Goal: Task Accomplishment & Management: Manage account settings

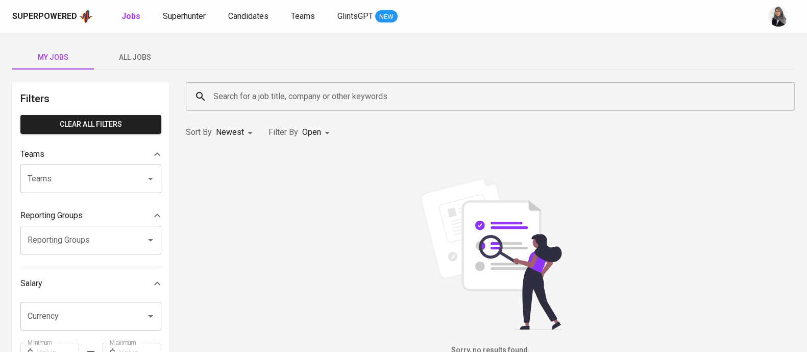
click at [144, 54] on span "All Jobs" at bounding box center [134, 57] width 69 height 13
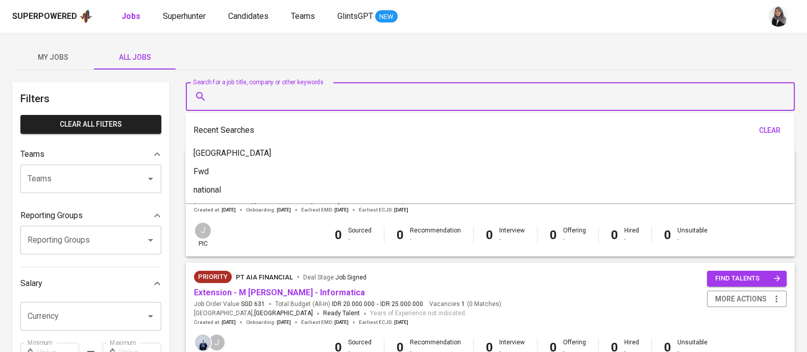
click at [280, 93] on input "Search for a job title, company or other keywords" at bounding box center [493, 96] width 564 height 19
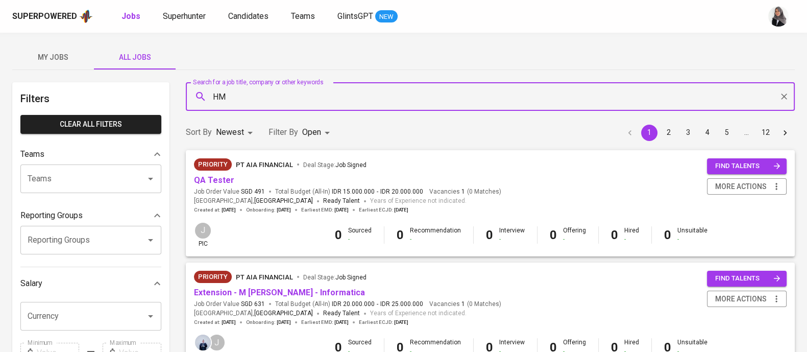
type input "HMI"
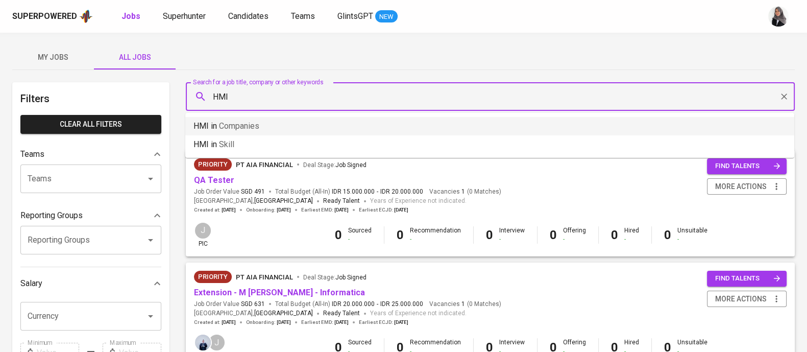
click at [300, 127] on li "HMI in Companies" at bounding box center [489, 126] width 609 height 18
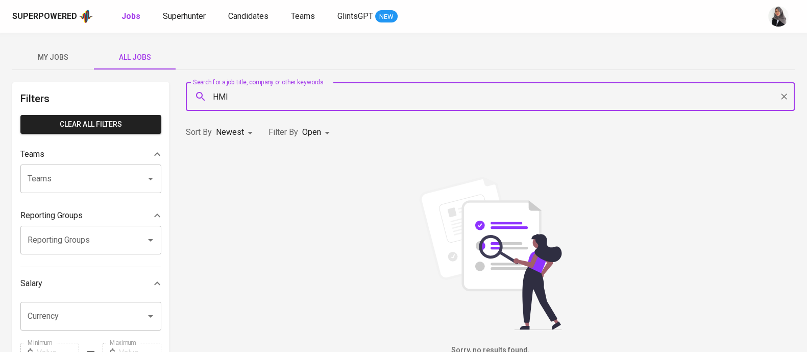
scroll to position [1, 0]
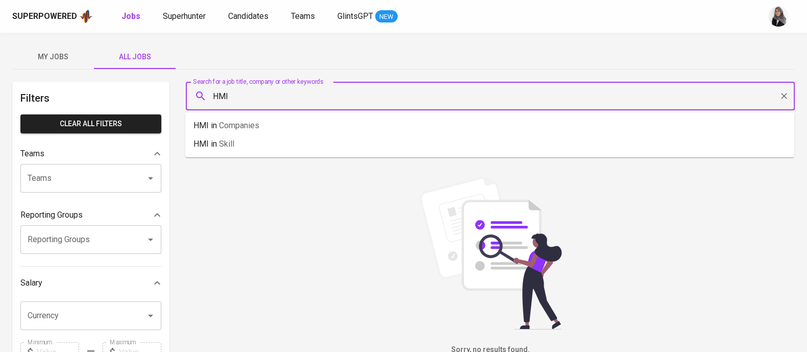
click at [246, 88] on input "HMI" at bounding box center [493, 95] width 564 height 19
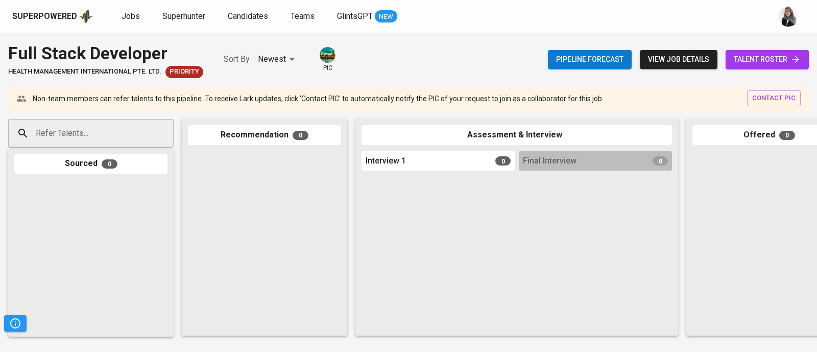
click at [816, 157] on div at bounding box center [768, 240] width 153 height 179
click at [527, 6] on div "Superpowered Jobs Superhunter Candidates Teams GlintsGPT NEW" at bounding box center [408, 16] width 817 height 33
click at [747, 61] on span "talent roster" at bounding box center [767, 59] width 67 height 13
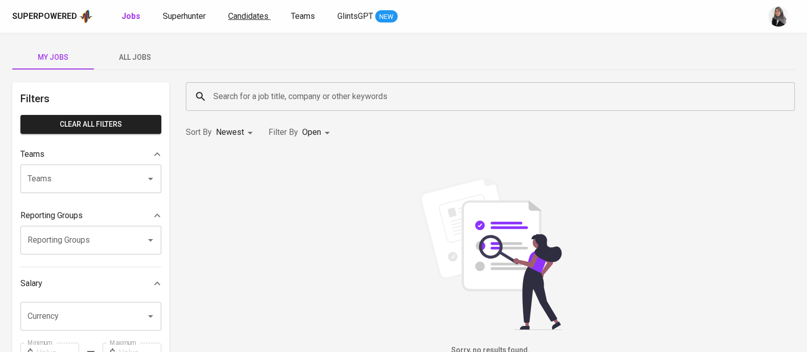
click at [246, 12] on span "Candidates" at bounding box center [248, 16] width 40 height 10
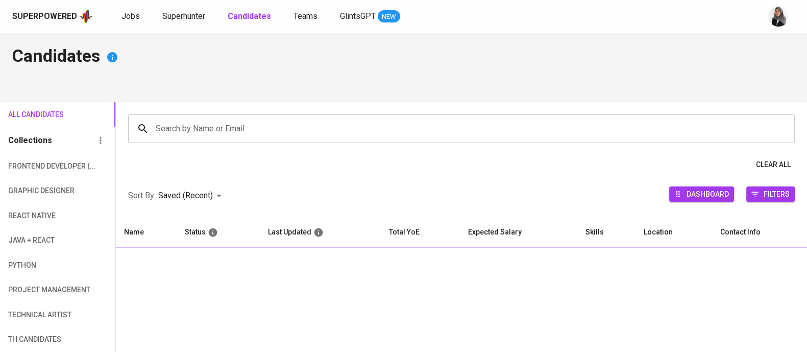
click at [308, 131] on input "Search by Name or Email" at bounding box center [464, 128] width 622 height 19
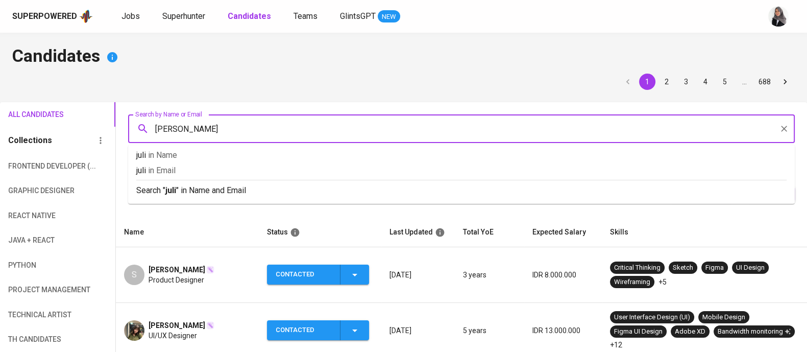
type input "julian"
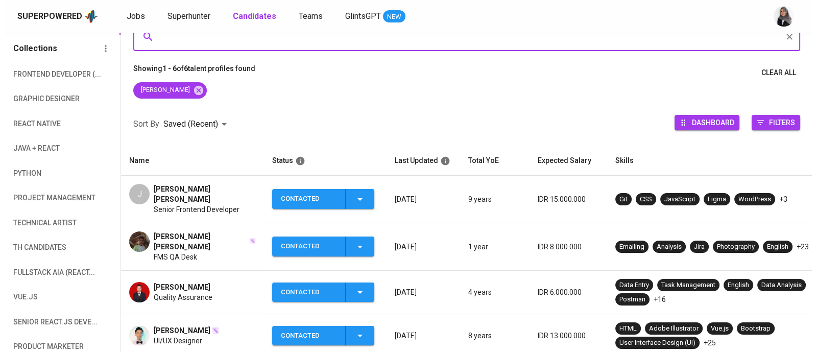
scroll to position [93, 0]
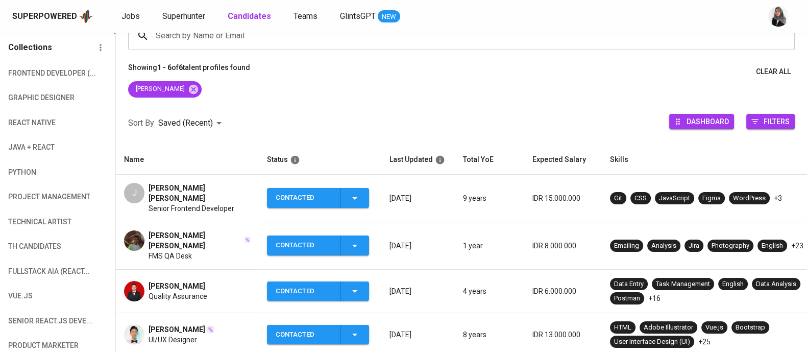
click at [197, 203] on span "Senior Frontend Developer" at bounding box center [192, 208] width 86 height 10
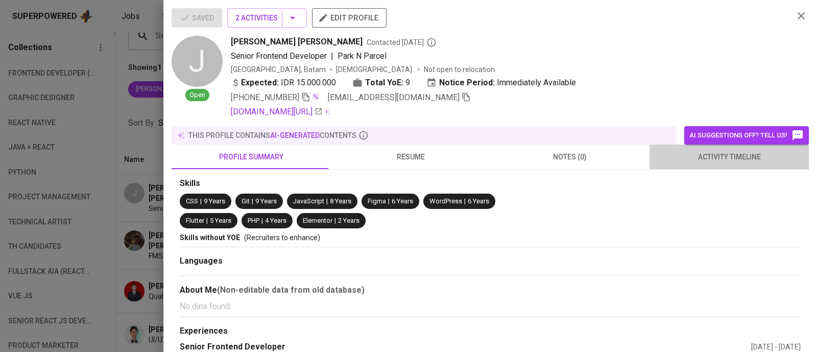
click at [738, 147] on button "activity timeline" at bounding box center [728, 156] width 159 height 25
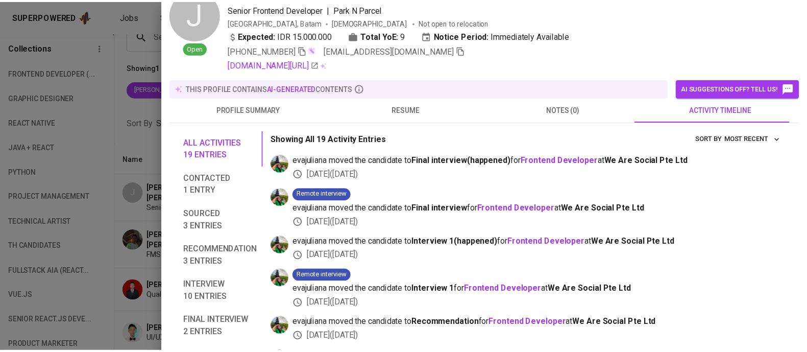
scroll to position [0, 0]
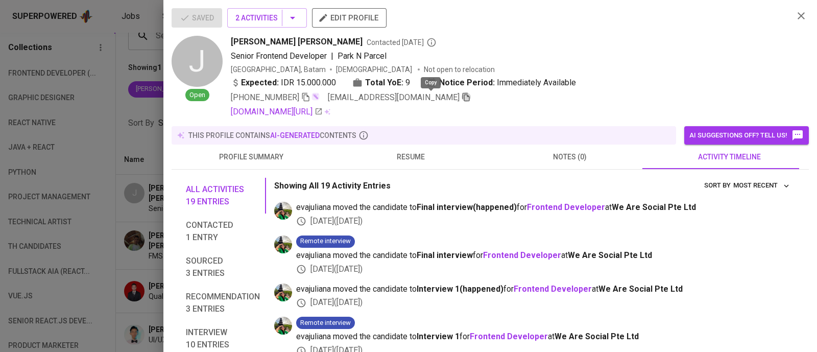
click at [462, 98] on icon "button" at bounding box center [466, 96] width 9 height 9
click at [795, 21] on icon "button" at bounding box center [801, 16] width 12 height 12
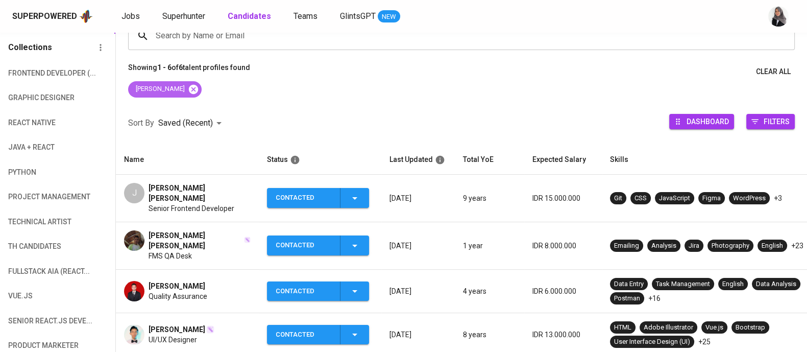
click at [189, 87] on icon at bounding box center [193, 88] width 9 height 9
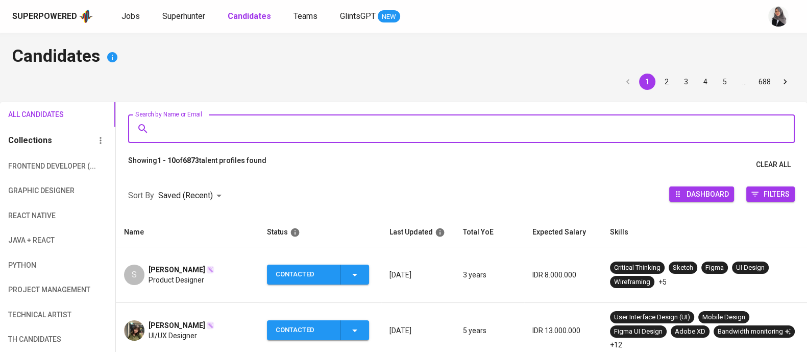
click at [263, 134] on input "Search by Name or Email" at bounding box center [464, 128] width 622 height 19
paste input "[EMAIL_ADDRESS][DOMAIN_NAME]"
type input "[EMAIL_ADDRESS][DOMAIN_NAME]"
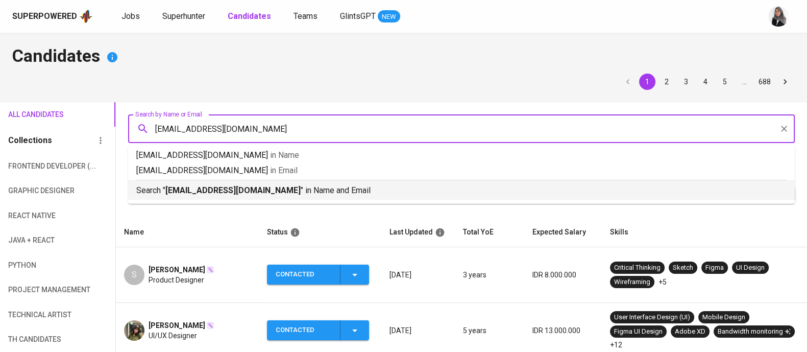
click at [309, 185] on p "Search " juliandamass@gmail.com " in Name and Email" at bounding box center [461, 190] width 650 height 12
click at [309, 174] on div at bounding box center [461, 174] width 691 height 0
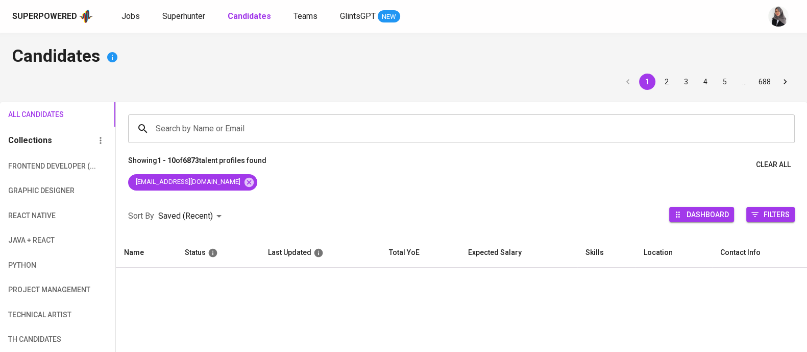
click at [309, 185] on div "[EMAIL_ADDRESS][DOMAIN_NAME]" at bounding box center [461, 184] width 691 height 20
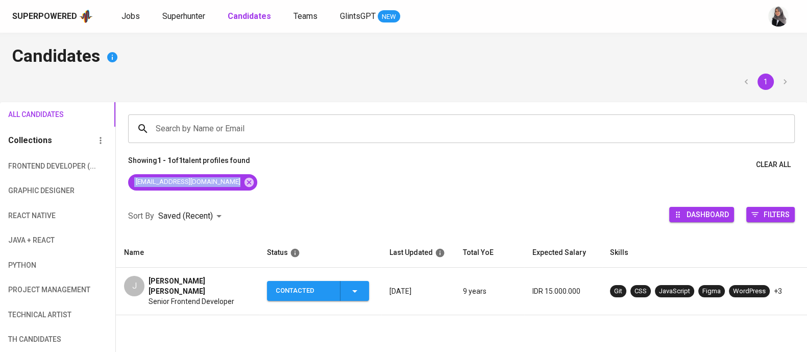
click at [309, 185] on div "[EMAIL_ADDRESS][DOMAIN_NAME]" at bounding box center [461, 184] width 691 height 20
click at [181, 283] on span "[PERSON_NAME] [PERSON_NAME]" at bounding box center [200, 286] width 102 height 20
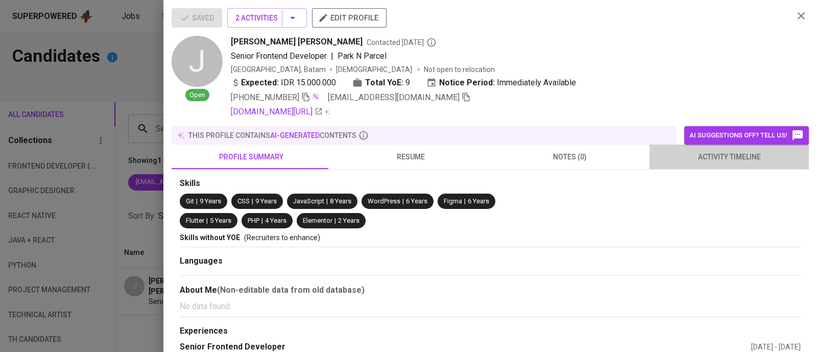
click at [722, 158] on span "activity timeline" at bounding box center [728, 157] width 147 height 13
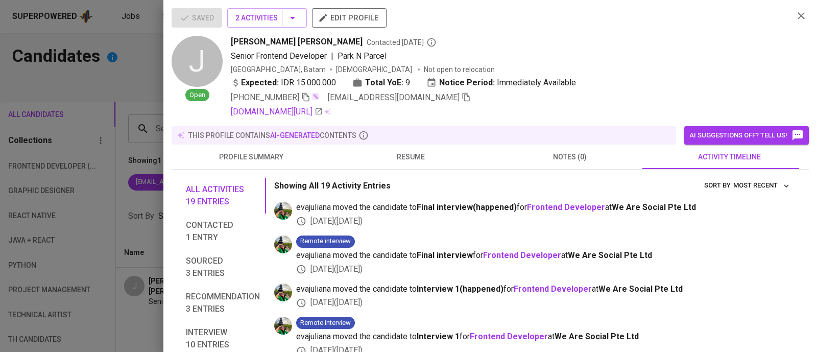
click at [790, 11] on div "Saved 2 Activities edit profile J Open Julian Damas Suryawan Contacted 1 month …" at bounding box center [490, 63] width 637 height 110
click at [795, 11] on icon "button" at bounding box center [801, 16] width 12 height 12
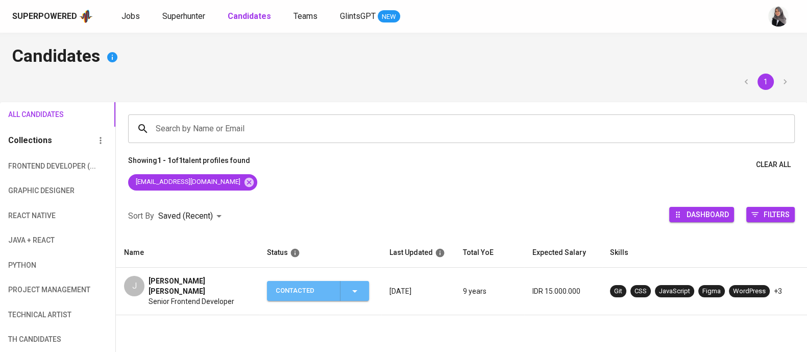
click at [358, 289] on icon "button" at bounding box center [355, 291] width 12 height 12
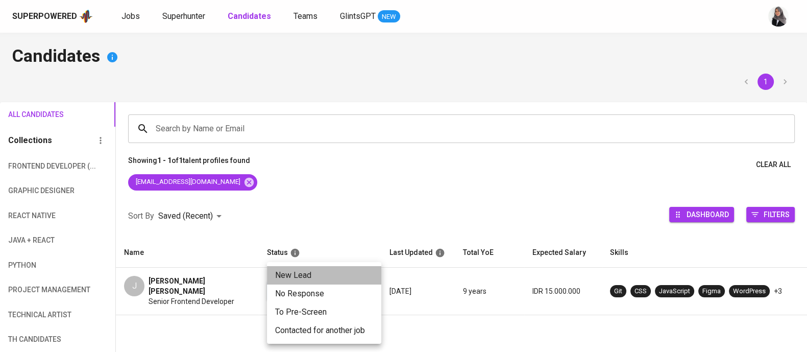
click at [331, 273] on li "New Lead" at bounding box center [324, 275] width 114 height 18
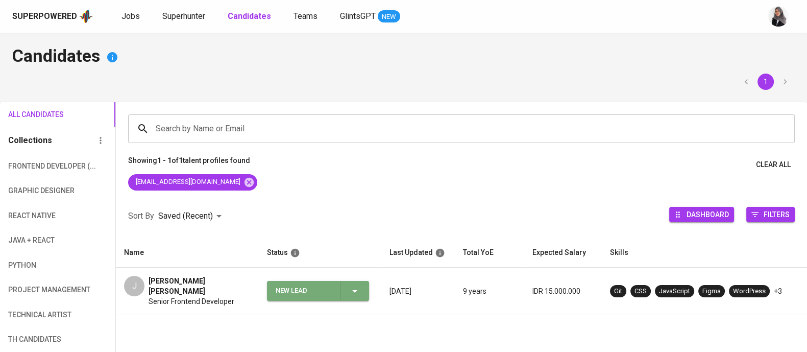
click at [357, 286] on icon "button" at bounding box center [355, 291] width 12 height 12
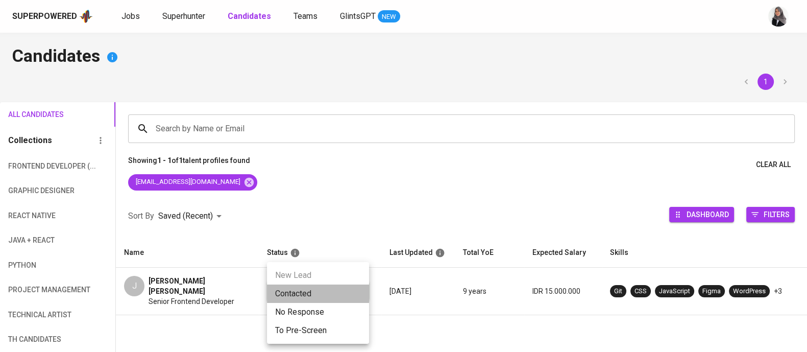
click at [344, 289] on li "Contacted" at bounding box center [318, 293] width 102 height 18
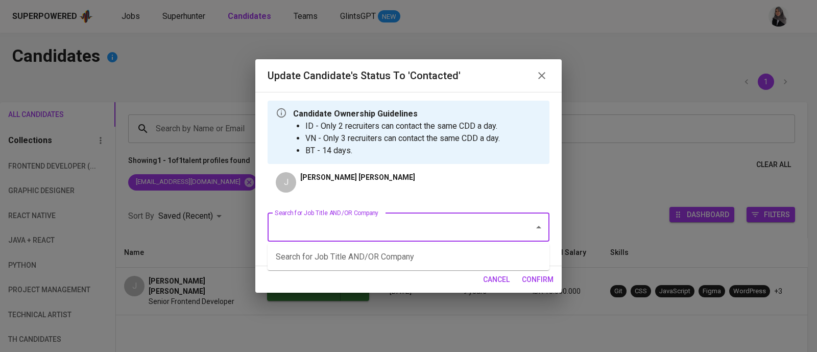
click at [382, 235] on input "Search for Job Title AND/OR Company" at bounding box center [394, 226] width 244 height 19
type input "n"
type input "frontend"
type input "health management"
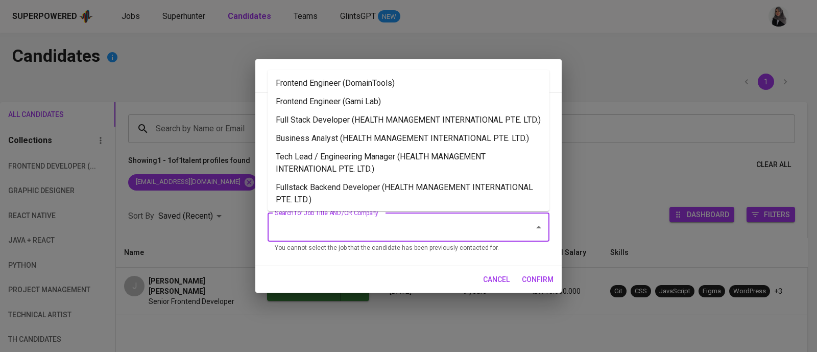
click at [336, 236] on input "Search for Job Title AND/OR Company" at bounding box center [394, 226] width 244 height 19
click at [385, 121] on li "Full Stack Developer (HEALTH MANAGEMENT INTERNATIONAL PTE. LTD.)" at bounding box center [409, 120] width 282 height 18
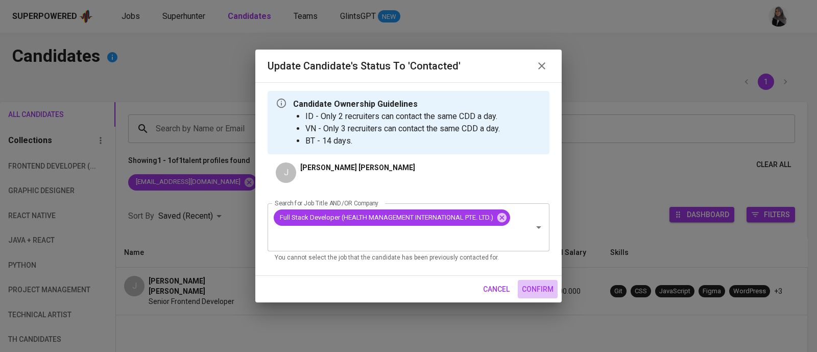
click at [528, 285] on span "confirm" at bounding box center [538, 289] width 32 height 13
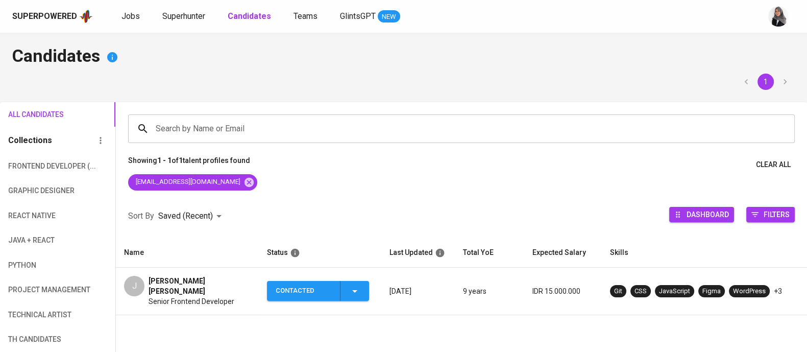
click at [192, 284] on span "[PERSON_NAME] [PERSON_NAME]" at bounding box center [200, 286] width 102 height 20
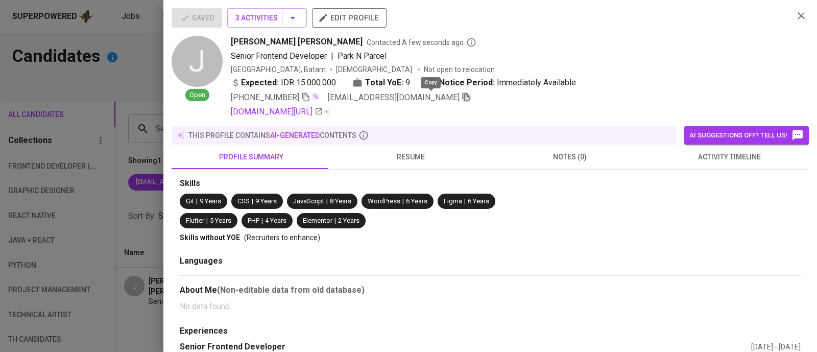
click at [463, 99] on icon "button" at bounding box center [466, 97] width 7 height 9
click at [795, 15] on icon "button" at bounding box center [801, 16] width 12 height 12
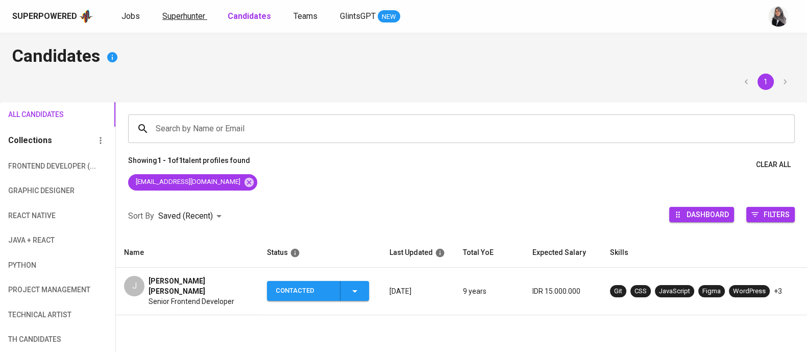
click at [184, 16] on span "Superhunter" at bounding box center [183, 16] width 43 height 10
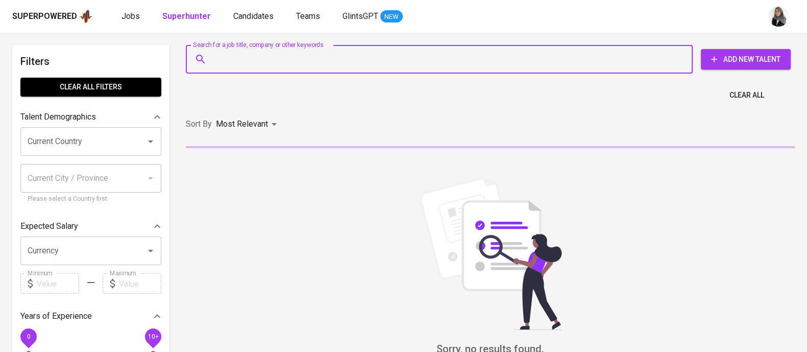
click at [302, 55] on input "Search for a job title, company or other keywords" at bounding box center [442, 59] width 462 height 19
paste input "[EMAIL_ADDRESS][DOMAIN_NAME]"
type input "[EMAIL_ADDRESS][DOMAIN_NAME]"
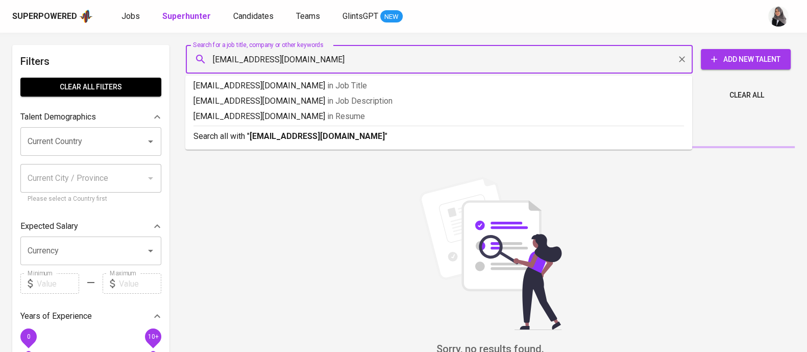
click at [374, 133] on p "Search all with " juliandamass@gmail.com "" at bounding box center [438, 136] width 491 height 12
click at [374, 133] on div "Sort By Most Relevant MOST_RELEVANT" at bounding box center [490, 124] width 621 height 31
click at [248, 130] on p "Most Relevant" at bounding box center [242, 124] width 52 height 12
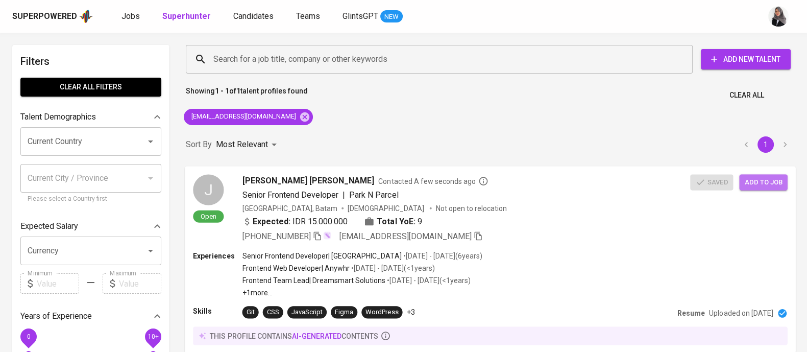
click at [770, 174] on button "Add to job" at bounding box center [763, 182] width 48 height 16
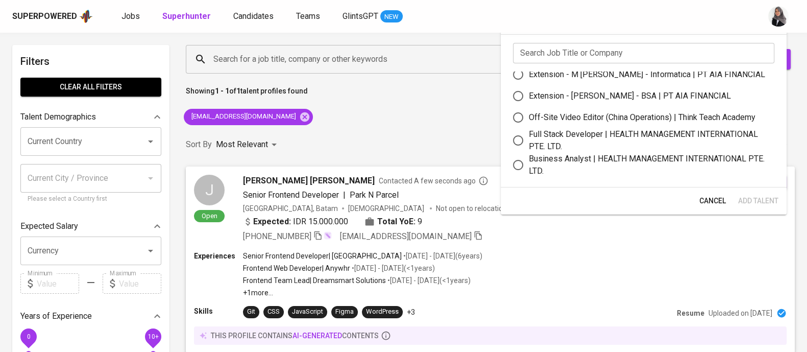
scroll to position [34, 0]
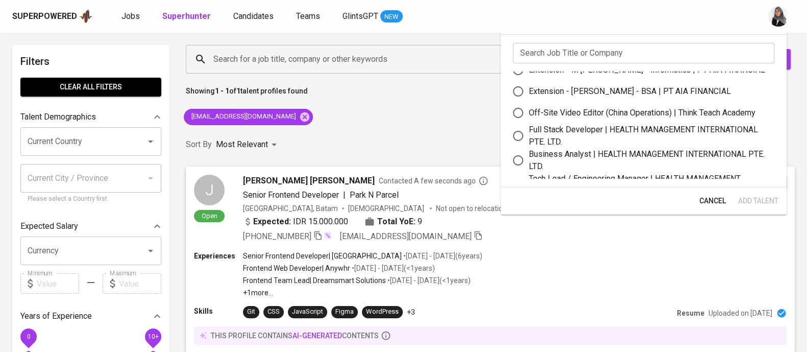
click at [567, 134] on div "Full Stack Developer | HEALTH MANAGEMENT INTERNATIONAL PTE. LTD." at bounding box center [647, 136] width 237 height 25
click at [529, 134] on input "Full Stack Developer | HEALTH MANAGEMENT INTERNATIONAL PTE. LTD." at bounding box center [517, 135] width 21 height 21
radio input "true"
click at [762, 199] on span "Add Talent" at bounding box center [758, 201] width 40 height 13
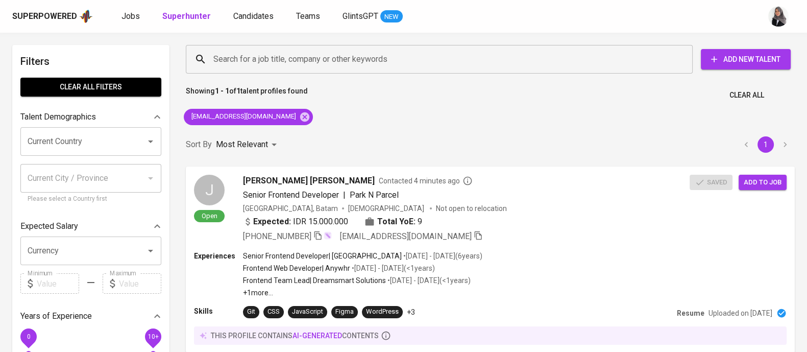
click at [567, 108] on div "Search for a job title, company or other keywords Search for a job title, compa…" at bounding box center [490, 213] width 621 height 349
drag, startPoint x: 276, startPoint y: 115, endPoint x: 239, endPoint y: 11, distance: 110.8
click at [239, 11] on span "Candidates" at bounding box center [253, 16] width 40 height 10
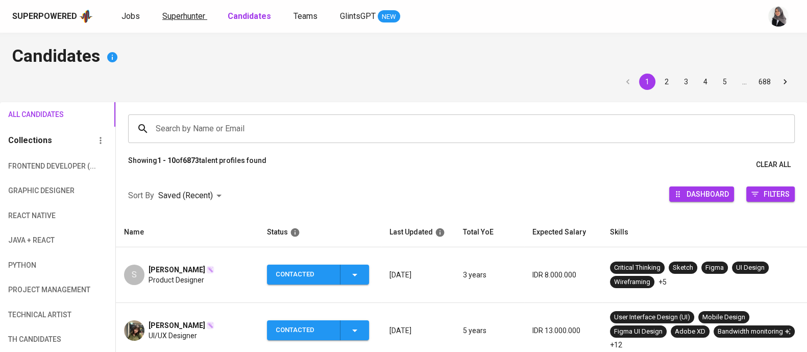
click at [190, 14] on span "Superhunter" at bounding box center [183, 16] width 43 height 10
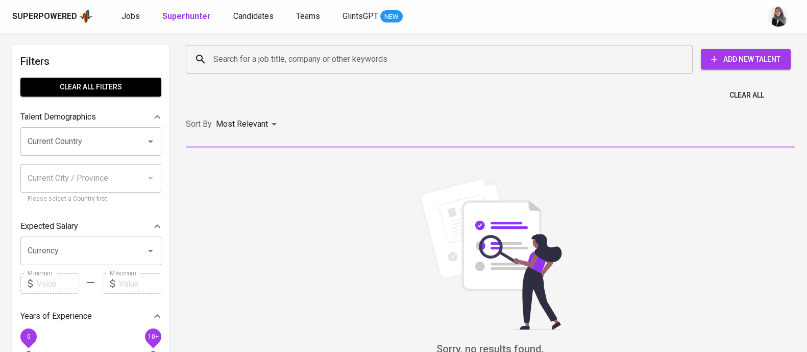
click at [296, 69] on div "Search for a job title, company or other keywords" at bounding box center [439, 59] width 507 height 29
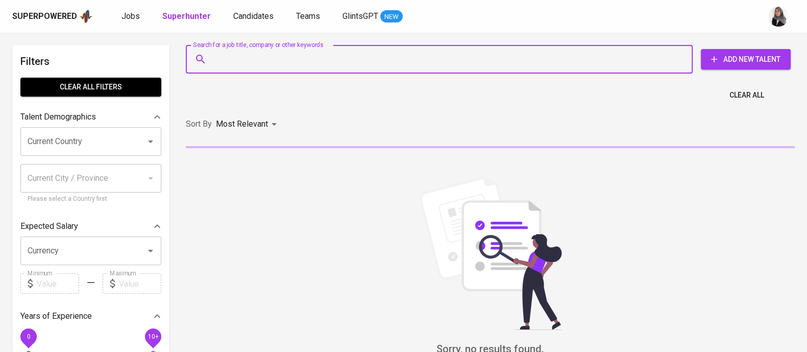
paste input "Frontend Software Engineer jessen_1206@yahoo.com"
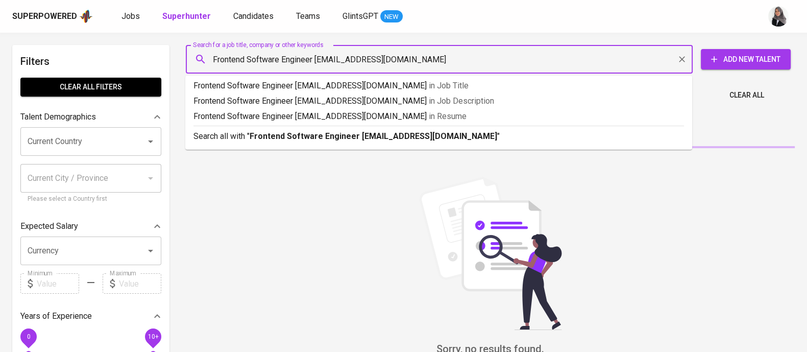
click at [317, 61] on input "Frontend Software Engineer jessen_1206@yahoo.com" at bounding box center [442, 59] width 462 height 19
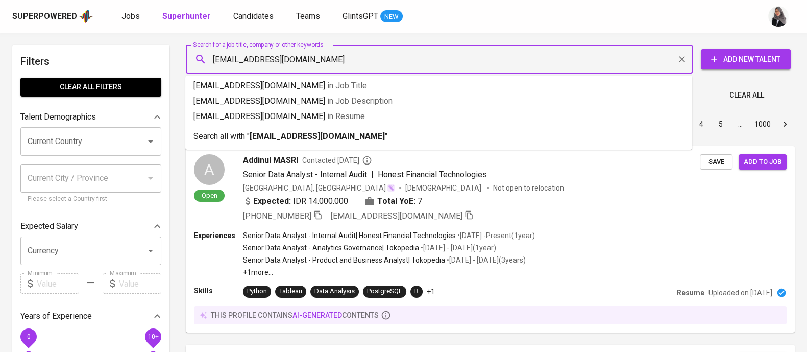
type input "jessen_1206@yahoo.com"
click at [434, 139] on p "Search all with " jessen_1206@yahoo.com "" at bounding box center [438, 136] width 491 height 12
click at [434, 139] on div "Sort By Most Relevant MOST_RELEVANT 1 2 3 4 5 … 1000" at bounding box center [490, 124] width 621 height 31
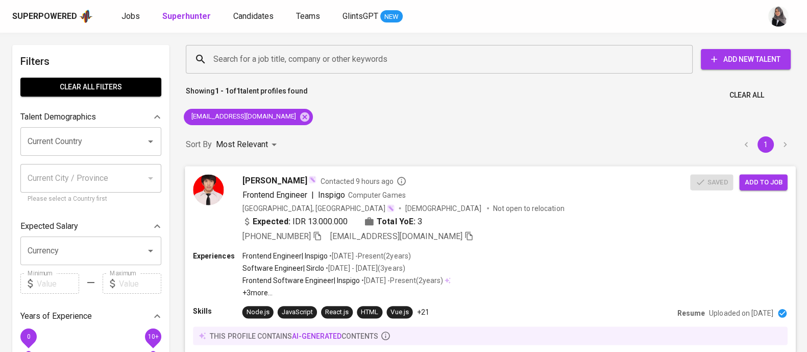
click at [575, 272] on div "Experiences Frontend Engineer | Inspigo • Dec 2022 - Present ( 2 years ) Softwa…" at bounding box center [490, 273] width 594 height 47
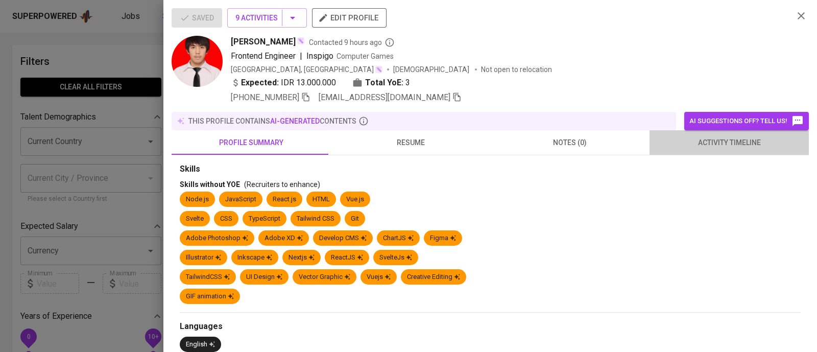
click at [725, 149] on span "activity timeline" at bounding box center [728, 142] width 147 height 13
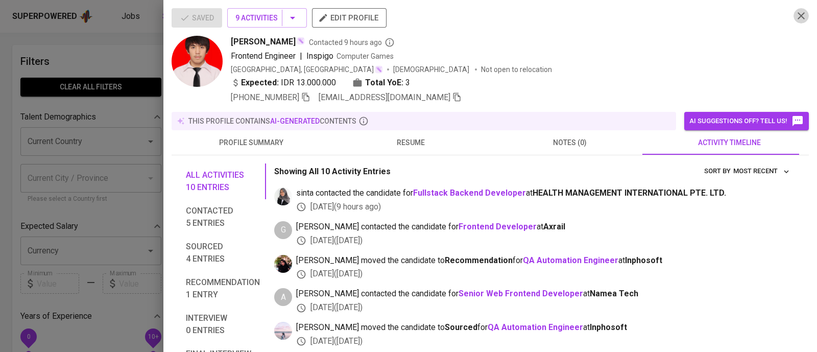
click at [795, 10] on icon "button" at bounding box center [801, 16] width 12 height 12
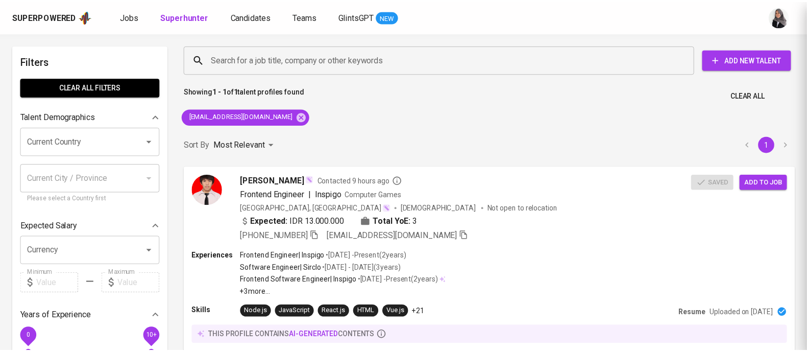
scroll to position [1, 0]
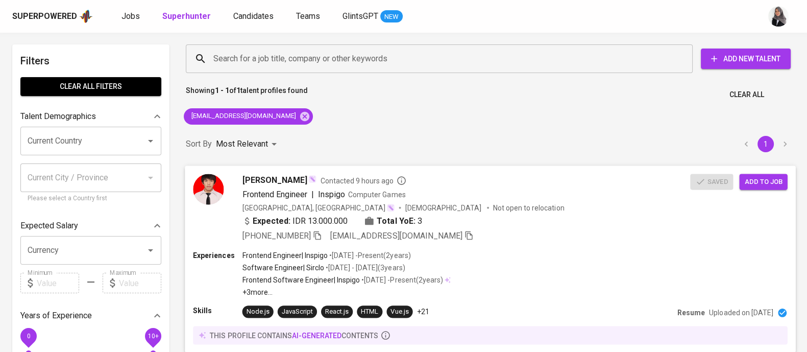
click at [766, 185] on span "Add to job" at bounding box center [763, 182] width 38 height 12
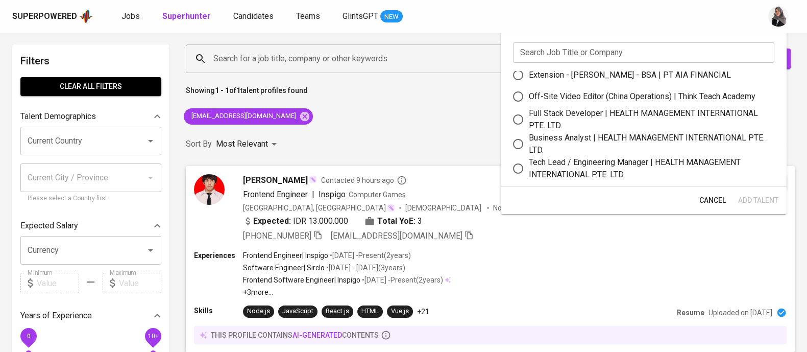
scroll to position [53, 0]
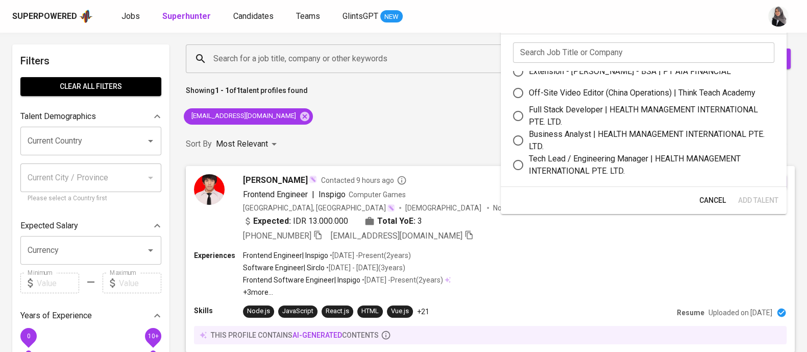
click at [592, 118] on div "Full Stack Developer | HEALTH MANAGEMENT INTERNATIONAL PTE. LTD." at bounding box center [647, 116] width 237 height 25
click at [529, 118] on input "Full Stack Developer | HEALTH MANAGEMENT INTERNATIONAL PTE. LTD." at bounding box center [517, 115] width 21 height 21
radio input "true"
click at [763, 195] on span "Add Talent" at bounding box center [758, 200] width 40 height 13
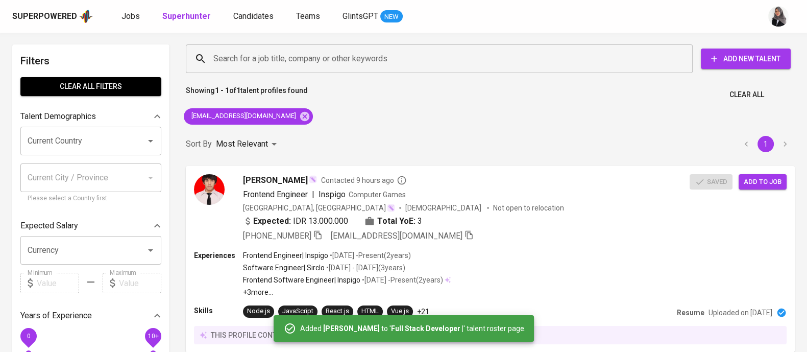
scroll to position [1, 0]
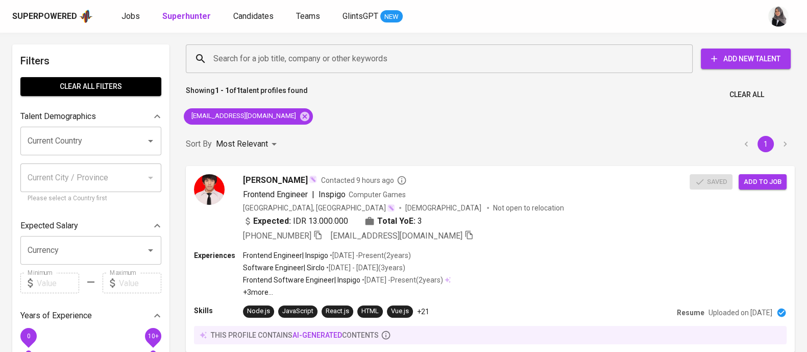
click at [510, 90] on div "Showing 1 - 1 of 1 talent profiles found Clear All" at bounding box center [490, 91] width 621 height 25
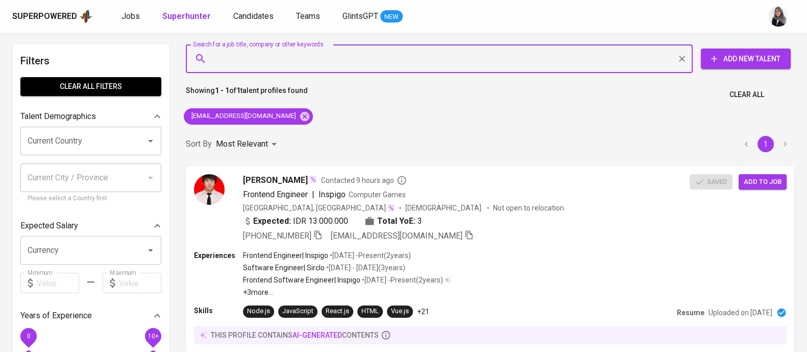
click at [516, 51] on input "Search for a job title, company or other keywords" at bounding box center [442, 58] width 462 height 19
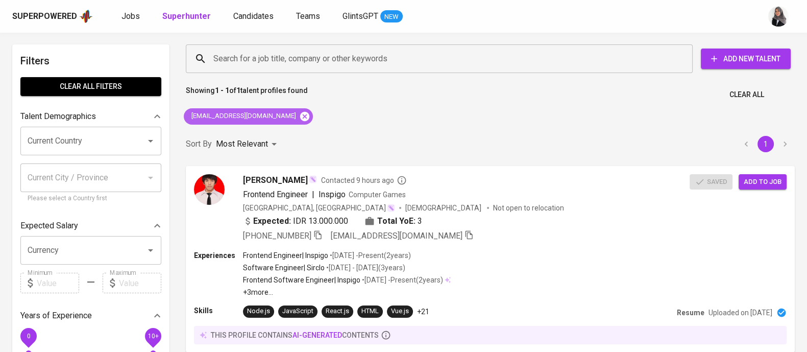
click at [300, 115] on icon at bounding box center [304, 115] width 9 height 9
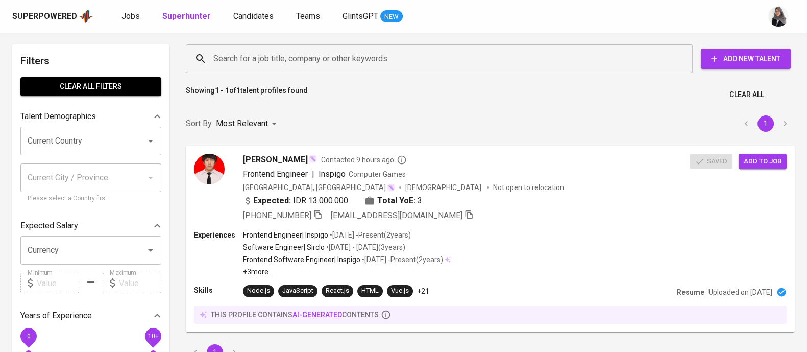
click at [276, 50] on input "Search for a job title, company or other keywords" at bounding box center [442, 58] width 462 height 19
click at [294, 56] on input "Search for a job title, company or other keywords" at bounding box center [442, 58] width 462 height 19
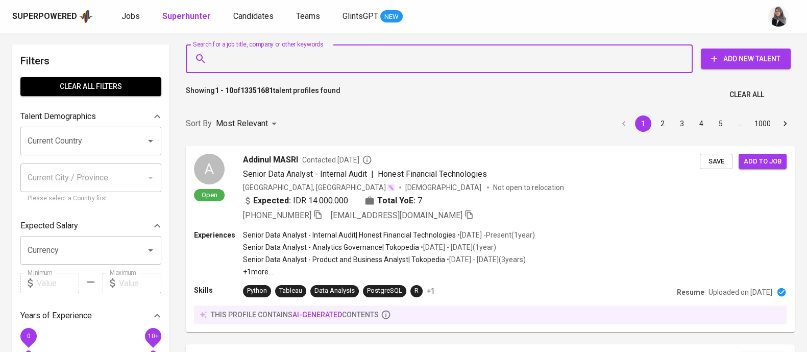
click at [240, 59] on input "Search for a job title, company or other keywords" at bounding box center [442, 58] width 462 height 19
paste input "l: aditiafarhan25@gmail.com"
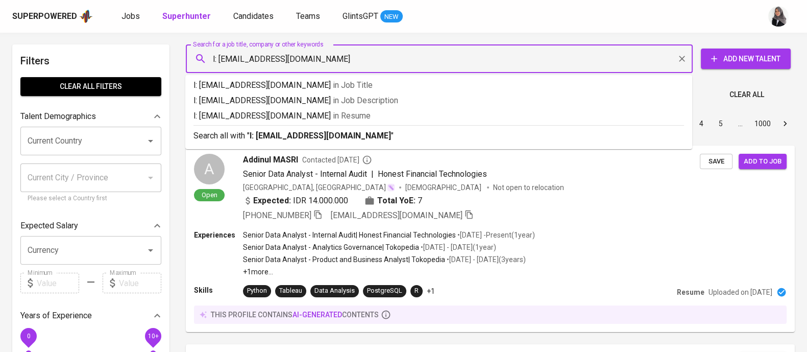
click at [218, 60] on input "l: aditiafarhan25@gmail.com" at bounding box center [442, 58] width 462 height 19
type input "aditiafarhan25@gmail.com"
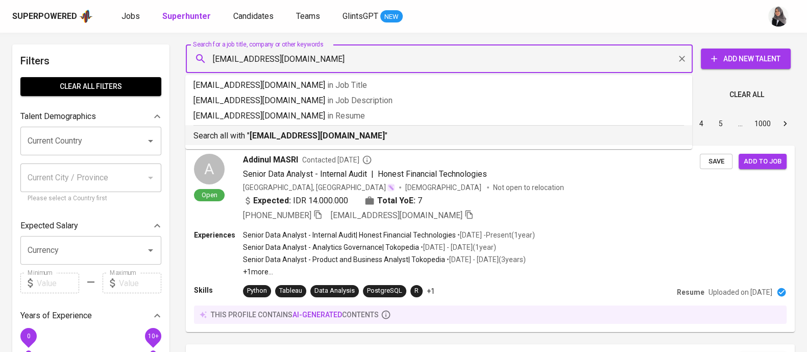
click at [378, 138] on p "Search all with " aditiafarhan25@gmail.com "" at bounding box center [438, 136] width 491 height 12
click at [378, 138] on div "Sort By Most Relevant MOST_RELEVANT 1 2 3 4 5 … 1000" at bounding box center [490, 123] width 621 height 31
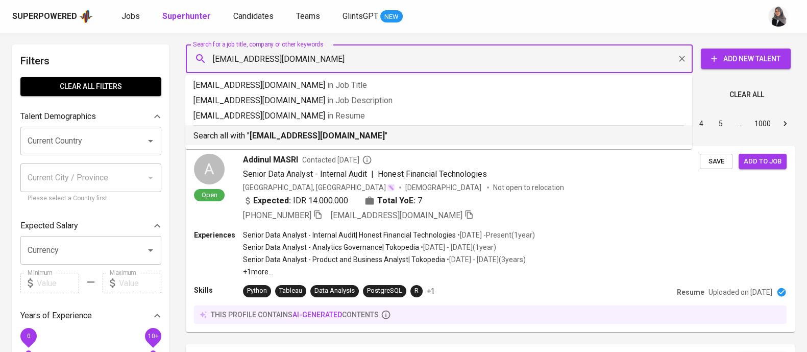
click at [375, 129] on div "Sort By Most Relevant MOST_RELEVANT 1 2 3 4 5 … 1000" at bounding box center [490, 123] width 621 height 31
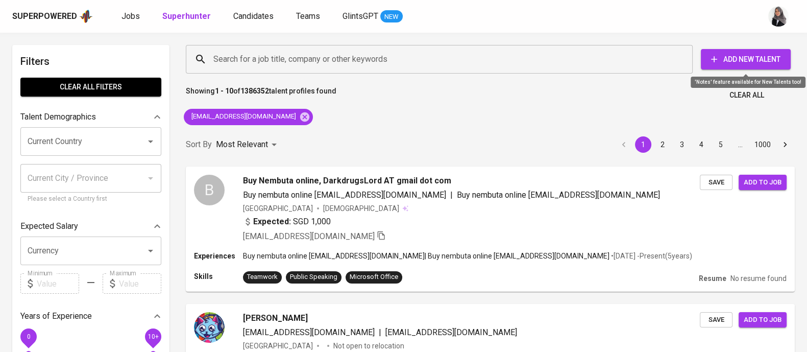
click at [764, 59] on span "Add New Talent" at bounding box center [746, 59] width 74 height 13
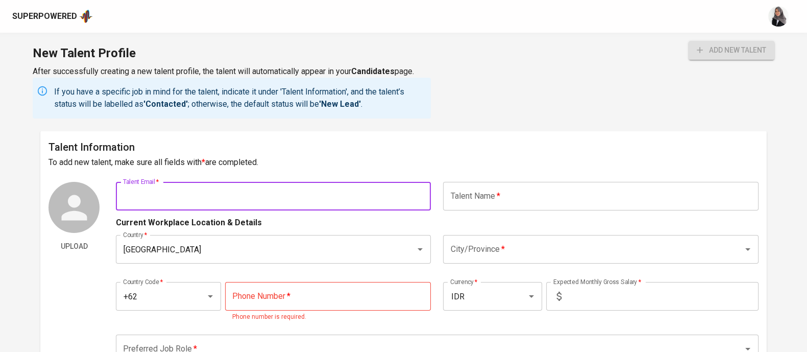
click at [171, 192] on input "text" at bounding box center [273, 196] width 315 height 29
paste input "l: aditiafarhan25@gmail.com"
type input "aditiafarhan25@gmail.com"
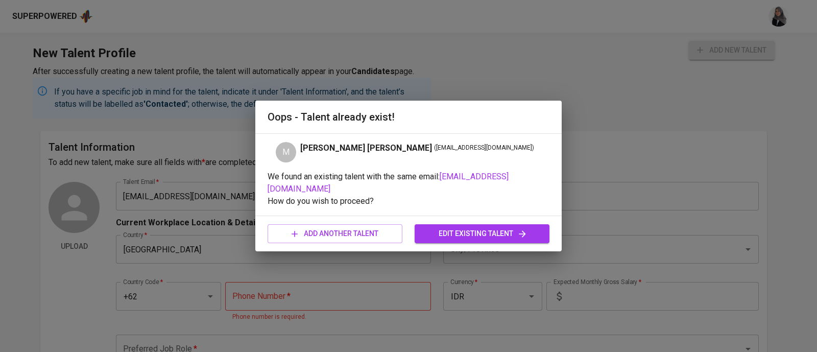
click at [501, 195] on p "How do you wish to proceed?" at bounding box center [409, 201] width 282 height 12
click at [457, 228] on span "edit existing talent" at bounding box center [482, 233] width 118 height 13
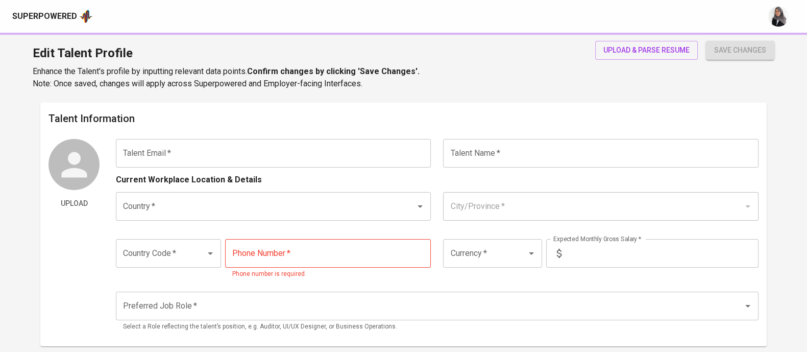
type input "aditiafarhan25@gmail.com"
type input "Muhammad Aditia Farhan"
type input "[GEOGRAPHIC_DATA]"
type input "Bandung, Jawa Barat"
type input "+62"
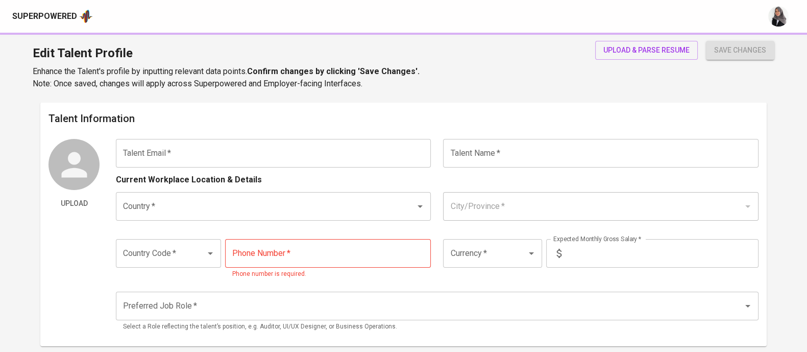
type input "822-1912-6940"
type input "IDR"
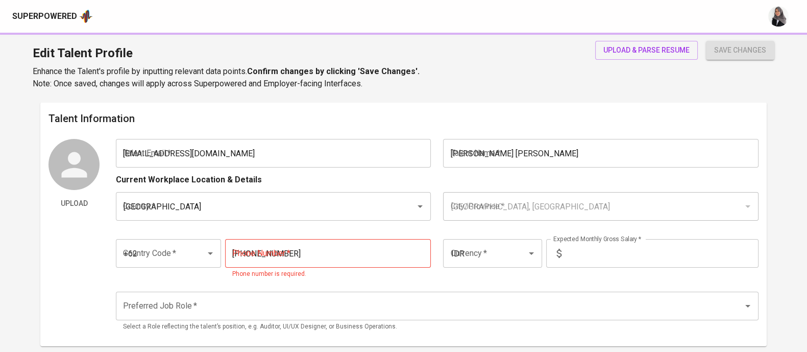
radio input "true"
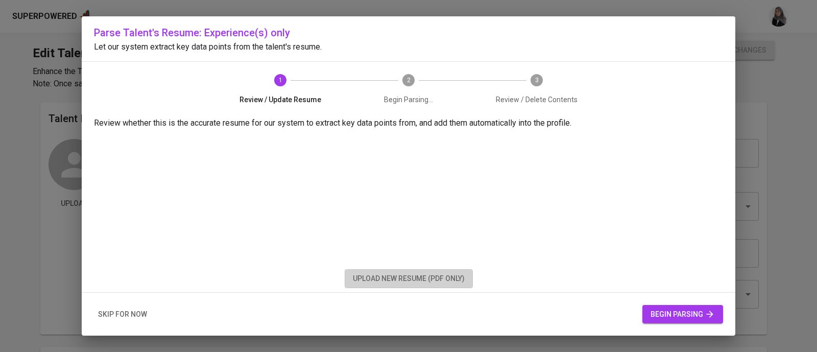
click at [429, 276] on span "upload new resume (pdf only)" at bounding box center [409, 278] width 112 height 13
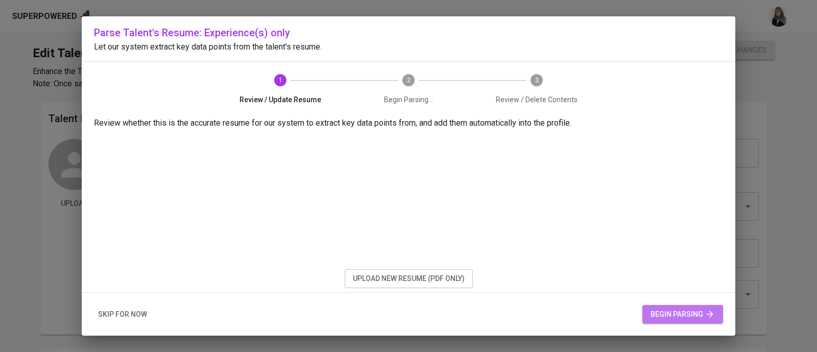
click at [689, 319] on span "begin parsing" at bounding box center [682, 314] width 64 height 13
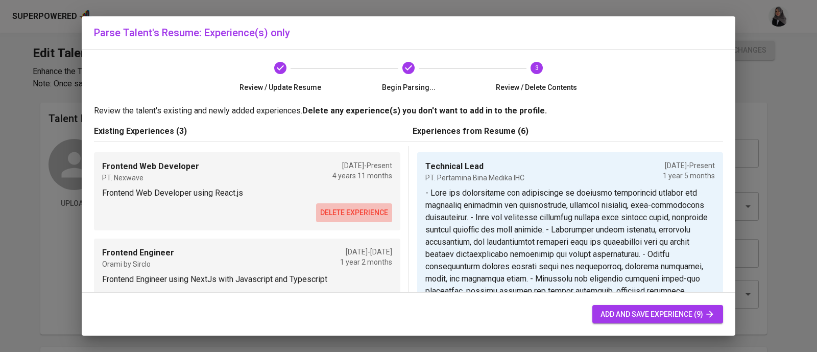
click at [338, 216] on span "delete experience" at bounding box center [354, 212] width 68 height 13
click at [333, 216] on span "delete experience" at bounding box center [354, 212] width 68 height 13
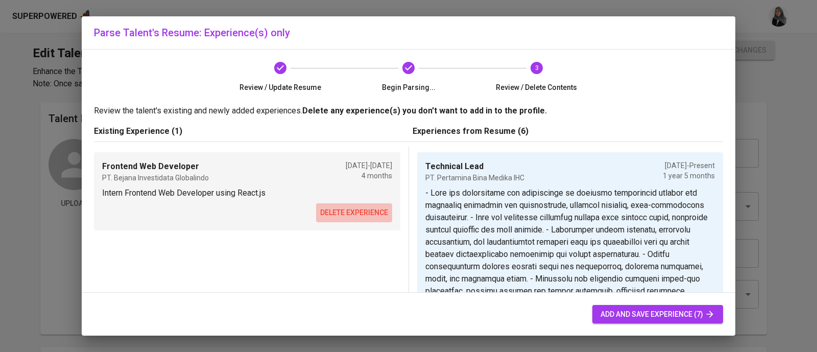
click at [333, 216] on span "delete experience" at bounding box center [354, 212] width 68 height 13
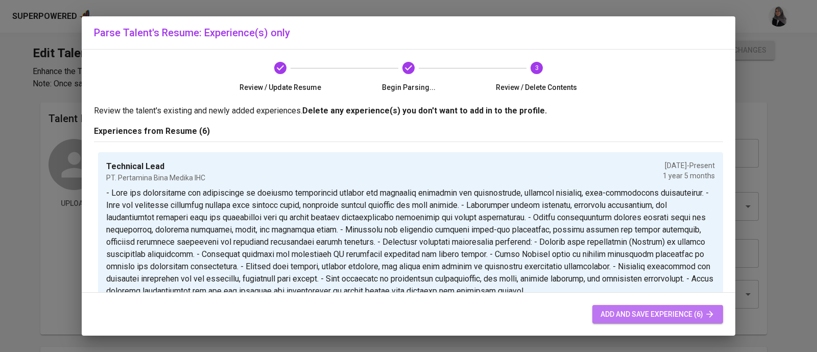
click at [665, 320] on span "add and save experience (6)" at bounding box center [657, 314] width 114 height 13
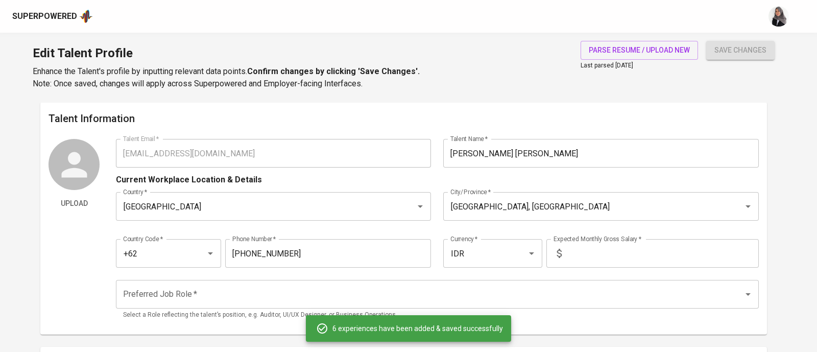
type input "Technical Lead"
type input "PT. Pertamina Bina Medika IHC"
type input "04/01/2024"
type textarea "- Lead the development and maintenance of hospital information systems for corp…"
type input "PT. Pertamina Bina Medika IHC"
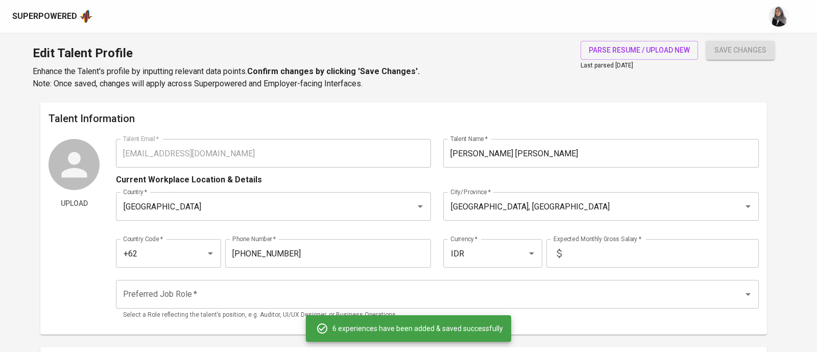
type input "12/01/2023"
type input "03/01/2024"
type textarea "- Lead the development and maintenance of hospital information systems for corp…"
type input "Frontend Engineer"
type input "OrderOnline.id"
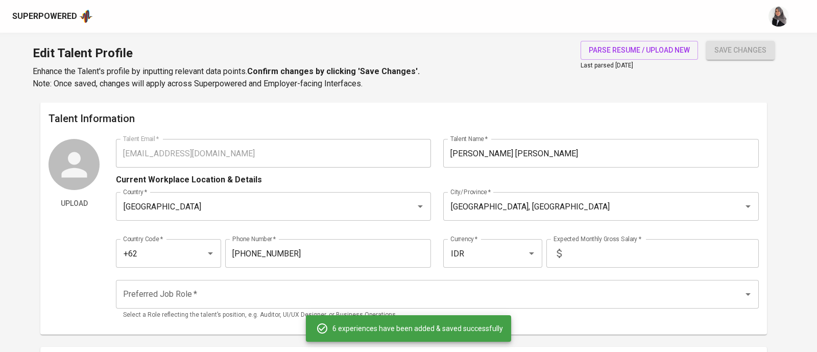
type input "01/01/2023"
type input "11/01/2023"
type textarea "- Developed OEXpress and Ologi, logistic tracking web apps for SMEs and large e…"
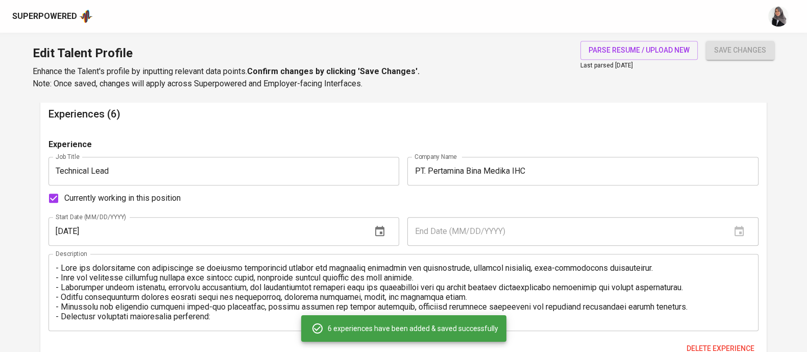
scroll to position [998, 0]
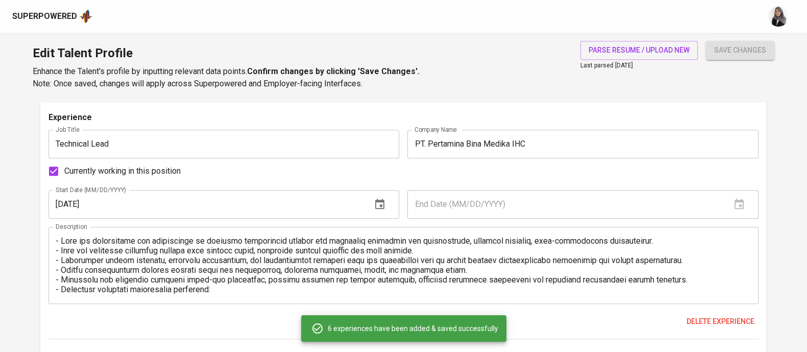
click at [539, 82] on div "Edit Talent Profile Enhance the Talent's profile by inputting relevant data poi…" at bounding box center [403, 67] width 807 height 69
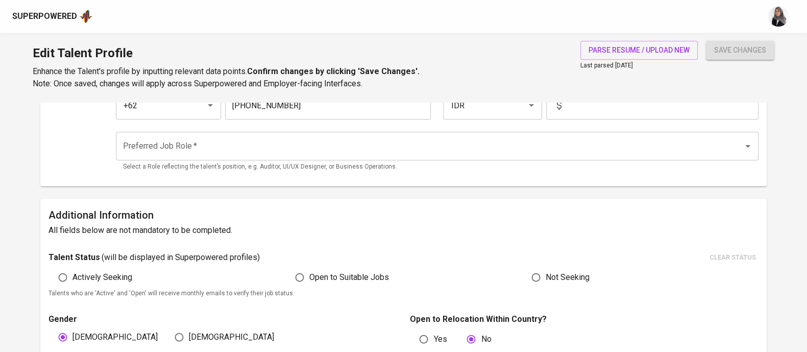
scroll to position [0, 0]
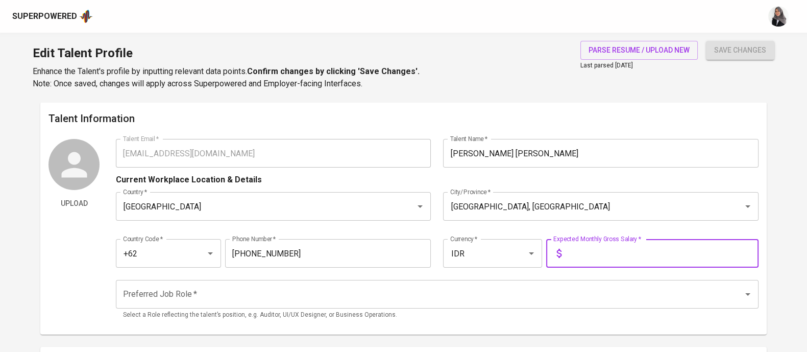
click at [595, 260] on input "text" at bounding box center [662, 253] width 193 height 29
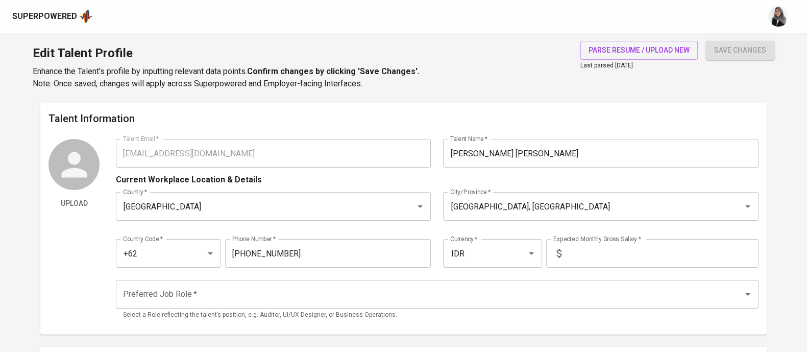
click at [545, 71] on div "Edit Talent Profile Enhance the Talent's profile by inputting relevant data poi…" at bounding box center [403, 67] width 807 height 69
click at [591, 259] on input "text" at bounding box center [662, 253] width 193 height 29
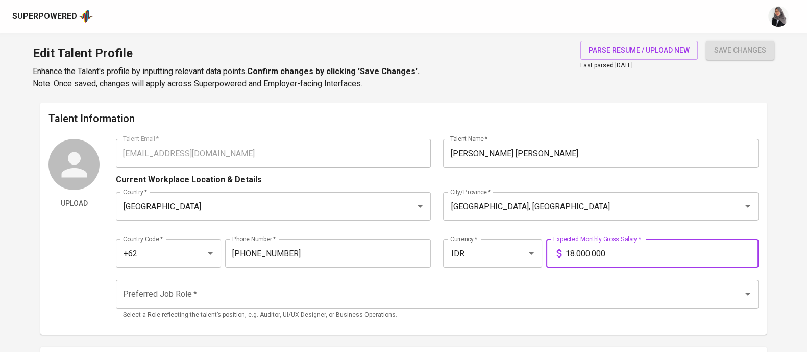
type input "18.000.000"
click at [706, 41] on button "save changes" at bounding box center [740, 50] width 68 height 19
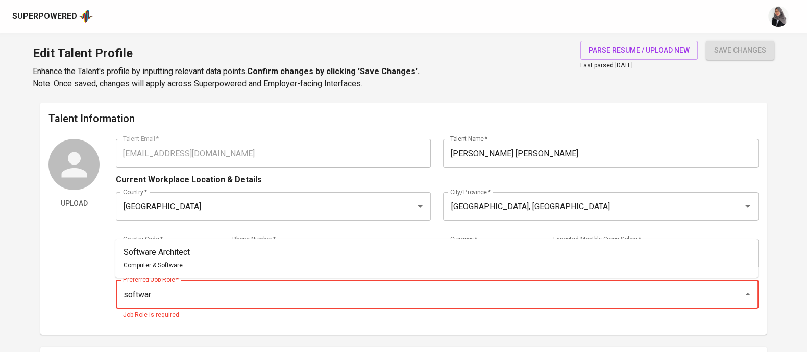
type input "software"
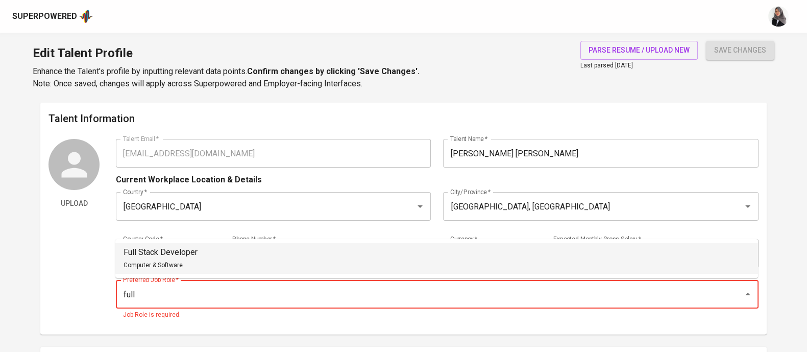
click at [258, 269] on li "Full Stack Developer Computer & Software" at bounding box center [436, 258] width 643 height 31
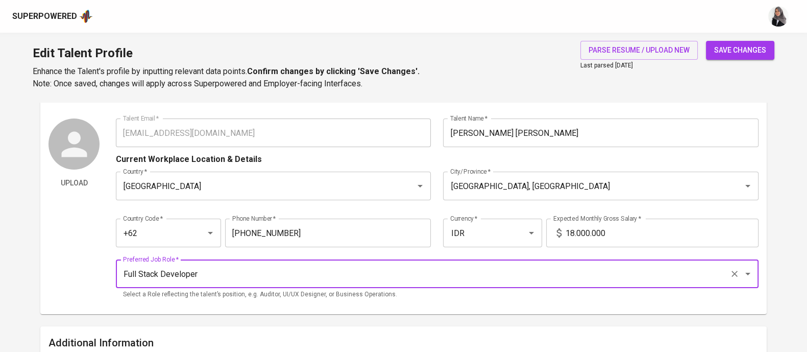
scroll to position [21, 0]
type input "Full Stack Developer"
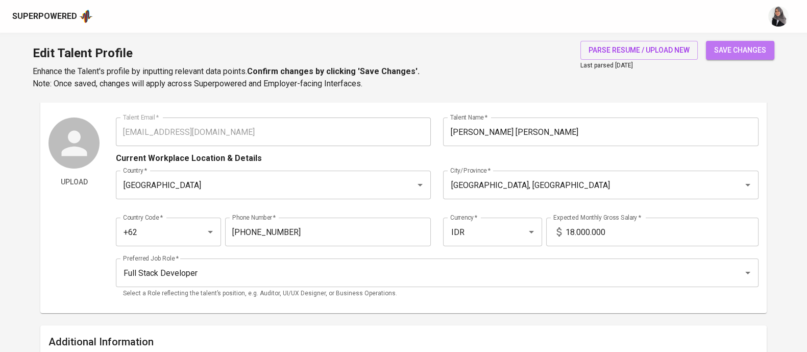
click at [754, 46] on span "save changes" at bounding box center [740, 50] width 52 height 13
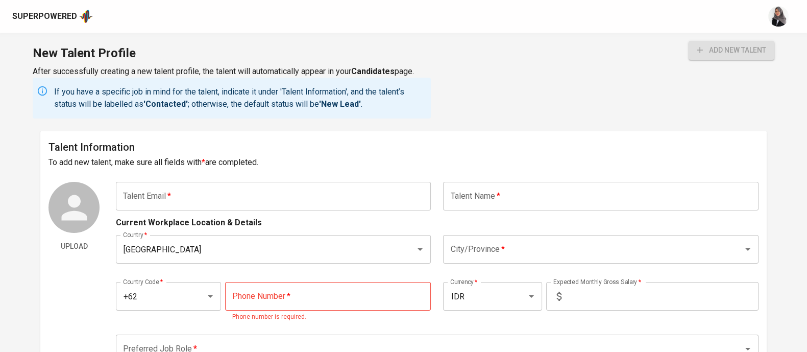
click at [37, 12] on div "Superpowered" at bounding box center [44, 17] width 65 height 12
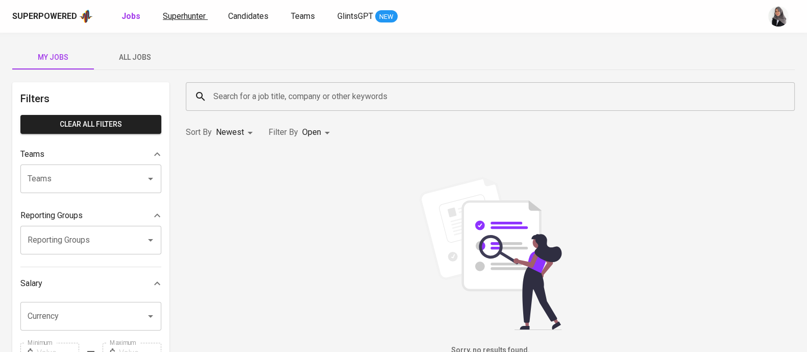
click at [183, 16] on span "Superhunter" at bounding box center [184, 16] width 43 height 10
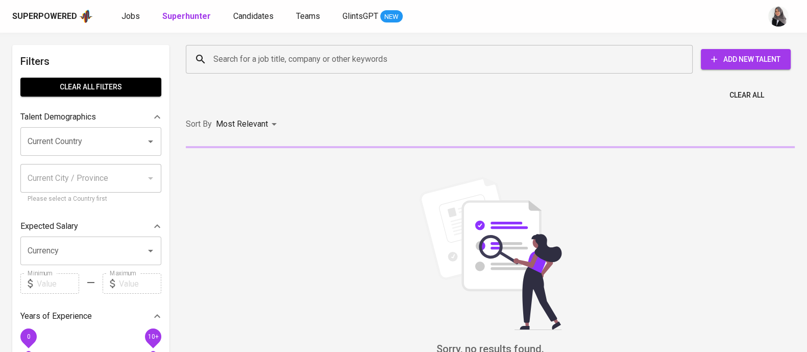
click at [303, 62] on input "Search for a job title, company or other keywords" at bounding box center [442, 59] width 462 height 19
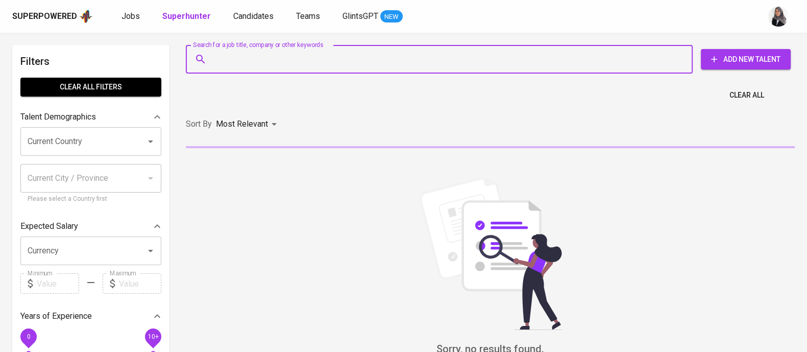
paste input "aditiafarhan25@gmail.com"
type input "aditiafarhan25@gmail.com"
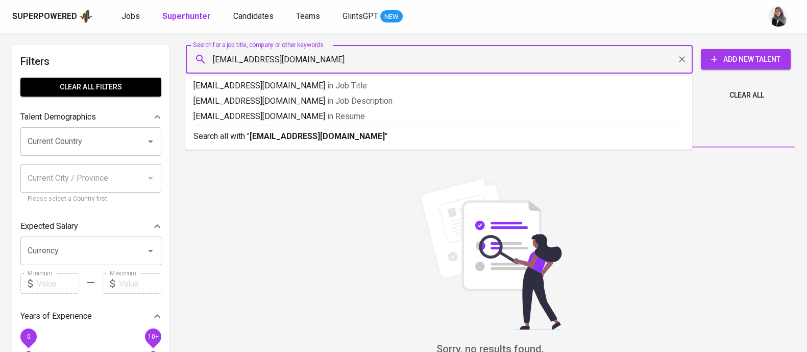
click at [375, 133] on p "Search all with " aditiafarhan25@gmail.com "" at bounding box center [438, 136] width 491 height 12
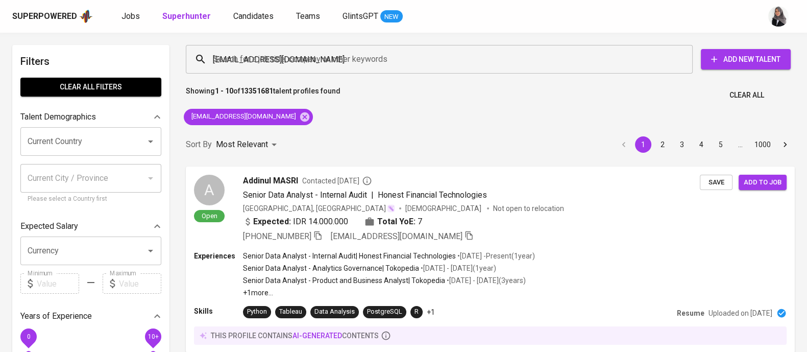
click at [375, 133] on div "Sort By Most Relevant MOST_RELEVANT 1 2 3 4 5 … 1000" at bounding box center [490, 144] width 621 height 31
click at [273, 135] on div "Most Relevant" at bounding box center [248, 144] width 64 height 19
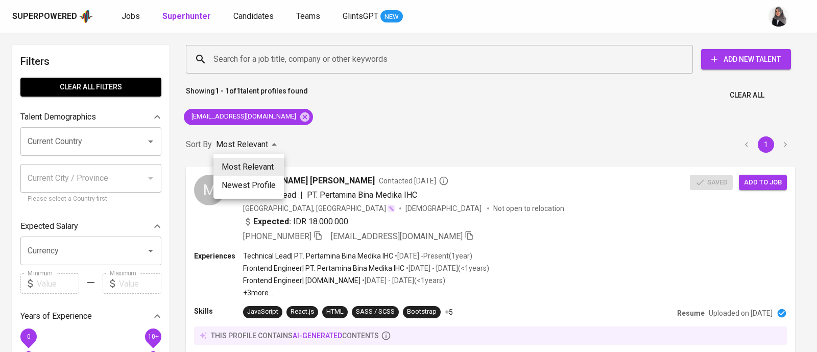
click at [576, 138] on div at bounding box center [408, 176] width 817 height 352
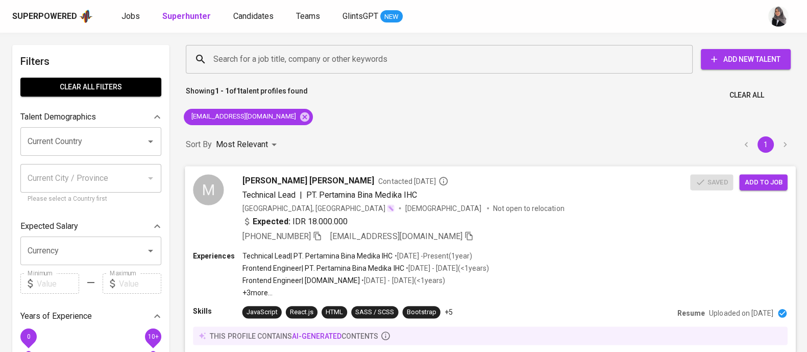
click at [776, 187] on span "Add to job" at bounding box center [763, 182] width 38 height 12
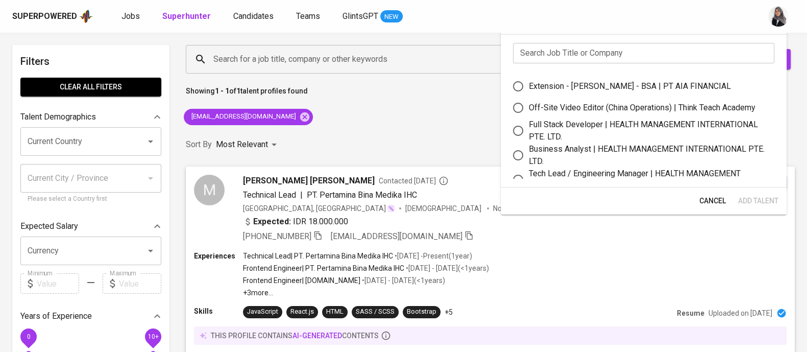
scroll to position [41, 0]
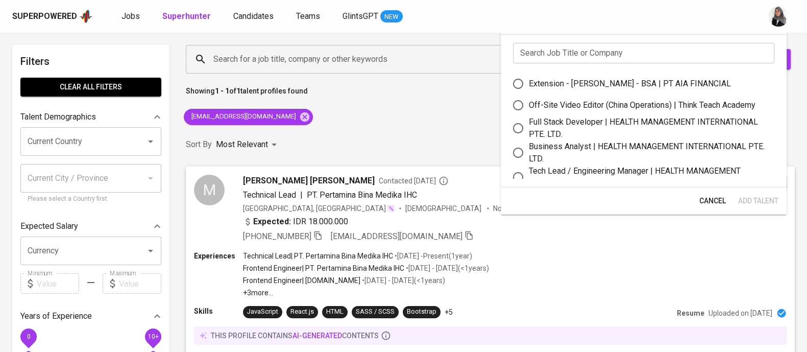
click at [563, 127] on div "Full Stack Developer | HEALTH MANAGEMENT INTERNATIONAL PTE. LTD." at bounding box center [647, 128] width 237 height 25
click at [529, 127] on input "Full Stack Developer | HEALTH MANAGEMENT INTERNATIONAL PTE. LTD." at bounding box center [517, 127] width 21 height 21
radio input "true"
click at [751, 198] on span "Add Talent" at bounding box center [758, 201] width 40 height 13
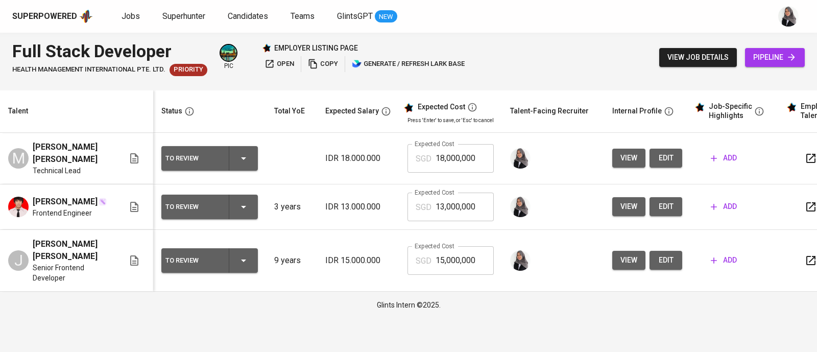
click at [566, 42] on div "Full Stack Developer HEALTH MANAGEMENT INTERNATIONAL PTE. LTD. Priority pic emp…" at bounding box center [408, 58] width 817 height 50
click at [627, 264] on span "view" at bounding box center [628, 260] width 17 height 13
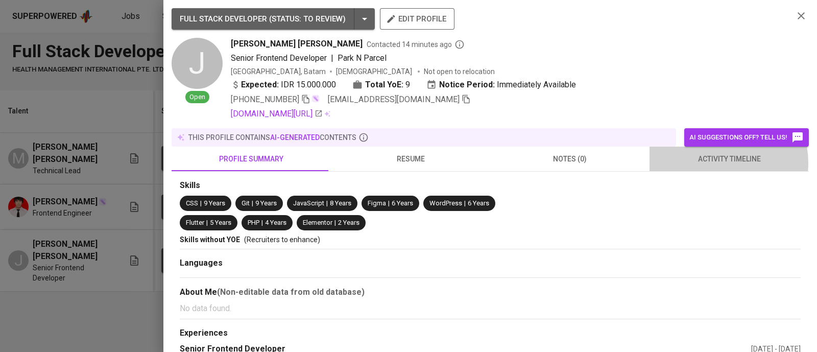
click at [708, 163] on span "activity timeline" at bounding box center [728, 159] width 147 height 13
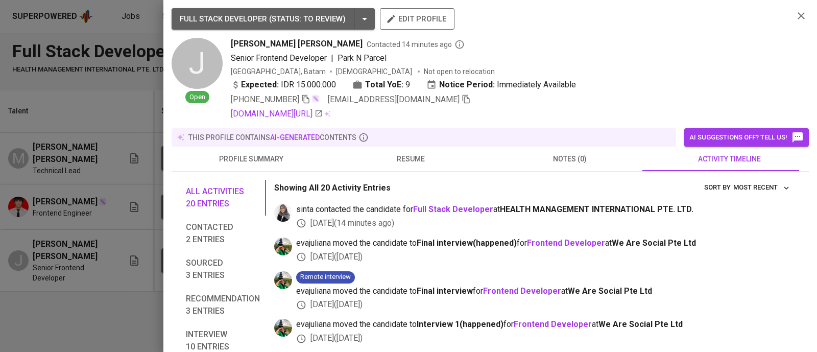
click at [795, 12] on icon "button" at bounding box center [801, 16] width 12 height 12
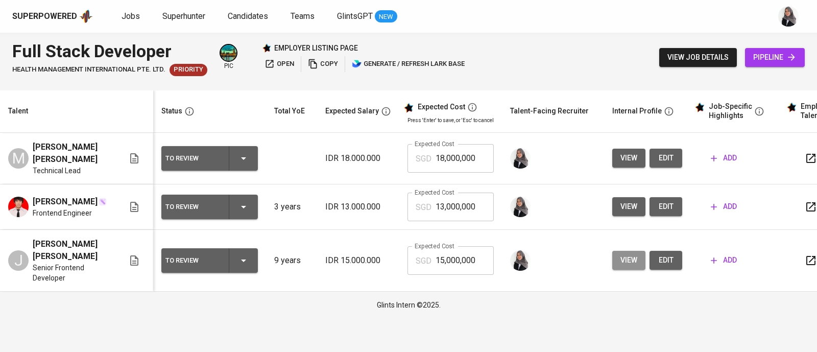
click at [620, 266] on button "view" at bounding box center [628, 260] width 33 height 19
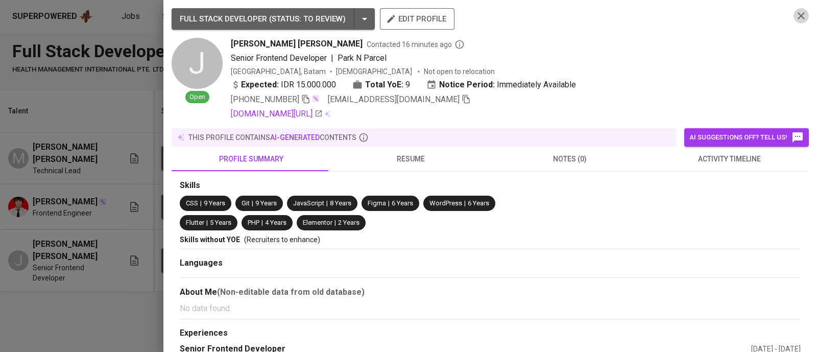
click at [795, 11] on icon "button" at bounding box center [801, 16] width 12 height 12
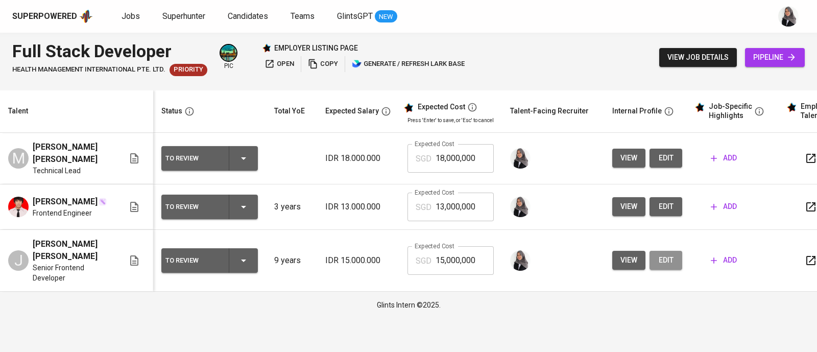
click at [668, 258] on span "edit" at bounding box center [666, 260] width 16 height 13
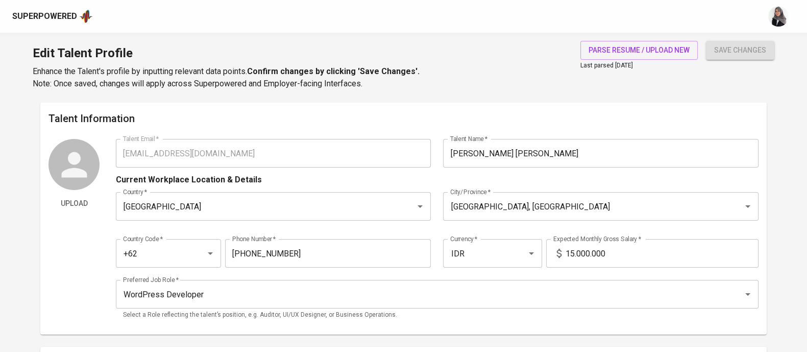
click at [530, 83] on div "Edit Talent Profile Enhance the Talent's profile by inputting relevant data poi…" at bounding box center [403, 67] width 807 height 69
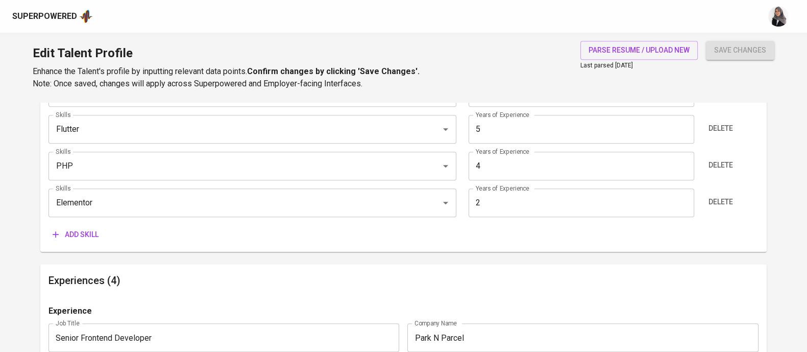
scroll to position [731, 0]
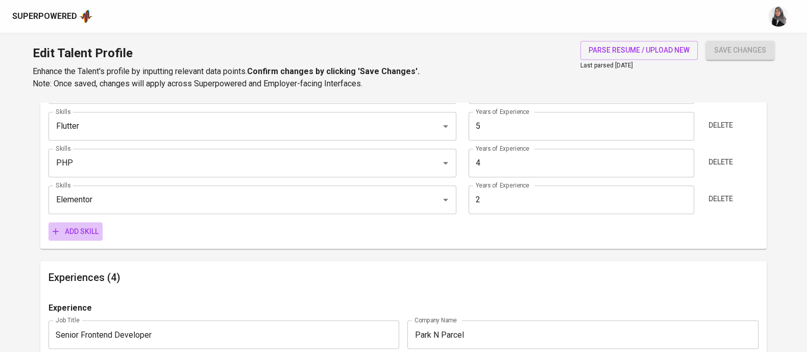
click at [83, 228] on span "Add skill" at bounding box center [76, 231] width 46 height 13
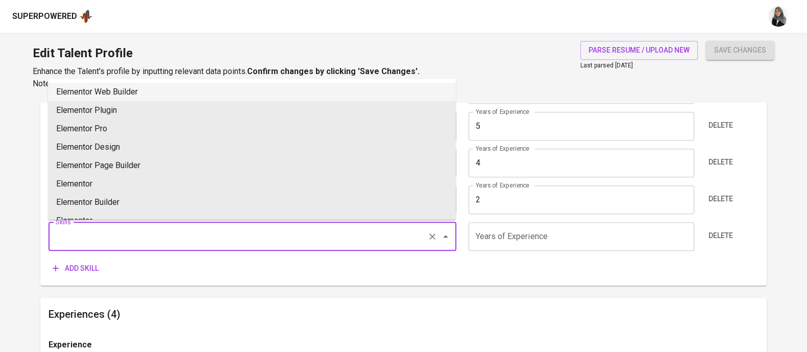
click at [125, 238] on input "Skills" at bounding box center [238, 236] width 370 height 19
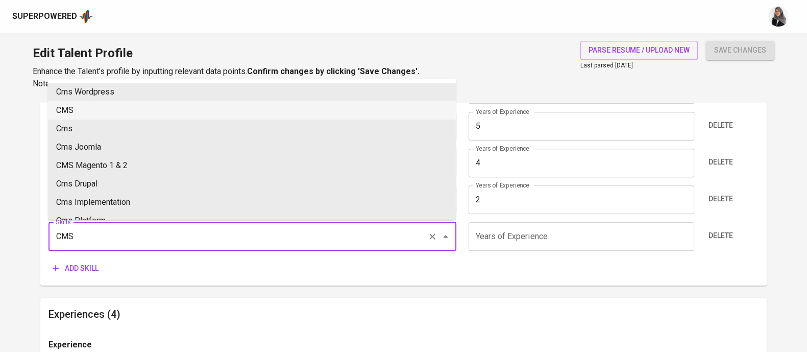
click at [182, 113] on li "CMS" at bounding box center [252, 110] width 408 height 18
type input "CMS"
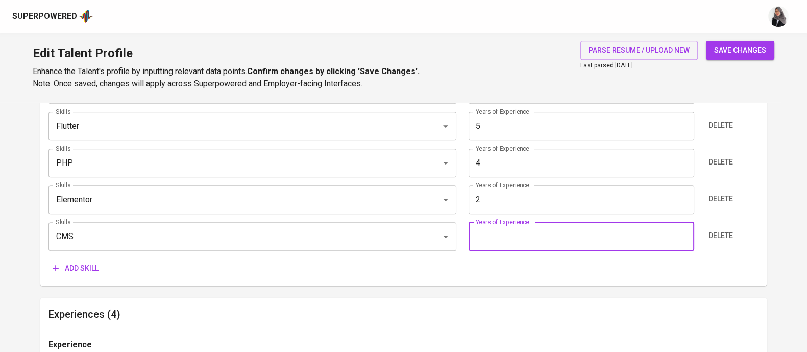
click at [523, 236] on input "number" at bounding box center [582, 236] width 226 height 29
type input "1"
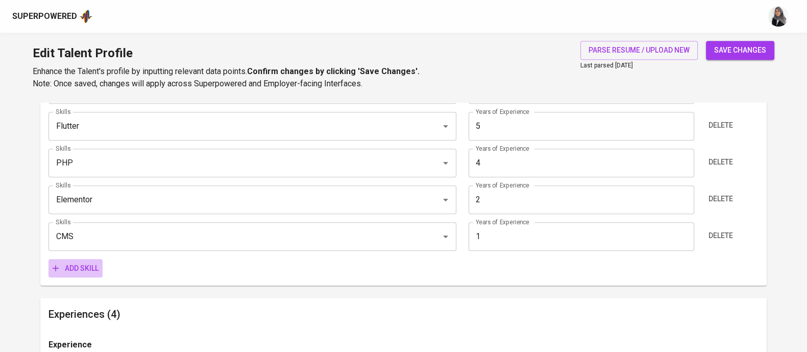
click at [87, 269] on span "Add skill" at bounding box center [76, 268] width 46 height 13
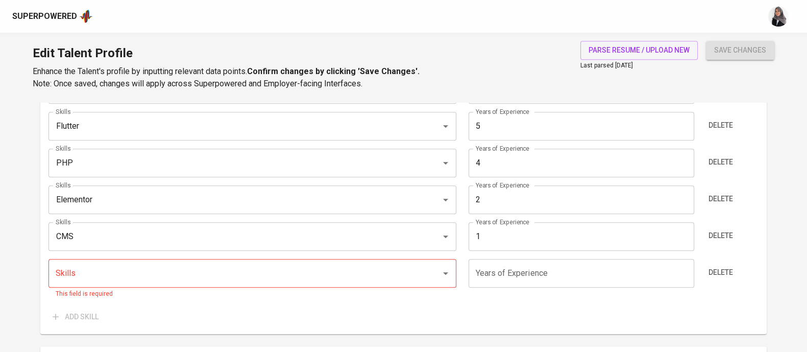
click at [549, 61] on div "Edit Talent Profile Enhance the Talent's profile by inputting relevant data poi…" at bounding box center [403, 67] width 807 height 69
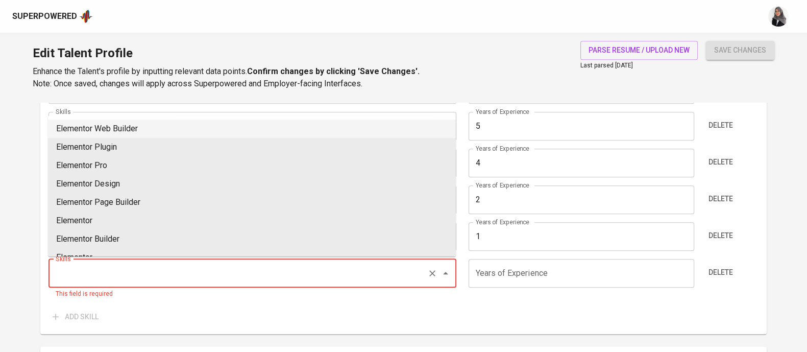
click at [129, 266] on input "Skills" at bounding box center [238, 272] width 370 height 19
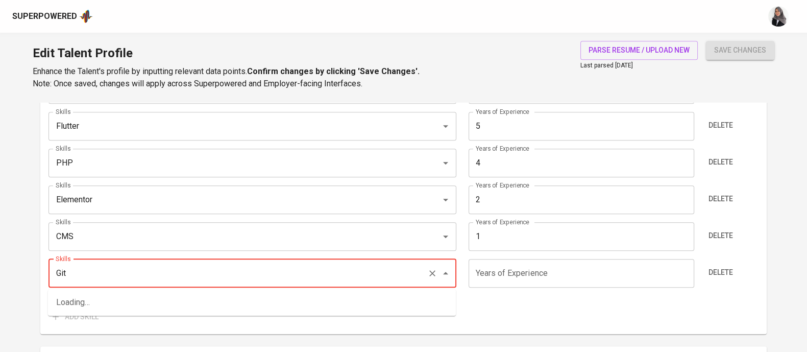
click at [76, 272] on input "Git" at bounding box center [238, 272] width 370 height 19
type input "Git"
click at [244, 254] on div "Skills CSS Skills Years of Experience 9 Years of Experience Delete Skills Git S…" at bounding box center [403, 123] width 710 height 406
click at [228, 286] on div "Skills" at bounding box center [252, 273] width 408 height 29
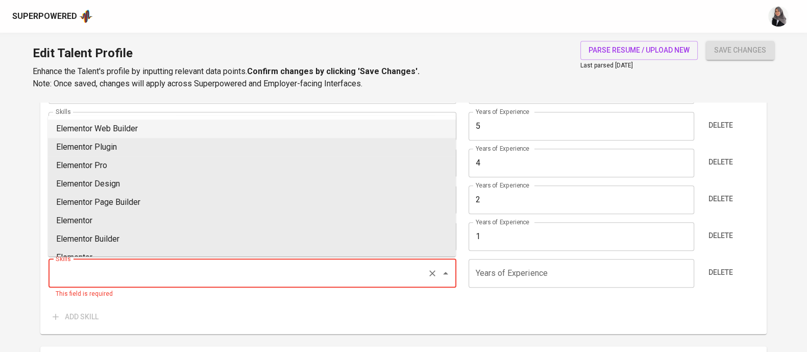
click at [228, 281] on input "Skills" at bounding box center [238, 272] width 370 height 19
click at [153, 129] on li "GIT" at bounding box center [252, 128] width 408 height 18
type input "GIT"
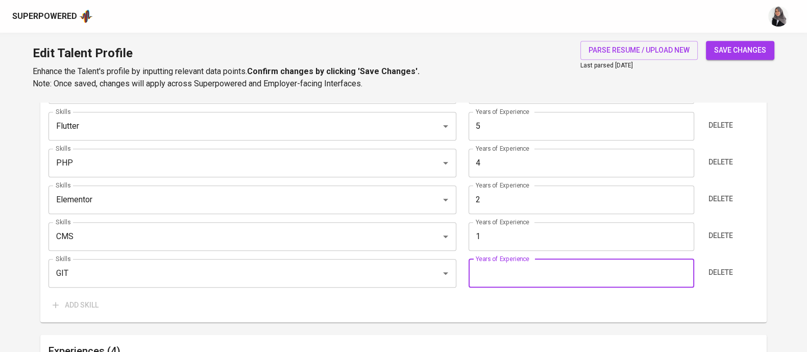
click at [552, 276] on input "number" at bounding box center [582, 273] width 226 height 29
type input "9"
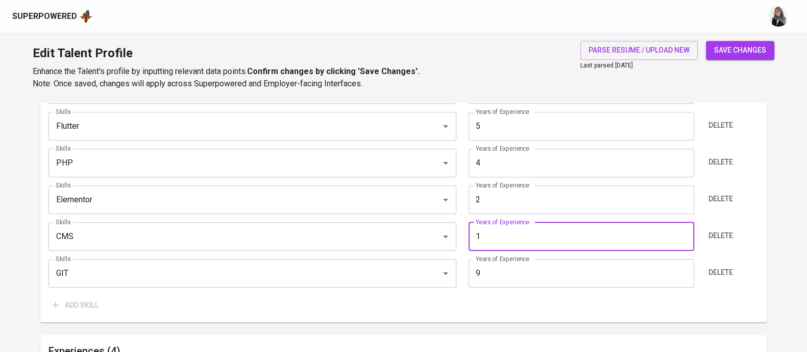
click at [501, 242] on input "1" at bounding box center [582, 236] width 226 height 29
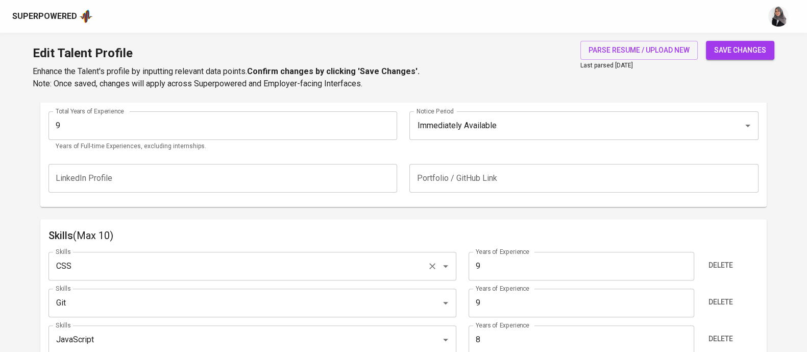
scroll to position [394, 0]
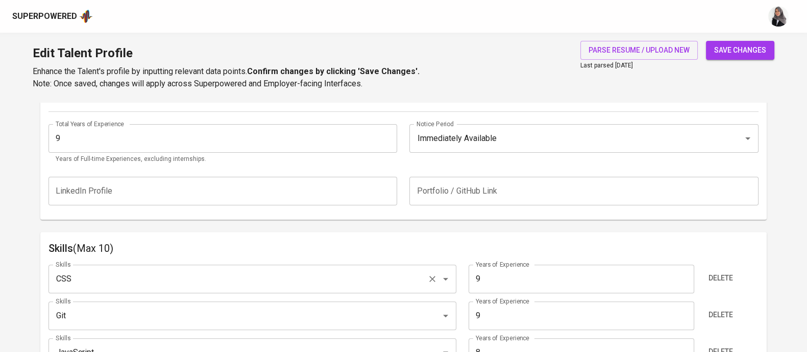
type input "2"
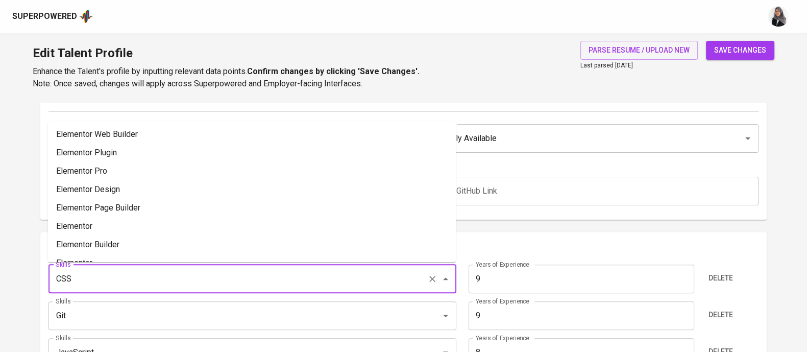
click at [128, 281] on input "CSS" at bounding box center [238, 278] width 370 height 19
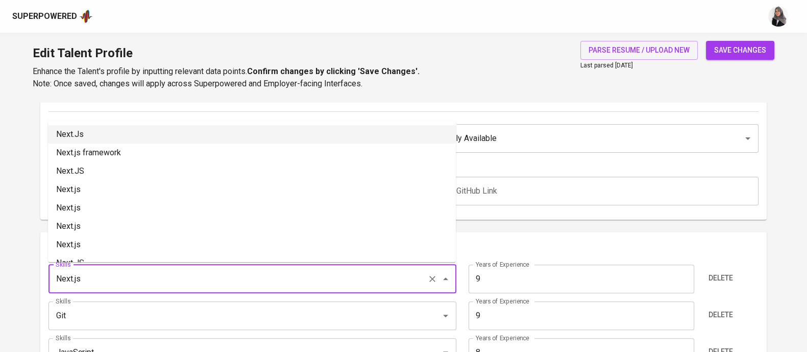
click at [132, 128] on li "Next.Js" at bounding box center [252, 134] width 408 height 18
type input "Next.Js"
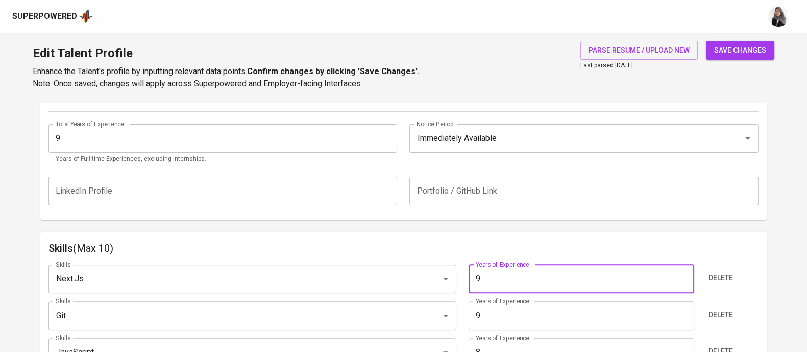
click at [507, 285] on input "9" at bounding box center [582, 278] width 226 height 29
click at [256, 301] on div "Git Skills" at bounding box center [252, 315] width 408 height 29
type input "5"
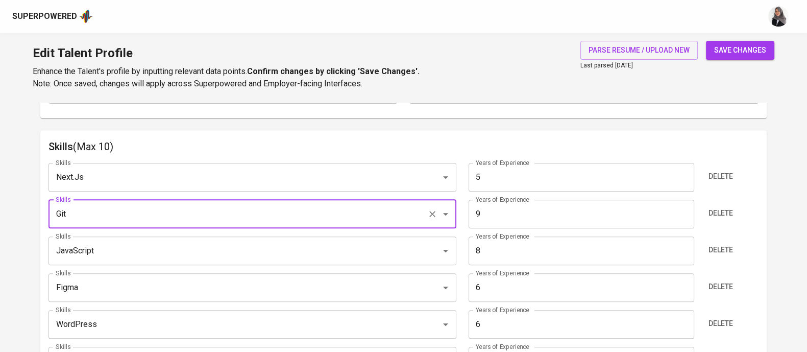
scroll to position [496, 0]
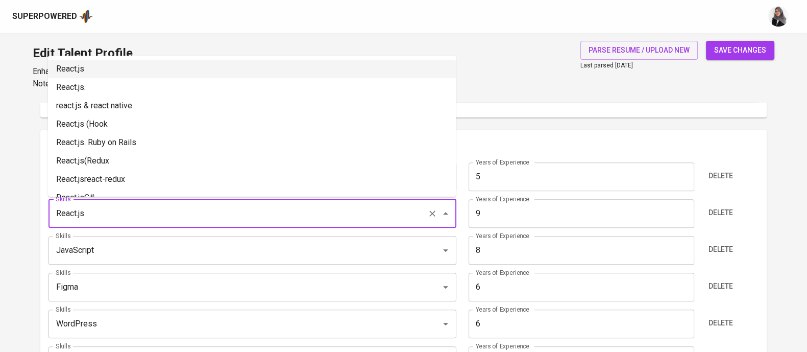
click at [160, 65] on li "React.js" at bounding box center [252, 69] width 408 height 18
type input "React.js"
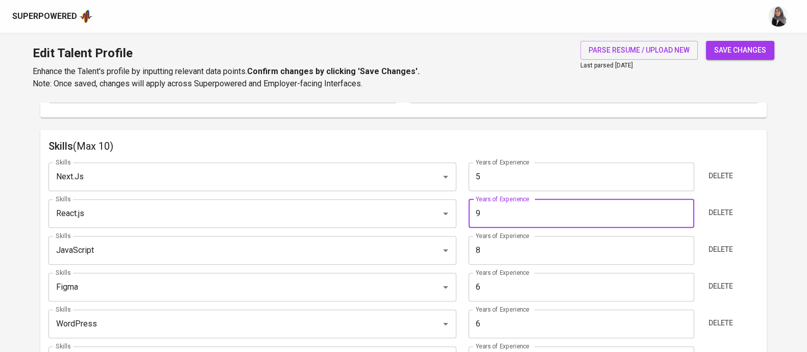
click at [495, 214] on input "9" at bounding box center [582, 213] width 226 height 29
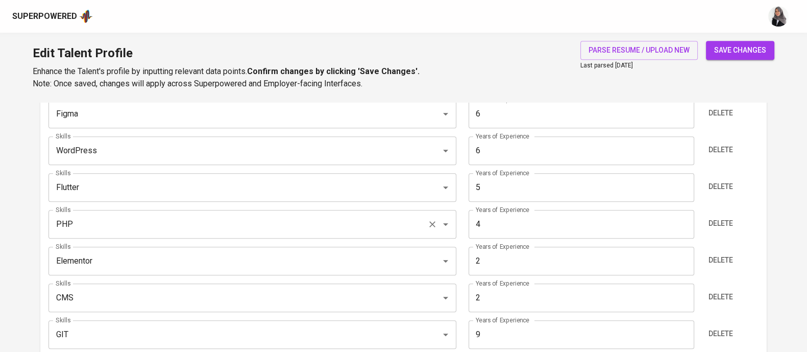
scroll to position [661, 0]
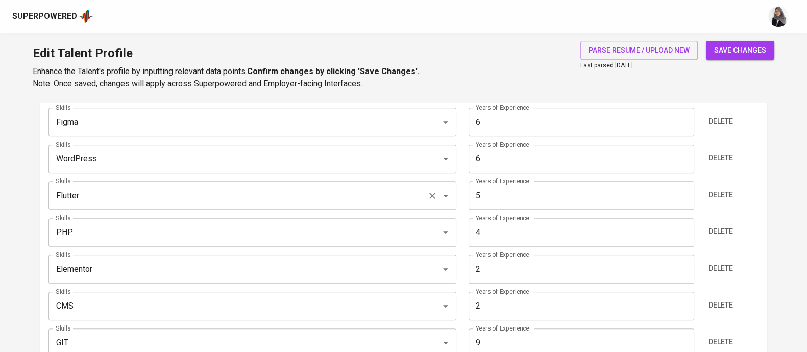
type input "5"
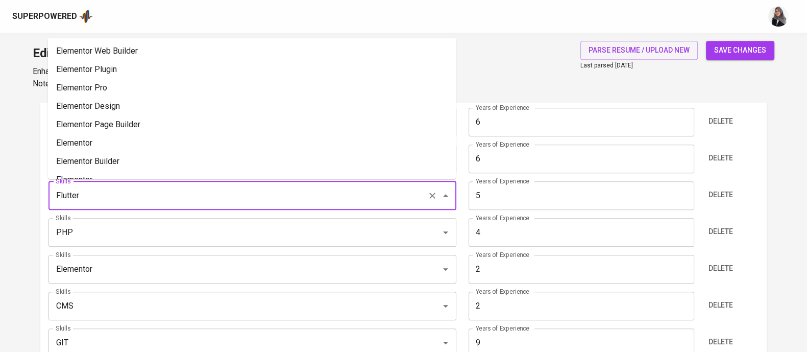
click at [182, 198] on input "Flutter" at bounding box center [238, 195] width 370 height 19
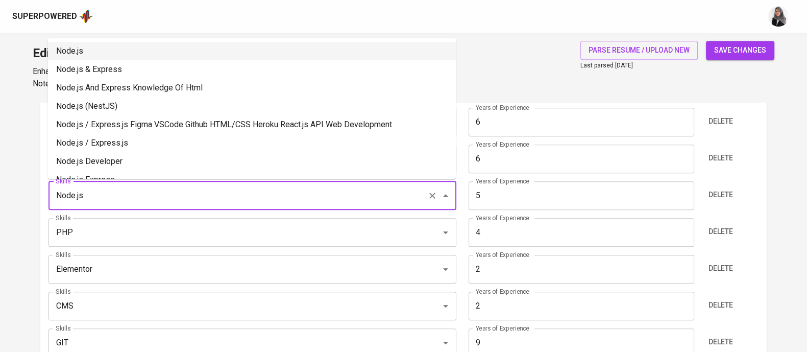
click at [158, 52] on li "Node.js" at bounding box center [252, 51] width 408 height 18
type input "Node.js"
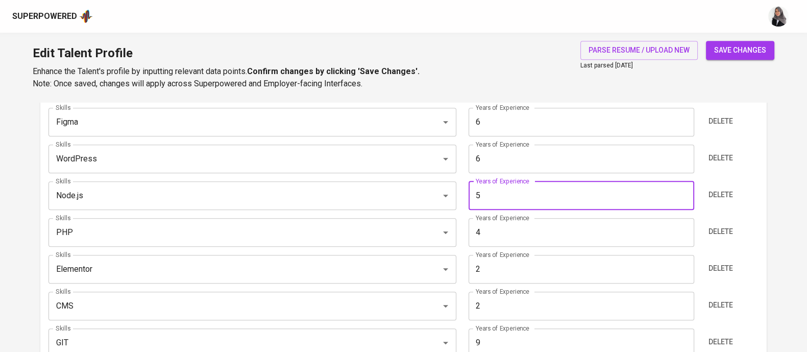
click at [513, 204] on input "5" at bounding box center [582, 195] width 226 height 29
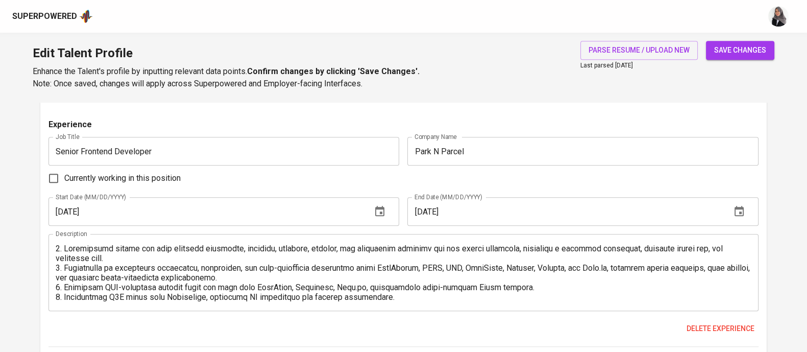
scroll to position [989, 0]
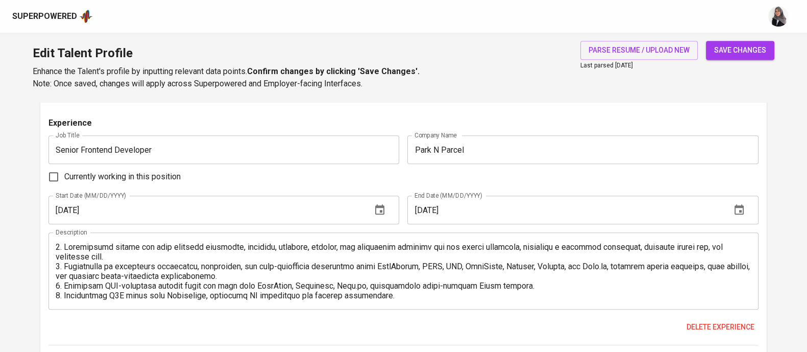
click at [571, 181] on div "Currently working in this position" at bounding box center [403, 176] width 710 height 21
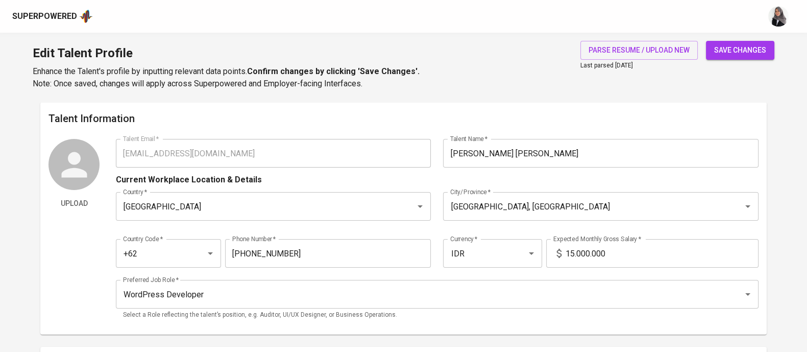
scroll to position [55, 0]
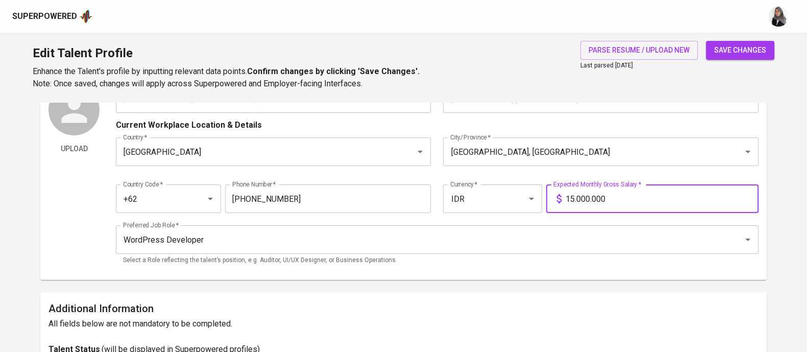
click at [574, 198] on input "15.000.000" at bounding box center [662, 198] width 193 height 29
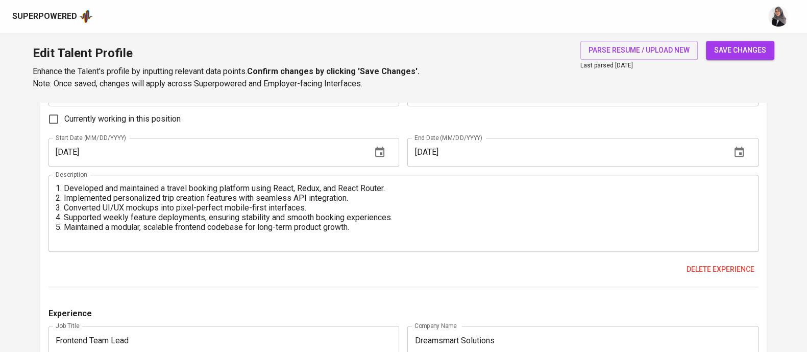
scroll to position [2, 0]
type input "17.000.000"
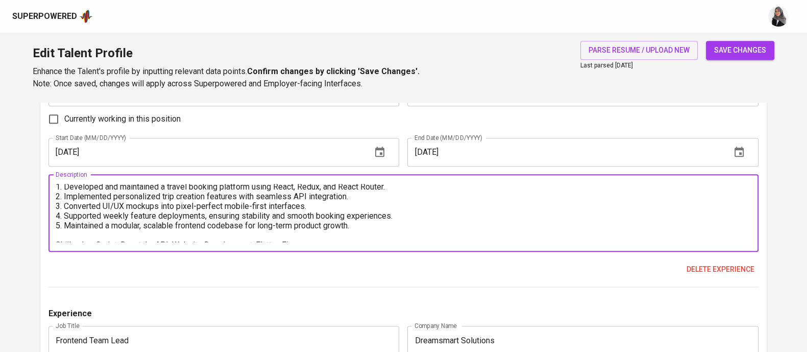
click at [300, 185] on textarea "1. Developed and maintained a travel booking platform using React, Redux, and R…" at bounding box center [404, 213] width 696 height 58
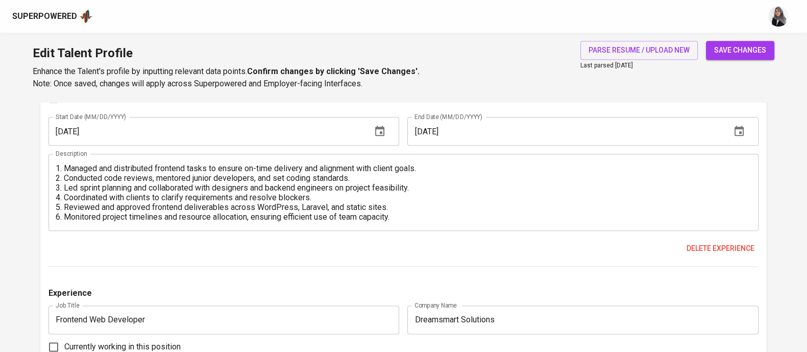
scroll to position [1565, 0]
type textarea "1. Developed and maintained a travel booking platform using React, Next.js, Red…"
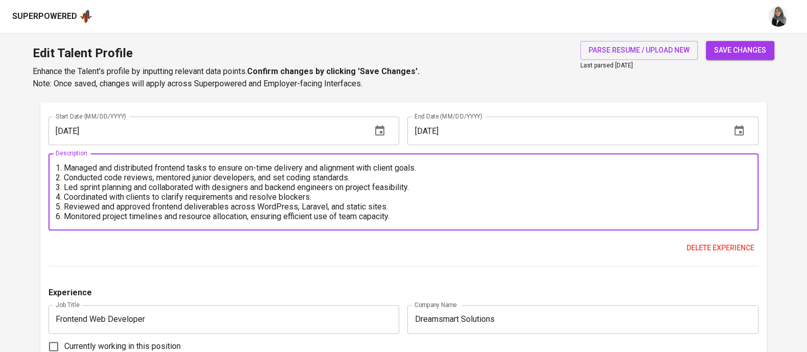
click at [331, 204] on textarea "1. Managed and distributed frontend tasks to ensure on-time delivery and alignm…" at bounding box center [404, 192] width 696 height 58
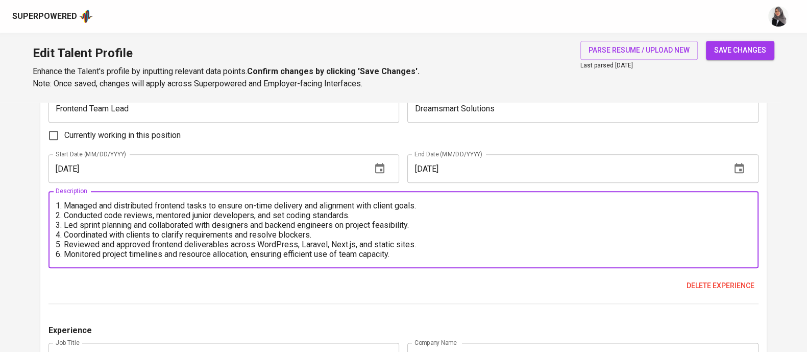
scroll to position [1527, 0]
type textarea "1. Managed and distributed frontend tasks to ensure on-time delivery and alignm…"
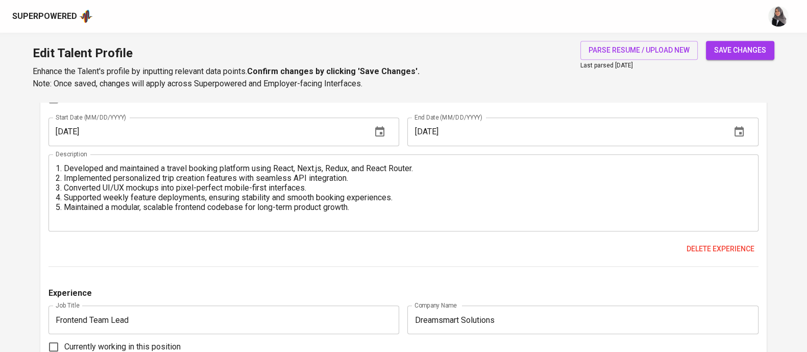
scroll to position [1315, 0]
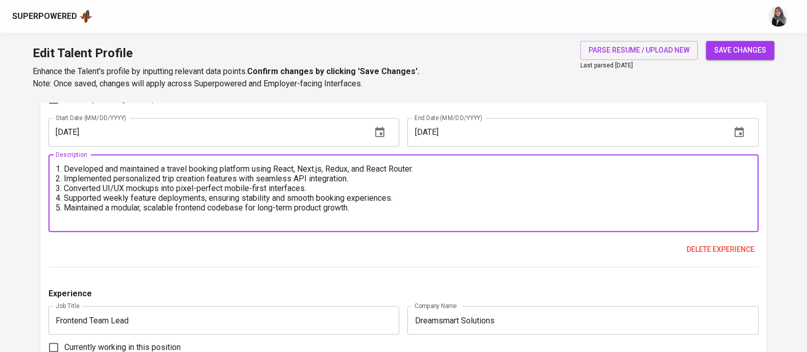
click at [324, 168] on textarea "1. Developed and maintained a travel booking platform using React, Next.js, Red…" at bounding box center [404, 193] width 696 height 58
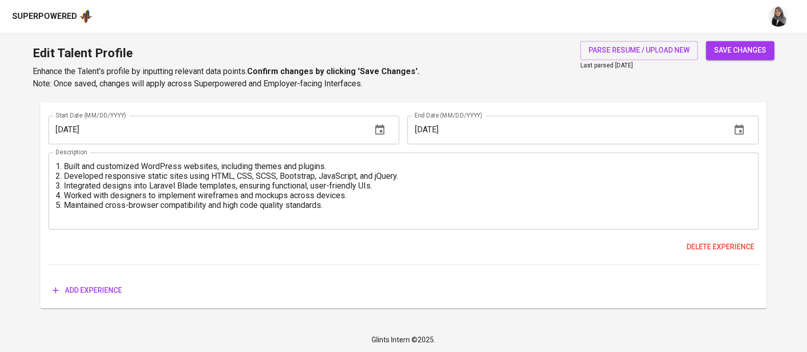
scroll to position [10, 0]
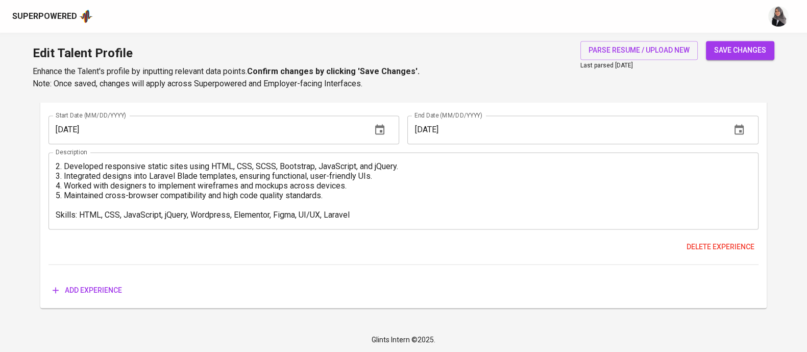
type textarea "1. Developed and maintained a travel booking platform using React, Next.Js, Red…"
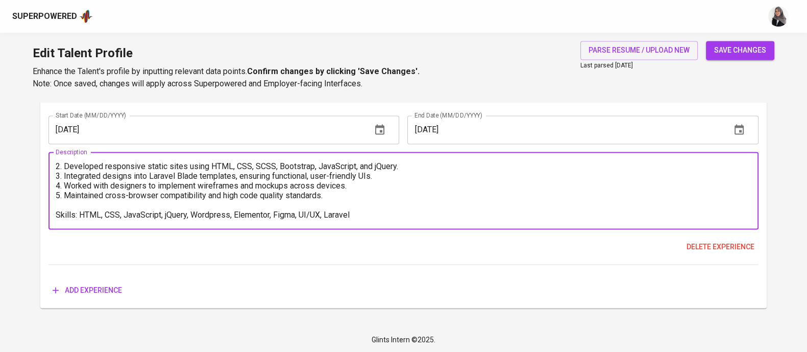
click at [379, 211] on textarea "1. Built and customized WordPress websites, including themes and plugins. 2. De…" at bounding box center [404, 190] width 696 height 58
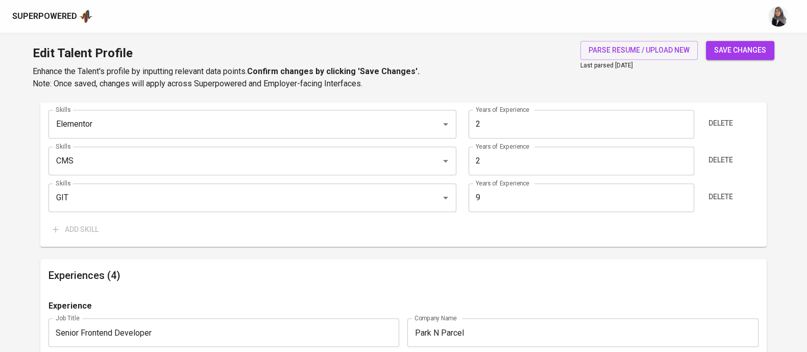
scroll to position [752, 0]
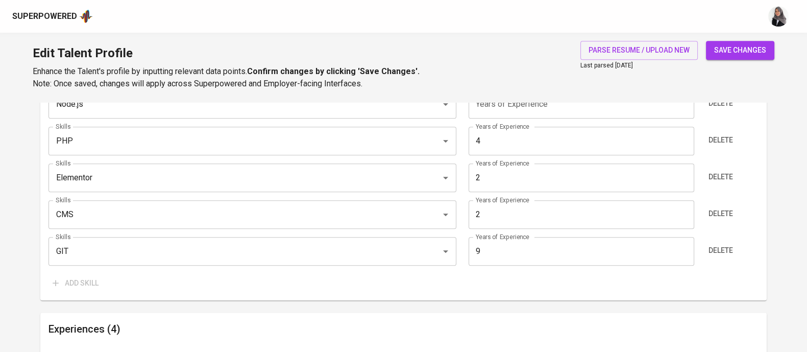
type textarea "1. Built and customized WordPress websites, including themes and plugins. 2. De…"
click at [733, 51] on span "save changes" at bounding box center [740, 50] width 52 height 13
type input "GIT"
type input "9"
type input "JavaScript"
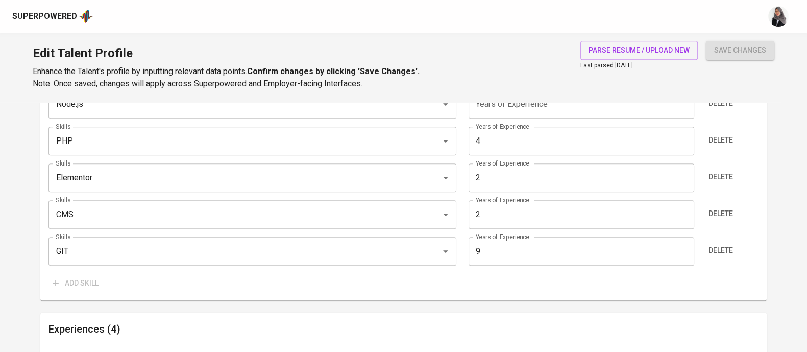
type input "8"
type input "WordPress"
type input "6"
type input "React.js"
type input "5"
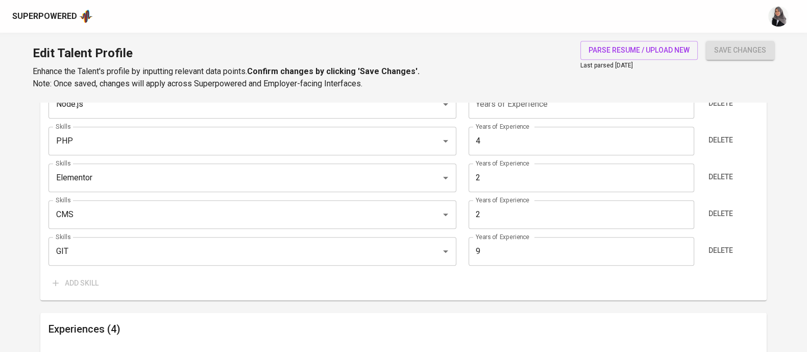
type input "Next.js"
type input "5"
type input "CMS"
type input "Elementor"
type input "Node.js"
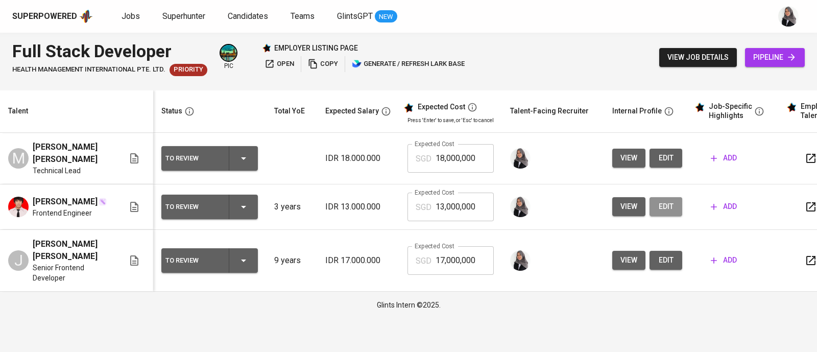
click at [663, 203] on span "edit" at bounding box center [666, 206] width 16 height 13
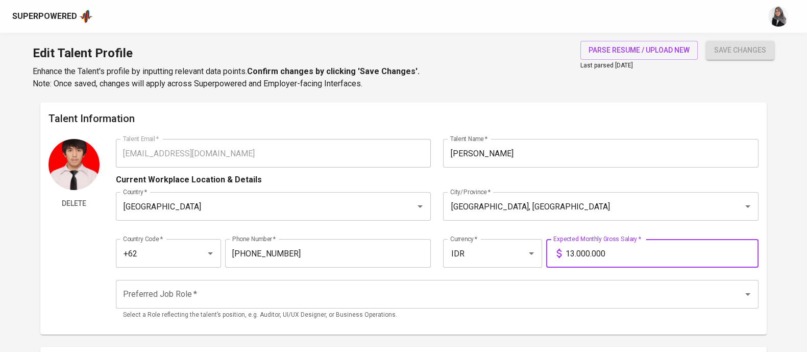
click at [574, 253] on input "13.000.000" at bounding box center [662, 253] width 193 height 29
click at [581, 255] on input "16.000.000" at bounding box center [662, 253] width 193 height 29
type input "16.500.000"
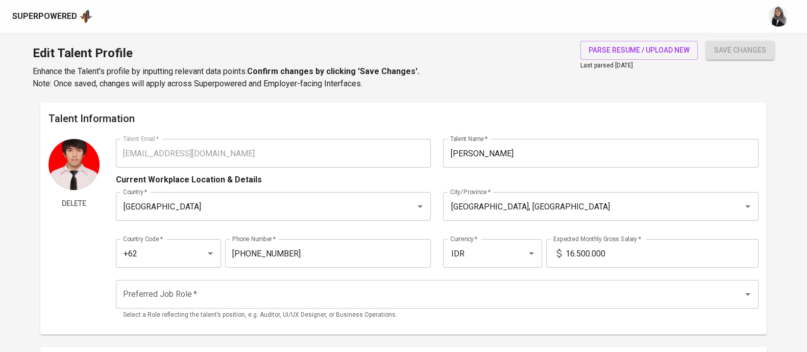
click at [465, 181] on div "Current Workplace Location & Details" at bounding box center [437, 176] width 643 height 18
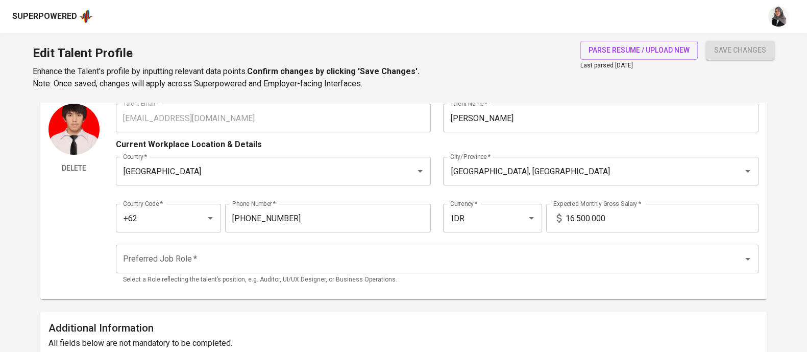
scroll to position [36, 0]
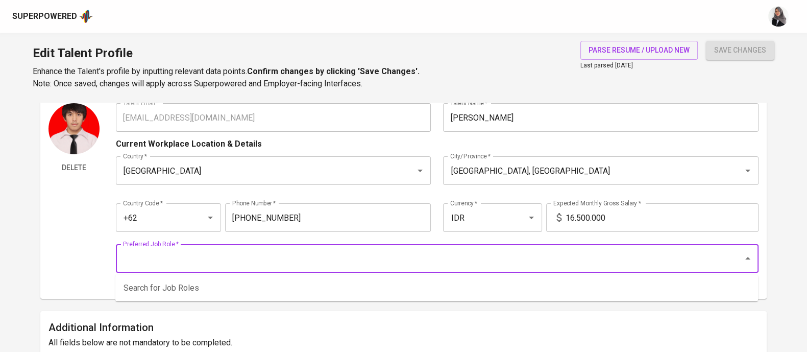
click at [331, 260] on input "Preferred Job Role   *" at bounding box center [422, 258] width 605 height 19
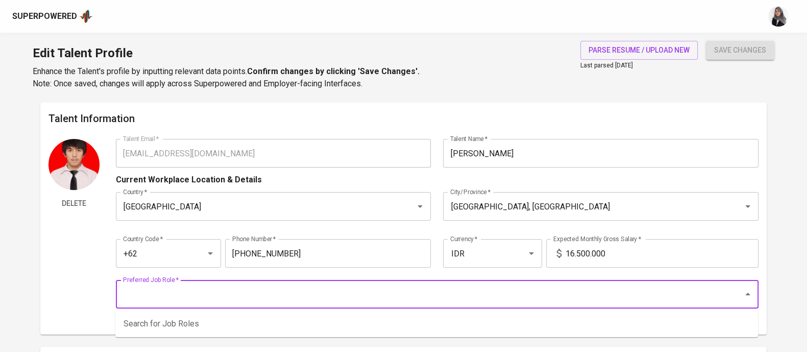
scroll to position [69, 0]
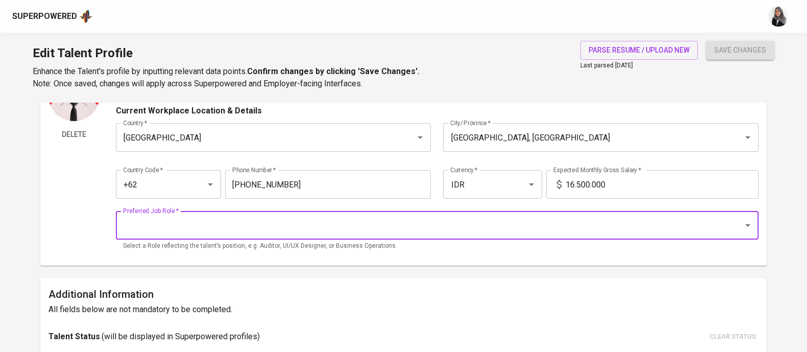
click at [156, 225] on input "Preferred Job Role   *" at bounding box center [422, 224] width 605 height 19
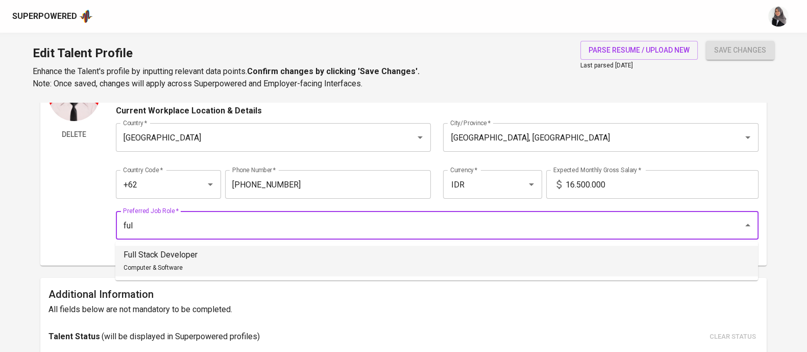
click at [182, 267] on div "Full Stack Developer Computer & Software" at bounding box center [161, 261] width 74 height 25
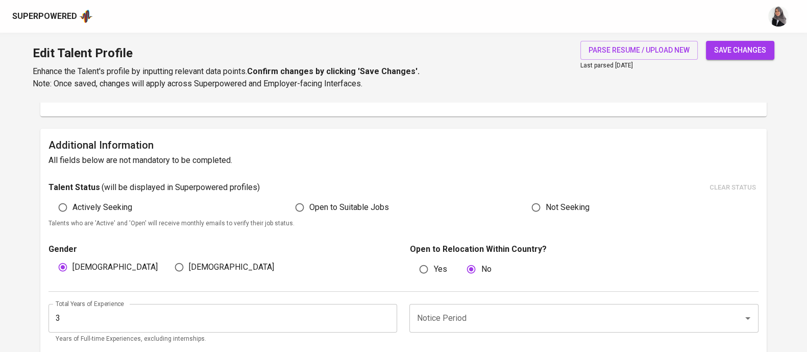
scroll to position [222, 0]
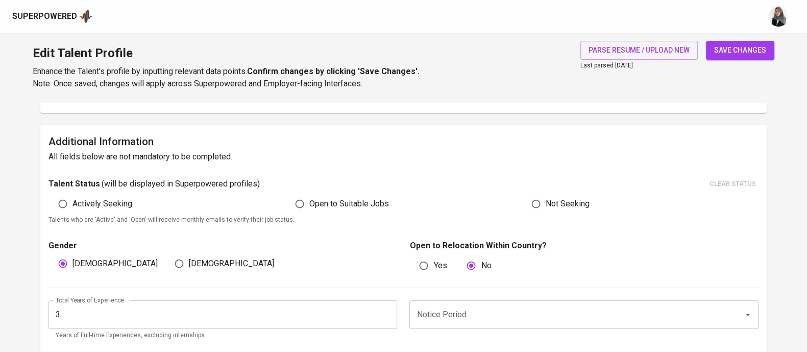
type input "Full Stack Developer"
click at [294, 199] on input "Open to Suitable Jobs" at bounding box center [299, 203] width 19 height 19
radio input "true"
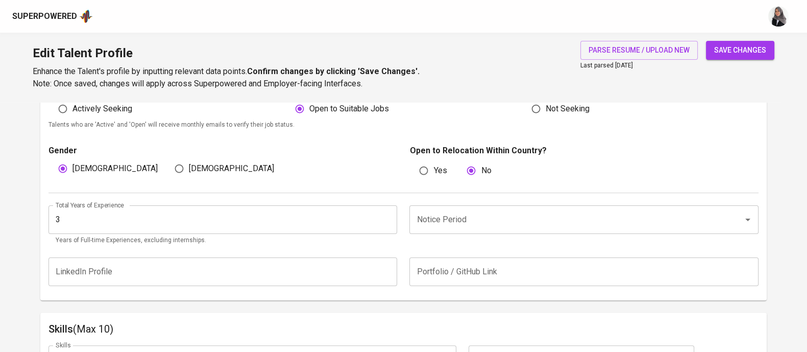
scroll to position [319, 0]
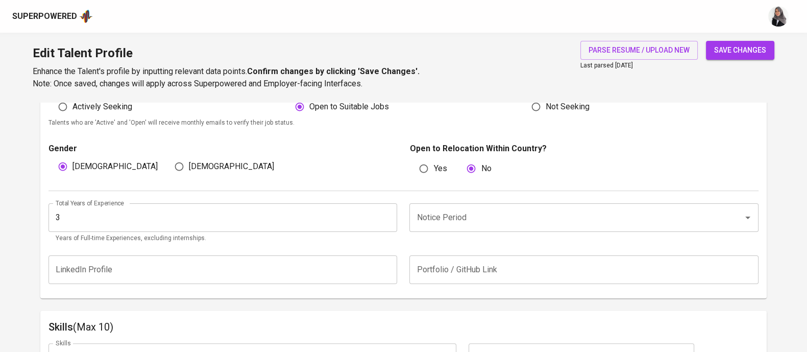
click at [497, 186] on div "Gender Male Female Open to Relocation Within Country? Yes No" at bounding box center [403, 159] width 710 height 62
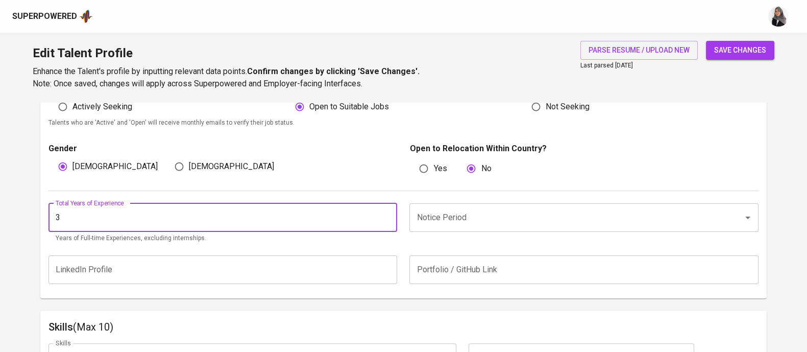
click at [124, 213] on input "3" at bounding box center [222, 217] width 349 height 29
type input "5"
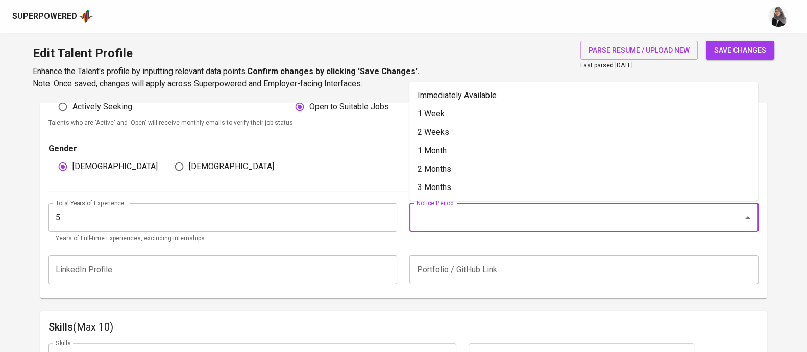
click at [506, 215] on input "Notice Period" at bounding box center [569, 217] width 311 height 19
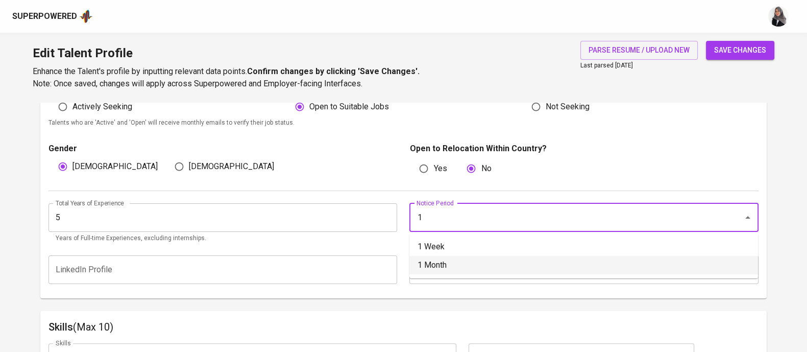
click at [431, 273] on li "1 Month" at bounding box center [583, 265] width 349 height 18
type input "1 Month"
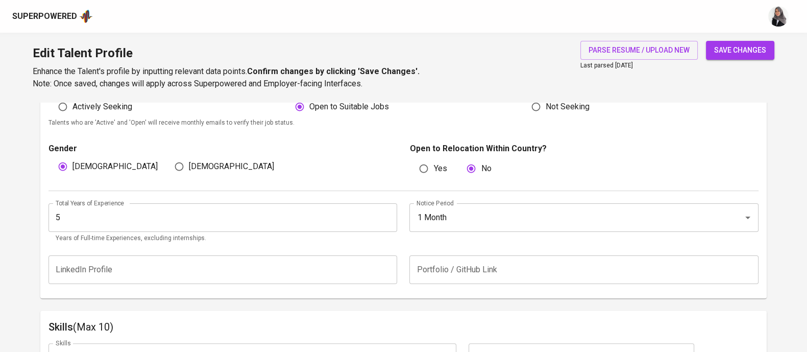
click at [485, 91] on div "Edit Talent Profile Enhance the Talent's profile by inputting relevant data poi…" at bounding box center [403, 67] width 807 height 69
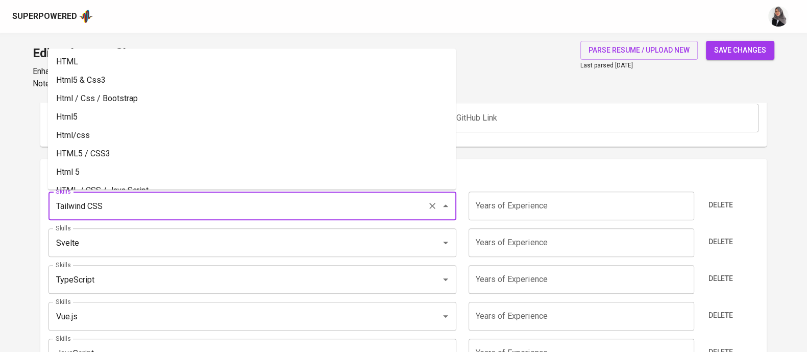
click at [253, 200] on input "Tailwind CSS" at bounding box center [238, 205] width 370 height 19
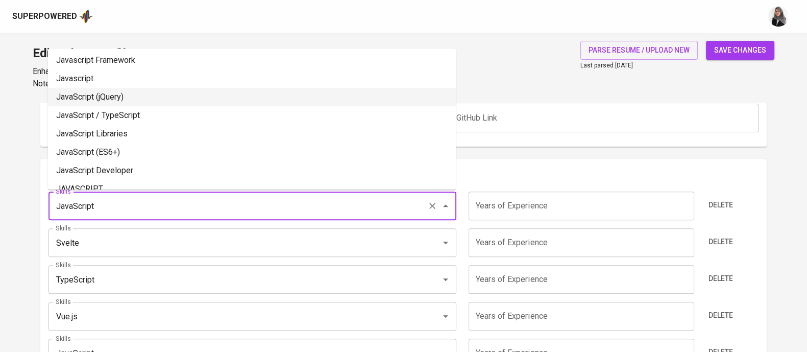
scroll to position [108, 0]
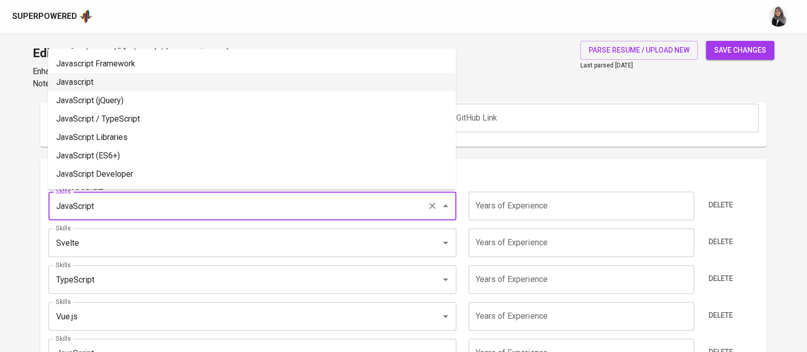
click at [204, 82] on li "Javascript" at bounding box center [252, 82] width 408 height 18
type input "Javascript"
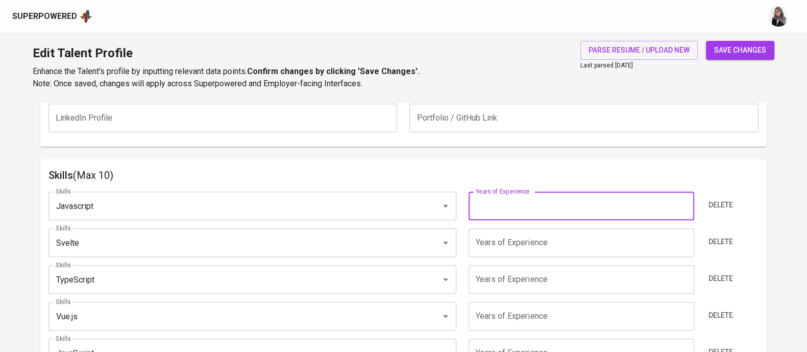
click at [513, 203] on input "number" at bounding box center [582, 205] width 226 height 29
type input "5"
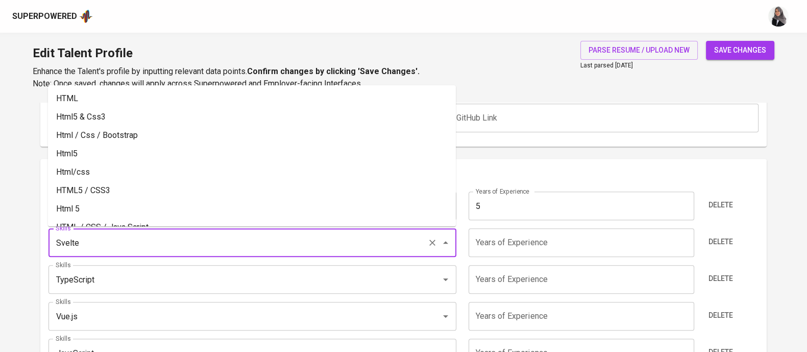
click at [369, 236] on input "Svelte" at bounding box center [238, 242] width 370 height 19
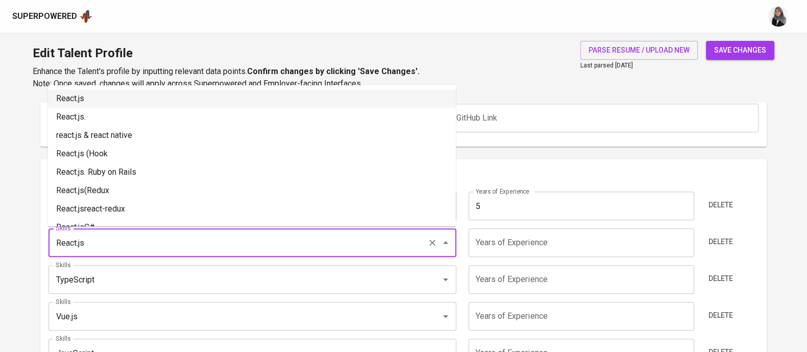
click at [202, 93] on li "React.js" at bounding box center [252, 98] width 408 height 18
type input "React.js"
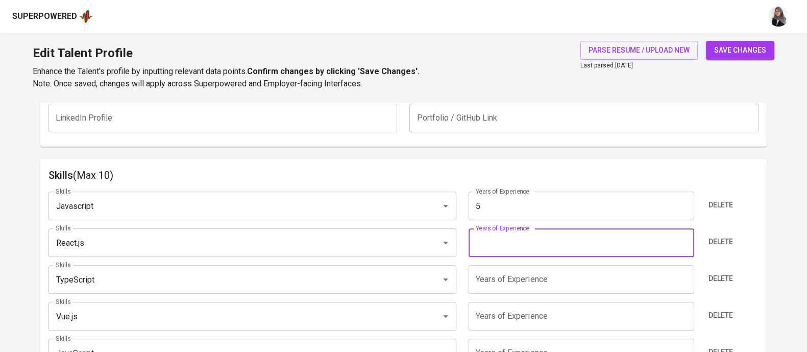
click at [531, 247] on input "number" at bounding box center [582, 242] width 226 height 29
type input "5"
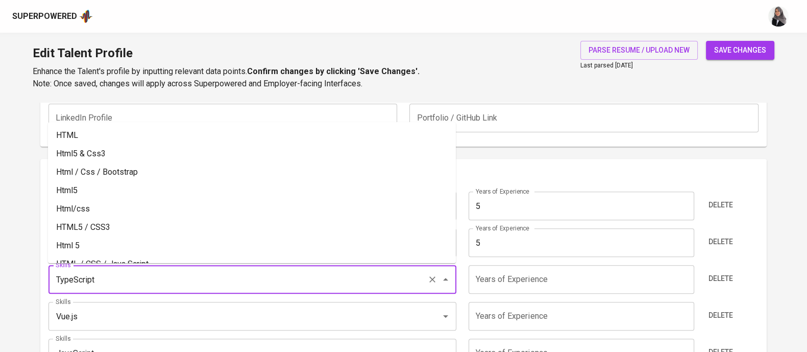
click at [312, 278] on input "TypeScript" at bounding box center [238, 279] width 370 height 19
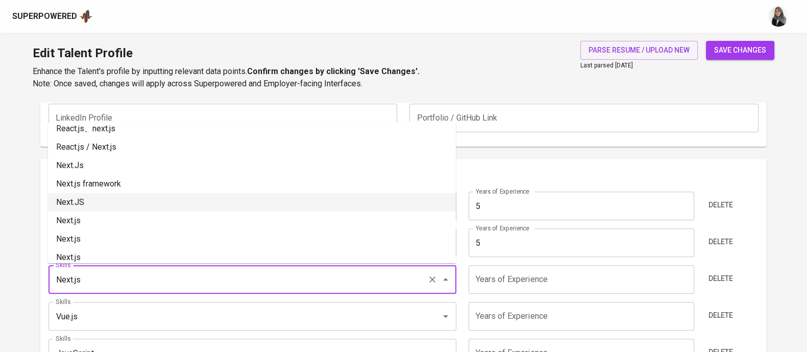
scroll to position [28, 0]
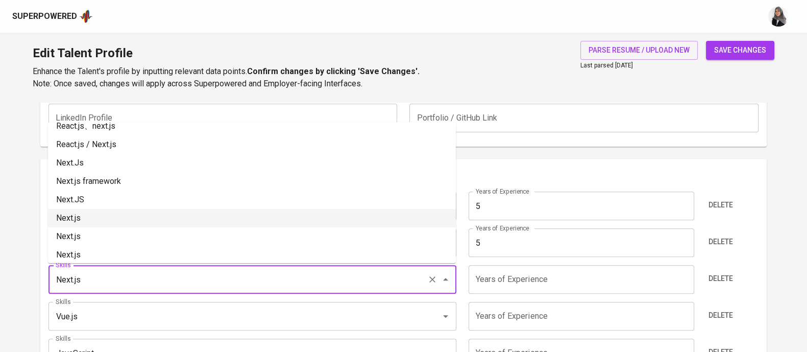
click at [202, 213] on li "Next.js" at bounding box center [252, 218] width 408 height 18
type input "Next.js"
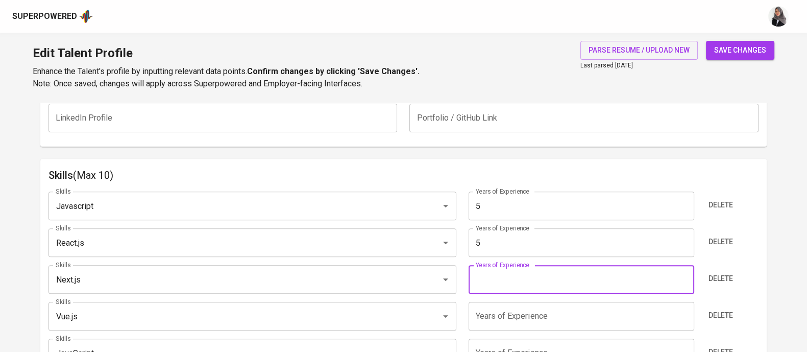
click at [509, 276] on input "number" at bounding box center [582, 279] width 226 height 29
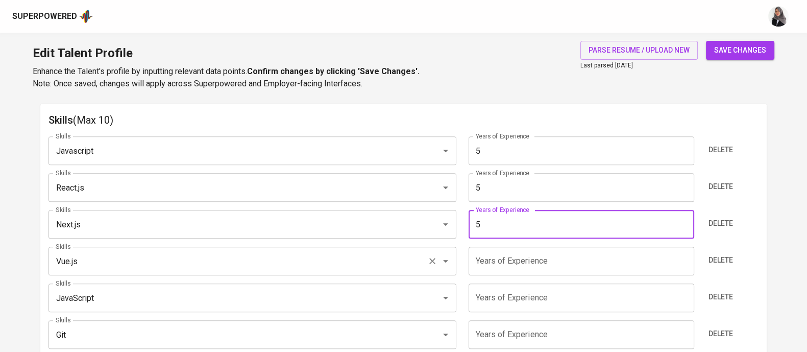
scroll to position [527, 0]
type input "5"
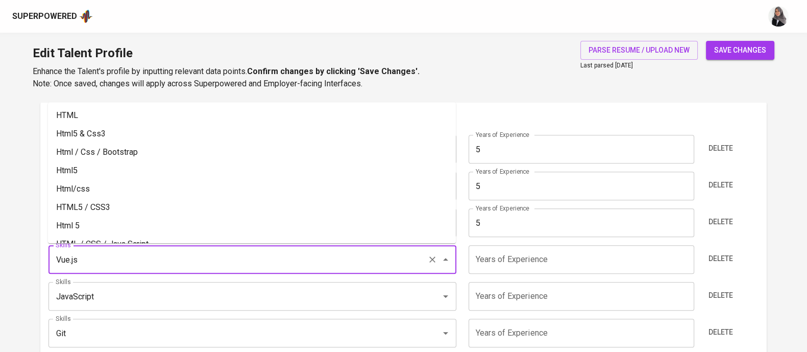
click at [117, 255] on input "Vue.js" at bounding box center [238, 259] width 370 height 19
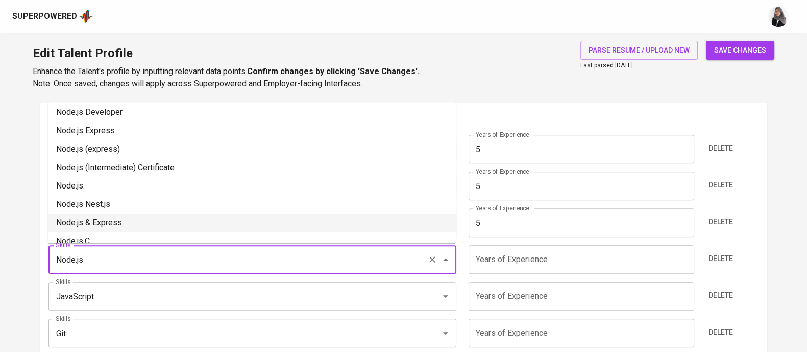
scroll to position [96, 0]
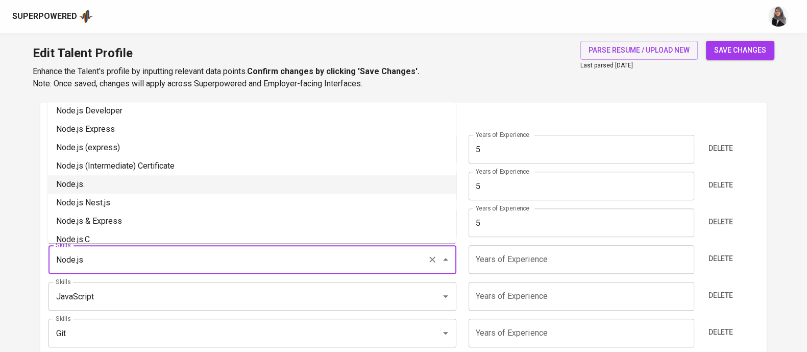
click at [113, 180] on li "Node.js." at bounding box center [252, 184] width 408 height 18
type input "Node.js."
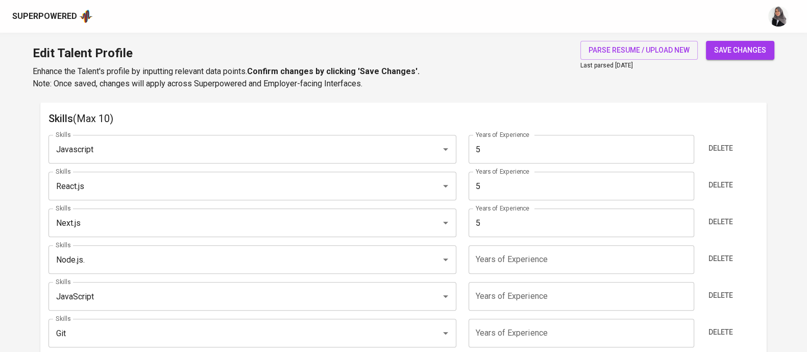
scroll to position [590, 0]
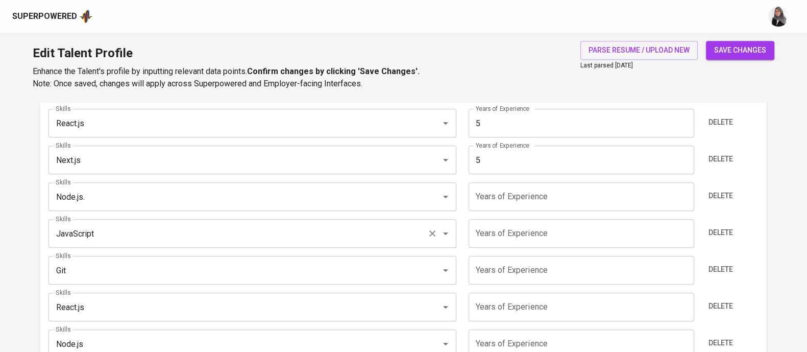
click at [222, 224] on input "JavaScript" at bounding box center [238, 233] width 370 height 19
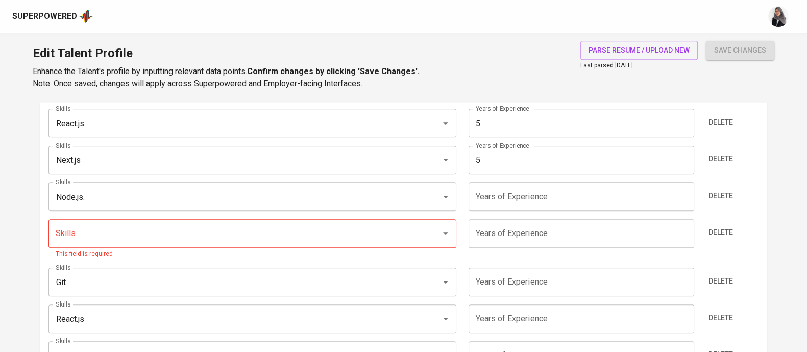
click at [527, 70] on div "Edit Talent Profile Enhance the Talent's profile by inputting relevant data poi…" at bounding box center [403, 67] width 807 height 69
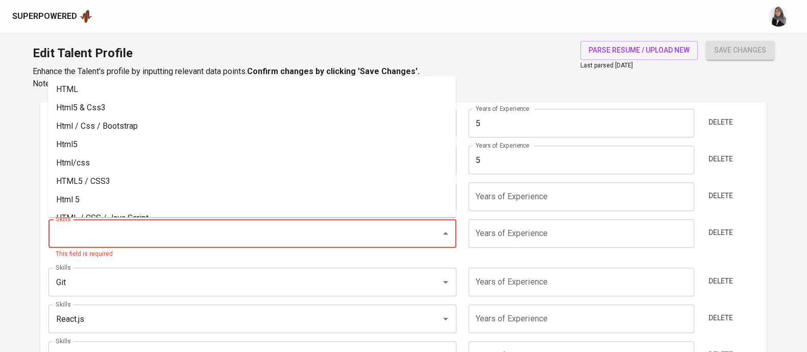
click at [117, 236] on input "Skills" at bounding box center [238, 233] width 370 height 19
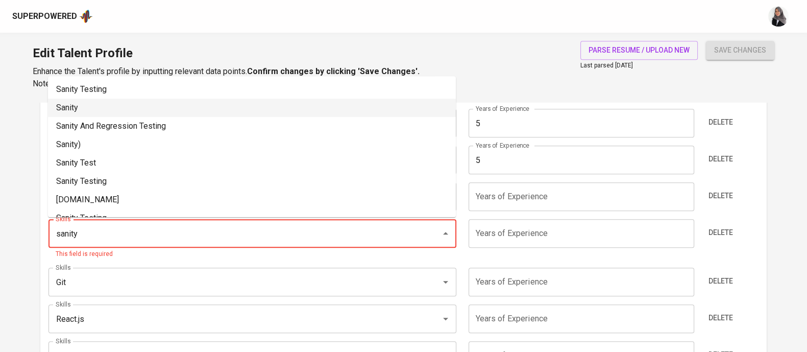
click at [115, 110] on li "Sanity" at bounding box center [252, 108] width 408 height 18
type input "Sanity"
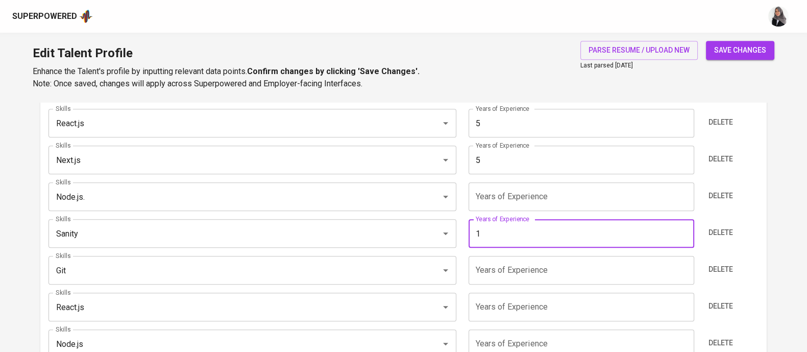
click at [506, 227] on input "1" at bounding box center [582, 233] width 226 height 29
type input "1"
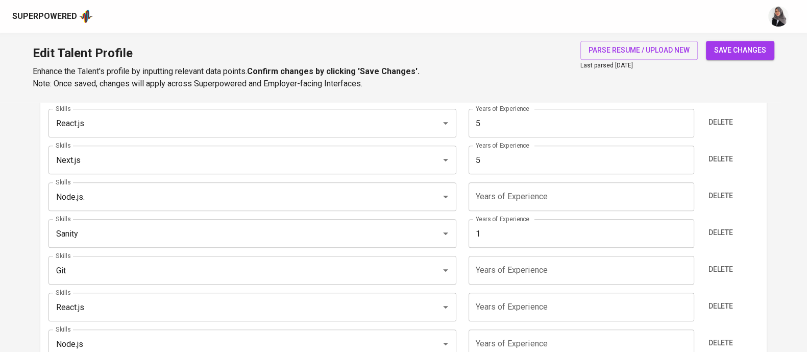
click at [349, 253] on div "Skills Javascript Skills Years of Experience 5 Years of Experience Delete Skill…" at bounding box center [403, 261] width 710 height 395
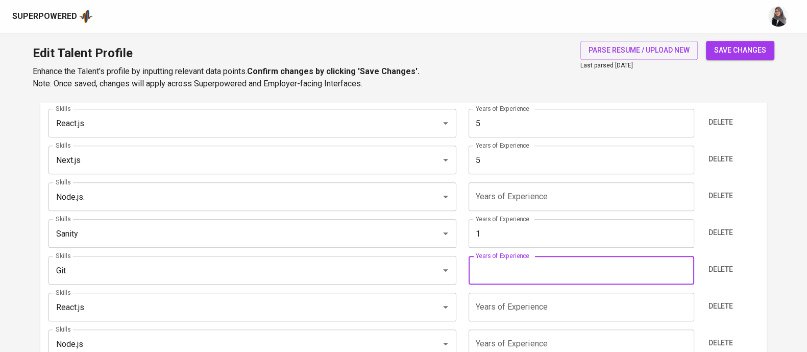
click at [529, 271] on input "number" at bounding box center [582, 270] width 226 height 29
type input "5"
click at [253, 300] on input "React.js" at bounding box center [238, 306] width 370 height 19
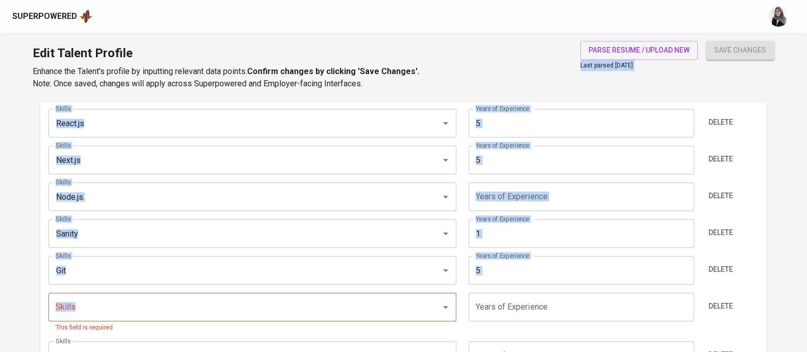
drag, startPoint x: 514, startPoint y: 74, endPoint x: 135, endPoint y: 307, distance: 444.9
click at [135, 307] on form "Edit Talent Profile Enhance the Talent's profile by inputting relevant data poi…" at bounding box center [403, 256] width 807 height 1626
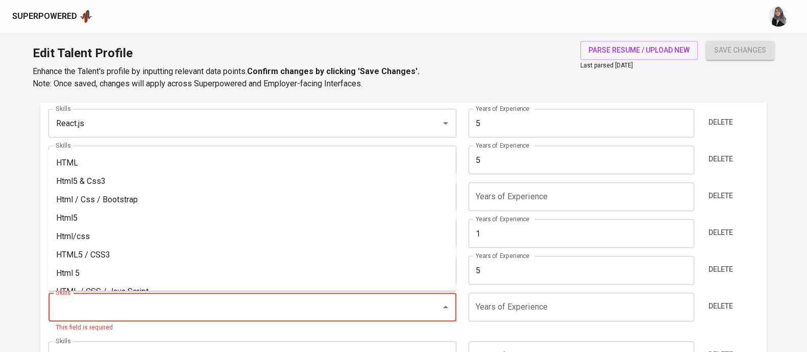
click at [135, 307] on input "Skills" at bounding box center [238, 306] width 370 height 19
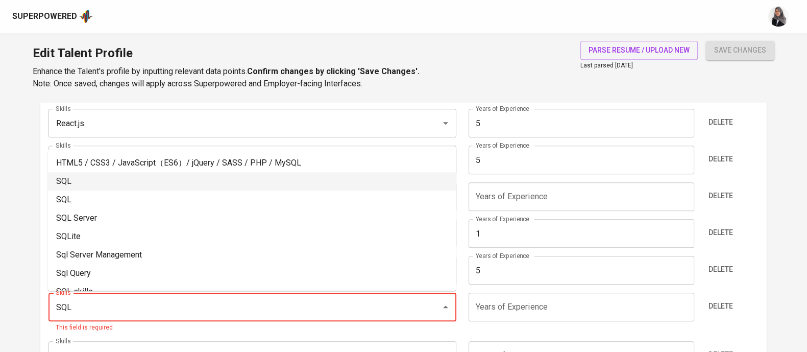
click at [132, 174] on li "SQL" at bounding box center [252, 181] width 408 height 18
type input "SQL"
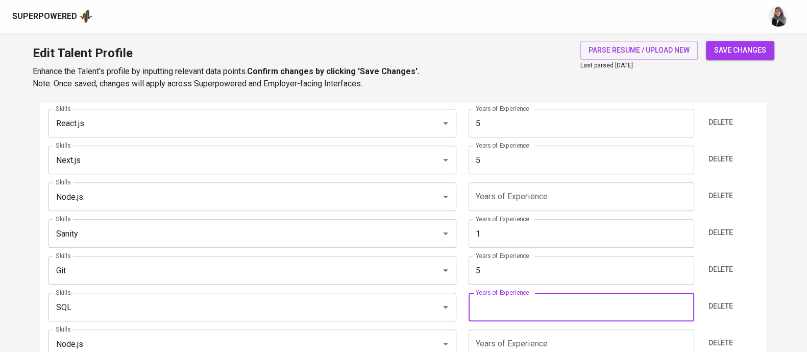
click at [500, 297] on input "number" at bounding box center [582, 307] width 226 height 29
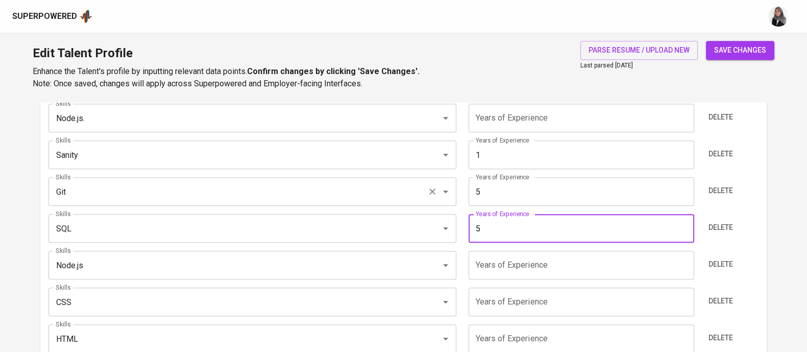
scroll to position [669, 0]
type input "5"
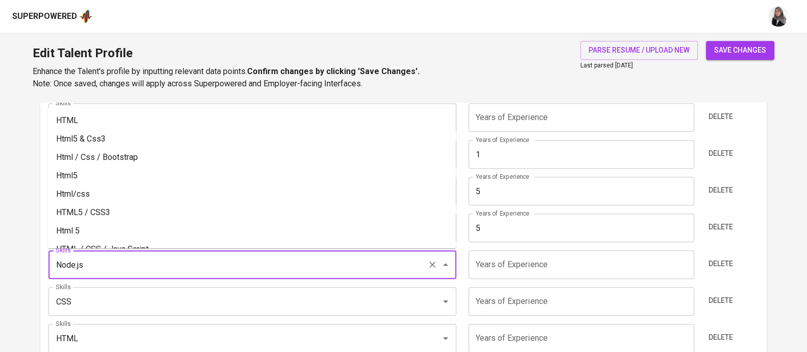
click at [151, 259] on input "Node.js" at bounding box center [238, 264] width 370 height 19
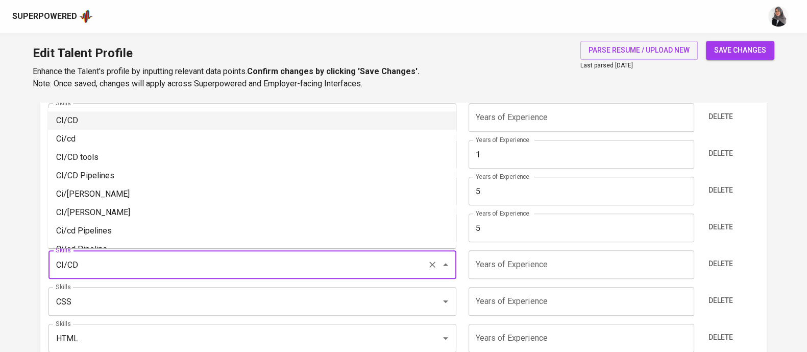
click at [123, 117] on li "CI/CD" at bounding box center [252, 120] width 408 height 18
type input "CI/CD"
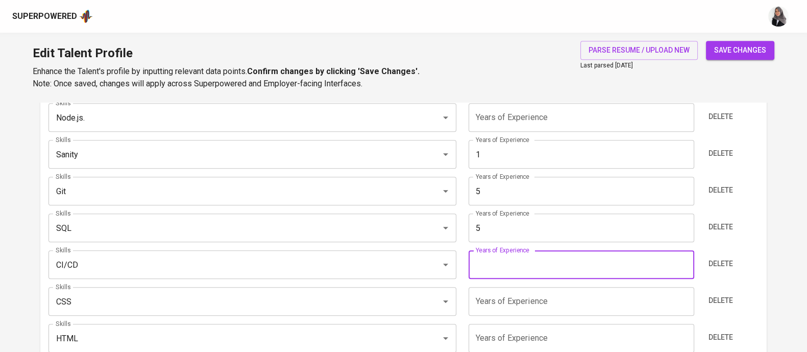
click at [500, 258] on input "number" at bounding box center [582, 264] width 226 height 29
type input "5"
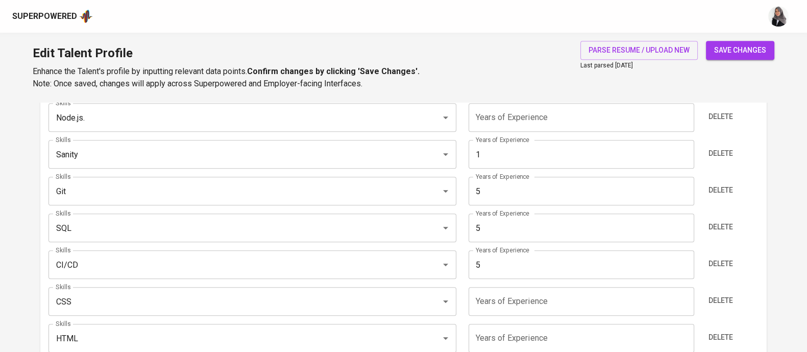
click at [462, 281] on div "Skills Javascript Skills Years of Experience 5 Years of Experience Delete Skill…" at bounding box center [403, 182] width 710 height 395
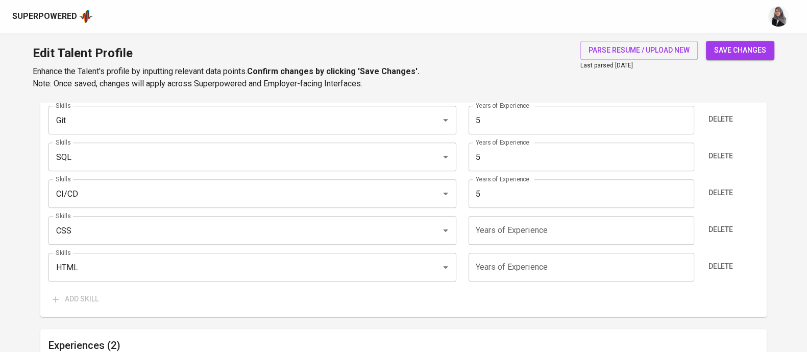
scroll to position [741, 0]
click at [585, 297] on div "Add skill" at bounding box center [403, 297] width 710 height 19
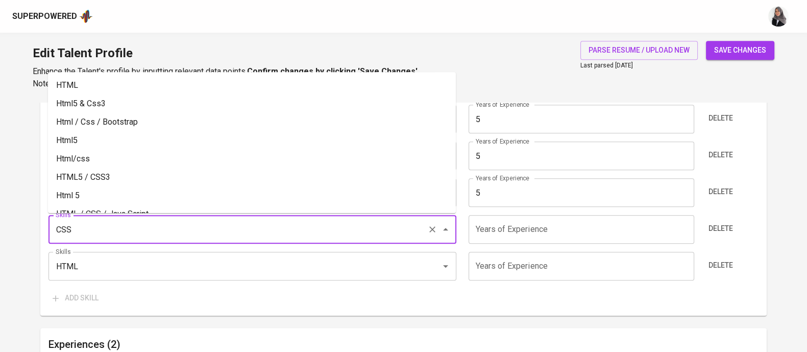
click at [214, 227] on input "CSS" at bounding box center [238, 229] width 370 height 19
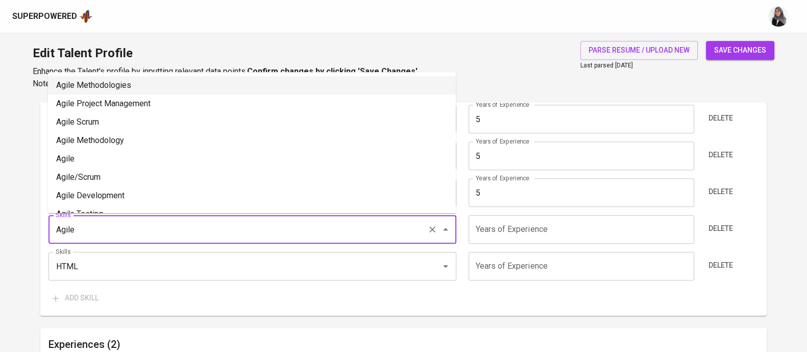
click at [171, 87] on li "Agile Methodologies" at bounding box center [252, 85] width 408 height 18
type input "Agile Methodologies"
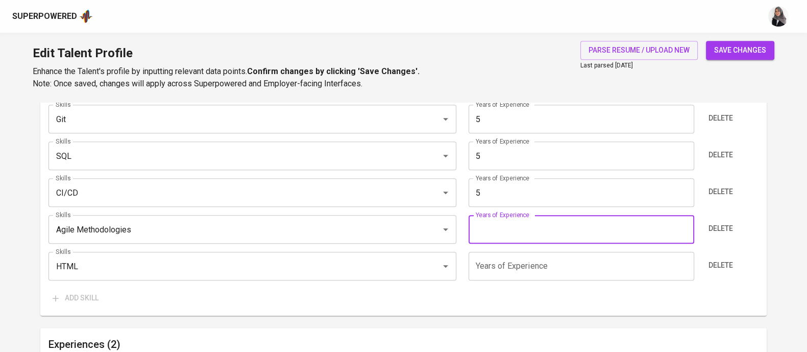
click at [509, 224] on input "number" at bounding box center [582, 229] width 226 height 29
type input "3"
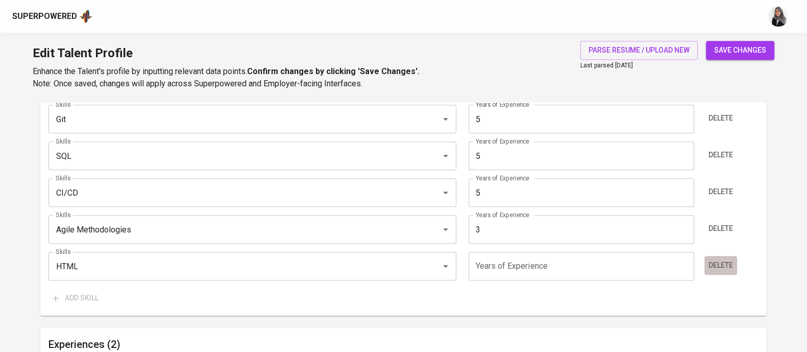
click at [723, 259] on span "Delete" at bounding box center [721, 265] width 25 height 13
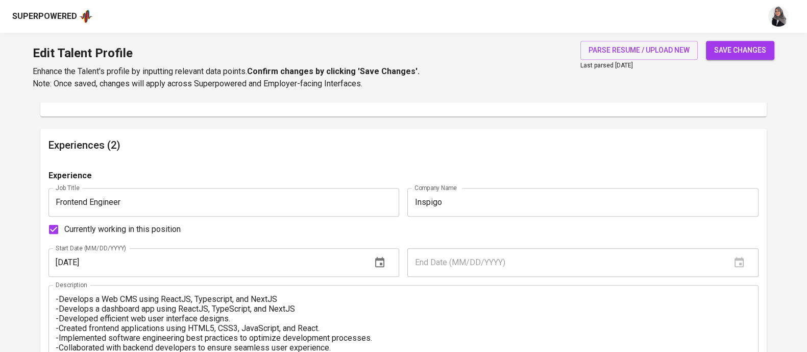
scroll to position [895, 0]
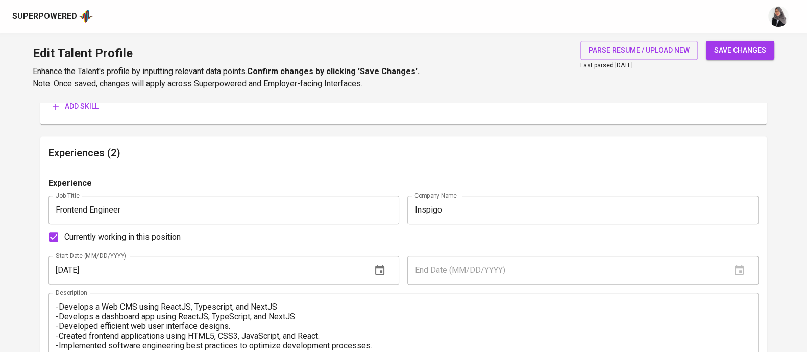
click at [498, 156] on h6 "Experiences (2)" at bounding box center [403, 152] width 710 height 16
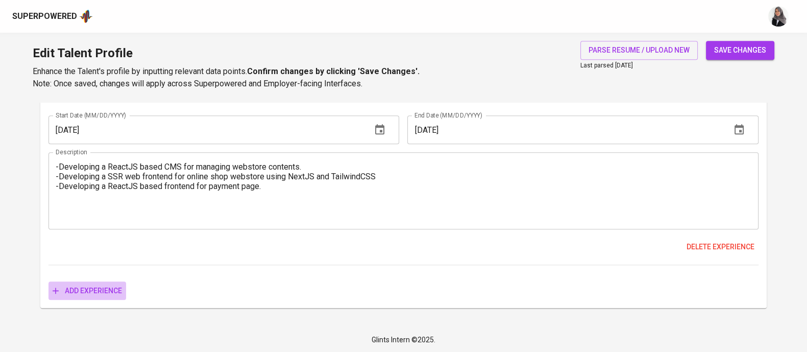
click at [94, 289] on span "Add experience" at bounding box center [87, 290] width 69 height 13
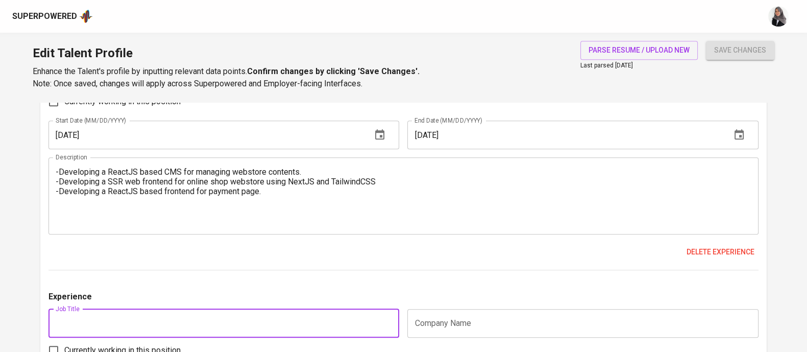
scroll to position [1395, 0]
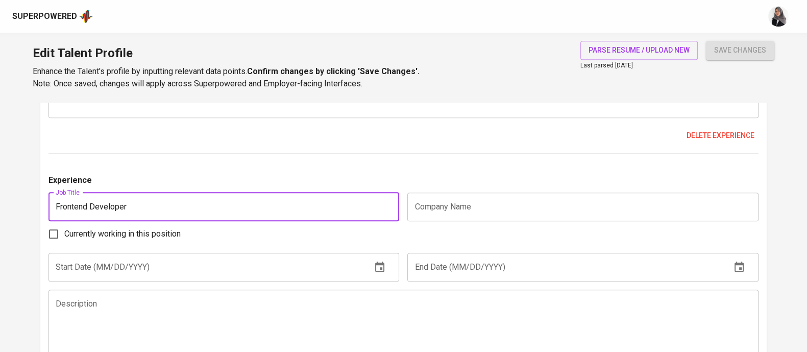
type input "Frontend Developer"
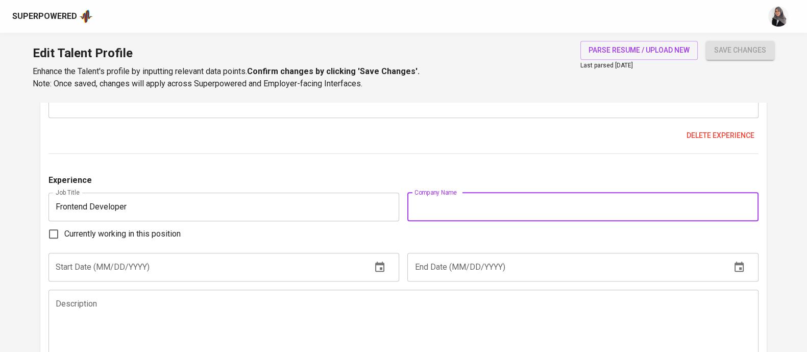
click at [615, 201] on input "text" at bounding box center [582, 206] width 351 height 29
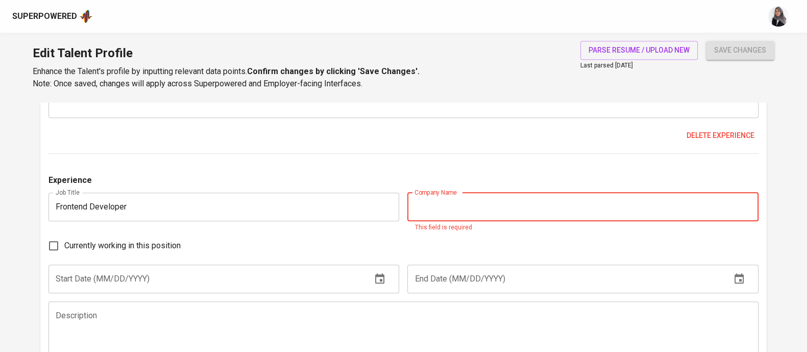
click at [477, 208] on input "text" at bounding box center [582, 206] width 351 height 29
paste input "Wide Technologies Indonesia"
type input "Wide Technologies Indonesia"
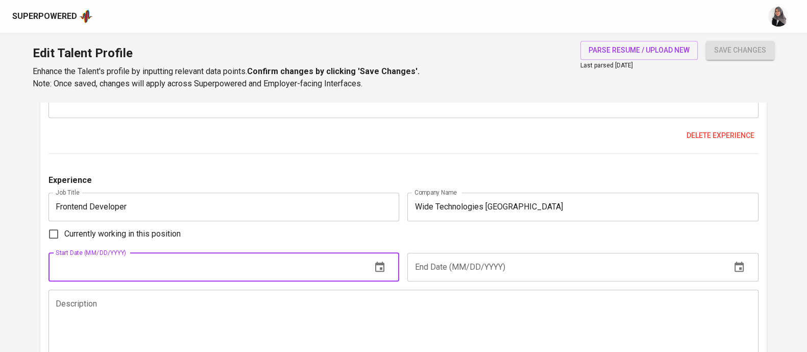
click at [240, 265] on input "text" at bounding box center [205, 267] width 315 height 29
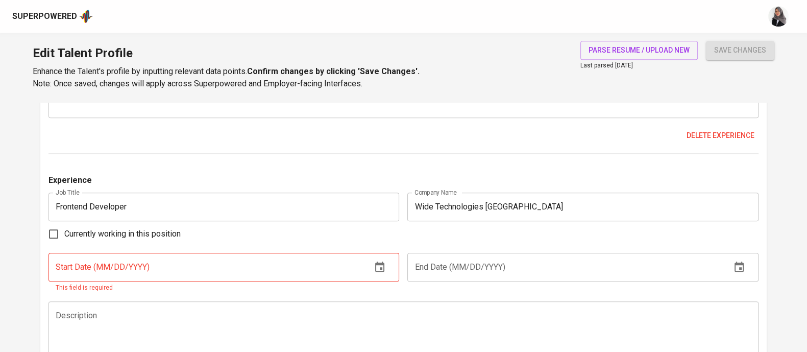
click at [511, 148] on div "Experience Job Title Software Engineer Job Title Company Name Sirclo Company Na…" at bounding box center [403, 39] width 710 height 228
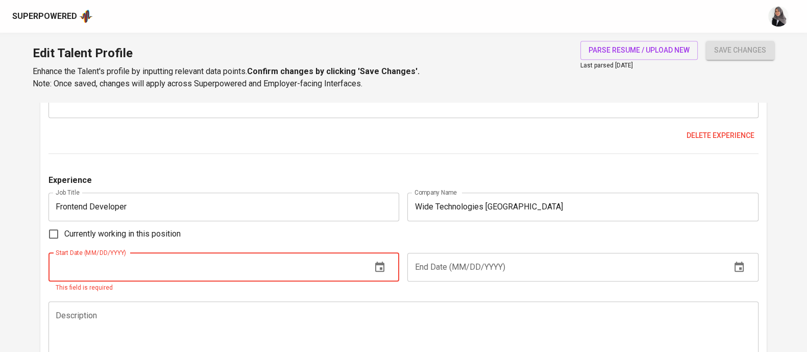
click at [276, 268] on input "text" at bounding box center [205, 267] width 315 height 29
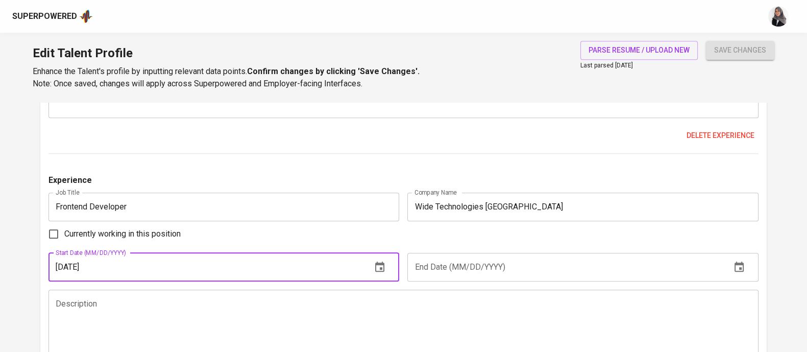
type input "09/01/2023"
click at [384, 266] on icon "button" at bounding box center [379, 266] width 9 height 10
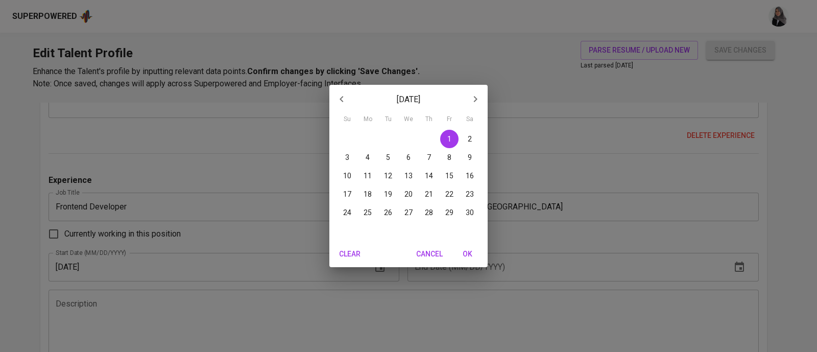
click at [469, 254] on span "OK" at bounding box center [467, 254] width 25 height 13
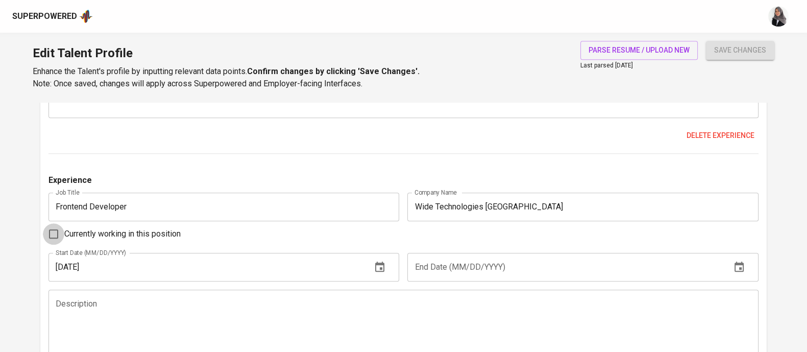
click at [48, 230] on input "Currently working in this position" at bounding box center [53, 233] width 21 height 21
checkbox input "true"
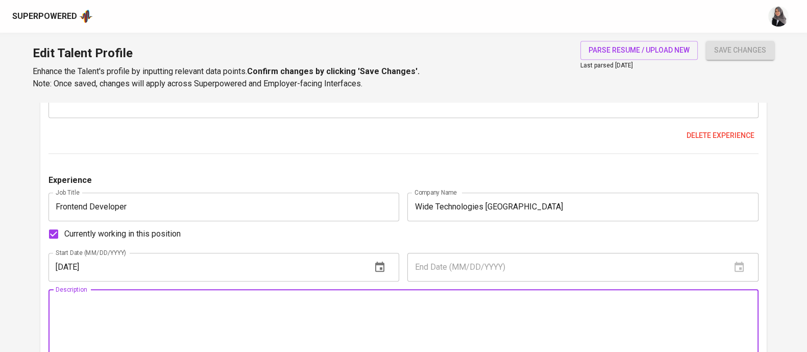
click at [210, 315] on textarea at bounding box center [404, 328] width 696 height 58
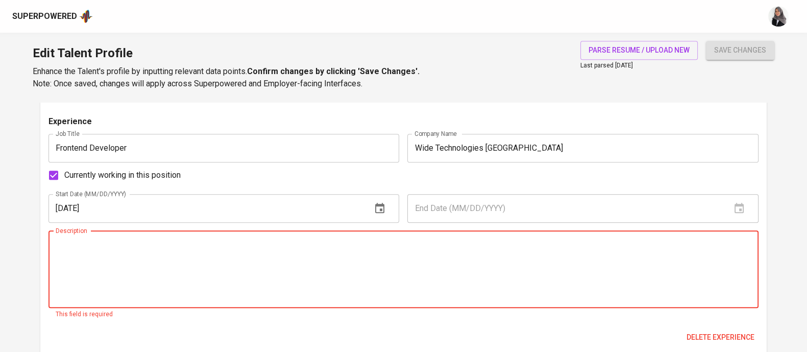
click at [462, 241] on textarea at bounding box center [404, 269] width 696 height 58
paste textarea "Contributed to PrimeCash X, a digital banking platform serving 20+ corporate an…"
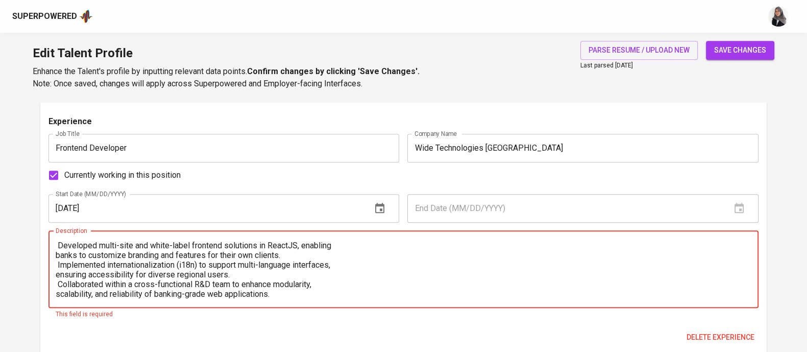
scroll to position [0, 0]
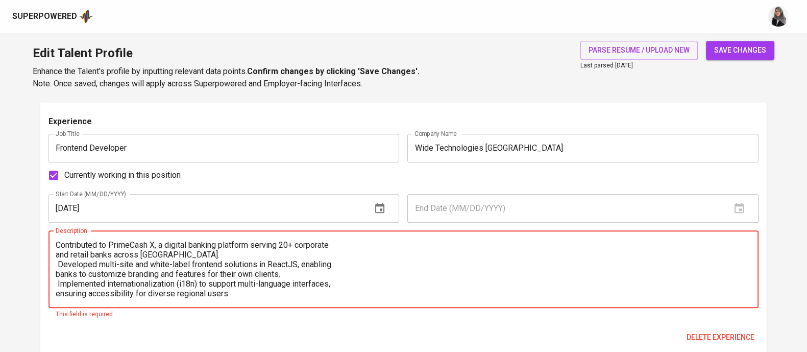
click at [58, 240] on textarea "Contributed to PrimeCash X, a digital banking platform serving 20+ corporate an…" at bounding box center [404, 269] width 696 height 58
click at [408, 245] on textarea "1. Contributed to PrimeCash X, a digital banking platform serving 20+ corporate…" at bounding box center [404, 269] width 696 height 58
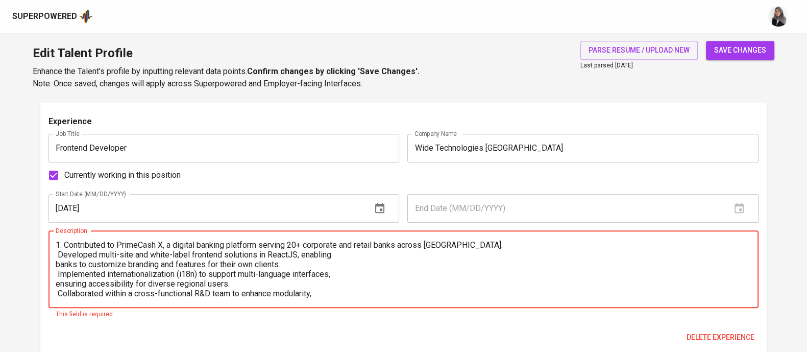
click at [57, 257] on textarea "1. Contributed to PrimeCash X, a digital banking platform serving 20+ corporate…" at bounding box center [404, 269] width 696 height 58
click at [345, 254] on textarea "1. Contributed to PrimeCash X, a digital banking platform serving 20+ corporate…" at bounding box center [404, 269] width 696 height 58
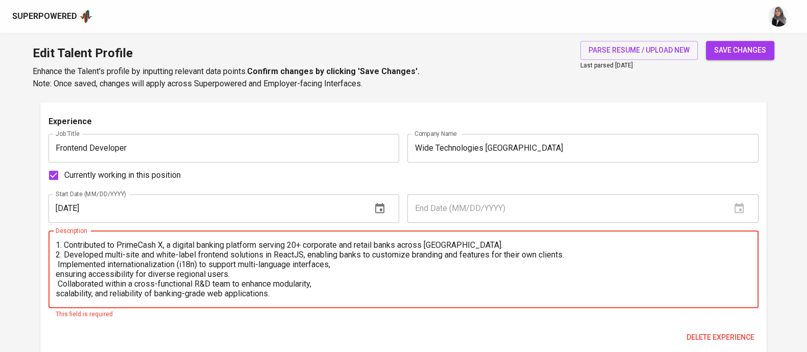
click at [57, 264] on textarea "1. Contributed to PrimeCash X, a digital banking platform serving 20+ corporate…" at bounding box center [404, 269] width 696 height 58
click at [368, 263] on textarea "1. Contributed to PrimeCash X, a digital banking platform serving 20+ corporate…" at bounding box center [404, 269] width 696 height 58
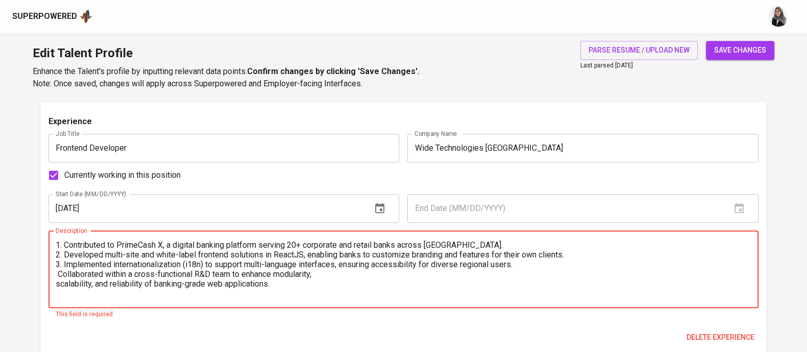
click at [60, 273] on textarea "1. Contributed to PrimeCash X, a digital banking platform serving 20+ corporate…" at bounding box center [404, 269] width 696 height 58
click at [342, 272] on textarea "1. Contributed to PrimeCash X, a digital banking platform serving 20+ corporate…" at bounding box center [404, 269] width 696 height 58
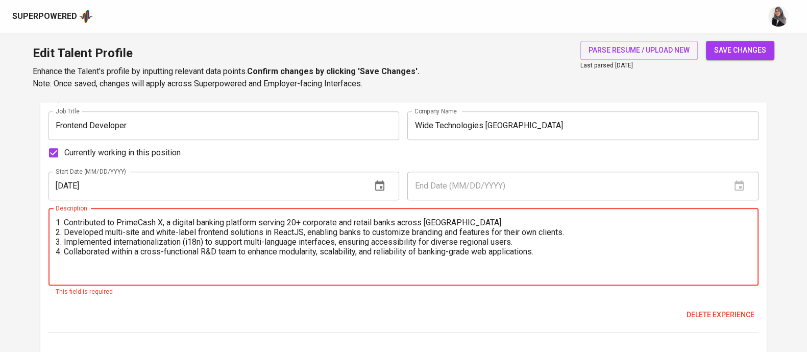
scroll to position [1478, 0]
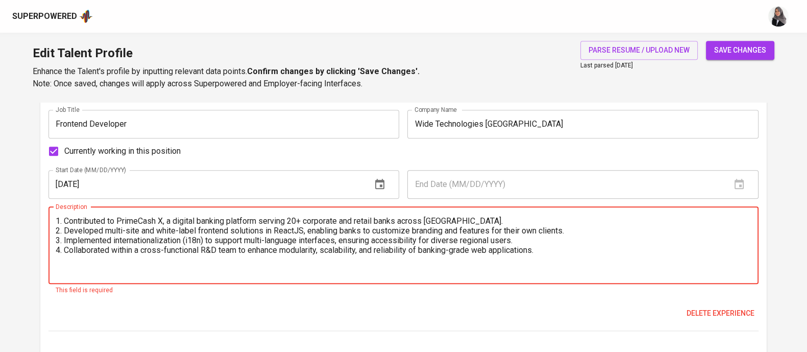
click at [557, 252] on textarea "1. Contributed to PrimeCash X, a digital banking platform serving 20+ corporate…" at bounding box center [404, 245] width 696 height 58
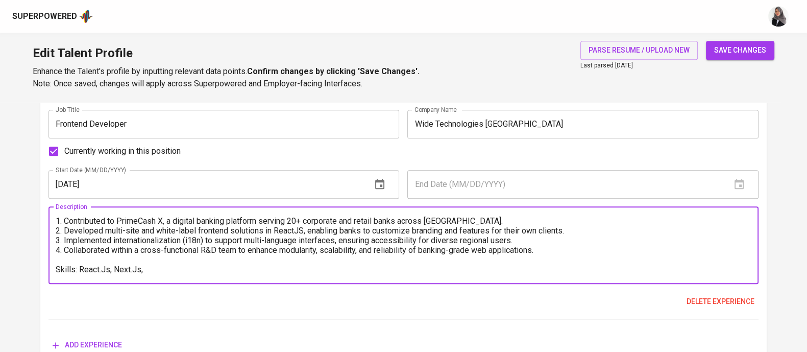
click at [459, 269] on textarea "1. Contributed to PrimeCash X, a digital banking platform serving 20+ corporate…" at bounding box center [404, 245] width 696 height 58
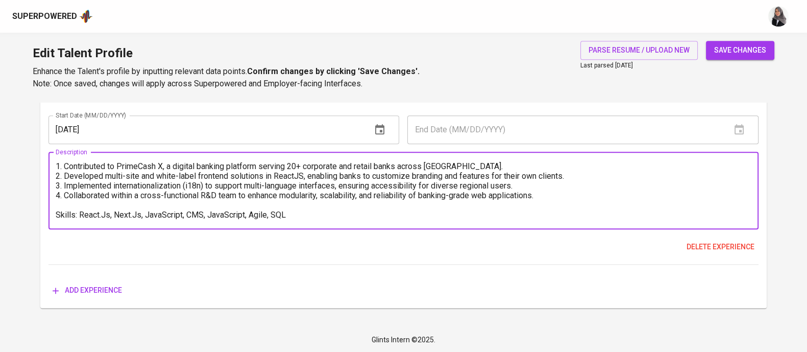
type textarea "1. Contributed to PrimeCash X, a digital banking platform serving 20+ corporate…"
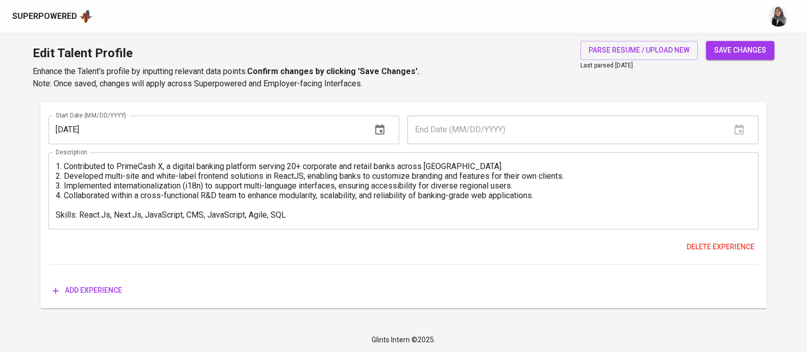
click at [314, 255] on div "Delete experience" at bounding box center [403, 246] width 710 height 19
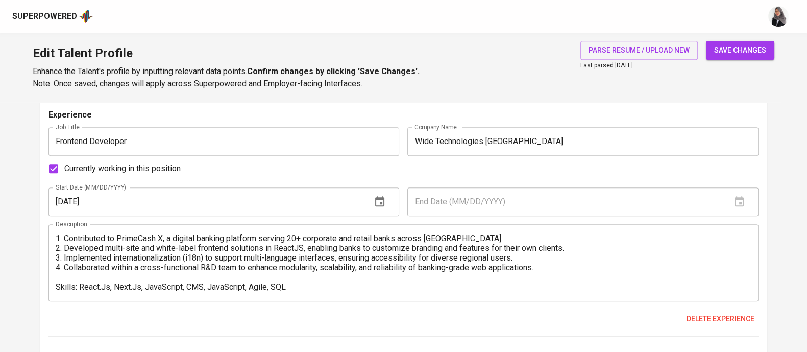
scroll to position [1480, 0]
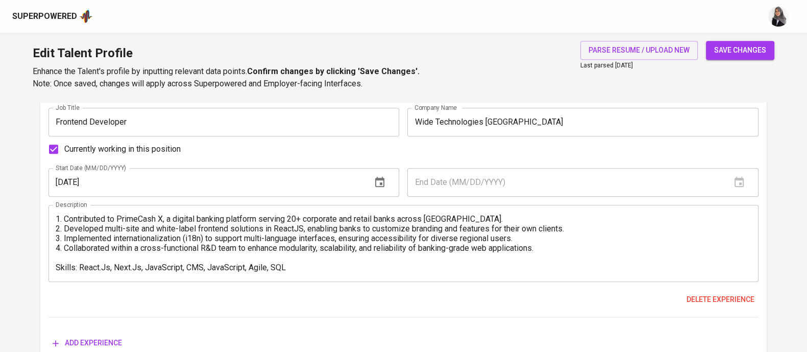
click at [481, 148] on div "Currently working in this position" at bounding box center [403, 148] width 710 height 21
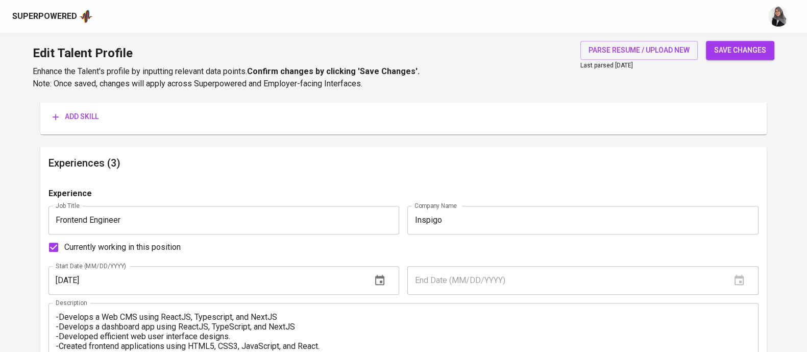
scroll to position [904, 0]
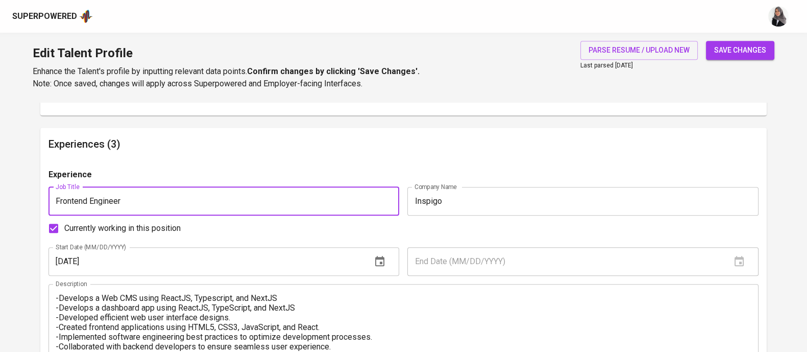
click at [89, 203] on input "Frontend Engineer" at bounding box center [223, 201] width 351 height 29
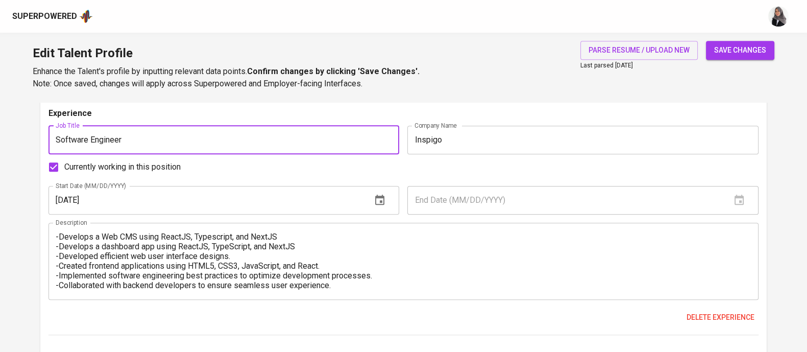
scroll to position [980, 0]
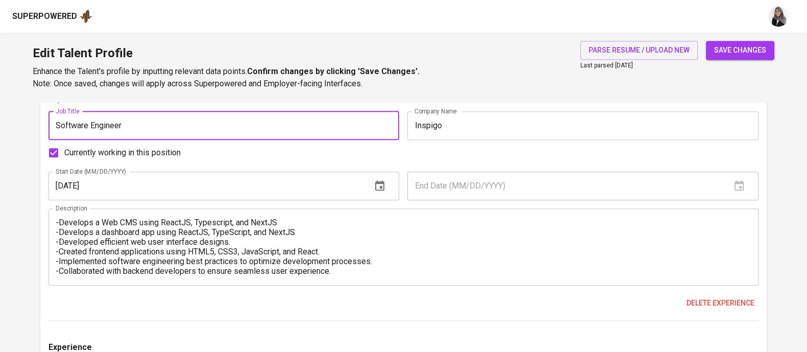
type input "Software Engineer"
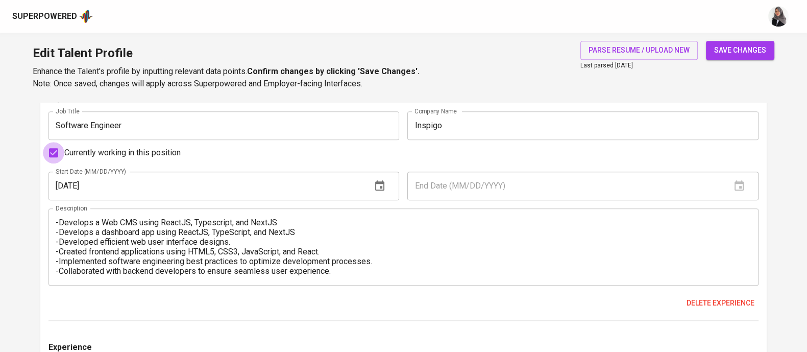
click at [55, 153] on input "Currently working in this position" at bounding box center [53, 152] width 21 height 21
checkbox input "false"
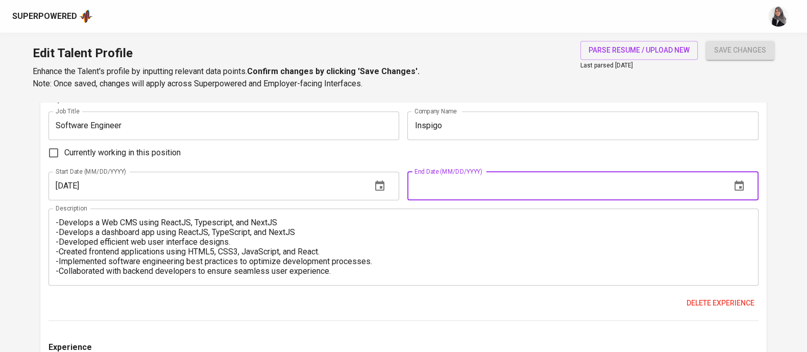
click at [481, 190] on input "text" at bounding box center [564, 186] width 315 height 29
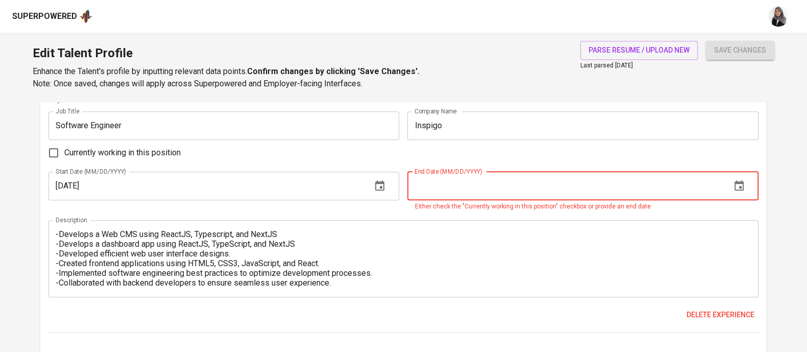
click at [430, 184] on input "text" at bounding box center [564, 186] width 315 height 29
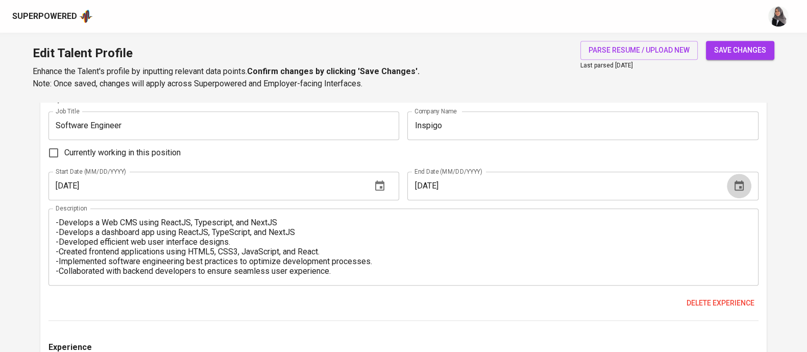
click at [738, 181] on icon "button" at bounding box center [739, 185] width 9 height 10
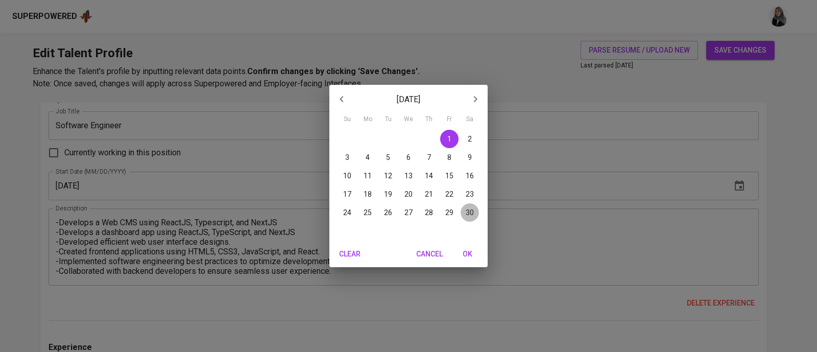
click at [469, 213] on p "30" at bounding box center [470, 212] width 8 height 10
type input "09/30/2023"
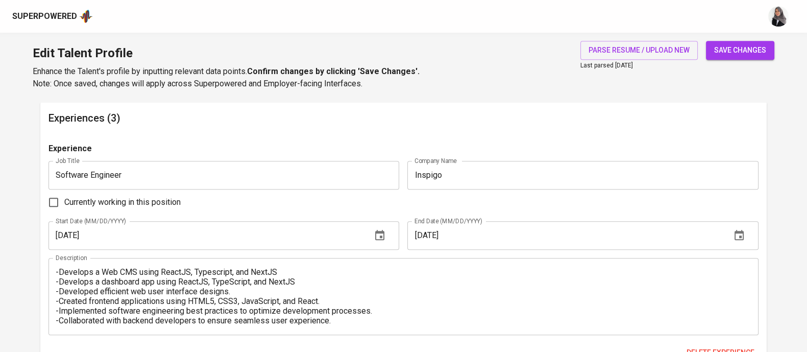
scroll to position [972, 0]
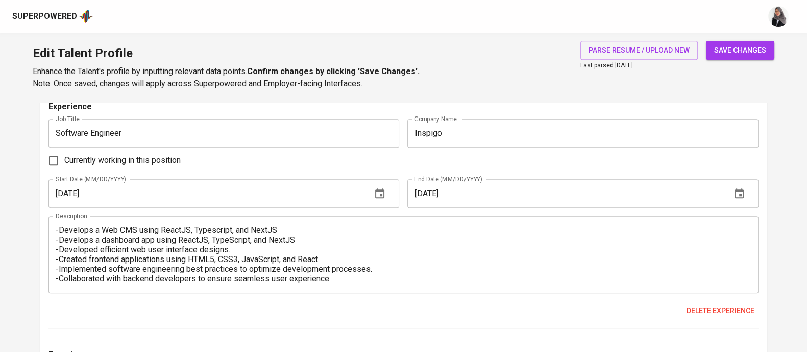
click at [58, 229] on textarea "-Develops a Web CMS using ReactJS, Typescript, and NextJS -Develops a dashboard…" at bounding box center [404, 254] width 696 height 58
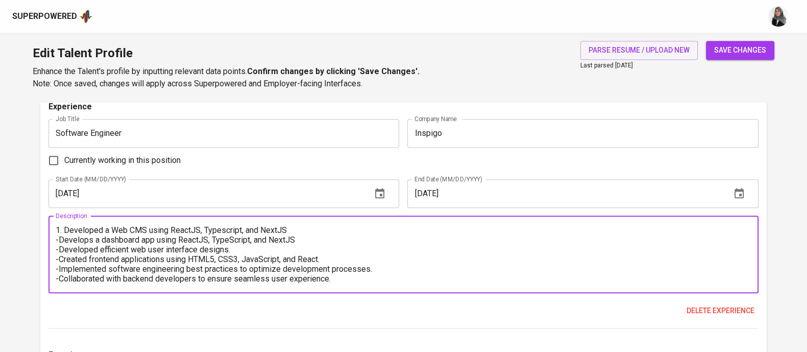
click at [310, 228] on textarea "1. Developed a Web CMS using ReactJS, Typescript, and NextJS -Develops a dashbo…" at bounding box center [404, 254] width 696 height 58
click at [56, 238] on textarea "1. Developed a Web CMS using ReactJS, Typescript, and NextJS. -Develops a dashb…" at bounding box center [404, 254] width 696 height 58
click at [323, 244] on textarea "1. Developed a Web CMS using ReactJS, Typescript, and NextJS. 2. Developed a da…" at bounding box center [404, 254] width 696 height 58
click at [312, 238] on textarea "1. Developed a Web CMS using ReactJS, Typescript, and NextJS. 2. Developed a da…" at bounding box center [404, 254] width 696 height 58
click at [59, 247] on textarea "1. Developed a Web CMS using ReactJS, Typescript, and NextJS. 2. Developed a da…" at bounding box center [404, 254] width 696 height 58
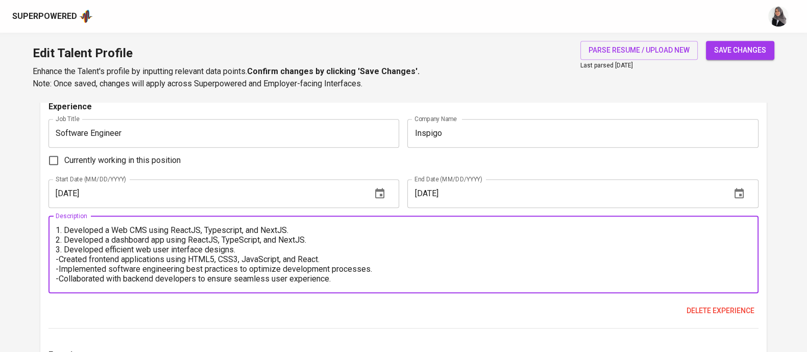
click at [56, 257] on textarea "1. Developed a Web CMS using ReactJS, Typescript, and NextJS. 2. Developed a da…" at bounding box center [404, 254] width 696 height 58
click at [56, 271] on textarea "1. Developed a Web CMS using ReactJS, Typescript, and NextJS. 2. Developed a da…" at bounding box center [404, 254] width 696 height 58
click at [61, 281] on textarea "1. Developed a Web CMS using ReactJS, Typescript, and NextJS. 2. Developed a da…" at bounding box center [404, 254] width 696 height 58
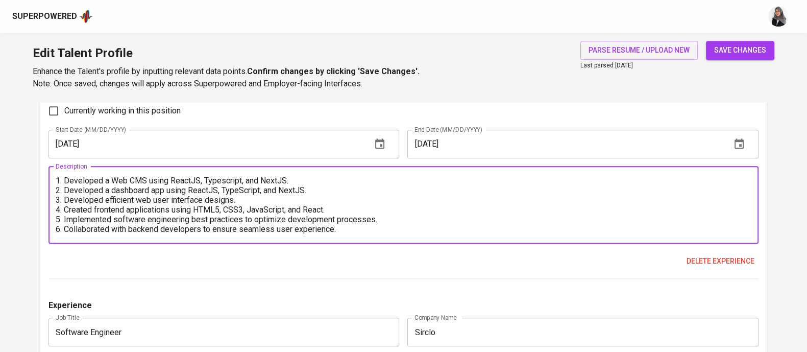
scroll to position [1022, 0]
click at [370, 226] on textarea "1. Developed a Web CMS using ReactJS, Typescript, and NextJS. 2. Developed a da…" at bounding box center [404, 204] width 696 height 58
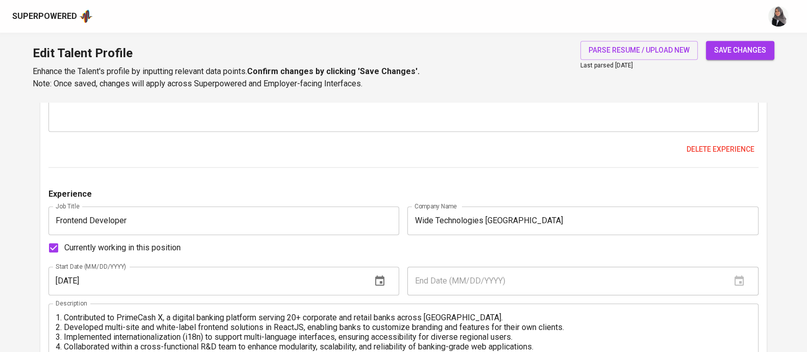
scroll to position [1533, 0]
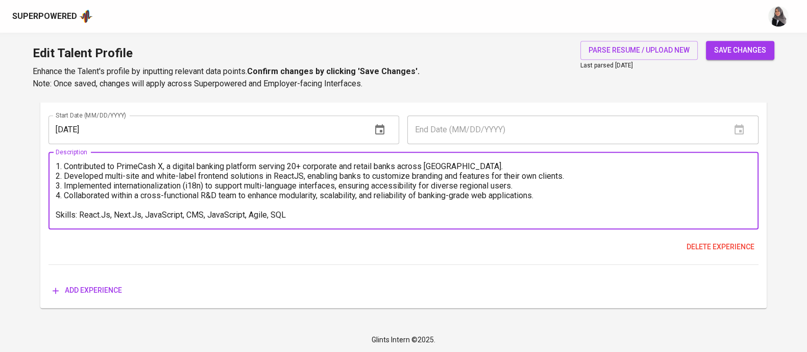
drag, startPoint x: 313, startPoint y: 213, endPoint x: 48, endPoint y: 212, distance: 264.4
click at [48, 212] on div "1. Contributed to PrimeCash X, a digital banking platform serving 20+ corporate…" at bounding box center [403, 190] width 710 height 77
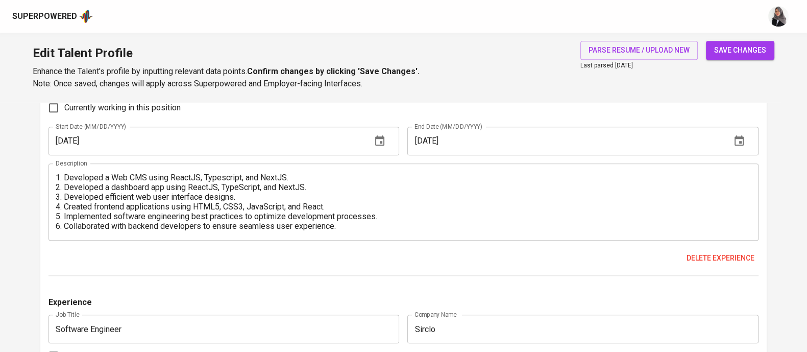
scroll to position [1009, 0]
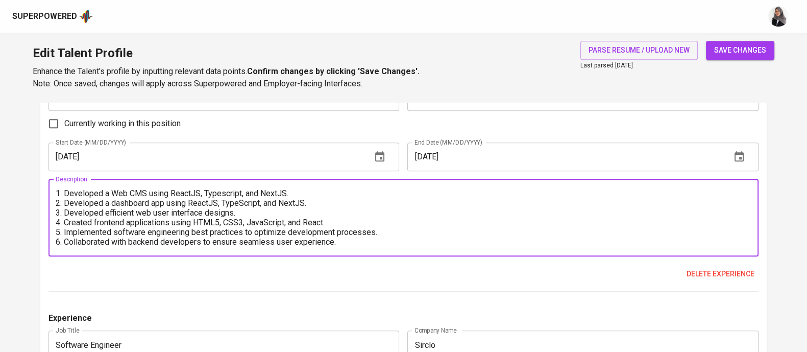
click at [121, 243] on textarea "1. Developed a Web CMS using ReactJS, Typescript, and NextJS. 2. Developed a da…" at bounding box center [404, 217] width 696 height 58
paste textarea "Skills: React.Js, Next.Js, JavaScript, CMS, JavaScript, Agile, SQL"
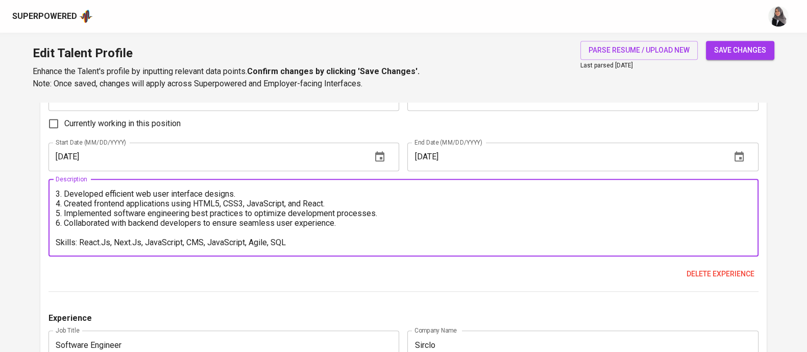
click at [207, 242] on textarea "1. Developed a Web CMS using ReactJS, Typescript, and NextJS. 2. Developed a da…" at bounding box center [404, 217] width 696 height 58
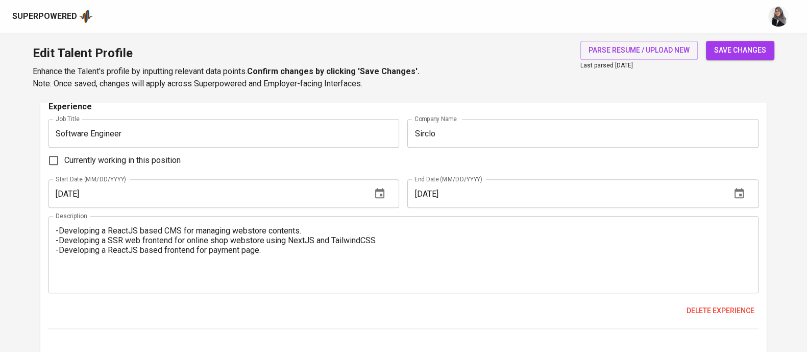
scroll to position [1222, 0]
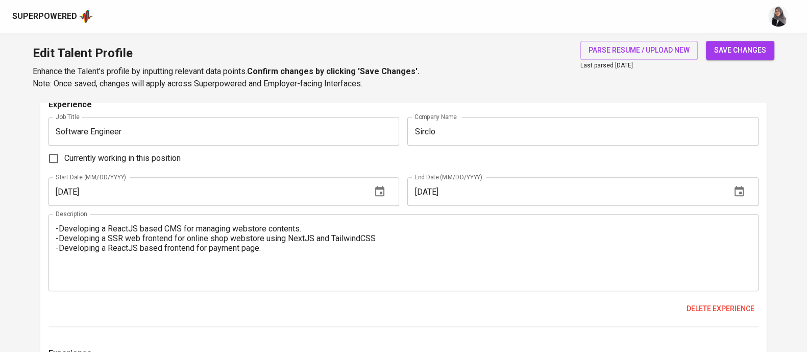
type textarea "1. Developed a Web CMS using ReactJS, Typescript, and NextJS. 2. Developed a da…"
click at [476, 159] on div "Currently working in this position" at bounding box center [403, 158] width 710 height 21
click at [480, 162] on div "Currently working in this position" at bounding box center [403, 158] width 710 height 21
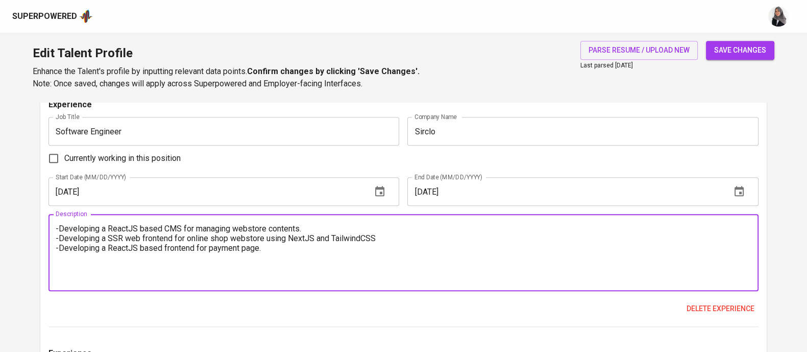
click at [253, 232] on textarea "-Developing a ReactJS based CMS for managing webstore contents. -Developing a S…" at bounding box center [404, 253] width 696 height 58
paste textarea "Developed a custom ReactJS CMS that empowered clients to update their webstores…"
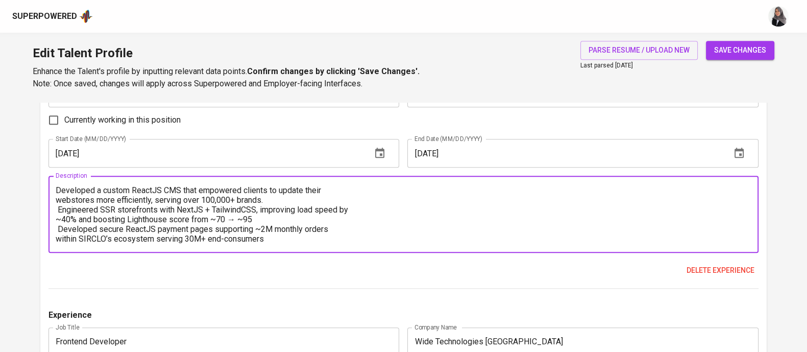
scroll to position [1269, 0]
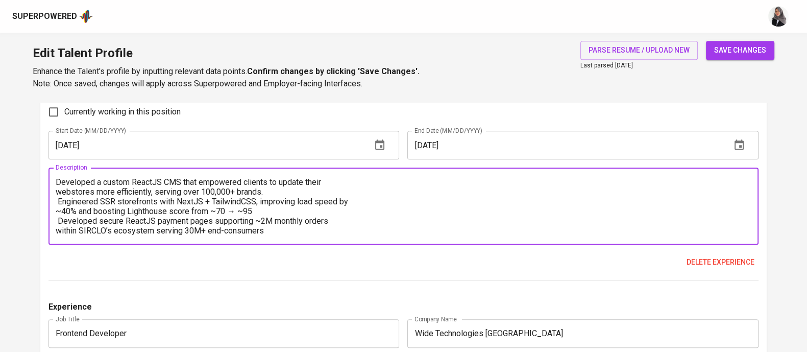
click at [57, 180] on textarea "Developed a custom ReactJS CMS that empowered clients to update their webstores…" at bounding box center [404, 206] width 696 height 58
click at [352, 184] on textarea "1. Developed a custom ReactJS CMS that empowered clients to update their websto…" at bounding box center [404, 206] width 696 height 58
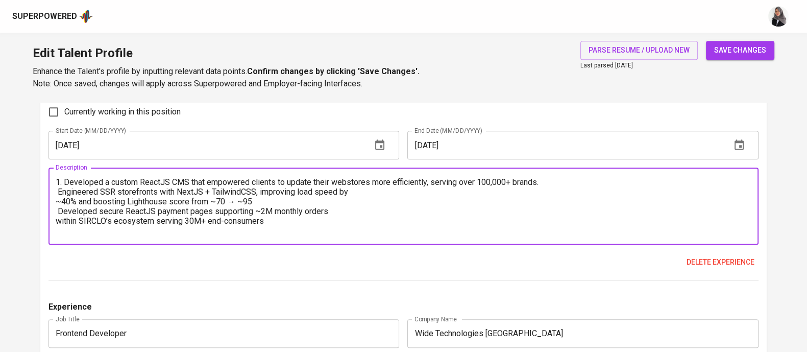
click at [57, 192] on textarea "1. Developed a custom ReactJS CMS that empowered clients to update their websto…" at bounding box center [404, 206] width 696 height 58
click at [363, 189] on textarea "1. Developed a custom ReactJS CMS that empowered clients to update their websto…" at bounding box center [404, 206] width 696 height 58
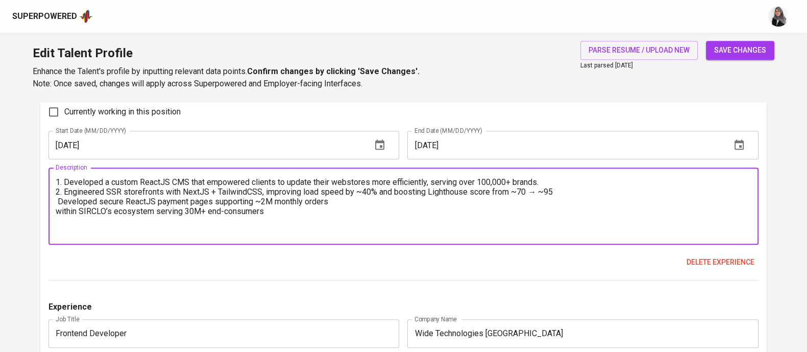
click at [563, 194] on textarea "1. Developed a custom ReactJS CMS that empowered clients to update their websto…" at bounding box center [404, 206] width 696 height 58
click at [58, 201] on textarea "1. Developed a custom ReactJS CMS that empowered clients to update their websto…" at bounding box center [404, 206] width 696 height 58
click at [345, 201] on textarea "1. Developed a custom ReactJS CMS that empowered clients to update their websto…" at bounding box center [404, 206] width 696 height 58
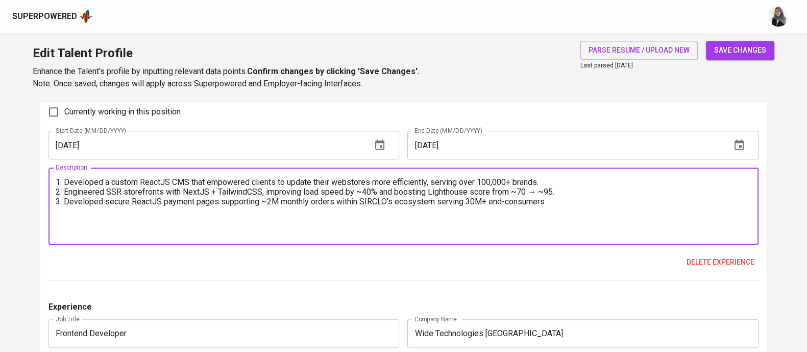
click at [562, 202] on textarea "1. Developed a custom ReactJS CMS that empowered clients to update their websto…" at bounding box center [404, 206] width 696 height 58
click at [250, 192] on textarea "1. Developed a custom ReactJS CMS that empowered clients to update their websto…" at bounding box center [404, 206] width 696 height 58
click at [214, 224] on textarea "1. Developed a custom ReactJS CMS that empowered clients to update their websto…" at bounding box center [404, 206] width 696 height 58
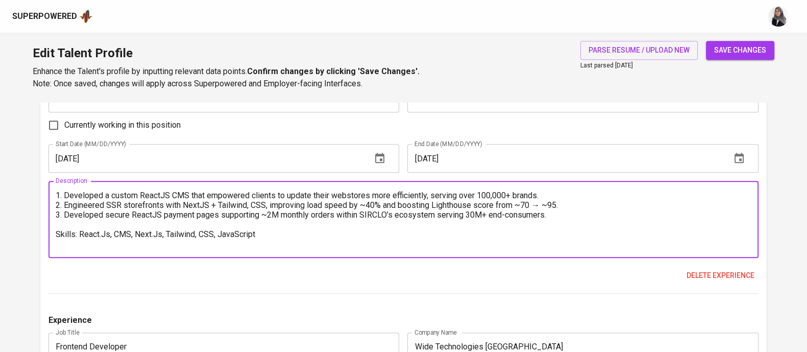
scroll to position [1256, 0]
type textarea "1. Developed a custom ReactJS CMS that empowered clients to update their websto…"
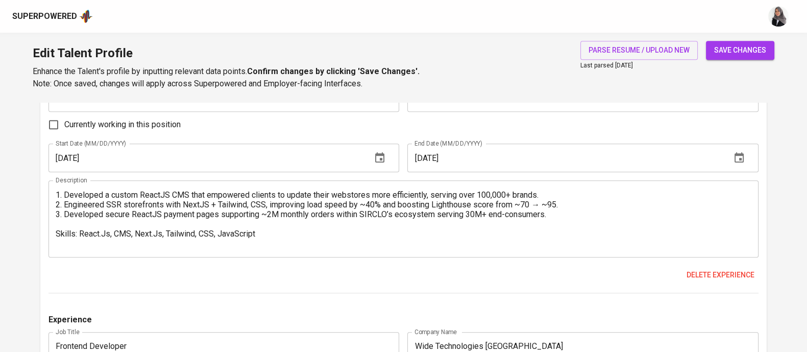
click at [569, 176] on div "Experience Job Title Software Engineer Job Title Company Name Sirclo Company Na…" at bounding box center [403, 179] width 710 height 228
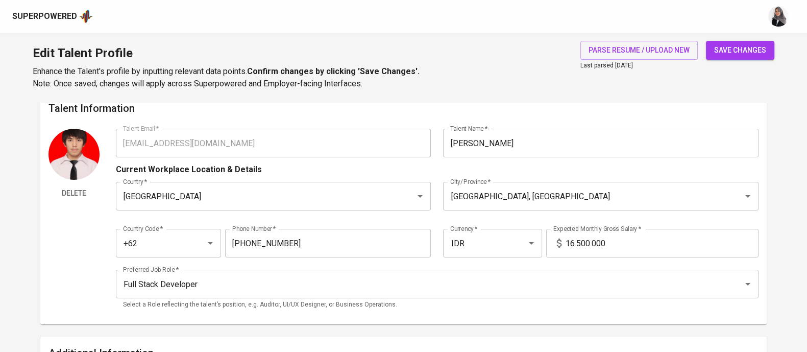
scroll to position [0, 0]
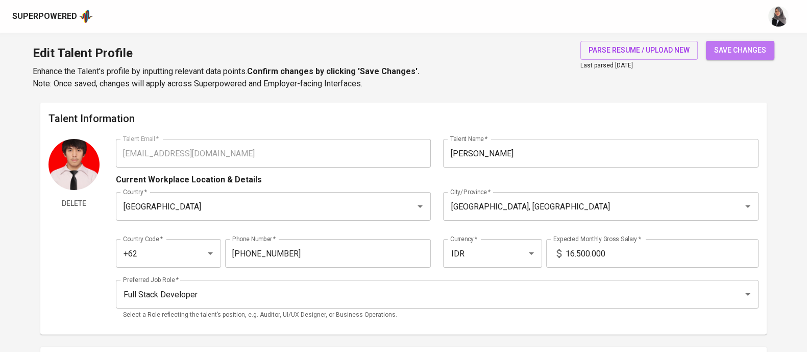
click at [720, 47] on span "save changes" at bounding box center [740, 50] width 52 height 13
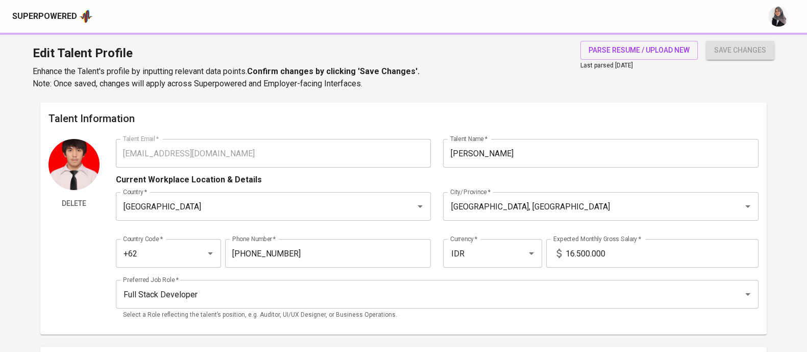
type input "React.js"
type input "CI/CD"
type input "SQL"
type input "Git"
type input "5"
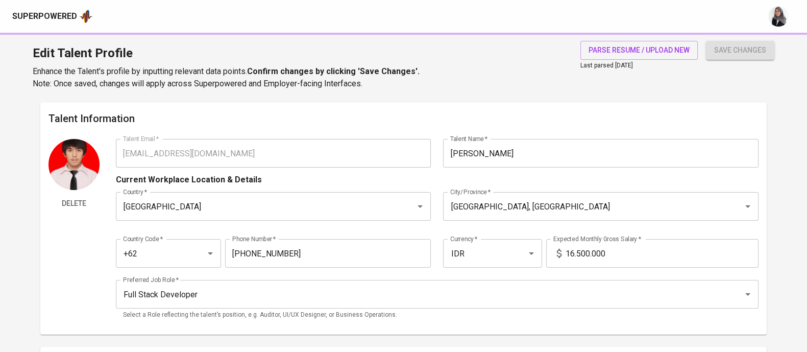
type input "Javascript"
type input "5"
type input "Next.js"
type input "Agile Methodologies"
type input "3"
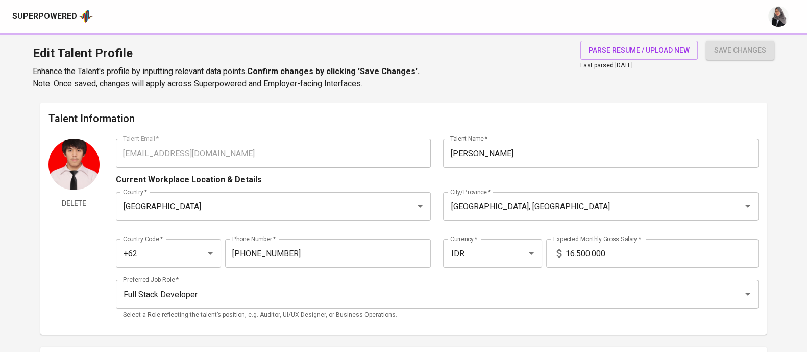
type input "Sanity"
type input "1"
type input "Node.js."
type input "Frontend Developer"
type input "Wide Technologies Indonesia"
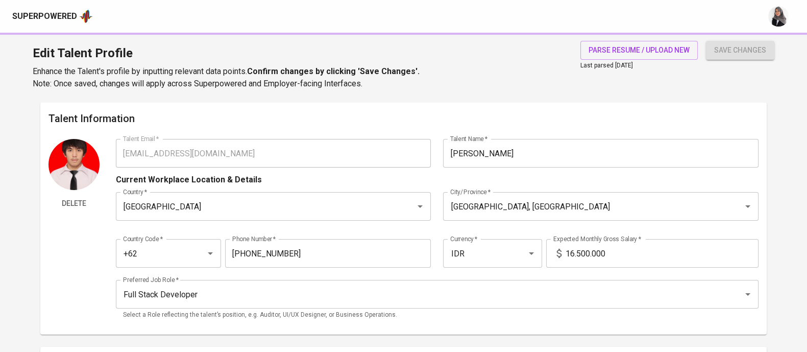
checkbox input "true"
type input "09/01/2023"
type input "Inspigo"
type input "12/01/2022"
type input "09/30/2023"
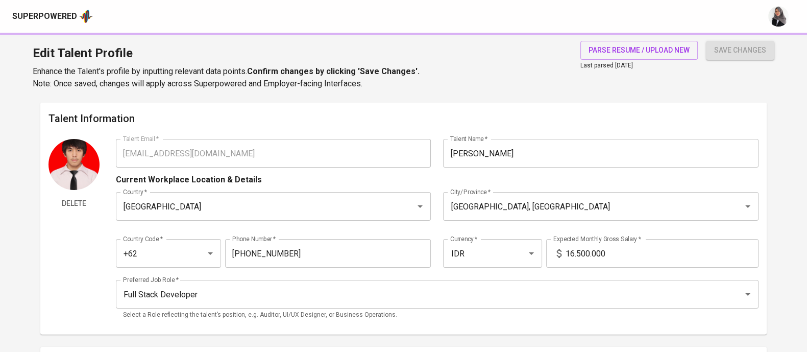
type input "Software Engineer"
type input "Sirclo"
checkbox input "false"
type input "11/01/2019"
type input "12/01/2022"
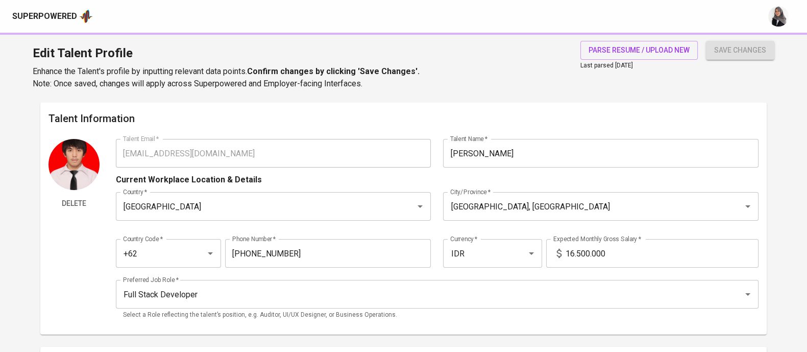
type textarea "1. Developed a custom ReactJS CMS that empowered clients to update their websto…"
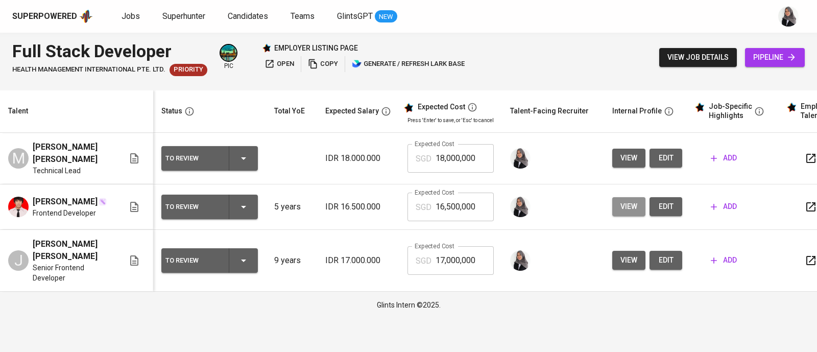
click at [627, 205] on span "view" at bounding box center [628, 206] width 17 height 13
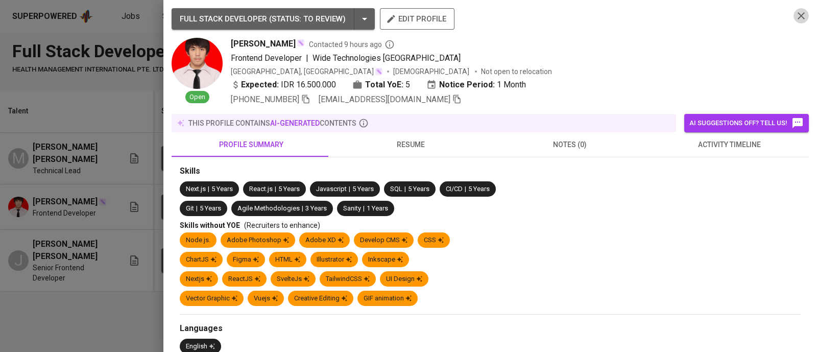
click at [795, 20] on icon "button" at bounding box center [801, 16] width 12 height 12
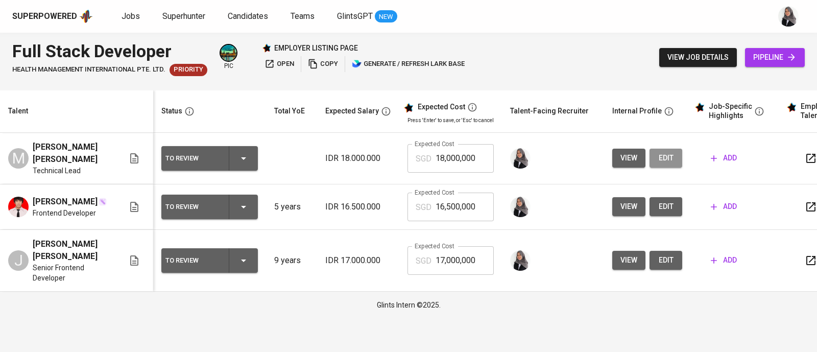
click at [658, 163] on span "edit" at bounding box center [666, 158] width 16 height 13
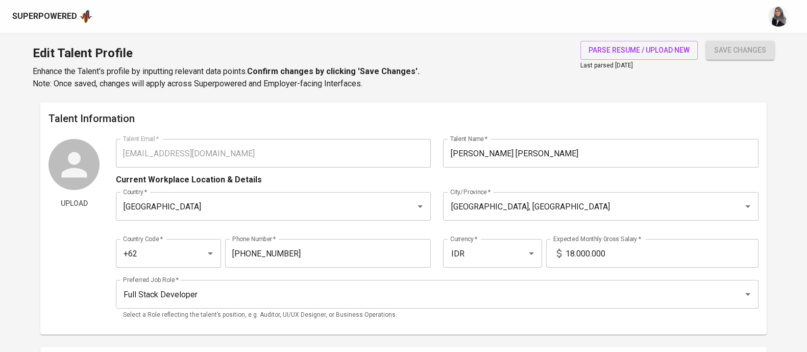
click at [514, 79] on div "Edit Talent Profile Enhance the Talent's profile by inputting relevant data poi…" at bounding box center [403, 67] width 807 height 69
click at [498, 87] on div "Edit Talent Profile Enhance the Talent's profile by inputting relevant data poi…" at bounding box center [403, 67] width 807 height 69
click at [575, 108] on div "Talent Information Upload Talent Email   * [EMAIL_ADDRESS][DOMAIN_NAME] Talent …" at bounding box center [403, 218] width 726 height 232
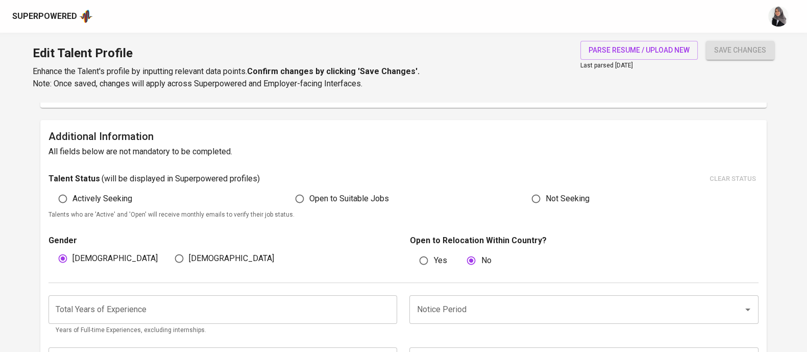
scroll to position [228, 0]
click at [299, 193] on input "Open to Suitable Jobs" at bounding box center [299, 197] width 19 height 19
radio input "true"
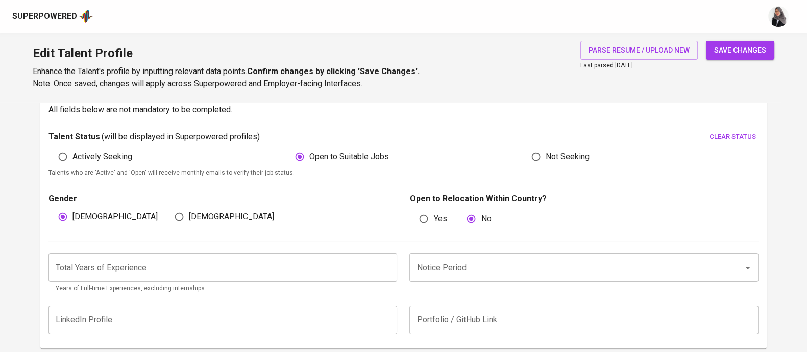
scroll to position [270, 0]
click at [498, 136] on div "Talent Status ( will be displayed in Superpowered profiles ) clear status" at bounding box center [403, 136] width 710 height 16
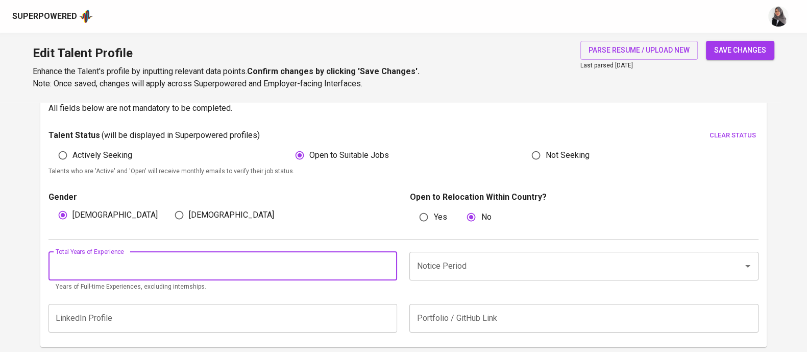
click at [166, 277] on input "number" at bounding box center [222, 266] width 349 height 29
type input "5"
click at [317, 196] on p "Gender" at bounding box center [222, 197] width 349 height 12
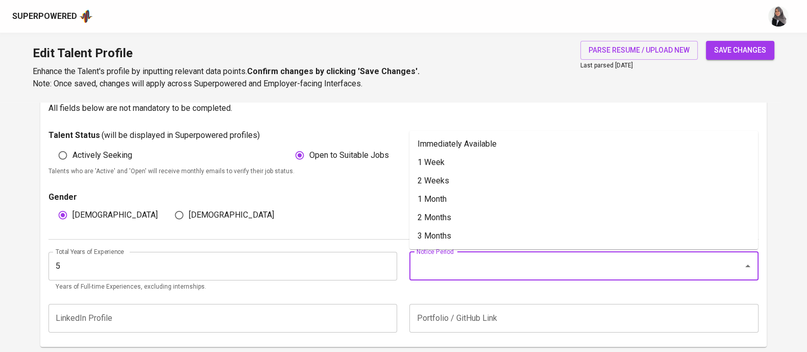
click at [499, 275] on input "Notice Period" at bounding box center [569, 265] width 311 height 19
click at [469, 198] on li "1 Month" at bounding box center [583, 199] width 349 height 18
type input "1 Month"
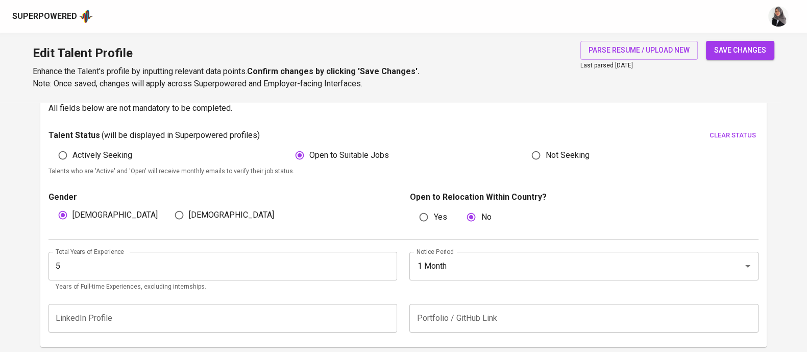
click at [528, 42] on div "Edit Talent Profile Enhance the Talent's profile by inputting relevant data poi…" at bounding box center [403, 67] width 807 height 69
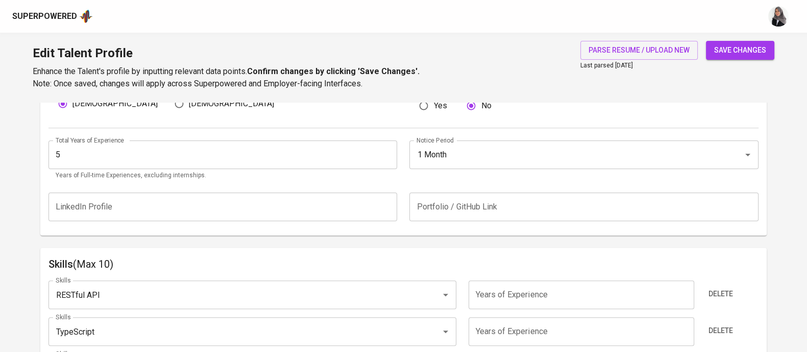
scroll to position [385, 0]
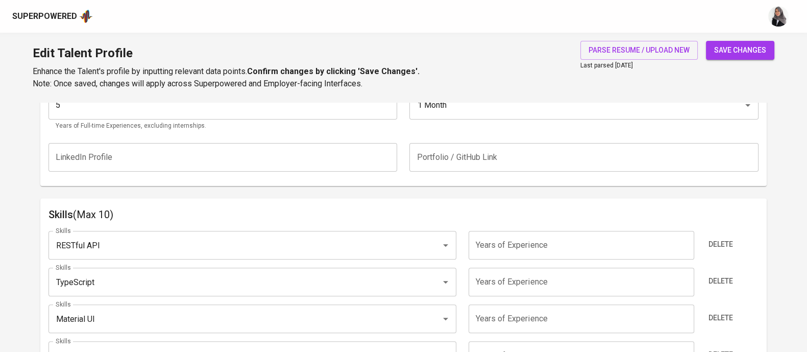
scroll to position [431, 0]
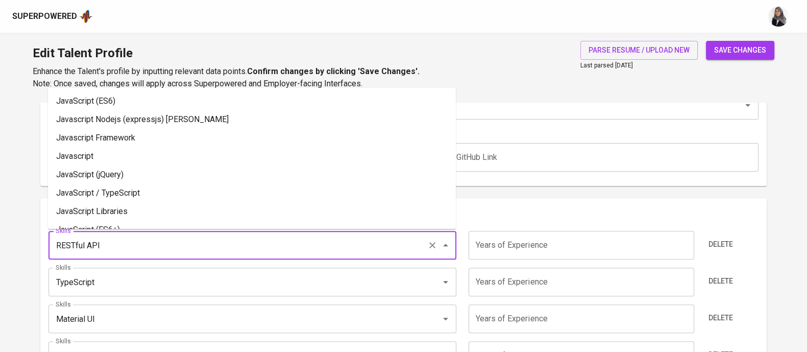
click at [258, 241] on input "RESTful API" at bounding box center [238, 244] width 370 height 19
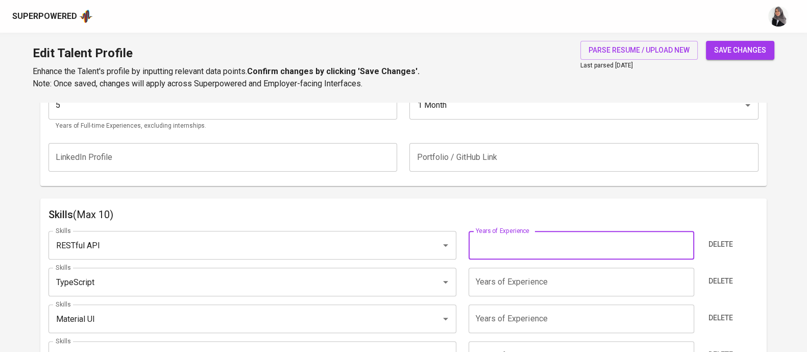
click at [519, 239] on input "number" at bounding box center [582, 245] width 226 height 29
type input "5"
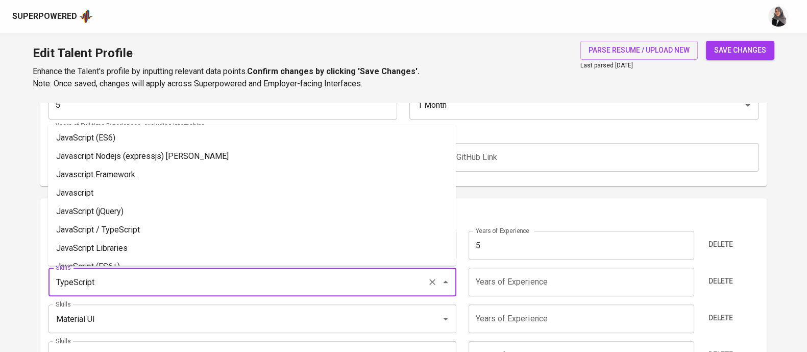
click at [298, 280] on input "TypeScript" at bounding box center [238, 281] width 370 height 19
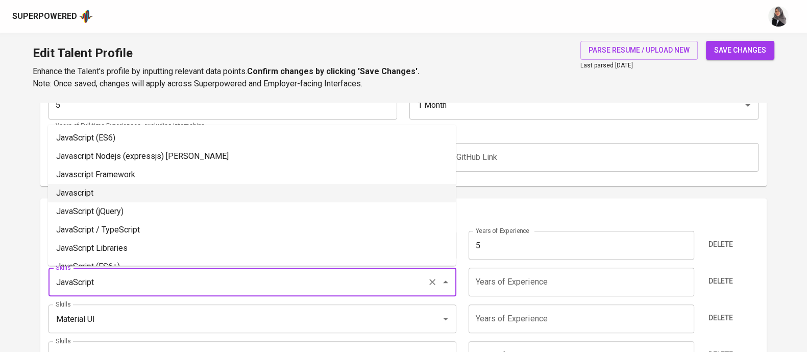
click at [209, 192] on li "Javascript" at bounding box center [252, 193] width 408 height 18
type input "Javascript"
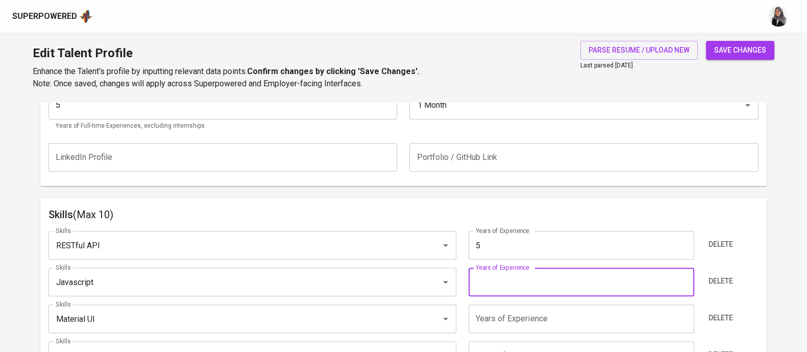
click at [526, 281] on input "number" at bounding box center [582, 282] width 226 height 29
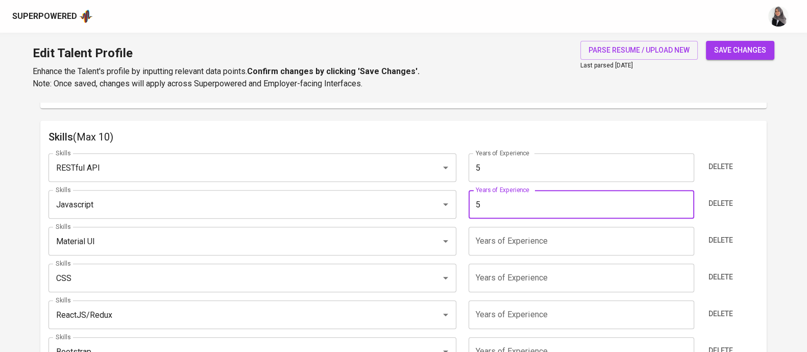
scroll to position [510, 0]
type input "5"
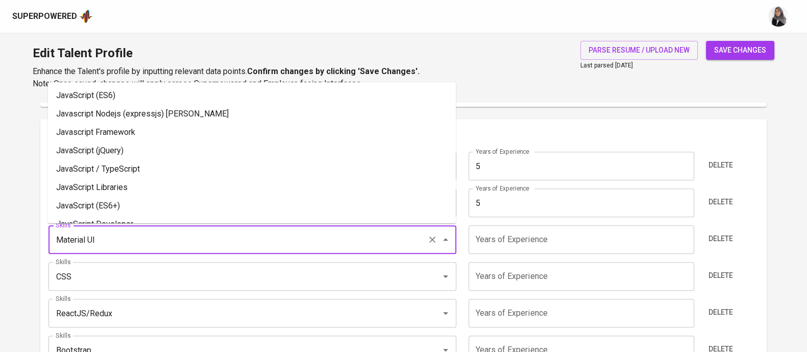
click at [336, 237] on input "Material UI" at bounding box center [238, 239] width 370 height 19
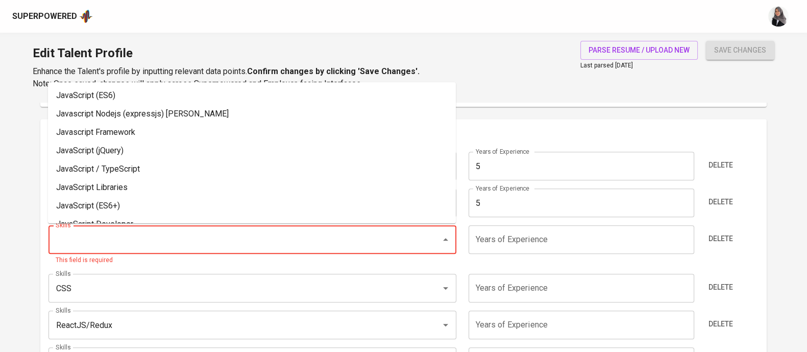
click at [143, 238] on input "Skills" at bounding box center [238, 239] width 370 height 19
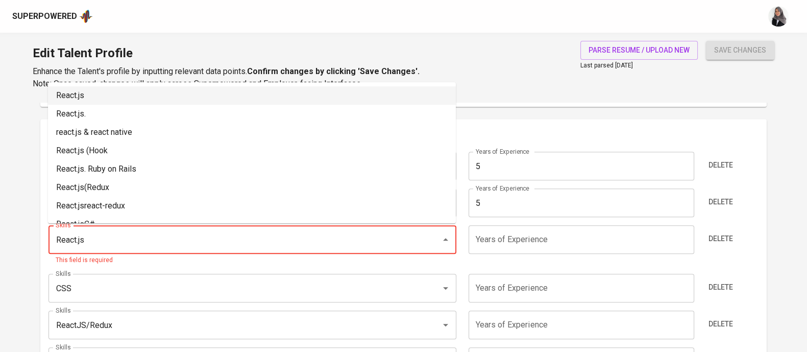
click at [127, 94] on li "React.js" at bounding box center [252, 95] width 408 height 18
type input "React.js"
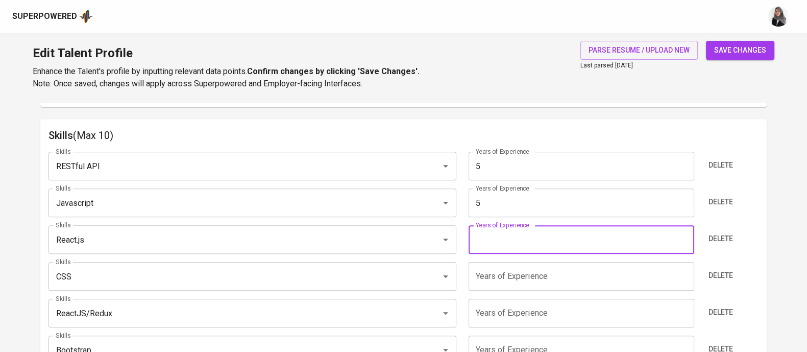
click at [509, 247] on input "number" at bounding box center [582, 239] width 226 height 29
type input "5"
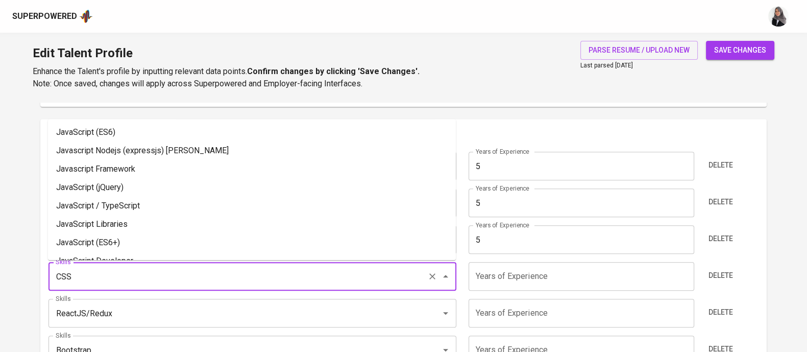
click at [326, 275] on input "CSS" at bounding box center [238, 275] width 370 height 19
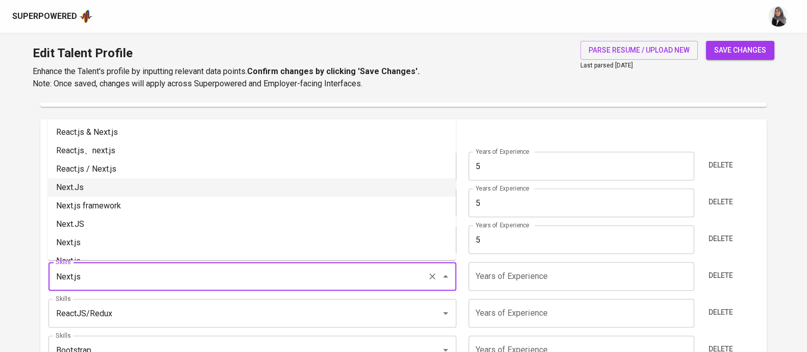
click at [123, 184] on li "Next.Js" at bounding box center [252, 187] width 408 height 18
type input "Next.Js"
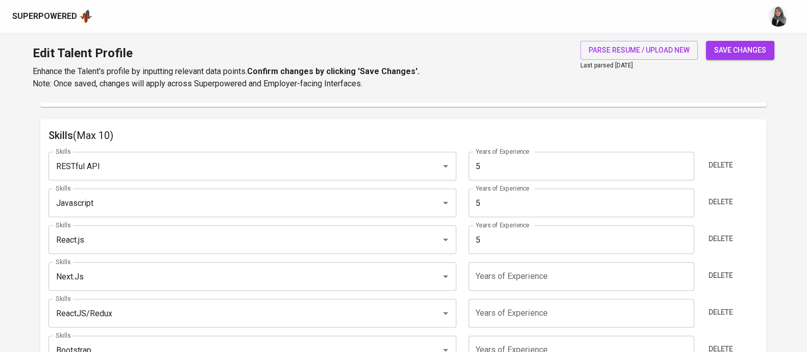
click at [487, 278] on input "number" at bounding box center [582, 276] width 226 height 29
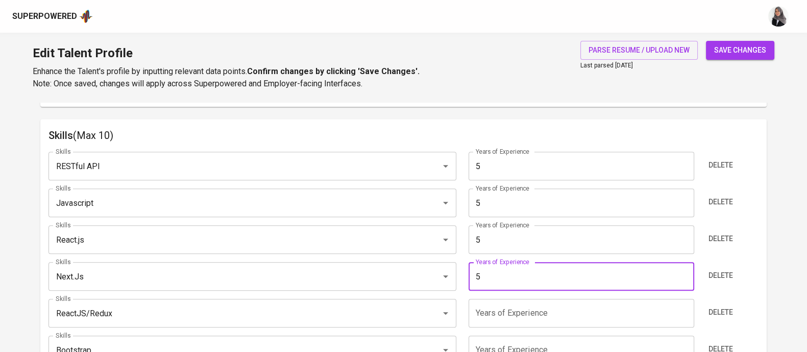
type input "4"
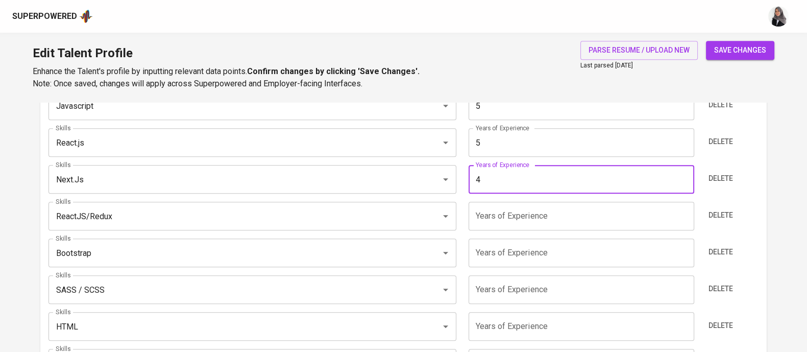
scroll to position [608, 0]
type input "5"
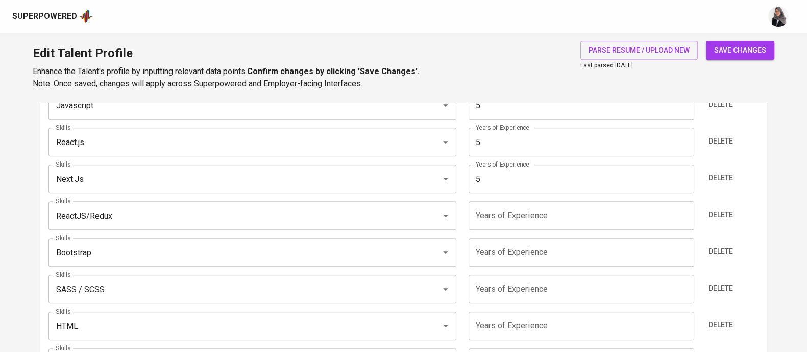
click at [542, 61] on div "Edit Talent Profile Enhance the Talent's profile by inputting relevant data poi…" at bounding box center [403, 67] width 807 height 69
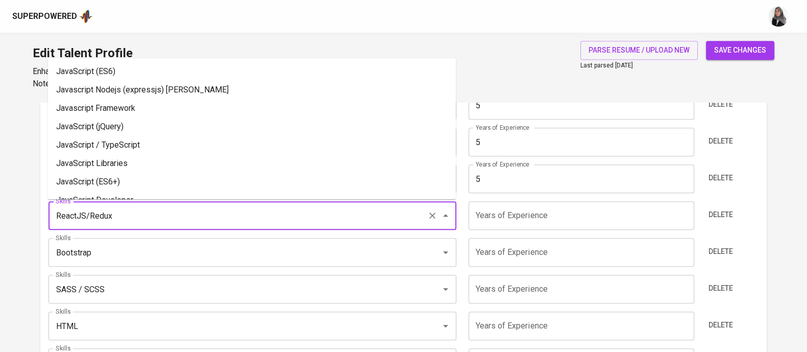
click at [204, 220] on input "ReactJS/Redux" at bounding box center [238, 215] width 370 height 19
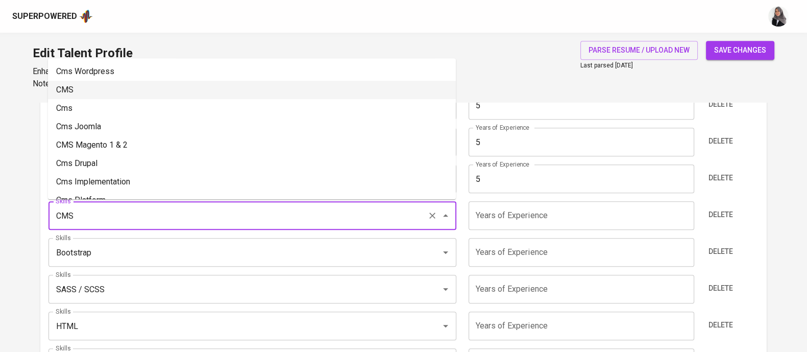
click at [159, 87] on li "CMS" at bounding box center [252, 90] width 408 height 18
type input "CMS"
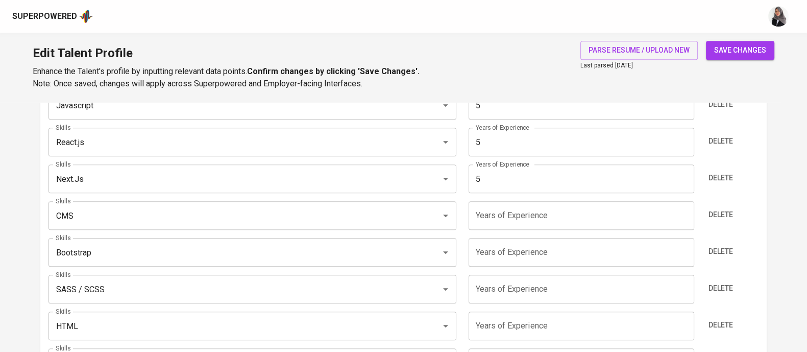
click at [525, 220] on input "number" at bounding box center [582, 215] width 226 height 29
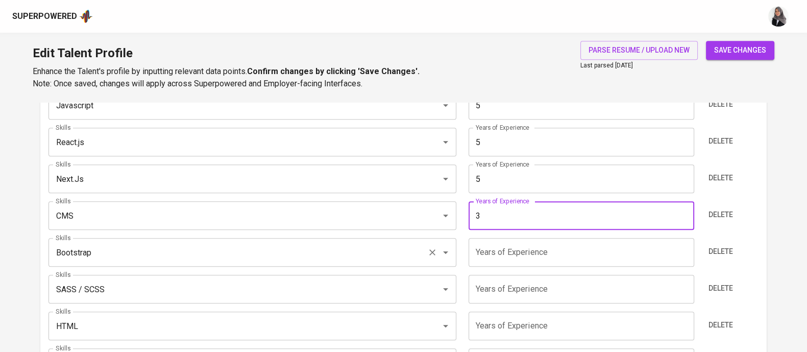
type input "3"
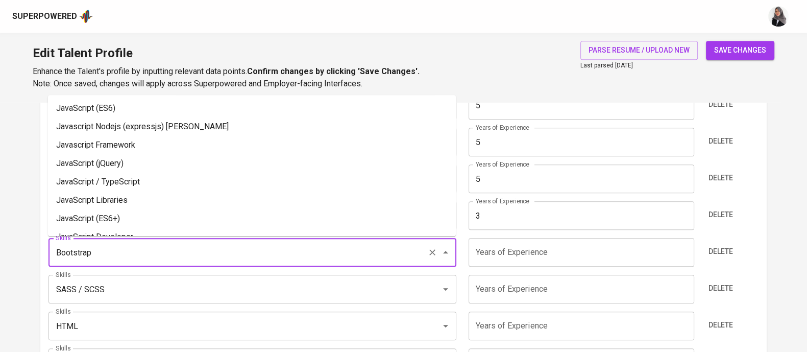
click at [375, 254] on input "Bootstrap" at bounding box center [238, 251] width 370 height 19
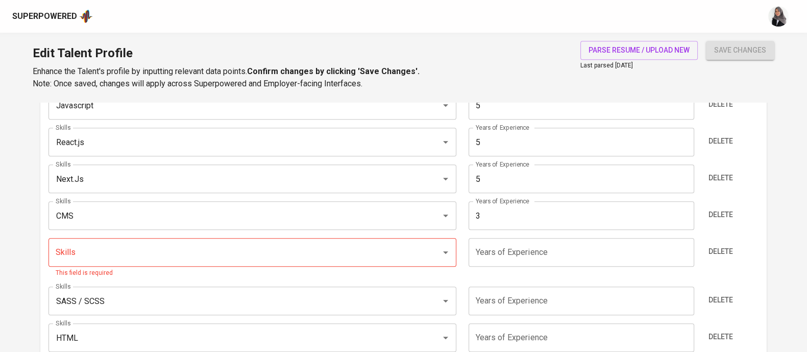
click at [523, 64] on div "Edit Talent Profile Enhance the Talent's profile by inputting relevant data poi…" at bounding box center [403, 67] width 807 height 69
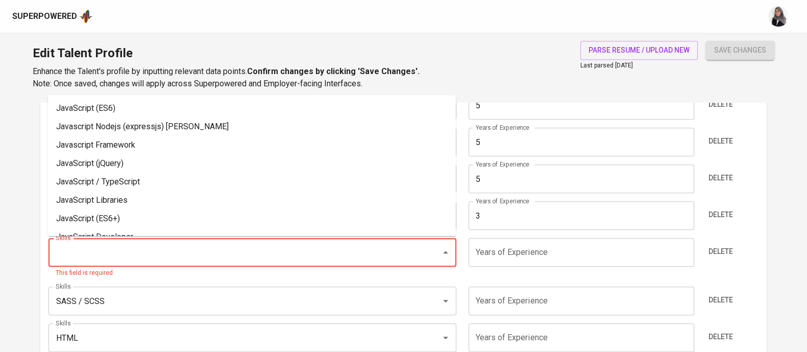
click at [202, 249] on input "Skills" at bounding box center [238, 251] width 370 height 19
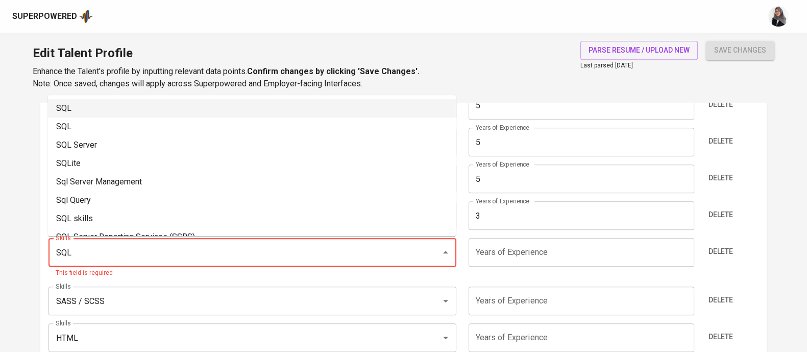
click at [148, 104] on li "SQL" at bounding box center [252, 108] width 408 height 18
type input "SQL"
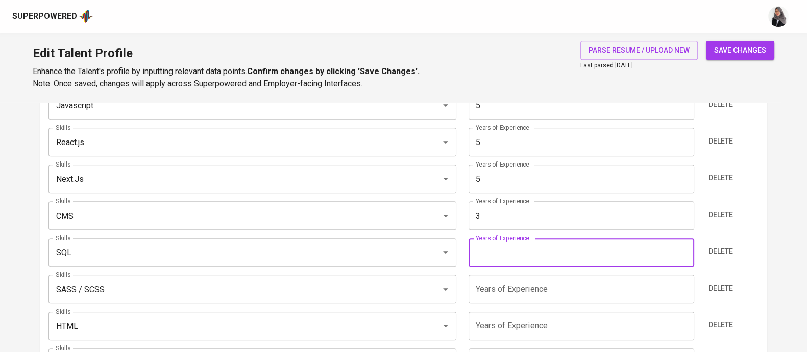
click at [503, 256] on input "number" at bounding box center [582, 252] width 226 height 29
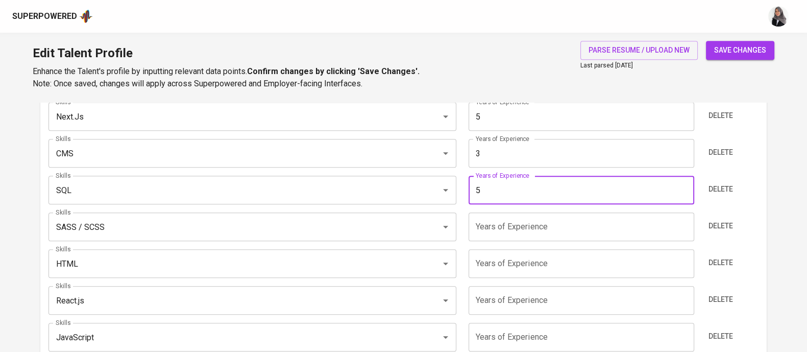
scroll to position [672, 0]
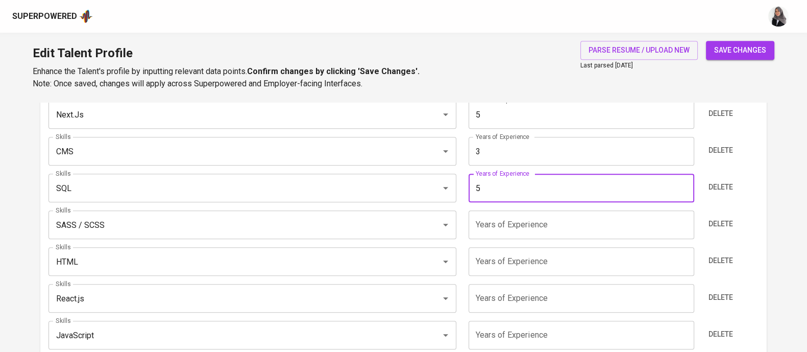
type input "5"
click at [464, 207] on div "Skills RESTful API Skills Years of Experience 5 Years of Experience Delete Skil…" at bounding box center [403, 179] width 710 height 395
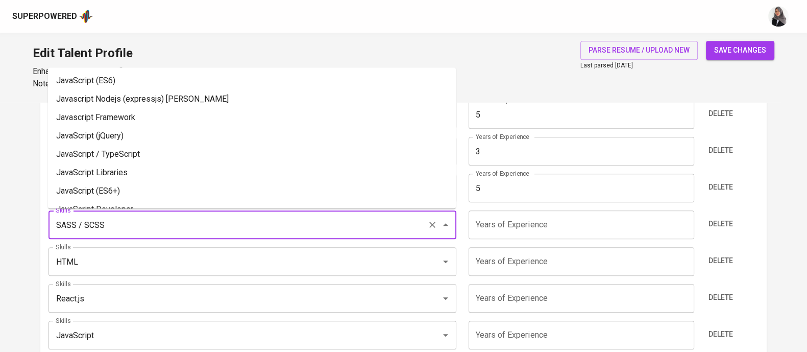
click at [393, 216] on input "SASS / SCSS" at bounding box center [238, 224] width 370 height 19
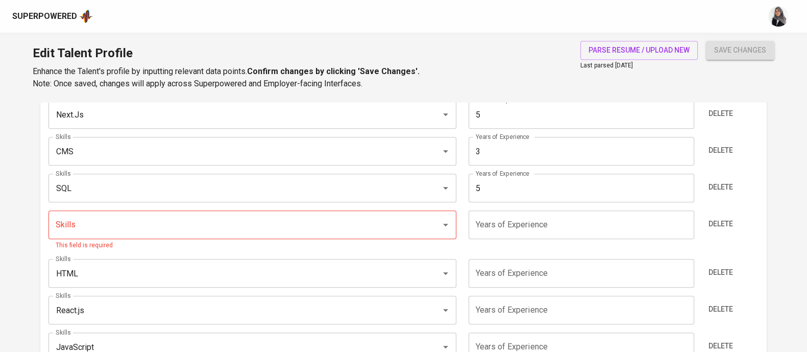
click at [551, 207] on div "Skills RESTful API Skills Years of Experience 5 Years of Experience Delete Skil…" at bounding box center [403, 185] width 710 height 406
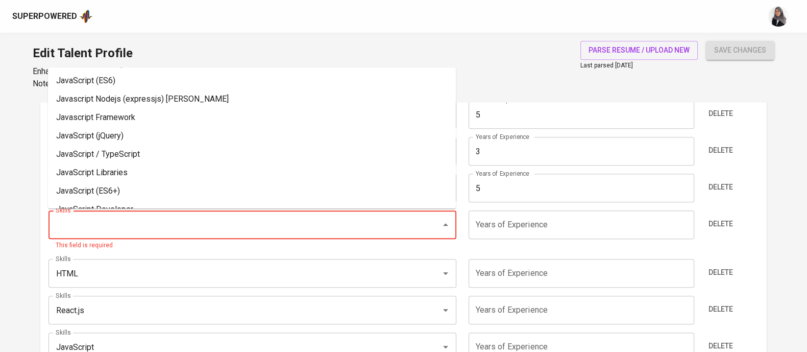
click at [243, 215] on input "Skills" at bounding box center [238, 224] width 370 height 19
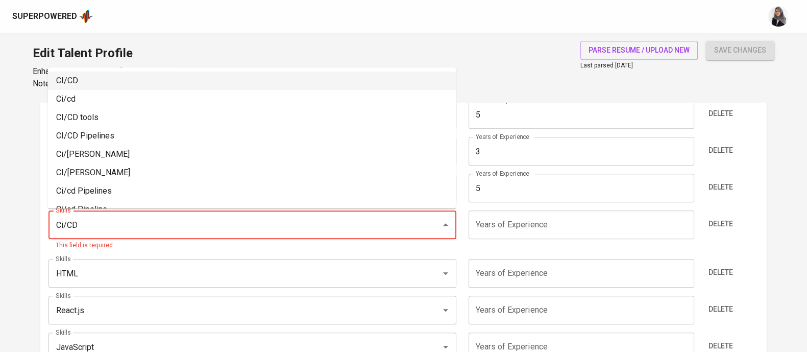
click at [149, 79] on li "CI/CD" at bounding box center [252, 80] width 408 height 18
type input "CI/CD"
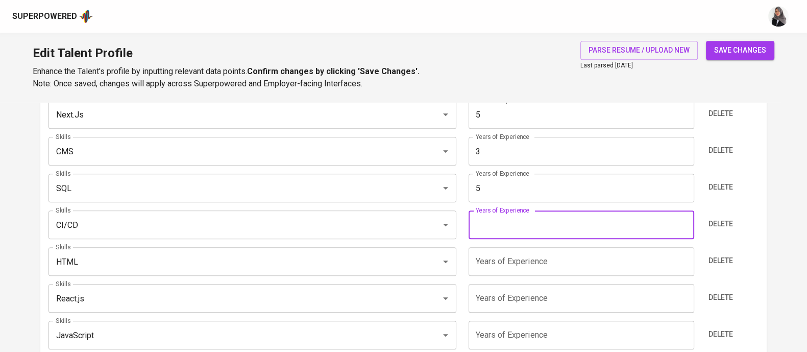
click at [508, 231] on input "number" at bounding box center [582, 224] width 226 height 29
type input "5"
click at [458, 241] on div "Skills RESTful API Skills Years of Experience 5 Years of Experience Delete Skil…" at bounding box center [403, 179] width 710 height 395
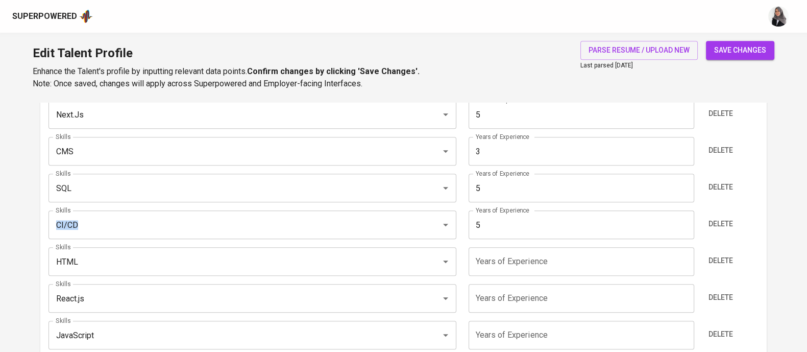
click at [458, 241] on div "Skills RESTful API Skills Years of Experience 5 Years of Experience Delete Skil…" at bounding box center [403, 179] width 710 height 395
click at [465, 229] on div "Years of Experience 5 Years of Experience" at bounding box center [581, 224] width 237 height 29
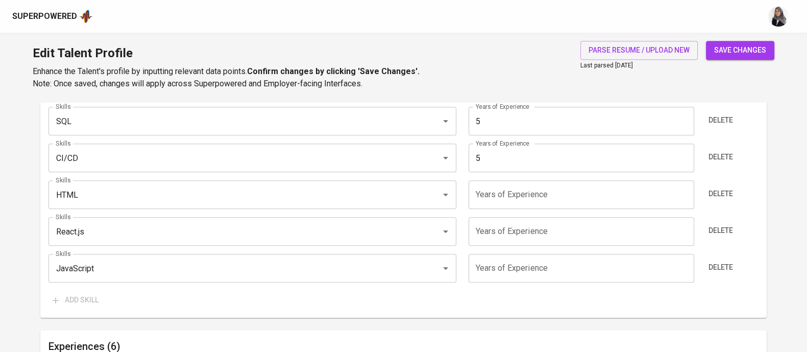
scroll to position [741, 0]
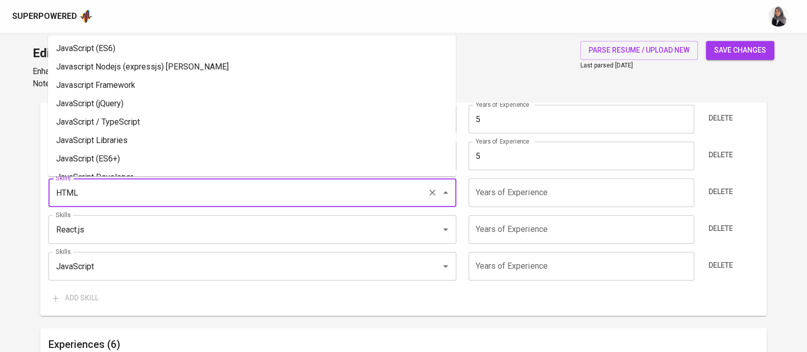
click at [204, 191] on input "HTML" at bounding box center [238, 192] width 370 height 19
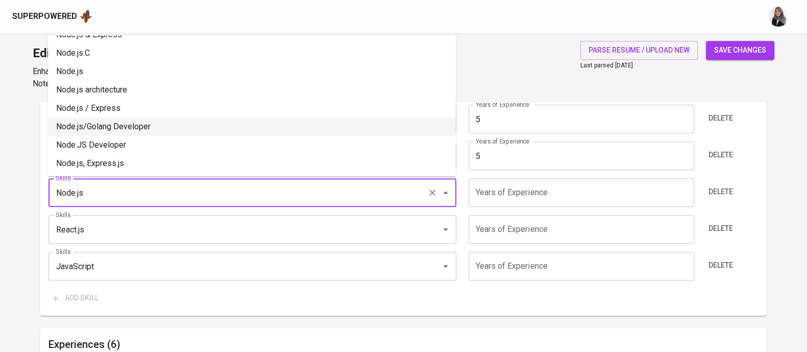
scroll to position [0, 0]
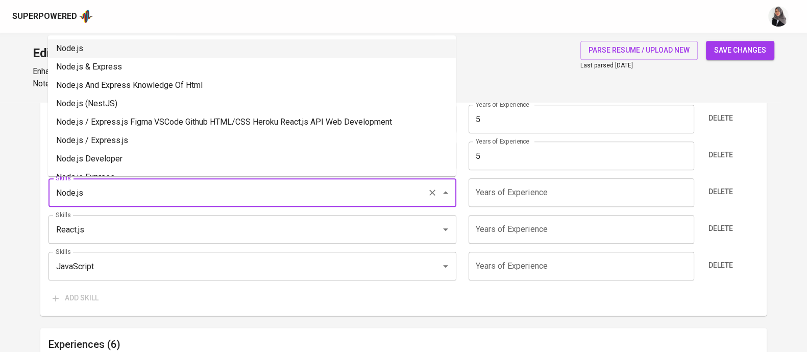
click at [155, 47] on li "Node.js" at bounding box center [252, 48] width 408 height 18
type input "Node.js"
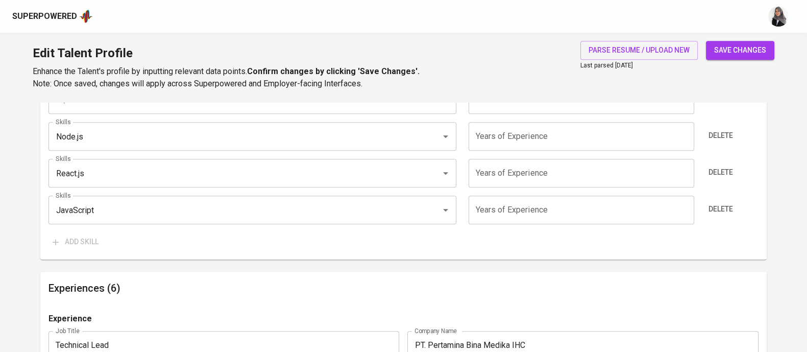
scroll to position [797, 0]
click at [723, 175] on span "Delete" at bounding box center [721, 171] width 25 height 13
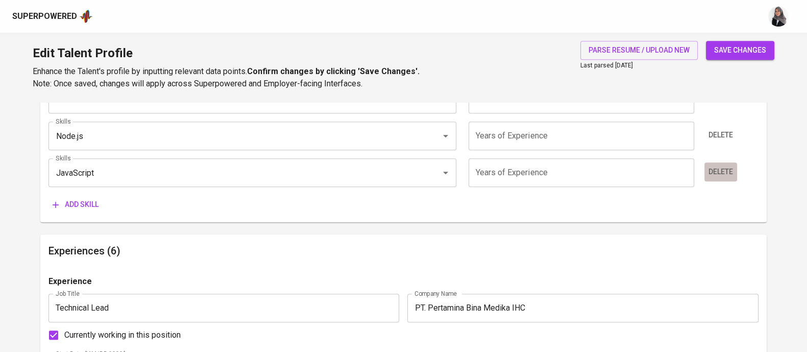
click at [730, 176] on span "Delete" at bounding box center [721, 171] width 25 height 13
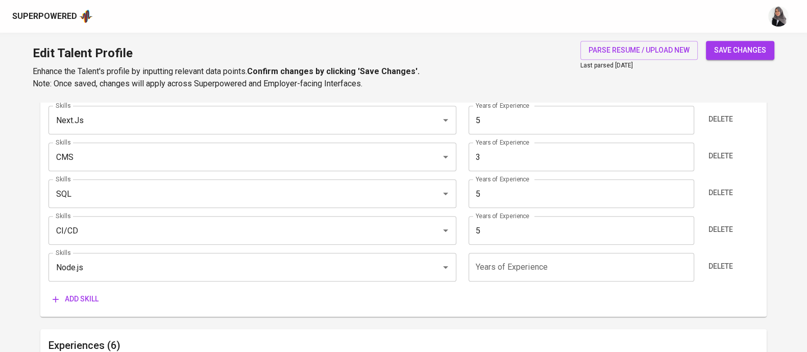
scroll to position [667, 0]
click at [544, 305] on div "Add skill" at bounding box center [403, 298] width 710 height 19
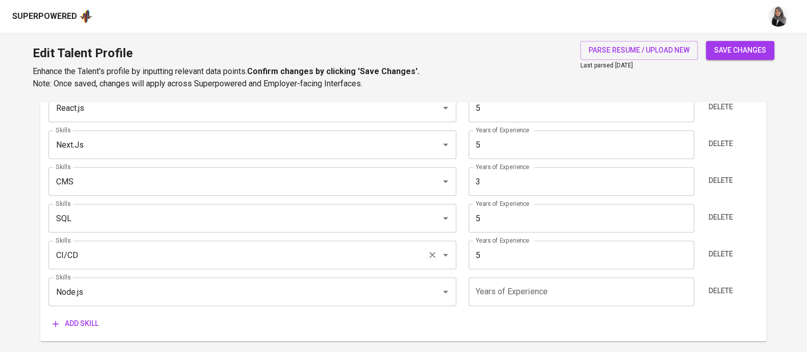
scroll to position [657, 0]
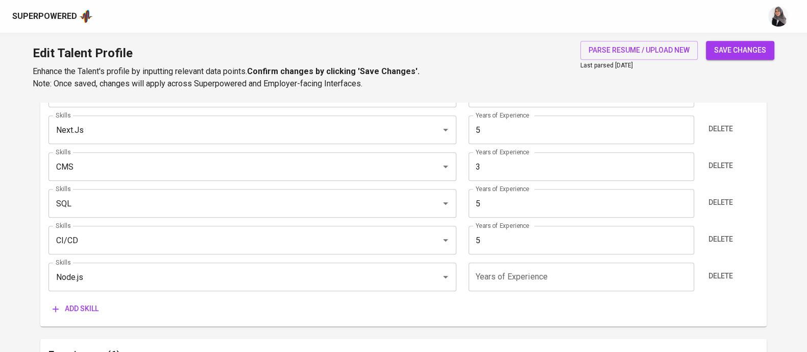
click at [85, 308] on span "Add skill" at bounding box center [76, 308] width 46 height 13
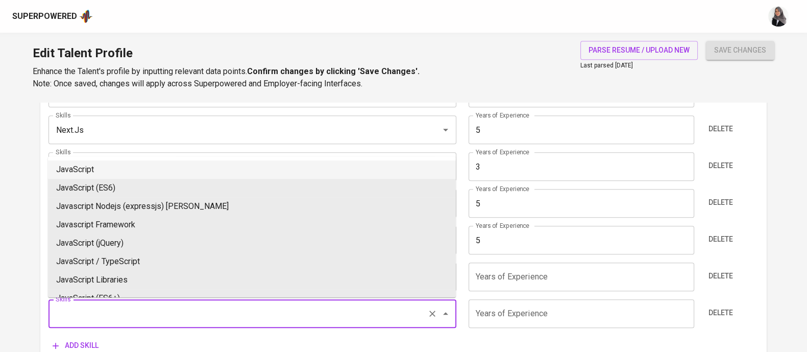
click at [108, 306] on input "Skills" at bounding box center [238, 313] width 370 height 19
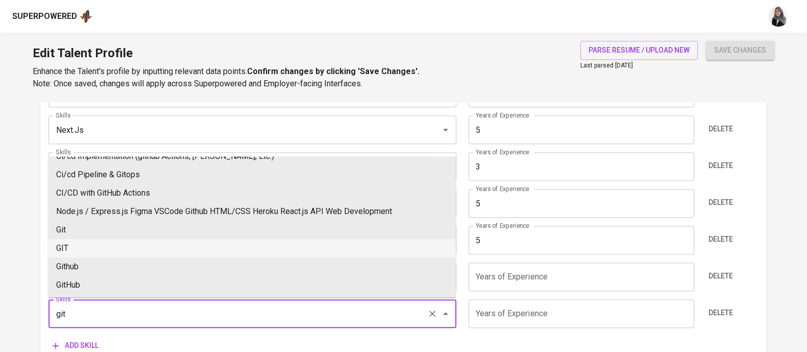
scroll to position [11, 0]
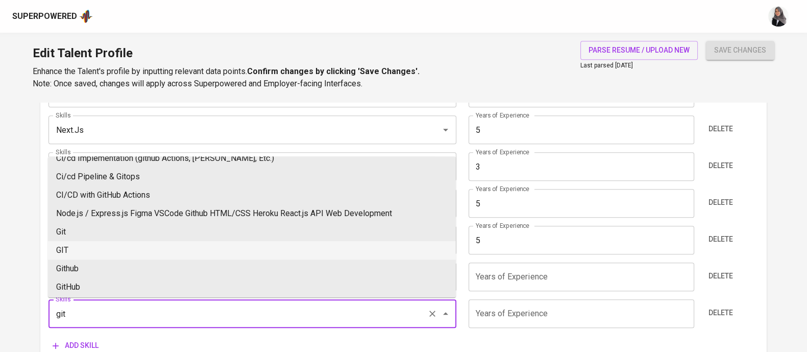
click at [113, 242] on li "GIT" at bounding box center [252, 250] width 408 height 18
type input "GIT"
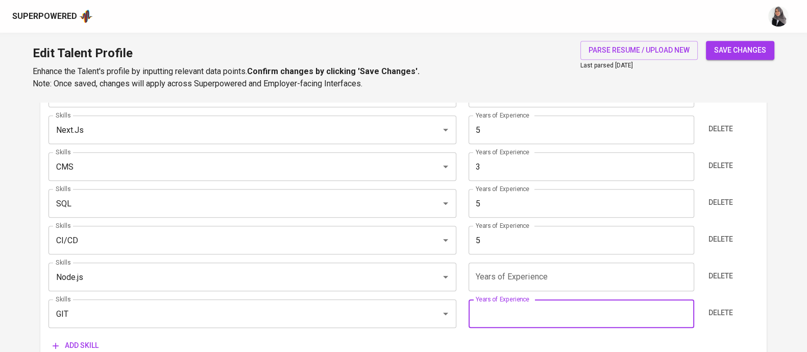
click at [495, 318] on input "number" at bounding box center [582, 313] width 226 height 29
type input "5"
click at [460, 327] on div "Skills GIT Skills" at bounding box center [255, 313] width 414 height 29
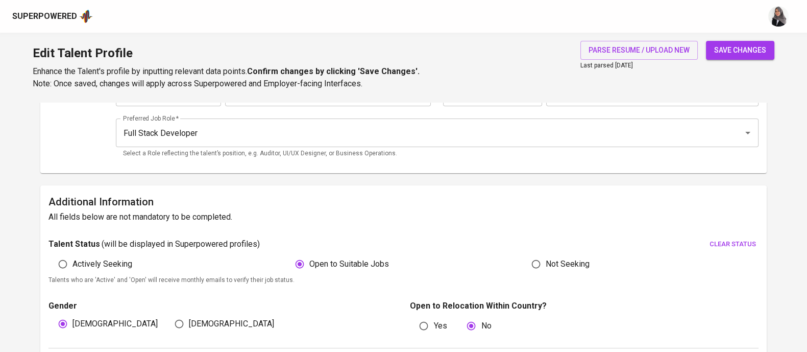
scroll to position [0, 0]
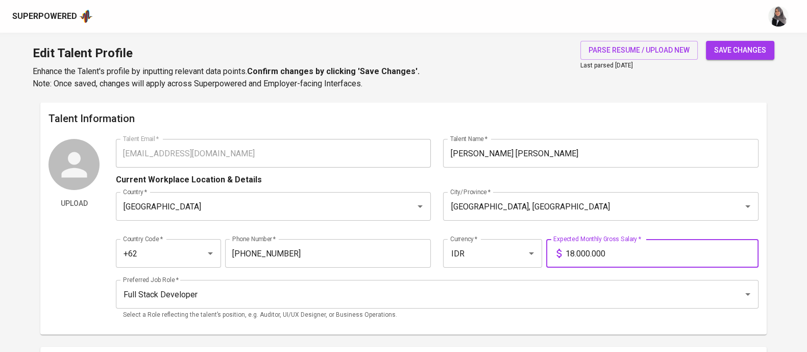
click at [580, 255] on input "18.000.000" at bounding box center [662, 253] width 193 height 29
type input "18.500.000"
click at [518, 177] on div "Current Workplace Location & Details" at bounding box center [437, 176] width 643 height 18
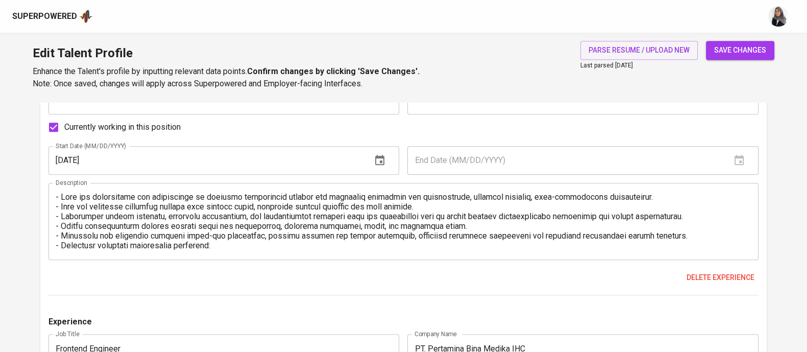
scroll to position [987, 0]
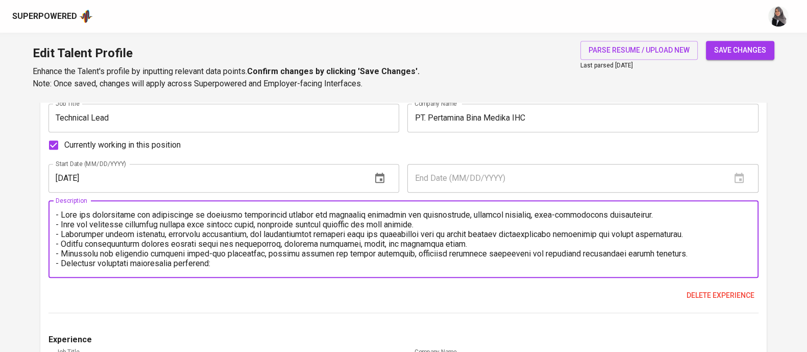
click at [59, 213] on textarea at bounding box center [404, 239] width 696 height 58
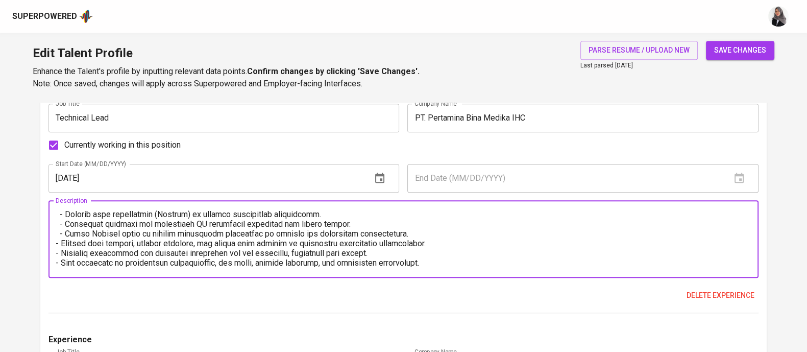
scroll to position [60, 0]
click at [57, 244] on textarea at bounding box center [404, 239] width 696 height 58
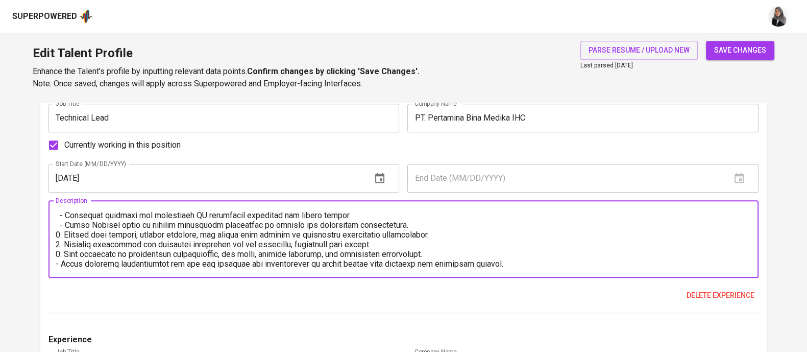
click at [58, 261] on textarea at bounding box center [404, 239] width 696 height 58
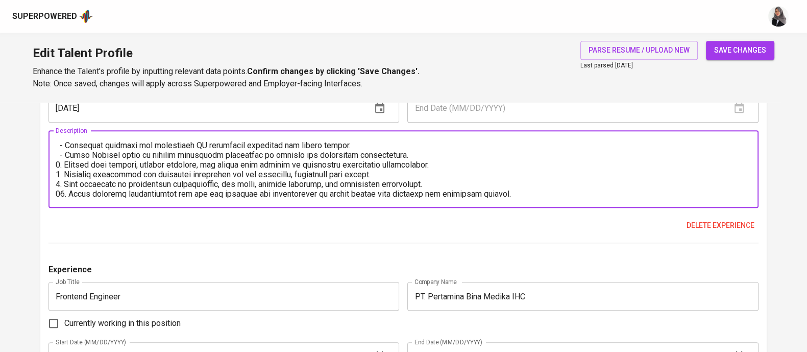
click at [537, 192] on textarea at bounding box center [404, 169] width 696 height 58
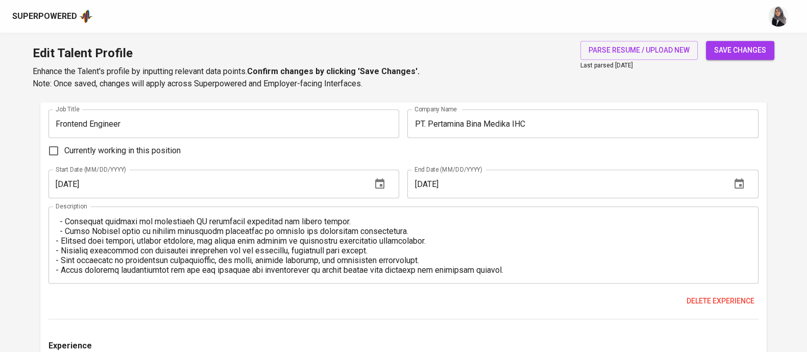
click at [541, 154] on div "Currently working in this position" at bounding box center [403, 150] width 710 height 21
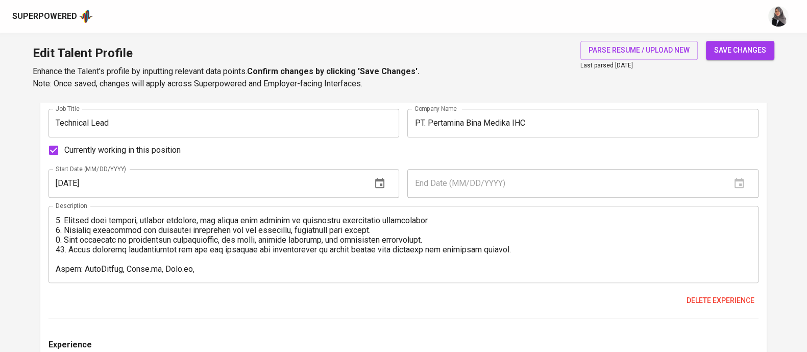
scroll to position [982, 0]
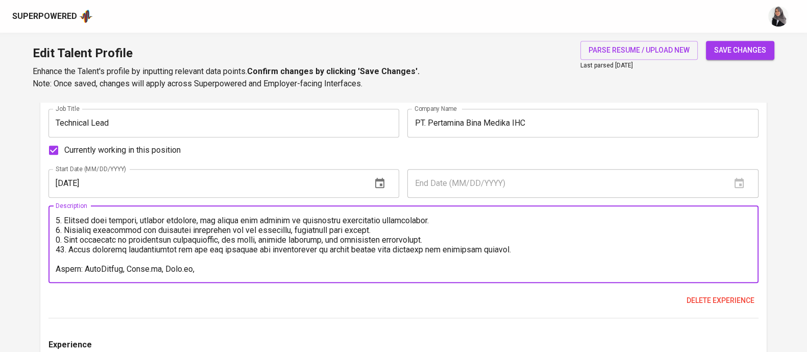
click at [195, 266] on textarea at bounding box center [404, 244] width 696 height 58
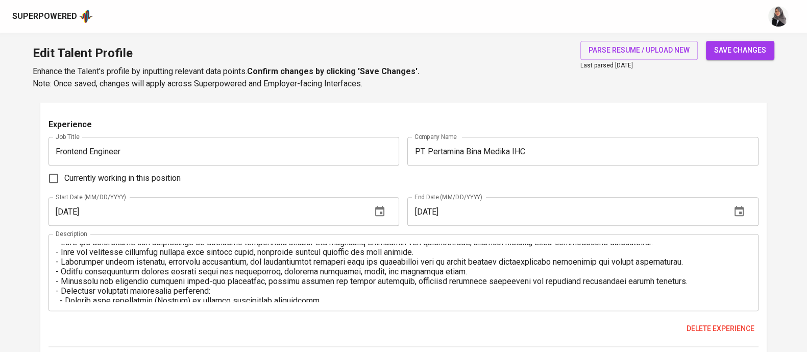
scroll to position [0, 0]
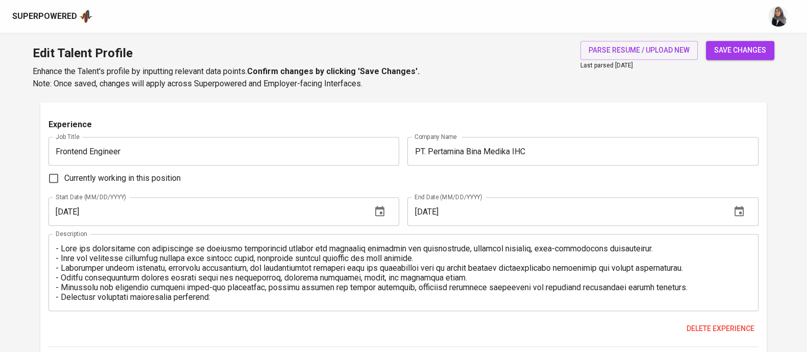
type textarea "1. Lead the development and maintenance of hospital information systems for cor…"
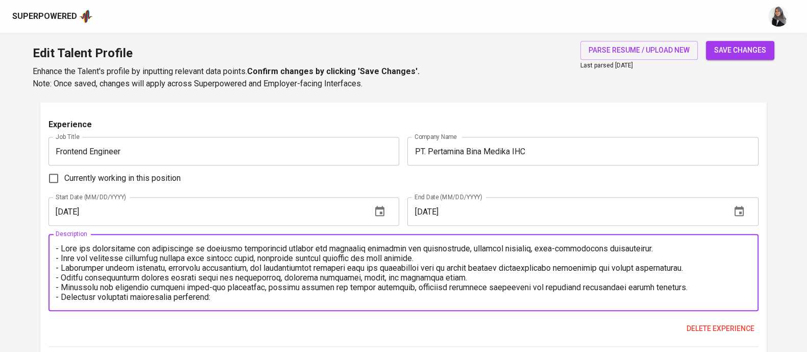
click at [58, 248] on textarea at bounding box center [404, 273] width 696 height 58
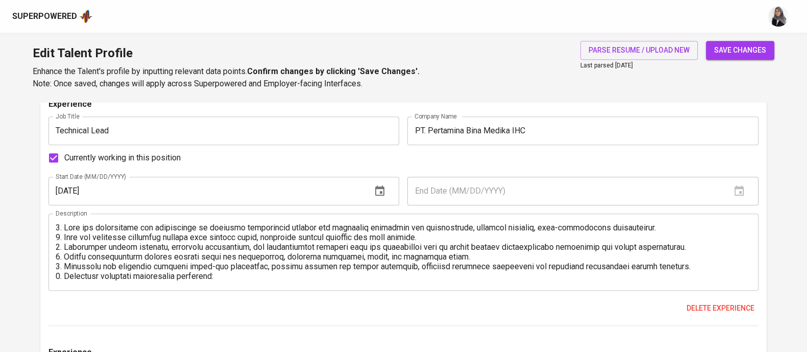
type textarea "1. Lead the development and maintenance of hospital information systems for cor…"
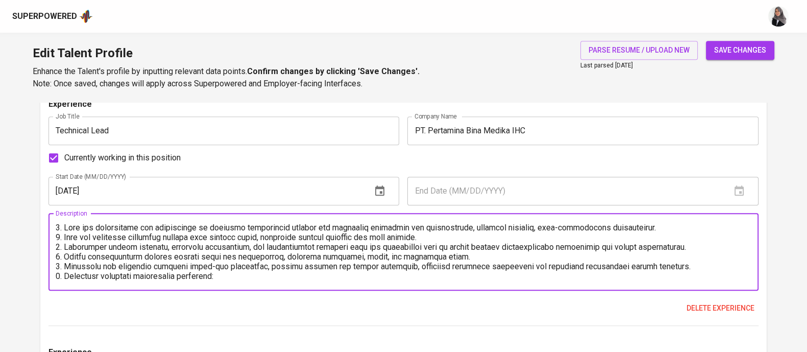
click at [83, 226] on textarea at bounding box center [404, 252] width 696 height 58
click at [83, 237] on textarea at bounding box center [404, 252] width 696 height 58
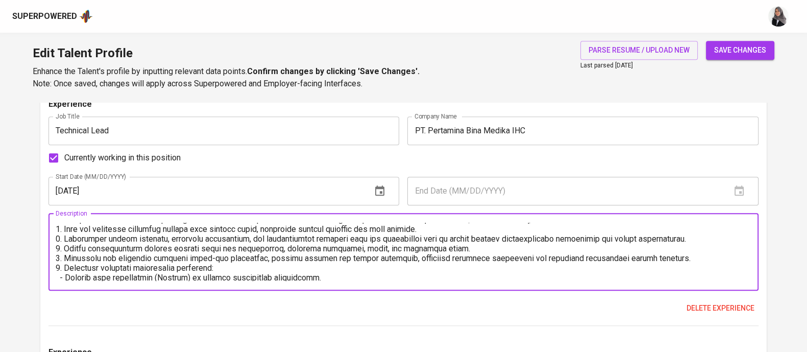
scroll to position [11, 0]
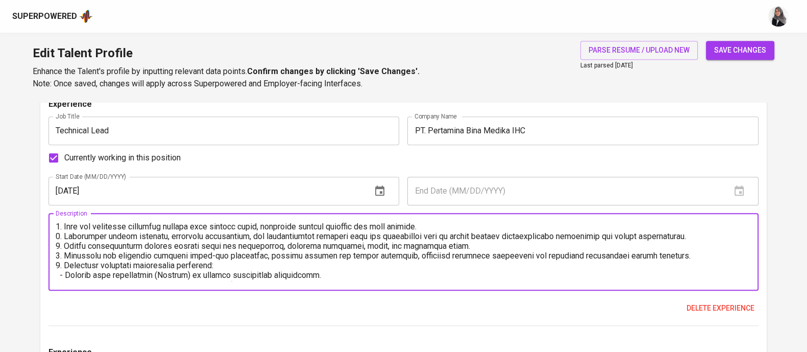
click at [96, 237] on textarea at bounding box center [404, 252] width 696 height 58
click at [117, 260] on textarea at bounding box center [404, 252] width 696 height 58
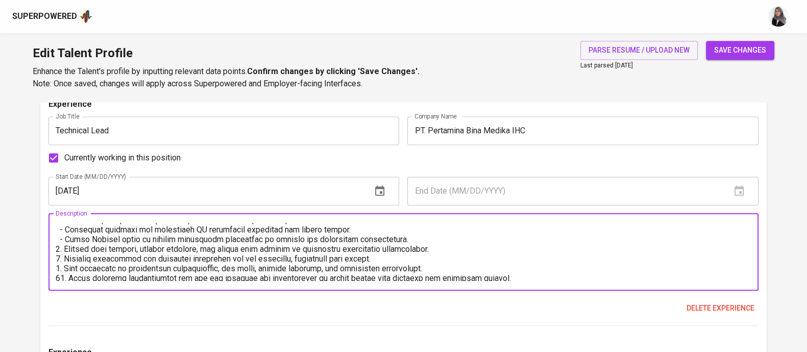
scroll to position [69, 0]
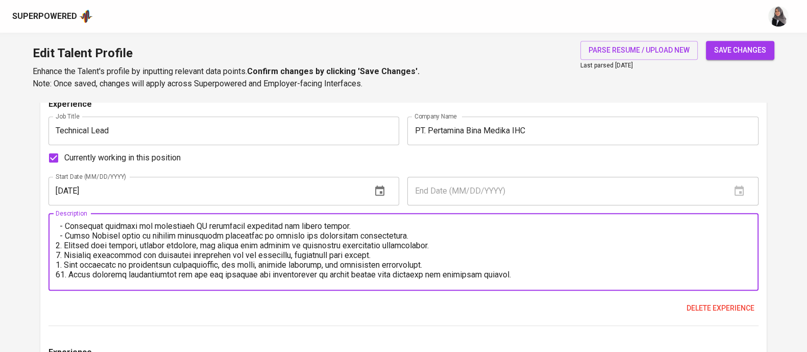
click at [98, 254] on textarea at bounding box center [404, 252] width 696 height 58
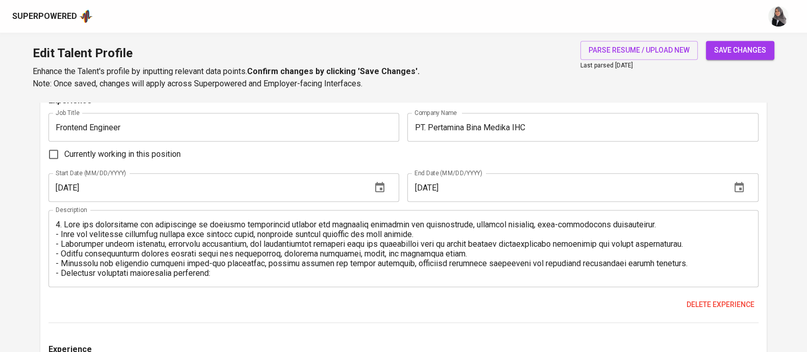
scroll to position [1227, 0]
type textarea "1. Led the development and maintenance of hospital information systems for corp…"
click at [77, 223] on textarea at bounding box center [404, 247] width 696 height 58
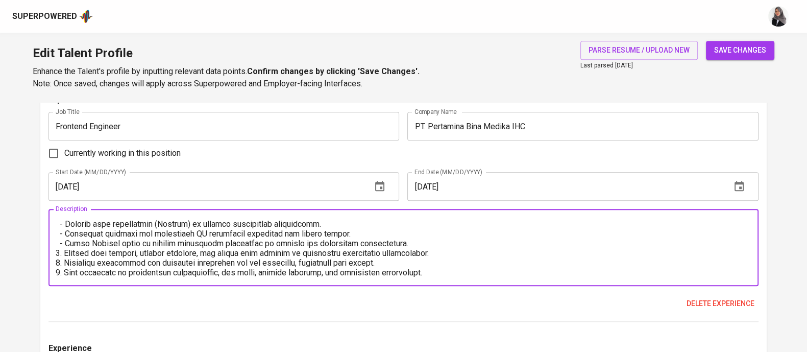
scroll to position [67, 0]
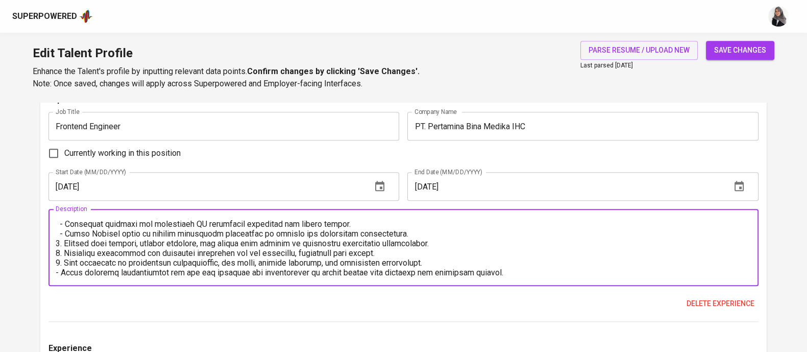
click at [61, 272] on textarea at bounding box center [404, 247] width 696 height 58
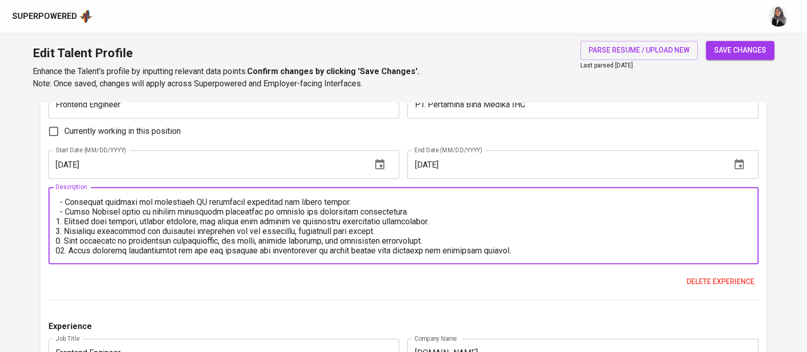
scroll to position [1250, 0]
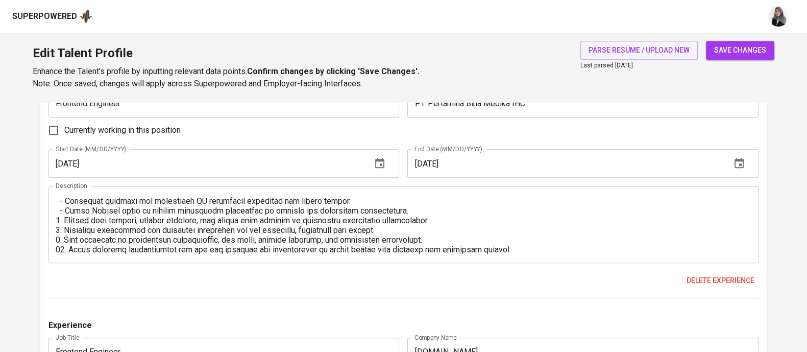
click at [533, 254] on div "Description" at bounding box center [403, 224] width 710 height 77
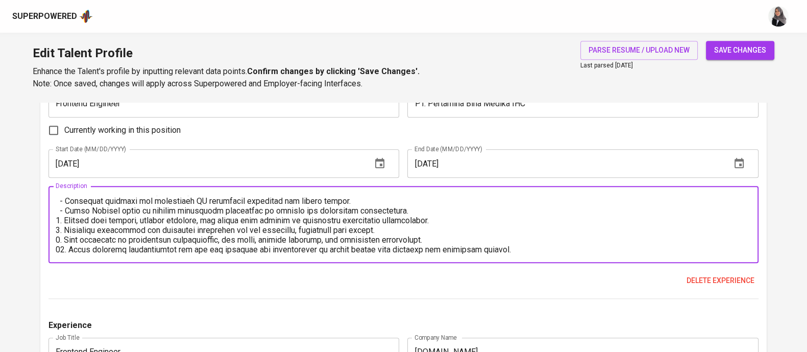
click at [537, 251] on textarea at bounding box center [404, 225] width 696 height 58
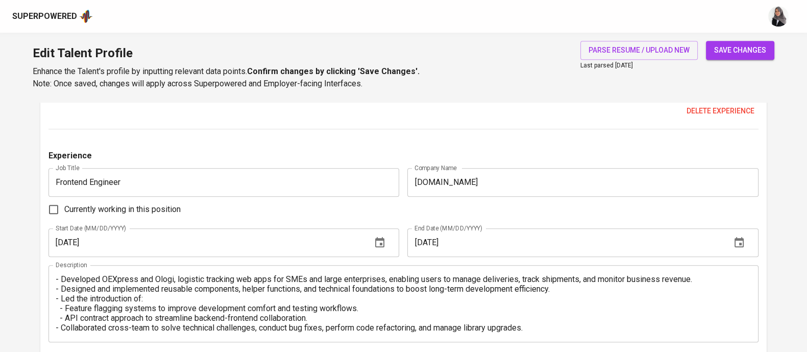
scroll to position [1419, 0]
type textarea "1. Led the development and maintenance of hospital information systems for corp…"
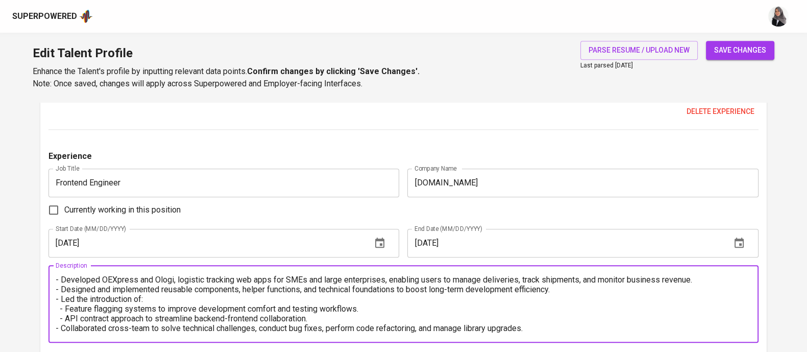
click at [60, 275] on textarea "- Developed OEXpress and Ologi, logistic tracking web apps for SMEs and large e…" at bounding box center [404, 304] width 696 height 58
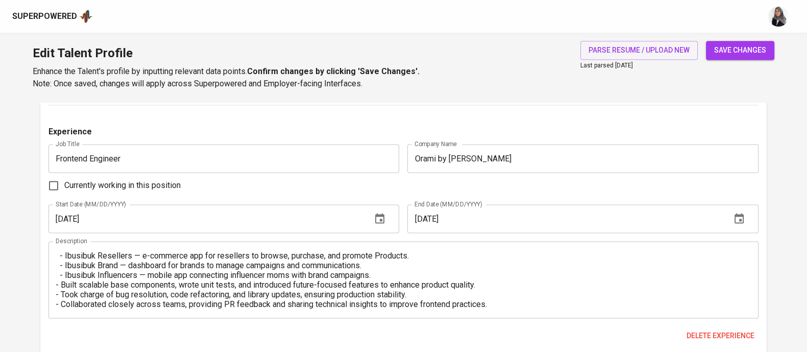
scroll to position [0, 0]
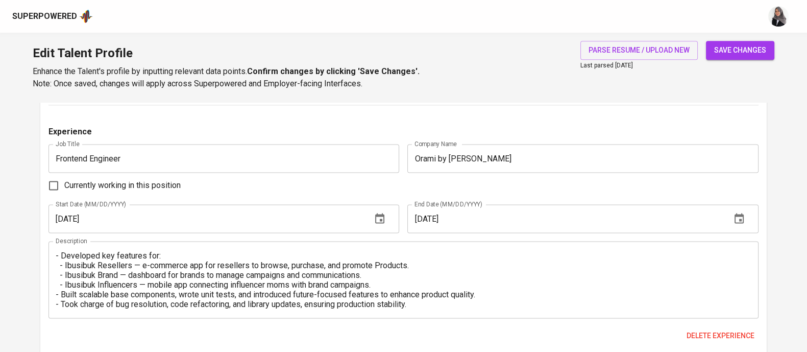
type textarea "1. Developed OEXpress and Ologi, logistic tracking web apps for SMEs and large …"
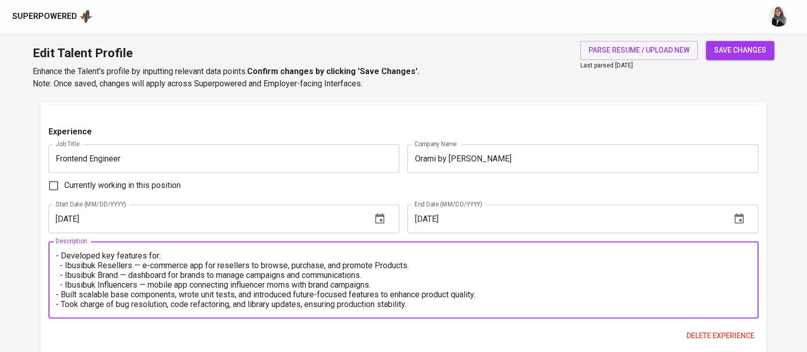
click at [58, 258] on textarea "- Developed key features for: - Ibusibuk Resellers — e-commerce app for reselle…" at bounding box center [404, 280] width 696 height 58
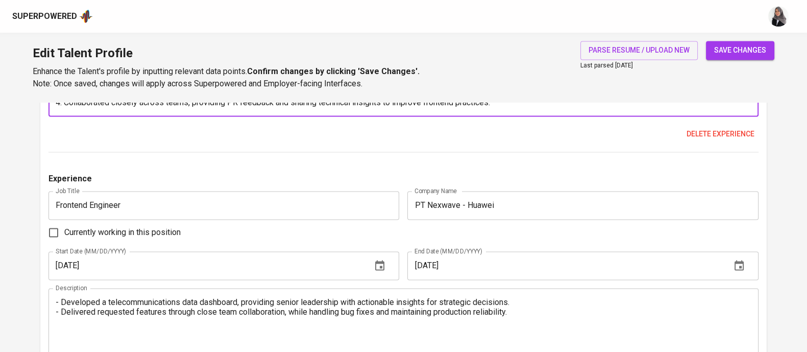
scroll to position [1916, 0]
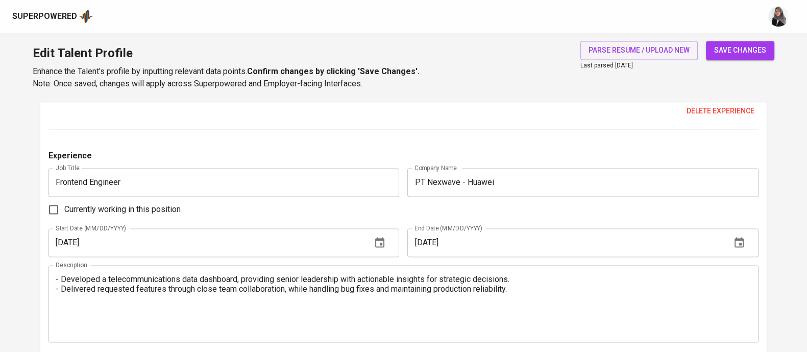
type textarea "1, Developed key features for: - Ibusibuk Resellers — e-commerce app for resell…"
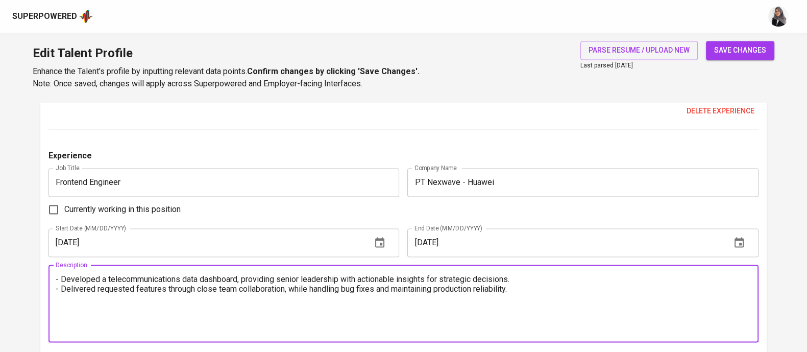
click at [56, 279] on textarea "- Developed a telecommunications data dashboard, providing senior leadership wi…" at bounding box center [404, 303] width 696 height 58
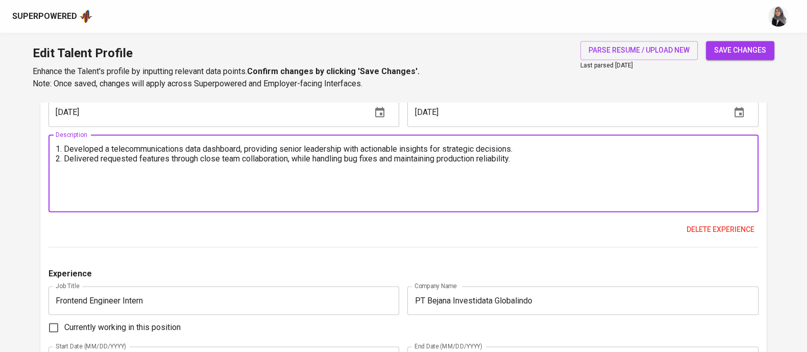
scroll to position [2070, 0]
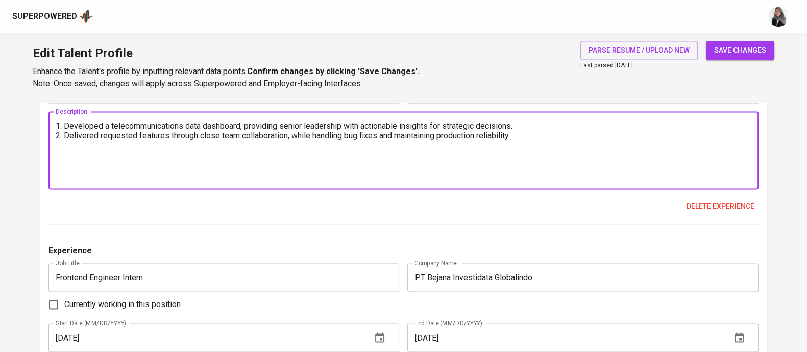
click at [498, 168] on textarea "1. Developed a telecommunications data dashboard, providing senior leadership w…" at bounding box center [404, 150] width 696 height 58
click at [88, 150] on textarea "1. Developed a telecommunications data dashboard, providing senior leadership w…" at bounding box center [404, 150] width 696 height 58
click at [538, 137] on textarea "1. Developed a telecommunications data dashboard, providing senior leadership w…" at bounding box center [404, 150] width 696 height 58
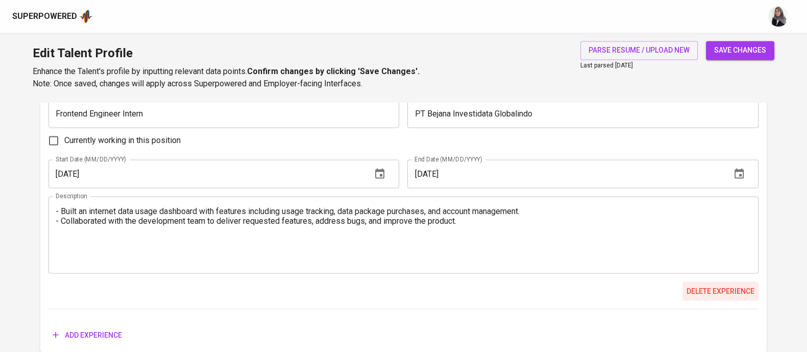
type textarea "1. Developed a telecommunications data dashboard, providing senior leadership w…"
click at [741, 286] on span "Delete experience" at bounding box center [721, 290] width 68 height 13
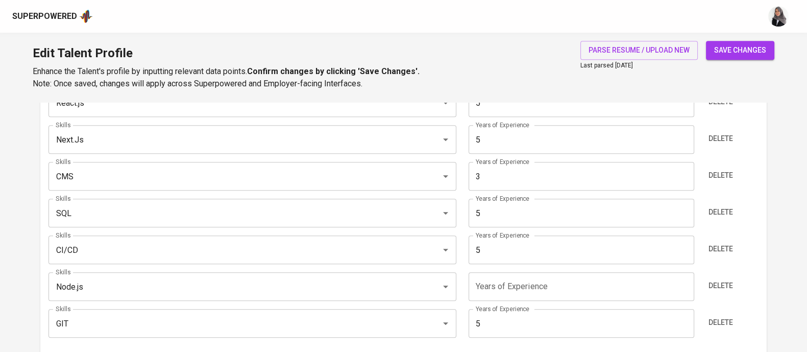
scroll to position [646, 0]
click at [744, 43] on button "save changes" at bounding box center [740, 50] width 68 height 19
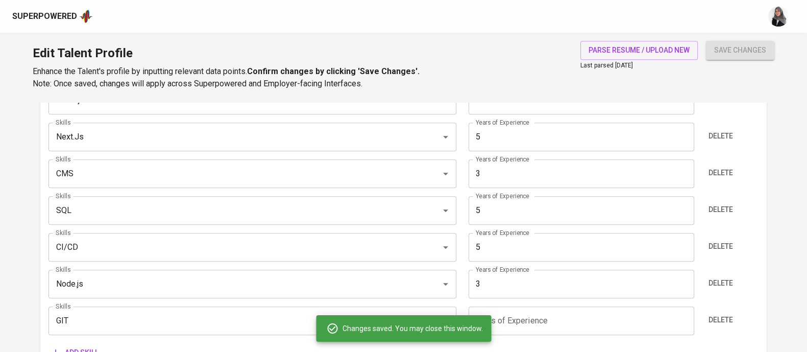
type input "CI/CD"
type input "SQL"
type input "GIT"
type input "Next.js"
type input "5"
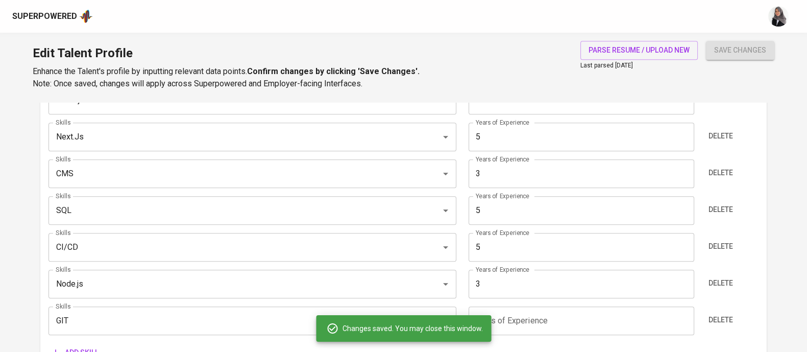
type input "React.js"
type input "Javascript"
type input "CMS"
type input "3"
type input "Node.js"
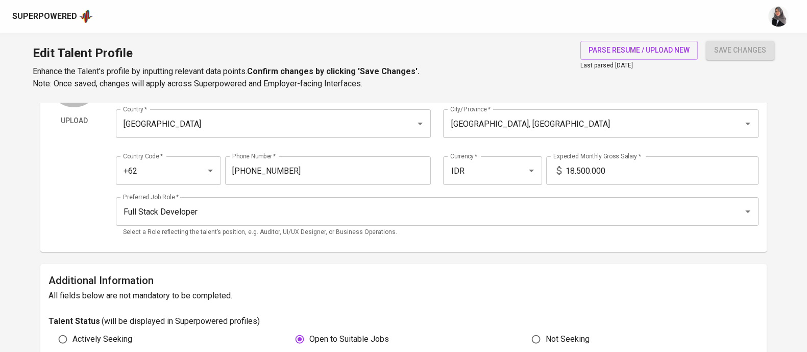
scroll to position [0, 0]
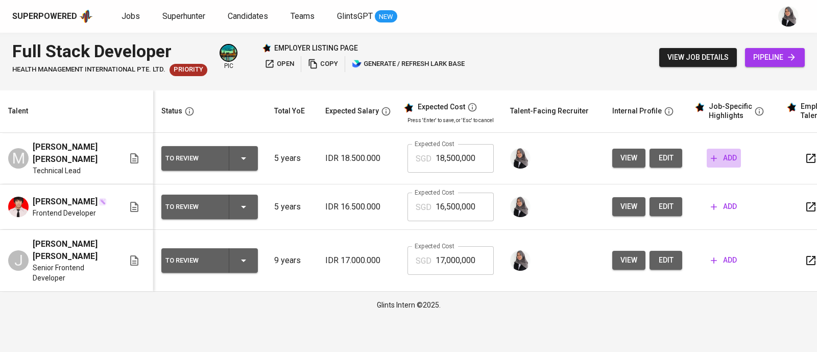
click at [723, 154] on span "add" at bounding box center [724, 158] width 26 height 13
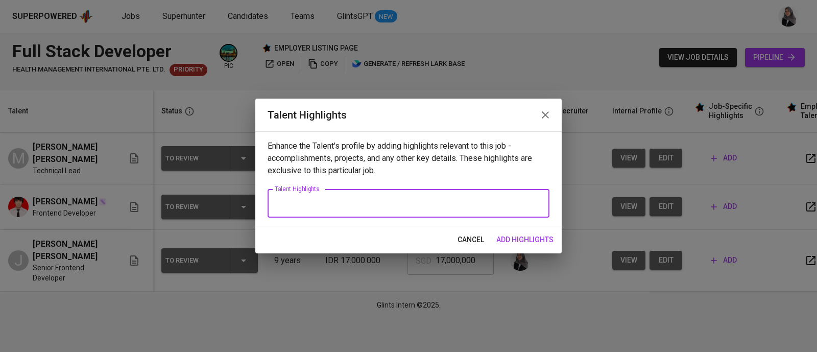
click at [377, 200] on textarea at bounding box center [409, 204] width 268 height 10
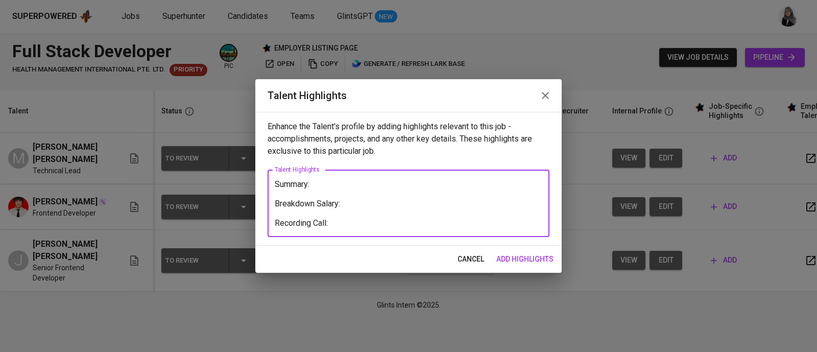
paste textarea "[URL][DOMAIN_NAME]"
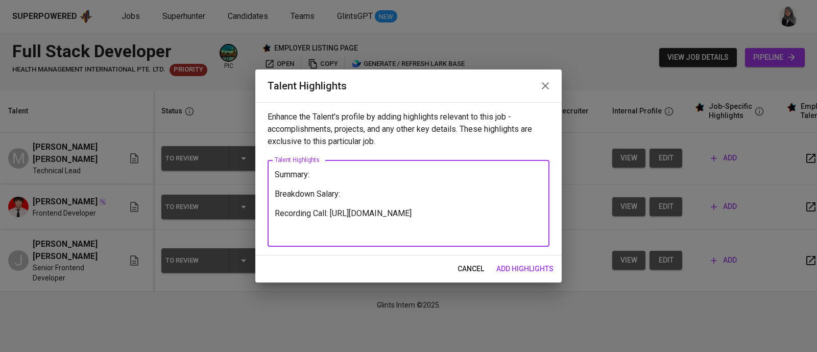
click at [321, 178] on textarea "Summary: Breakdown Salary: Recording Call: [URL][DOMAIN_NAME]" at bounding box center [409, 203] width 268 height 68
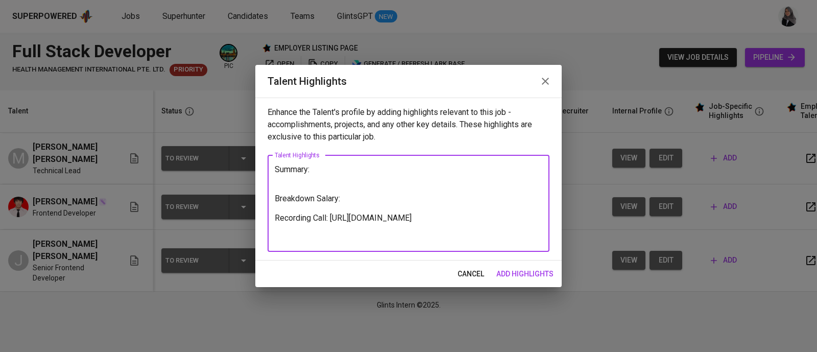
click at [348, 198] on textarea "Summary: Breakdown Salary: Recording Call: [URL][DOMAIN_NAME]" at bounding box center [409, 203] width 268 height 78
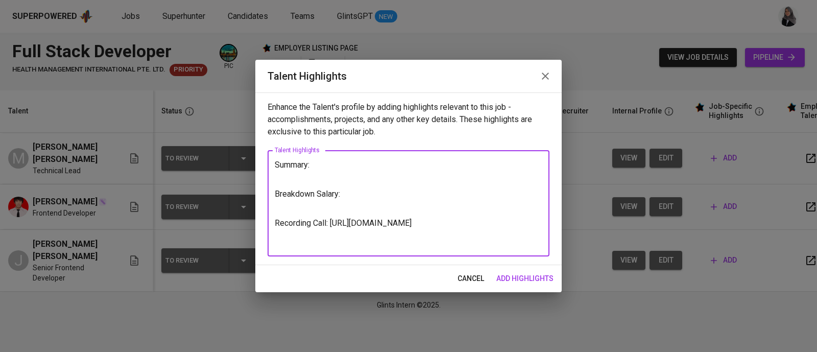
click at [333, 162] on textarea "Summary: Breakdown Salary: Recording Call: [URL][DOMAIN_NAME]" at bounding box center [409, 203] width 268 height 87
click at [509, 185] on textarea "Summary: Breakdown Salary: Recording Call: [URL][DOMAIN_NAME]" at bounding box center [409, 203] width 268 height 87
click at [301, 172] on textarea "Summary: Breakdown Salary: Recording Call: [URL][DOMAIN_NAME]" at bounding box center [409, 203] width 268 height 87
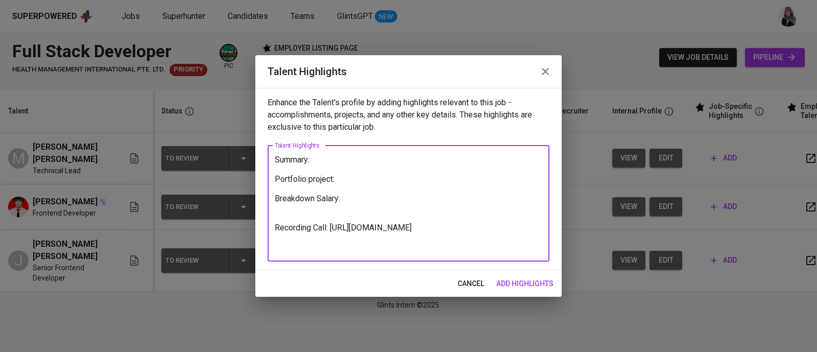
paste textarea "[URL][DOMAIN_NAME]"
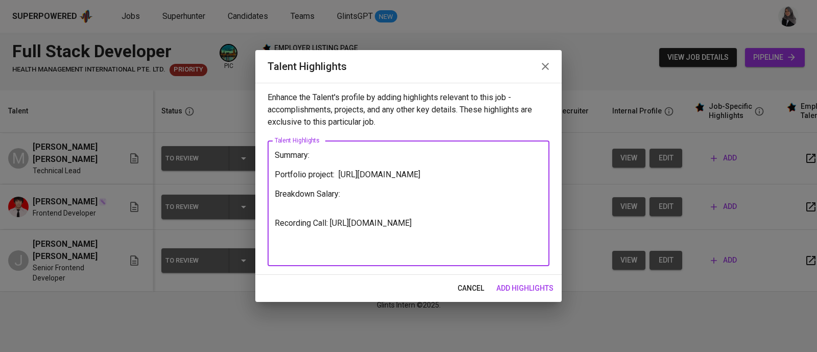
click at [309, 175] on textarea "Summary: Portfolio project: [URL][DOMAIN_NAME] Breakdown Salary: Recording Call…" at bounding box center [409, 203] width 268 height 107
click at [334, 176] on textarea "Summary: Portfolio project: [URL][DOMAIN_NAME] Breakdown Salary: Recording Call…" at bounding box center [409, 203] width 268 height 107
type textarea "Summary: Portfolio: [URL][DOMAIN_NAME] Breakdown Salary: Recording Call: [URL][…"
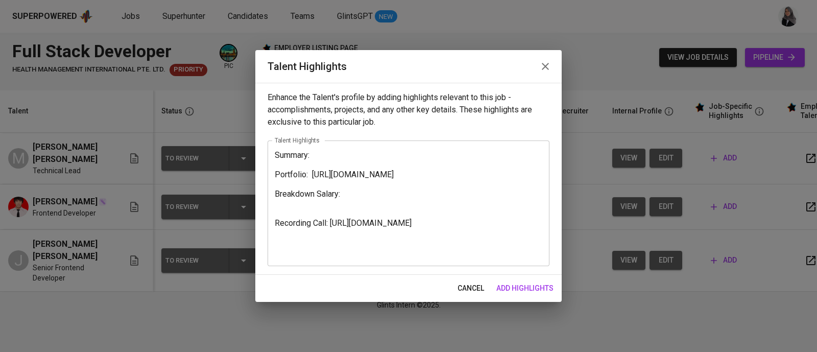
click at [326, 149] on div "Summary: Portfolio: [URL][DOMAIN_NAME] Breakdown Salary: Recording Call: [URL][…" at bounding box center [409, 203] width 282 height 126
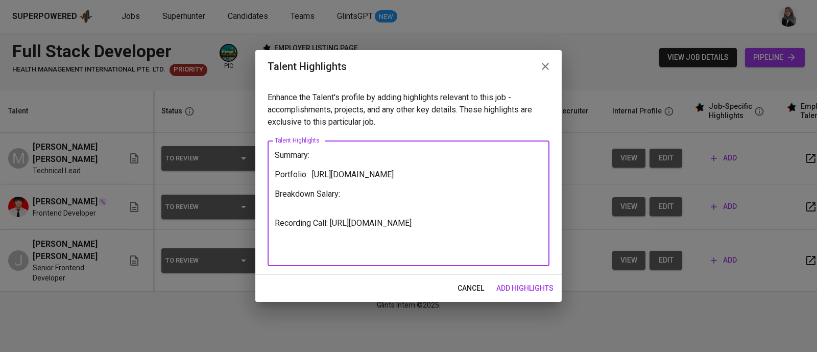
click at [518, 220] on textarea "Summary: Portfolio: [URL][DOMAIN_NAME] Breakdown Salary: Recording Call: [URL][…" at bounding box center [409, 203] width 268 height 107
click at [525, 289] on span "add highlights" at bounding box center [524, 288] width 57 height 13
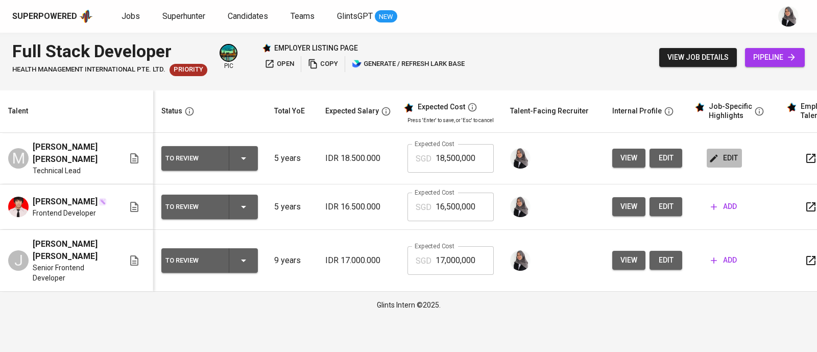
click at [717, 154] on span "edit" at bounding box center [724, 158] width 27 height 13
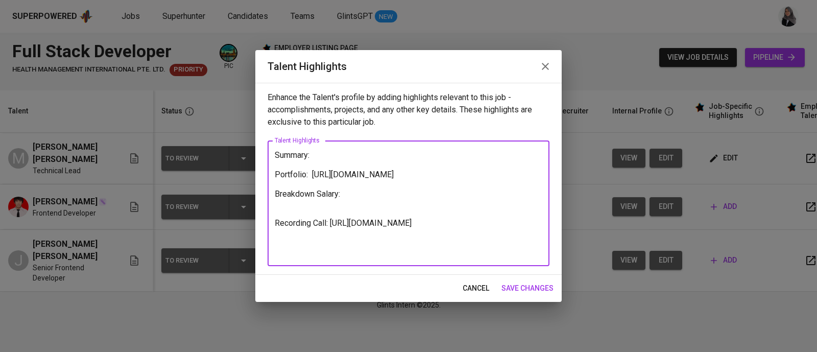
click at [345, 160] on textarea "Summary: Portfolio: [URL][DOMAIN_NAME] Breakdown Salary: Recording Call: [URL][…" at bounding box center [409, 203] width 268 height 107
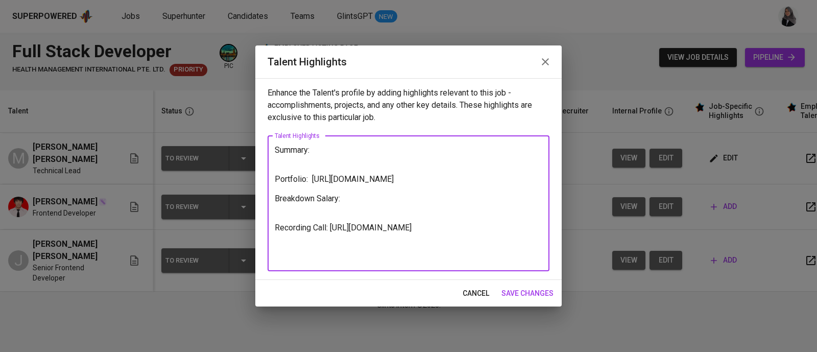
paste textarea "Experienced Technical Lead and Software Engineer with 5 years of experience del…"
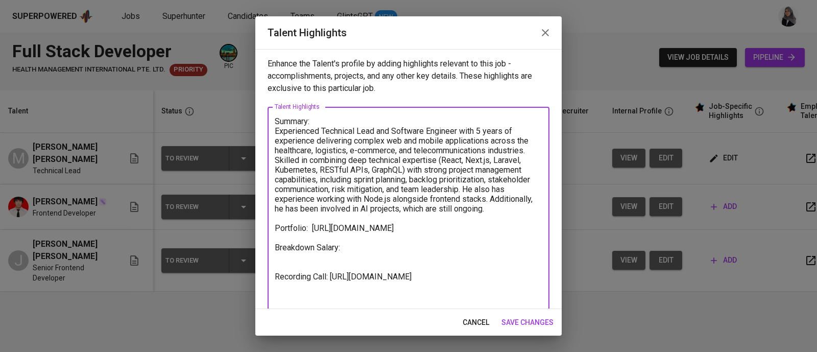
drag, startPoint x: 391, startPoint y: 131, endPoint x: 273, endPoint y: 133, distance: 118.4
click at [273, 133] on div "Summary: Experienced Technical Lead and Software Engineer with 5 years of exper…" at bounding box center [409, 218] width 282 height 223
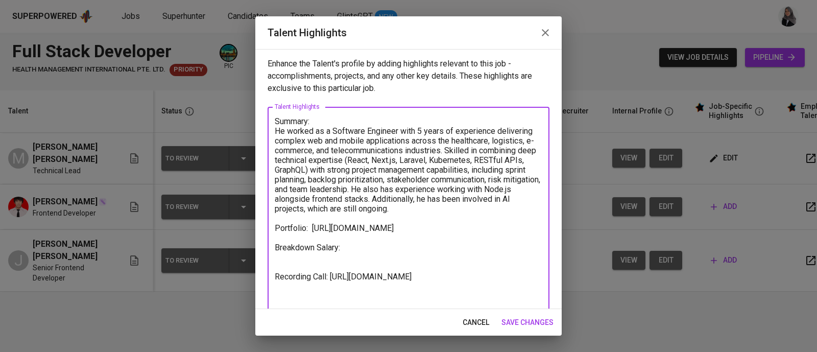
click at [337, 131] on textarea "Summary: He worked as a Software Engineer with 5 years of experience delivering…" at bounding box center [409, 218] width 268 height 204
drag, startPoint x: 334, startPoint y: 167, endPoint x: 391, endPoint y: 190, distance: 61.4
click at [391, 190] on textarea "Summary: He worked as a software engineer with 5 years of experience delivering…" at bounding box center [409, 213] width 268 height 194
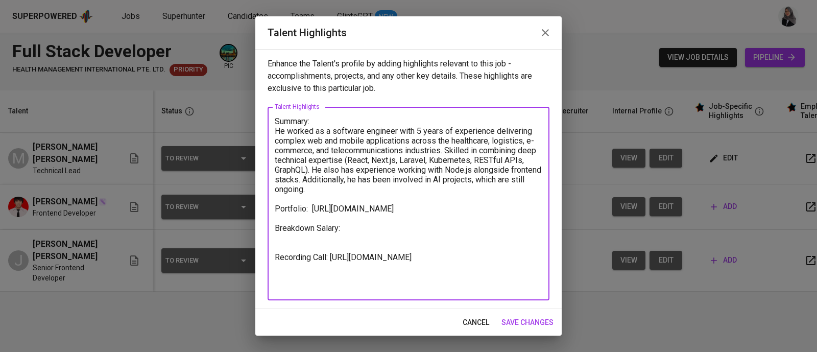
click at [365, 240] on textarea "Summary: He worked as a software engineer with 5 years of experience delivering…" at bounding box center [409, 203] width 268 height 175
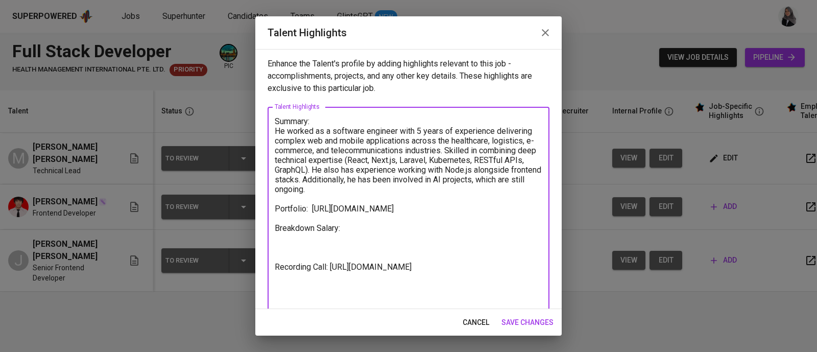
type textarea "Summary: He worked as a software engineer with 5 years of experience delivering…"
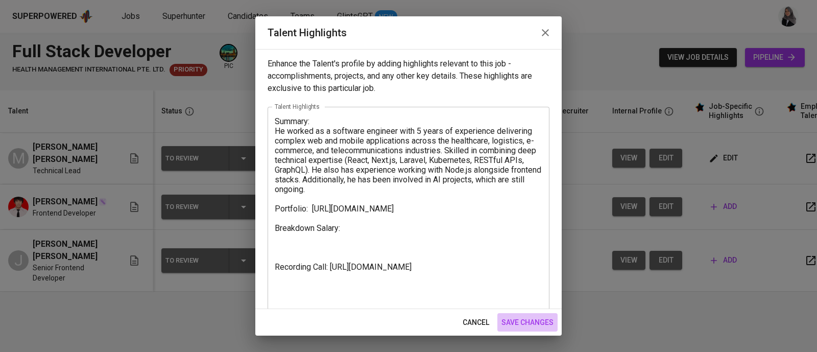
click at [528, 320] on span "save changes" at bounding box center [527, 322] width 52 height 13
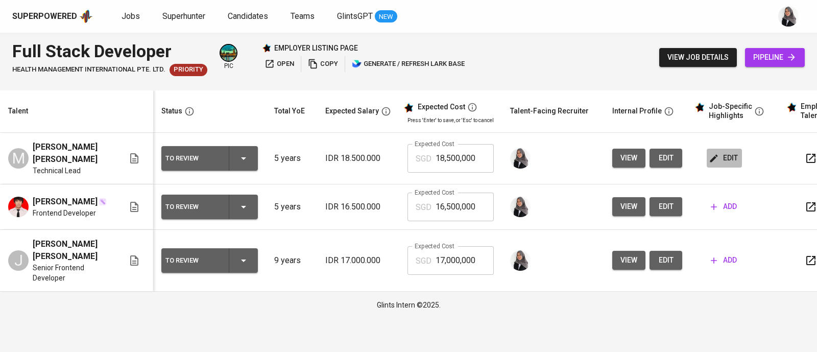
click at [721, 158] on span "edit" at bounding box center [724, 158] width 27 height 13
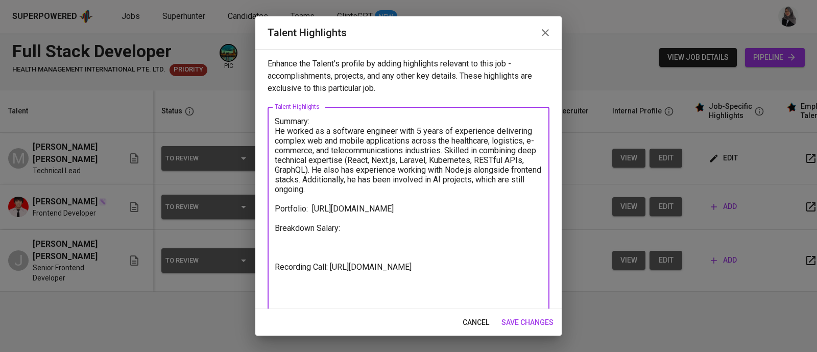
click at [278, 251] on textarea "Summary: He worked as a software engineer with 5 years of experience delivering…" at bounding box center [409, 208] width 268 height 184
paste textarea "Total Monthly Package : 2520.44 SGD Monthly Salary : 1850.00 SGD Employment Tax…"
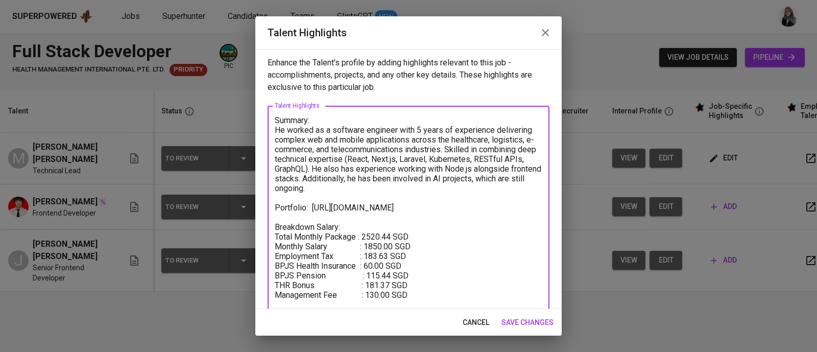
scroll to position [67, 0]
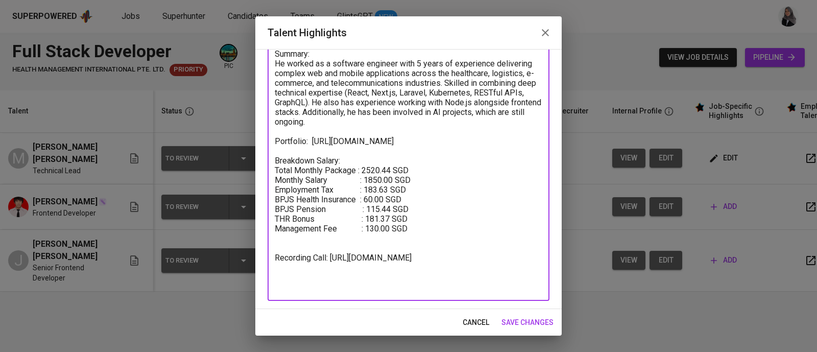
click at [302, 252] on textarea "Summary: He worked as a software engineer with 5 years of experience delivering…" at bounding box center [409, 170] width 268 height 242
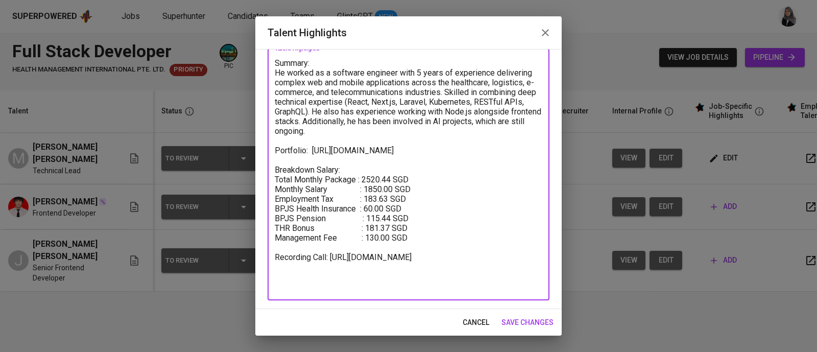
scroll to position [58, 0]
type textarea "Summary: He worked as a software engineer with 5 years of experience delivering…"
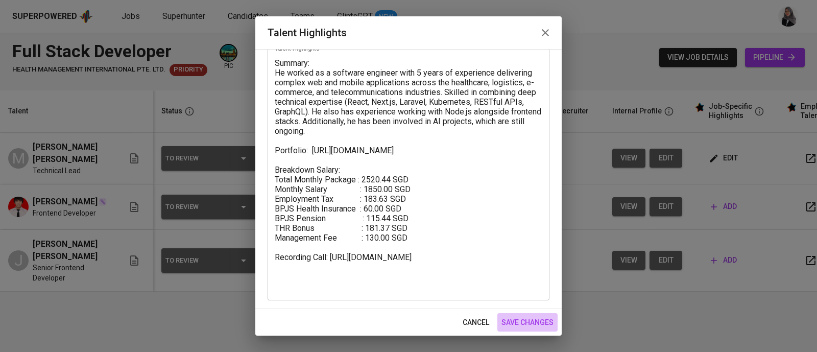
click at [537, 325] on span "save changes" at bounding box center [527, 322] width 52 height 13
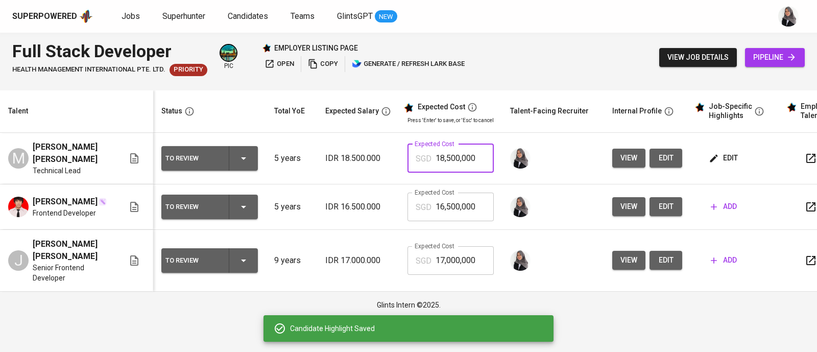
click at [470, 157] on input "18,500,000" at bounding box center [464, 158] width 58 height 29
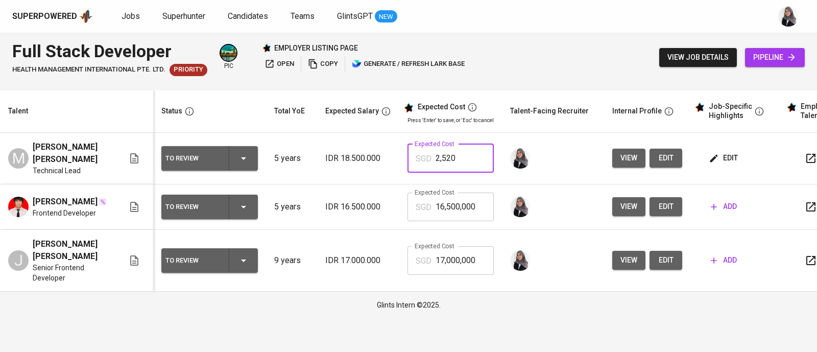
type input "2,520"
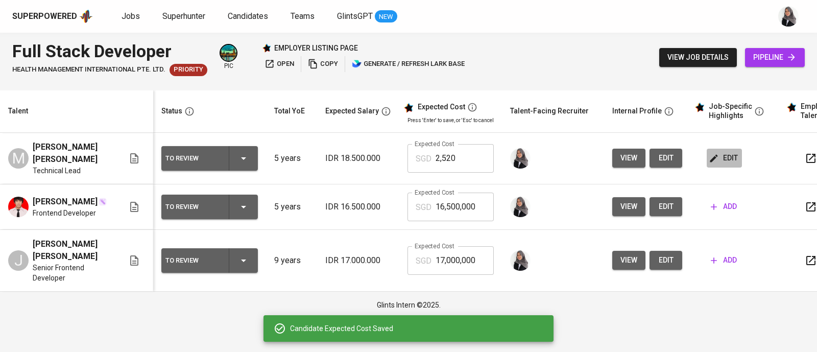
click at [725, 163] on span "edit" at bounding box center [724, 158] width 27 height 13
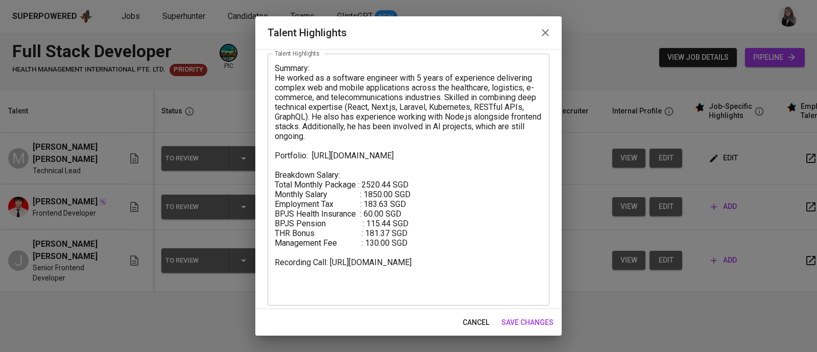
scroll to position [53, 0]
click at [536, 312] on div "cancel save changes" at bounding box center [408, 322] width 306 height 27
click at [533, 323] on span "save changes" at bounding box center [527, 322] width 52 height 13
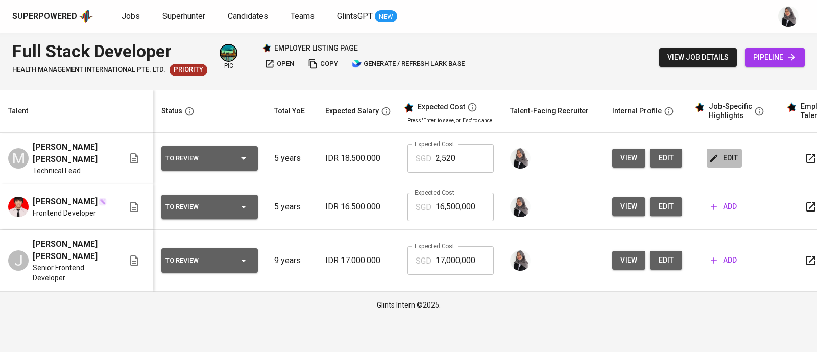
click at [720, 154] on span "edit" at bounding box center [724, 158] width 27 height 13
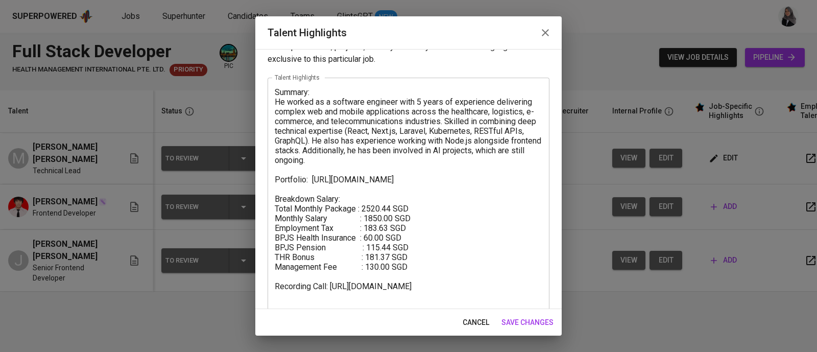
scroll to position [58, 0]
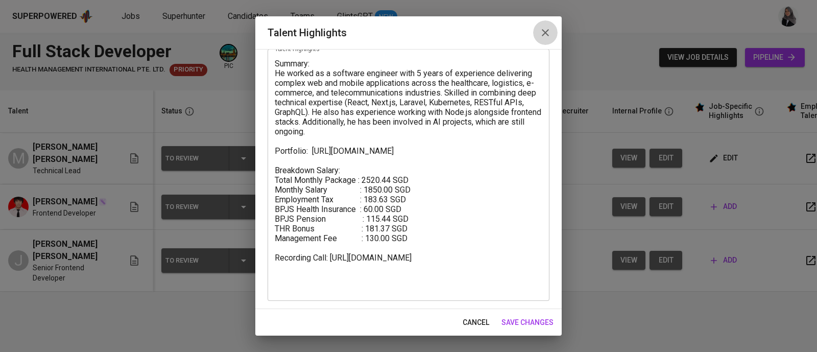
click at [548, 32] on icon "button" at bounding box center [545, 33] width 12 height 12
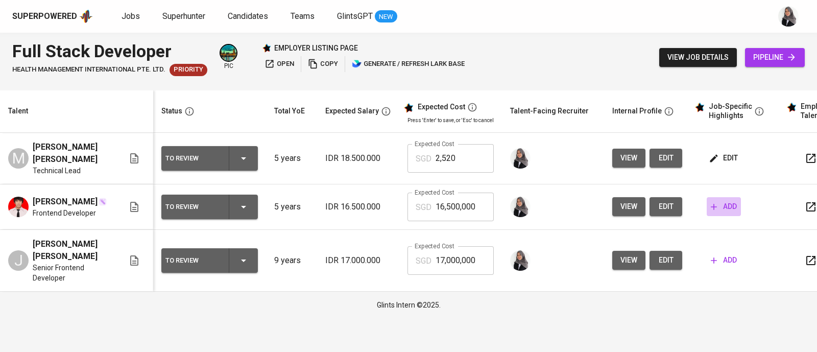
click at [730, 204] on span "add" at bounding box center [724, 206] width 26 height 13
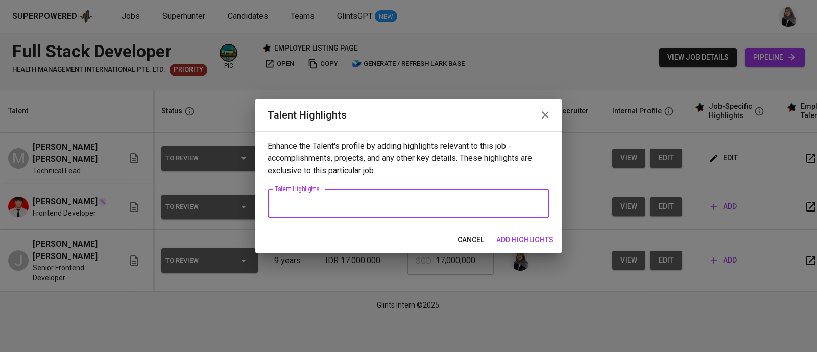
click at [345, 203] on textarea at bounding box center [409, 204] width 268 height 10
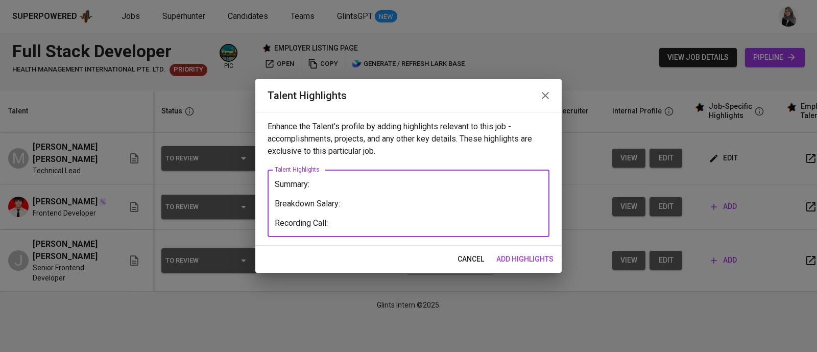
paste textarea "[URL][DOMAIN_NAME]"
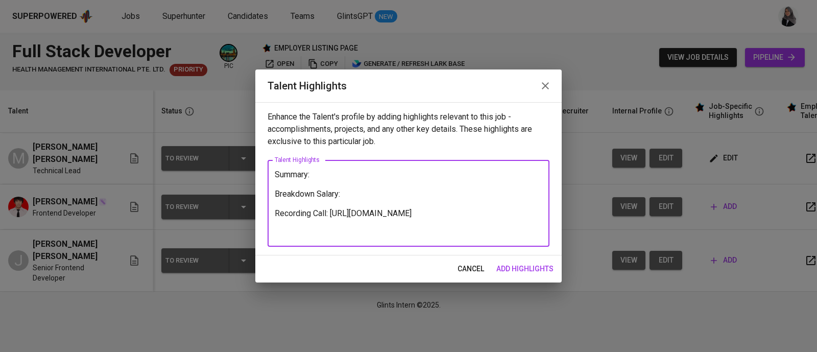
type textarea "Summary: Breakdown Salary: Recording Call: [URL][DOMAIN_NAME]"
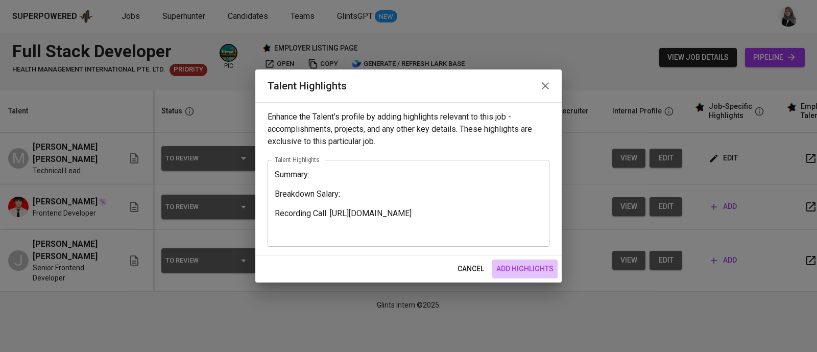
click at [525, 265] on span "add highlights" at bounding box center [524, 268] width 57 height 13
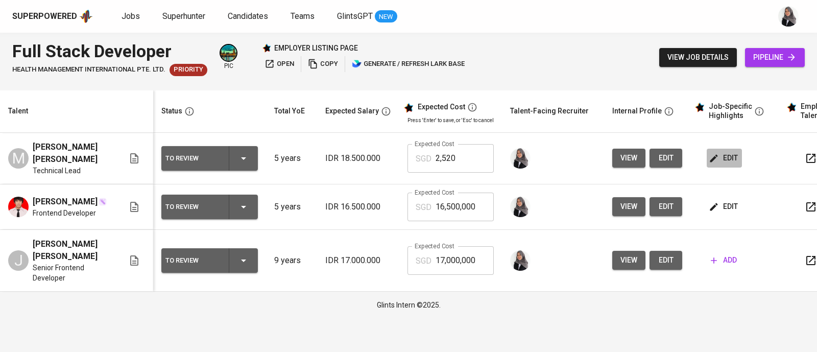
click at [720, 159] on span "edit" at bounding box center [724, 158] width 27 height 13
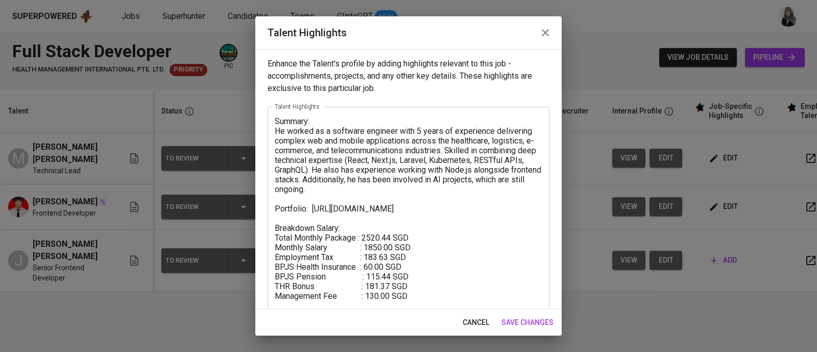
scroll to position [39, 0]
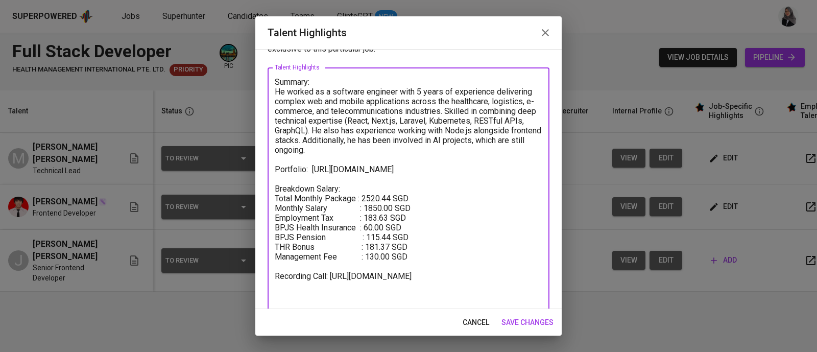
drag, startPoint x: 275, startPoint y: 205, endPoint x: 412, endPoint y: 264, distance: 148.9
click at [412, 264] on textarea "Summary: He worked as a software engineer with 5 years of experience delivering…" at bounding box center [409, 193] width 268 height 233
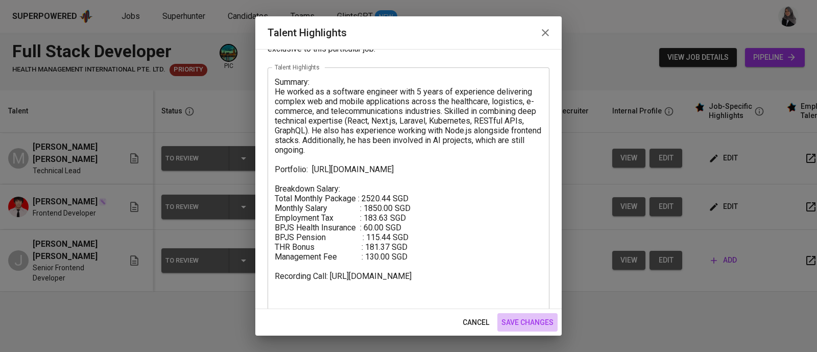
click at [549, 322] on span "save changes" at bounding box center [527, 322] width 52 height 13
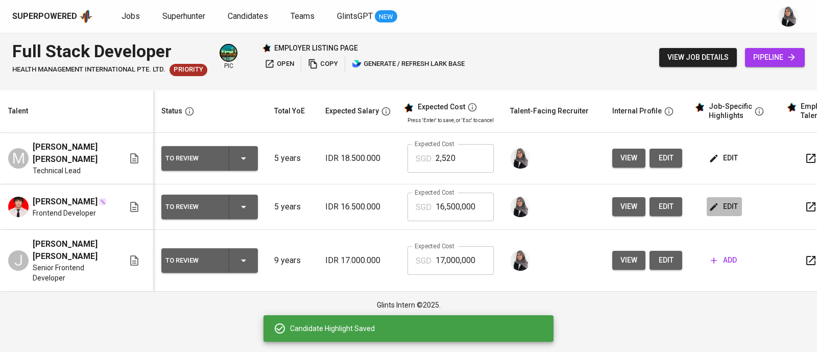
click at [724, 202] on span "edit" at bounding box center [724, 206] width 27 height 13
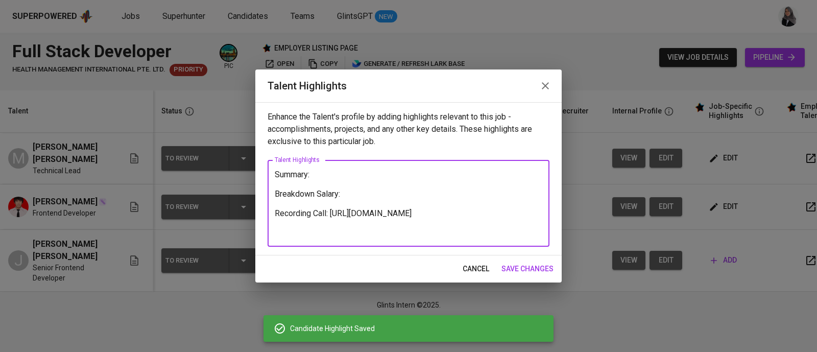
click at [342, 198] on textarea "Summary: Breakdown Salary: Recording Call: https://glints.sg.larksuite.com/minu…" at bounding box center [409, 203] width 268 height 68
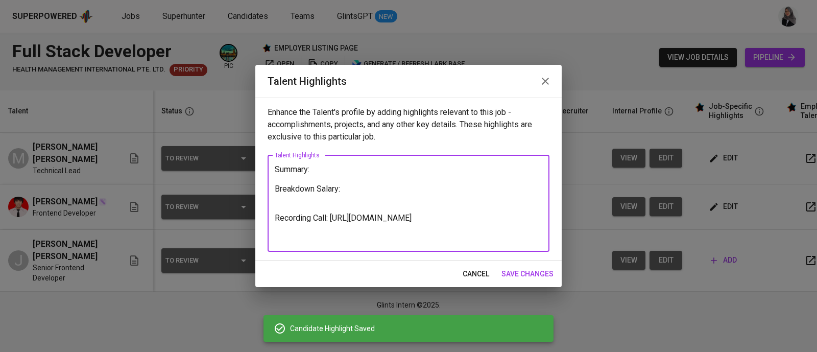
paste textarea "Total Monthly Package : 2520.44 SGD Monthly Salary : 1850.00 SGD Employment Tax…"
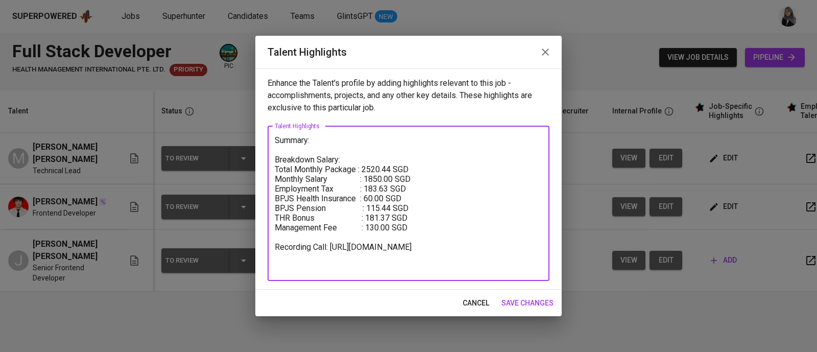
click at [320, 142] on textarea "Summary: Breakdown Salary: Total Monthly Package : 2520.44 SGD Monthly Salary :…" at bounding box center [409, 203] width 268 height 136
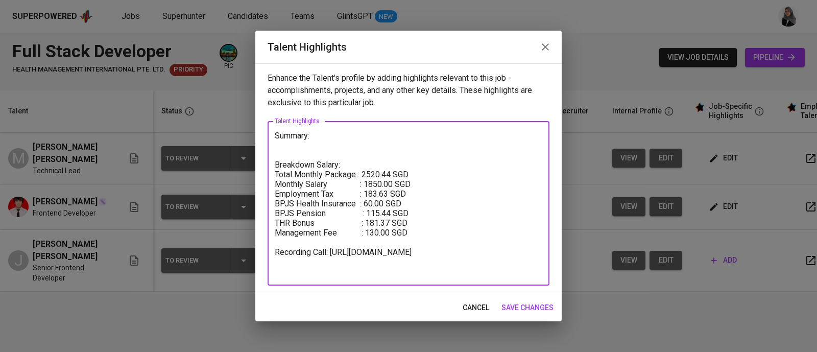
type textarea "Summary: Breakdown Salary: Total Monthly Package : 2520.44 SGD Monthly Salary :…"
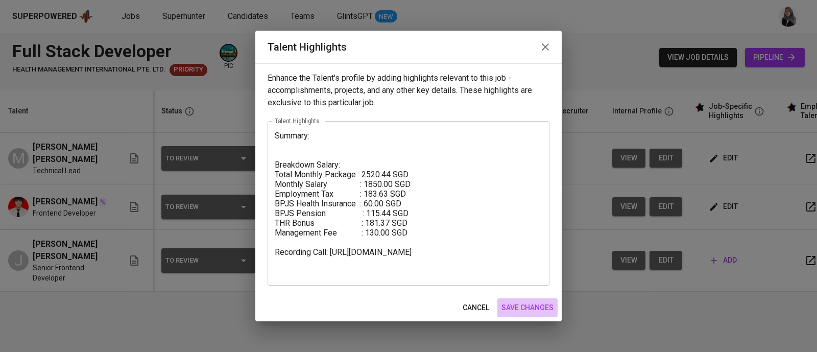
click at [541, 307] on span "save changes" at bounding box center [527, 307] width 52 height 13
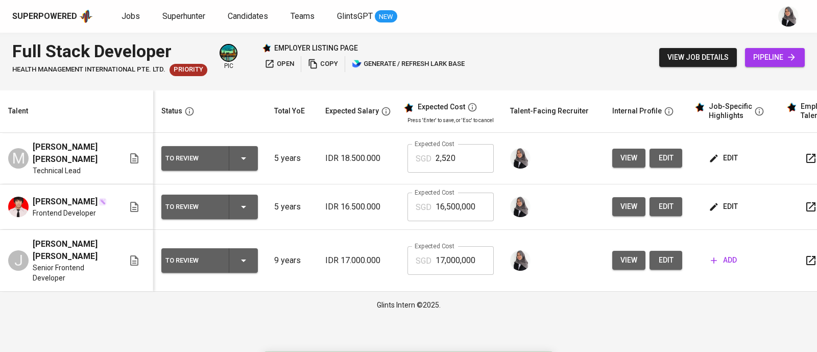
click at [718, 205] on span "edit" at bounding box center [724, 206] width 27 height 13
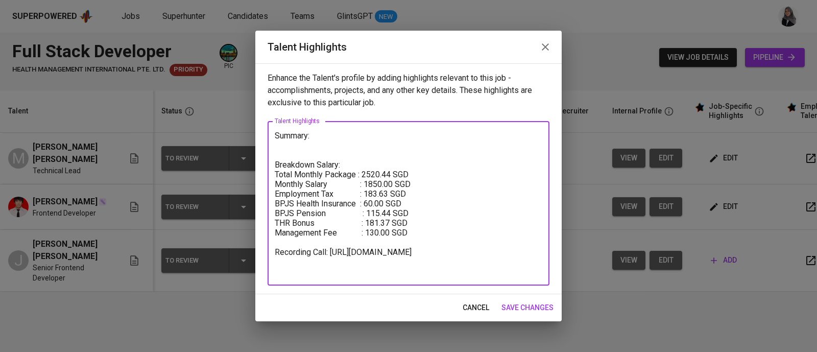
click at [317, 138] on textarea "Summary: Breakdown Salary: Total Monthly Package : 2520.44 SGD Monthly Salary :…" at bounding box center [409, 203] width 268 height 145
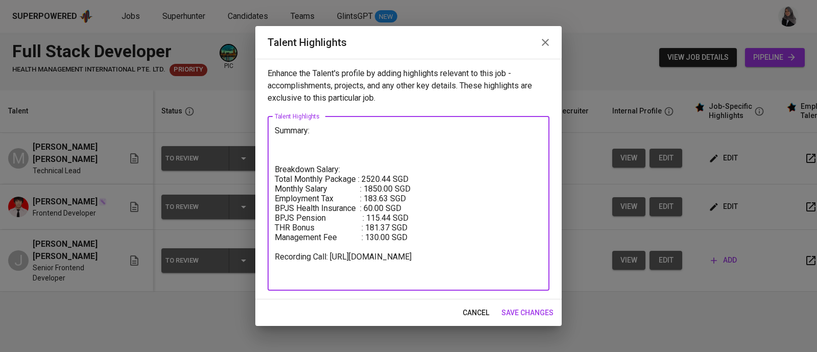
paste textarea "He works as a Software Engineer with over 5 years of experience in building sca…"
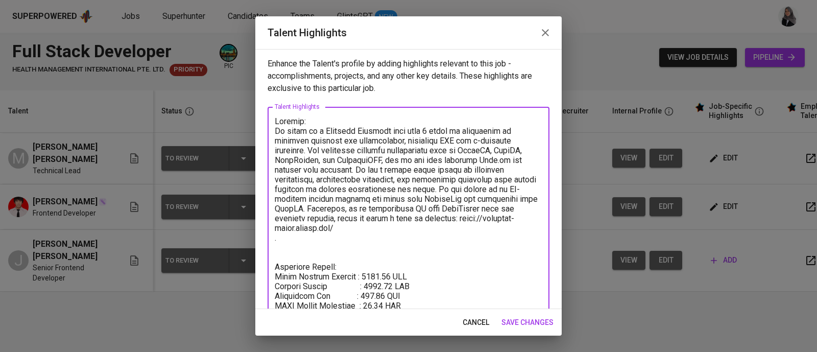
click at [323, 205] on textarea at bounding box center [409, 247] width 268 height 262
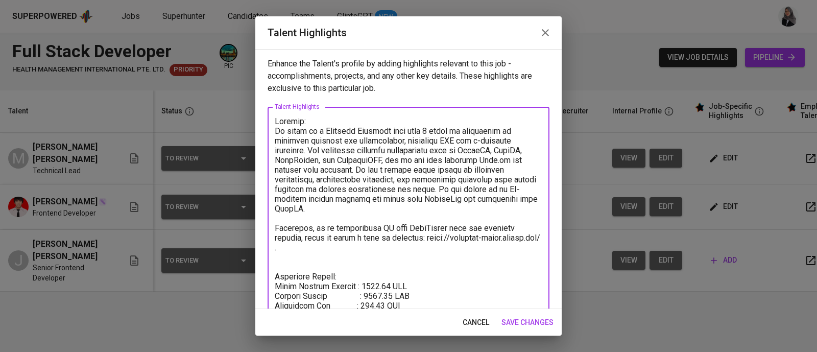
click at [285, 248] on textarea at bounding box center [409, 252] width 268 height 272
click at [462, 187] on textarea at bounding box center [409, 252] width 268 height 272
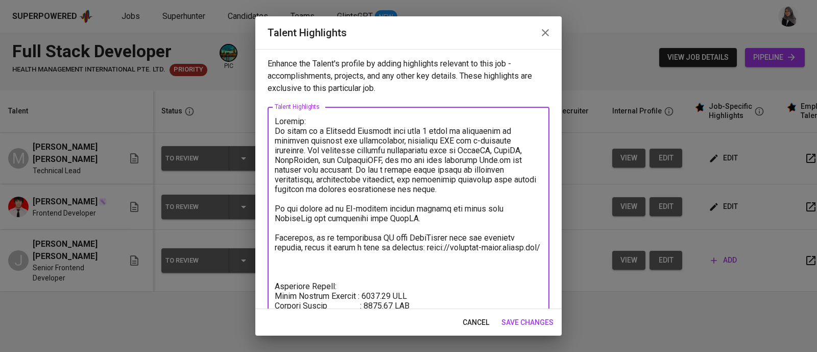
click at [444, 222] on textarea at bounding box center [409, 256] width 268 height 281
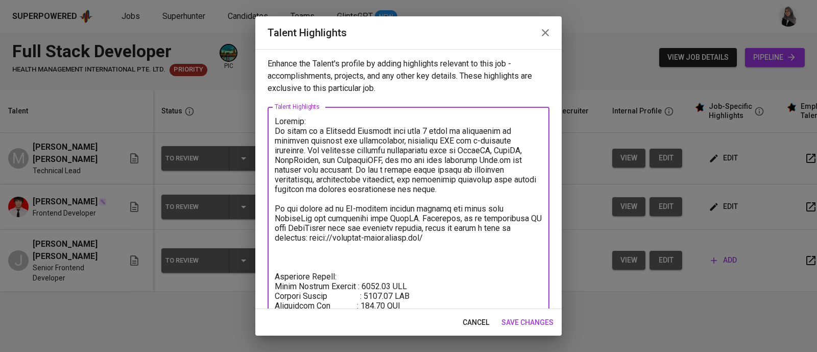
scroll to position [84, 0]
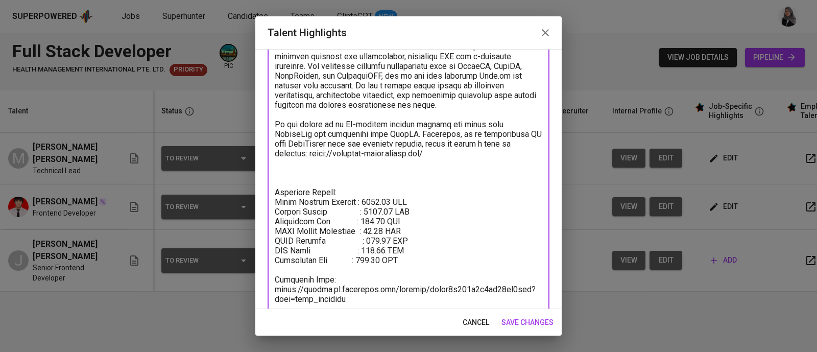
click at [302, 167] on textarea at bounding box center [409, 168] width 268 height 272
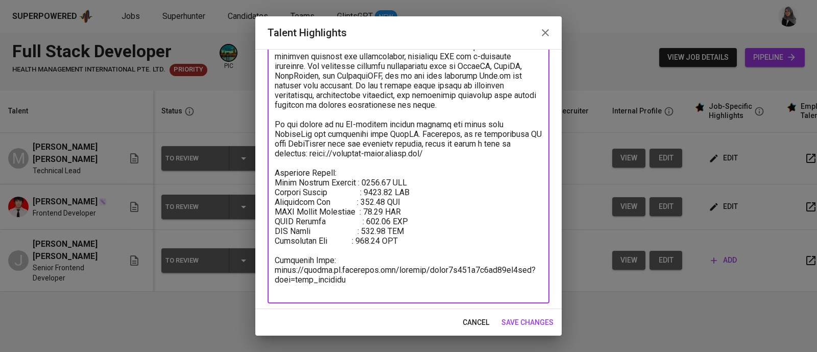
scroll to position [78, 0]
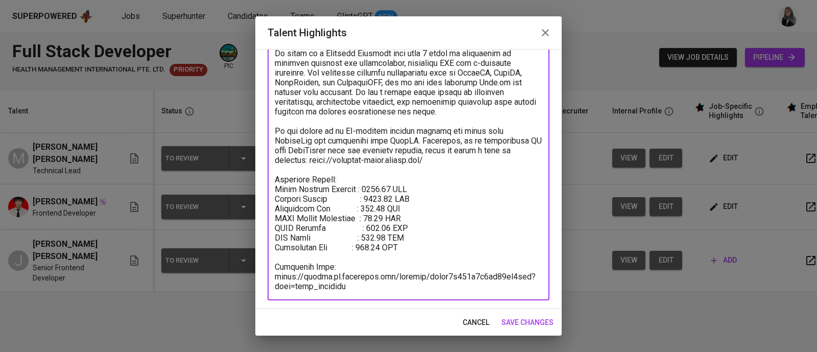
type textarea "Summary: He works as a Software Engineer with over 5 years of experience in bui…"
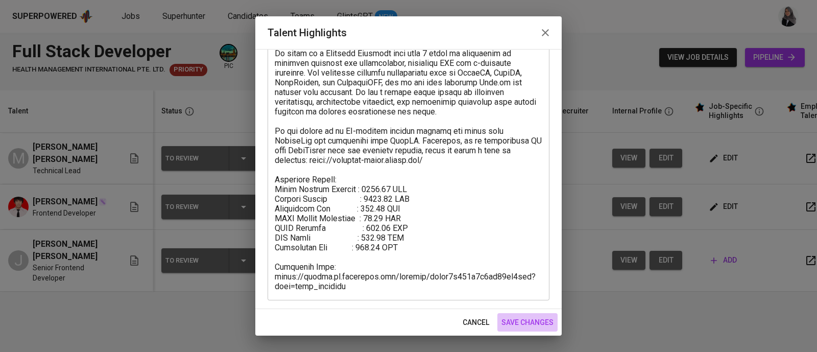
click at [544, 322] on span "save changes" at bounding box center [527, 322] width 52 height 13
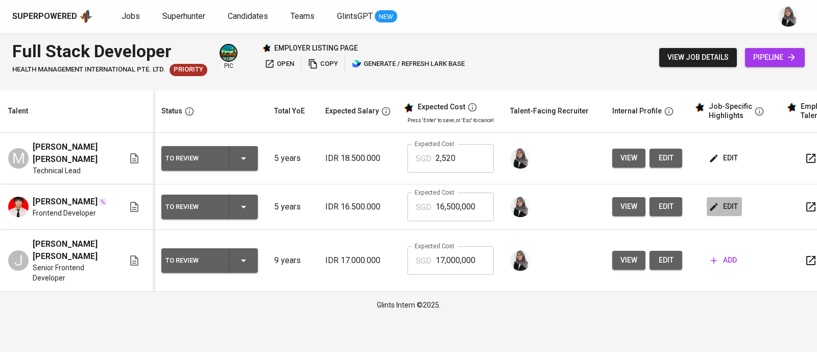
click at [718, 201] on span "edit" at bounding box center [724, 206] width 27 height 13
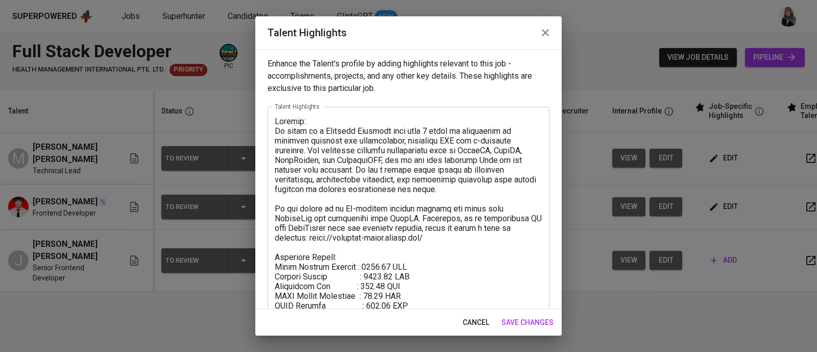
scroll to position [77, 0]
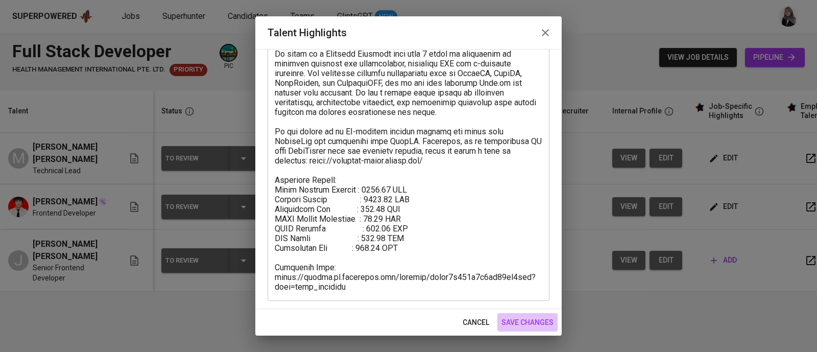
click at [544, 318] on span "save changes" at bounding box center [527, 322] width 52 height 13
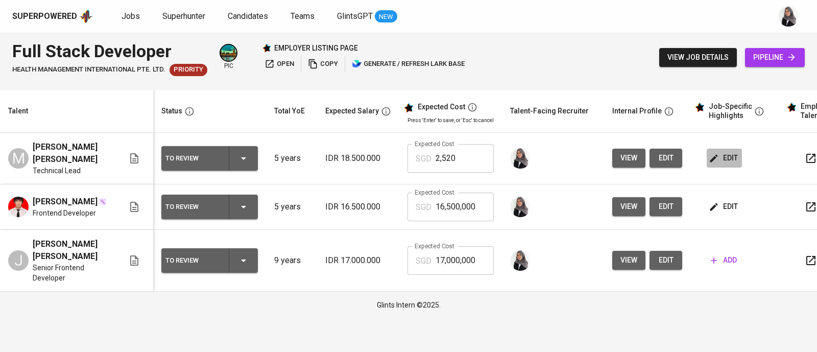
click at [725, 155] on span "edit" at bounding box center [724, 158] width 27 height 13
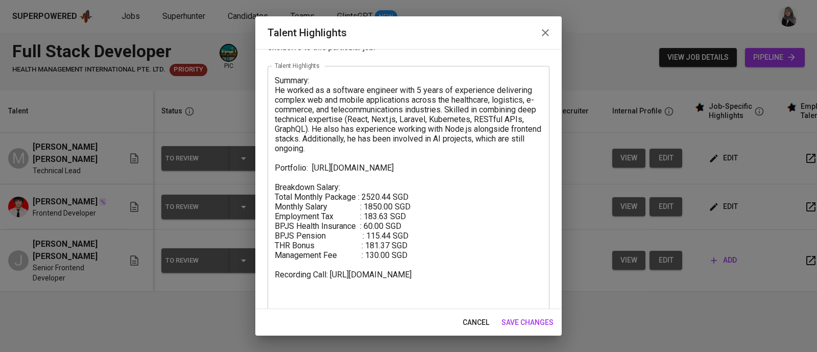
scroll to position [58, 0]
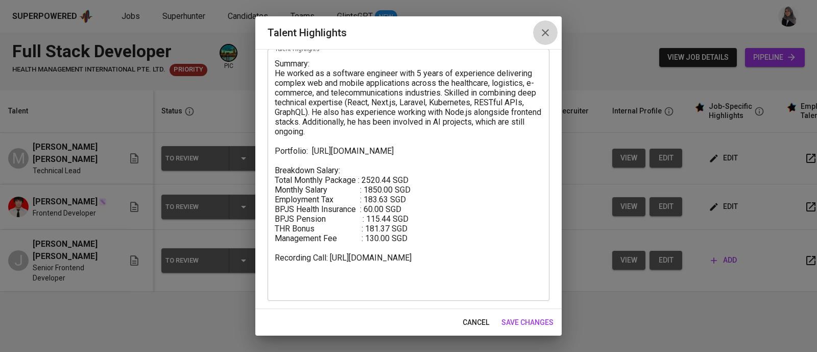
click at [547, 29] on icon "button" at bounding box center [545, 33] width 12 height 12
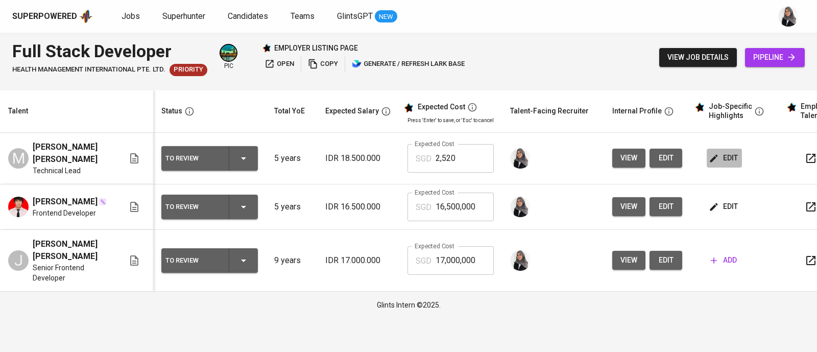
click at [731, 159] on span "edit" at bounding box center [724, 158] width 27 height 13
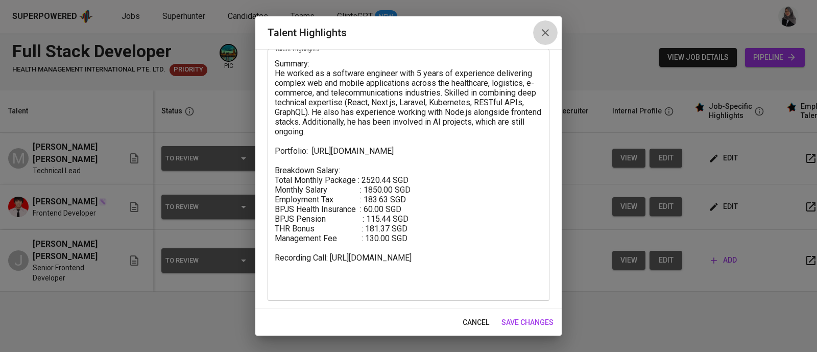
click at [555, 29] on button "button" at bounding box center [545, 32] width 25 height 25
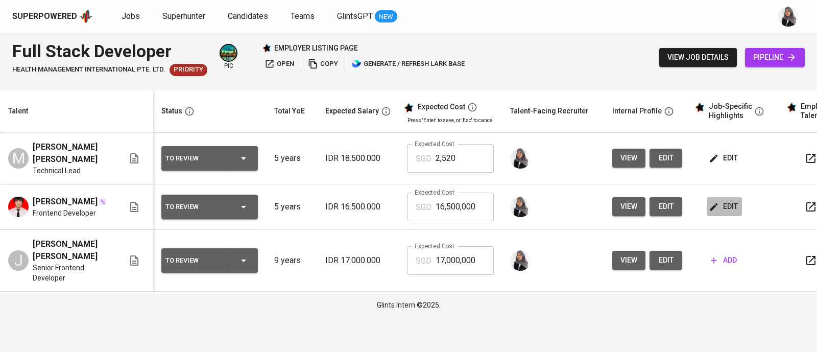
click at [721, 211] on span "edit" at bounding box center [724, 206] width 27 height 13
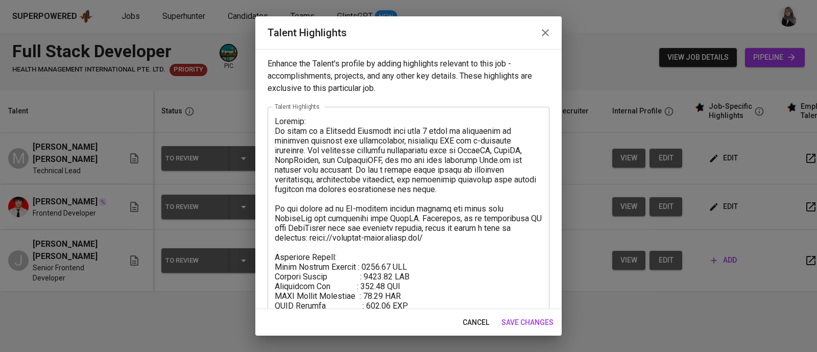
scroll to position [77, 0]
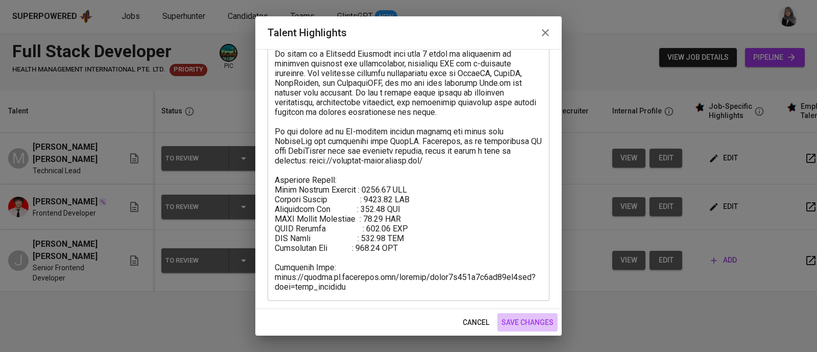
click at [532, 317] on span "save changes" at bounding box center [527, 322] width 52 height 13
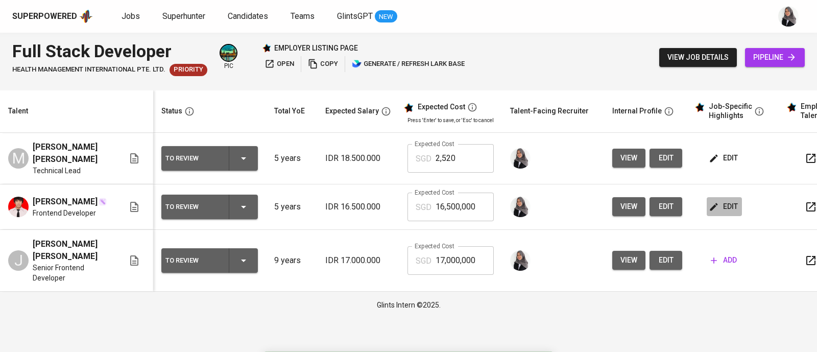
click at [722, 205] on span "edit" at bounding box center [724, 206] width 27 height 13
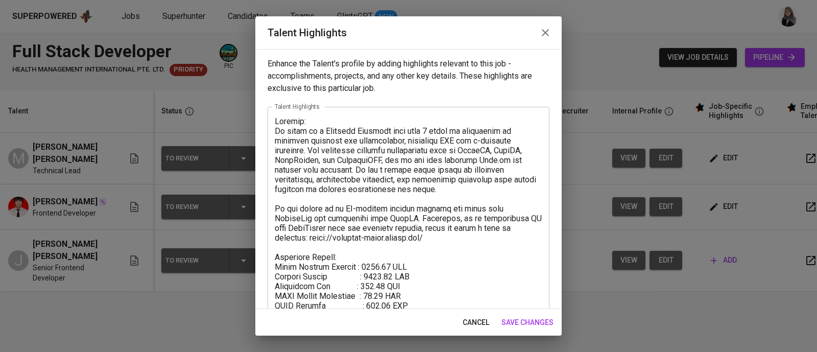
scroll to position [25, 0]
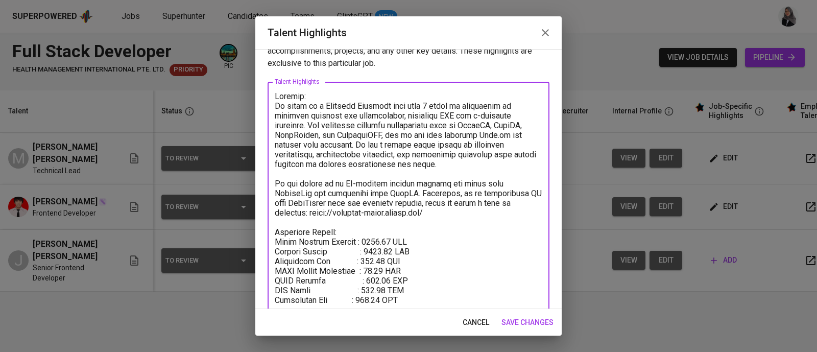
click at [383, 249] on textarea at bounding box center [409, 217] width 268 height 252
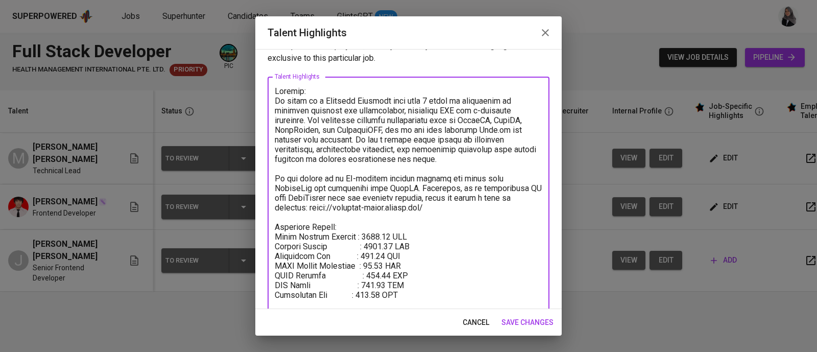
scroll to position [40, 0]
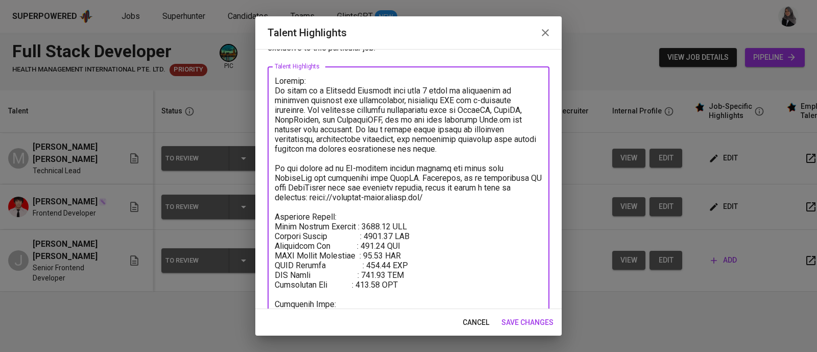
click at [393, 223] on textarea at bounding box center [409, 202] width 268 height 252
drag, startPoint x: 364, startPoint y: 226, endPoint x: 394, endPoint y: 226, distance: 30.1
click at [394, 226] on textarea at bounding box center [409, 202] width 268 height 252
type textarea "Summary: He works as a Software Engineer with over 5 years of experience in bui…"
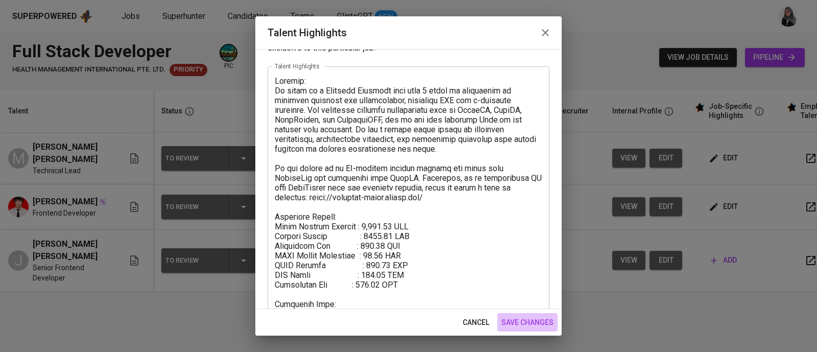
click at [540, 321] on span "save changes" at bounding box center [527, 322] width 52 height 13
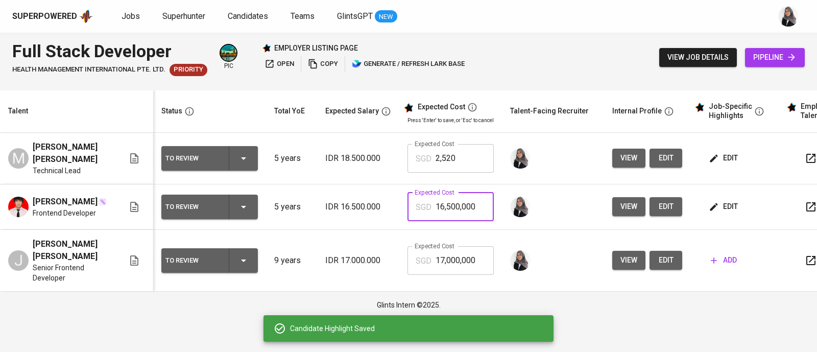
click at [475, 209] on input "16,500,000" at bounding box center [464, 206] width 58 height 29
paste input "225,357"
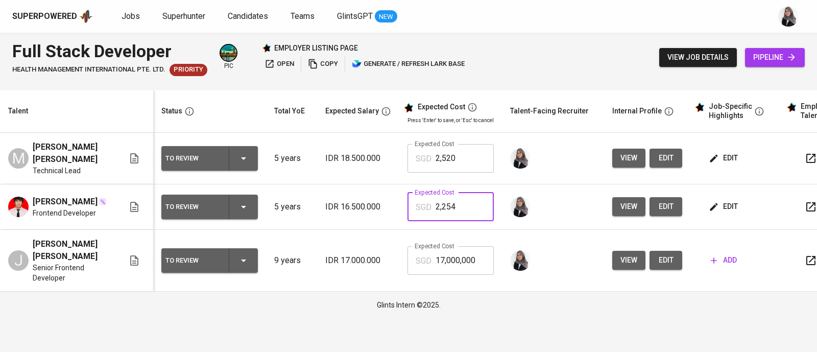
type input "2,254"
click at [653, 258] on button "edit" at bounding box center [665, 260] width 33 height 19
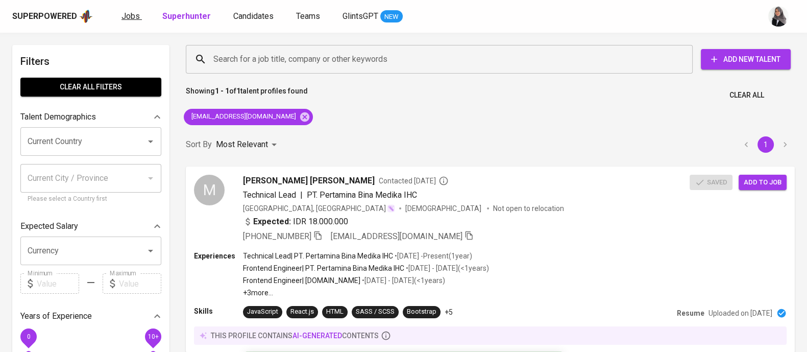
drag, startPoint x: 0, startPoint y: 0, endPoint x: 130, endPoint y: 11, distance: 130.2
click at [130, 11] on span "Jobs" at bounding box center [131, 16] width 18 height 10
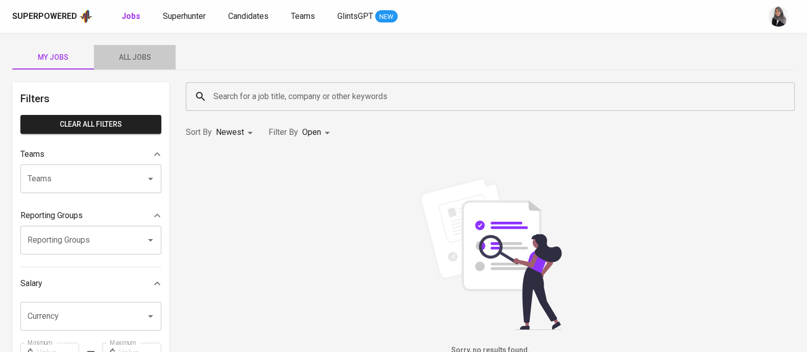
click at [141, 56] on span "All Jobs" at bounding box center [134, 57] width 69 height 13
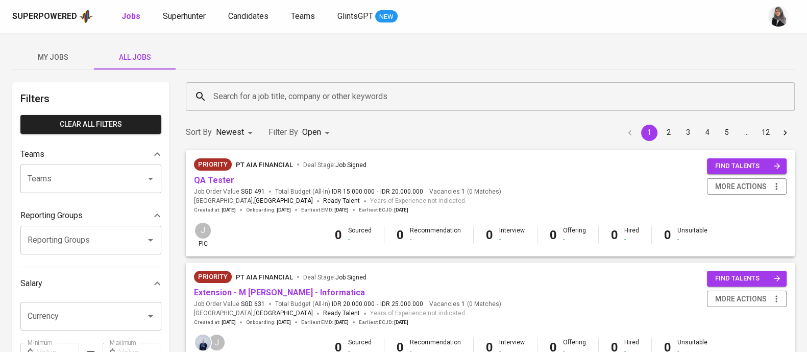
click at [266, 90] on input "Search for a job title, company or other keywords" at bounding box center [493, 96] width 564 height 19
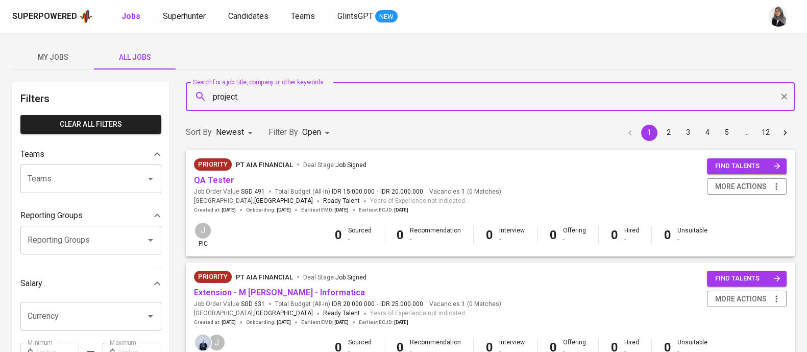
type input "project"
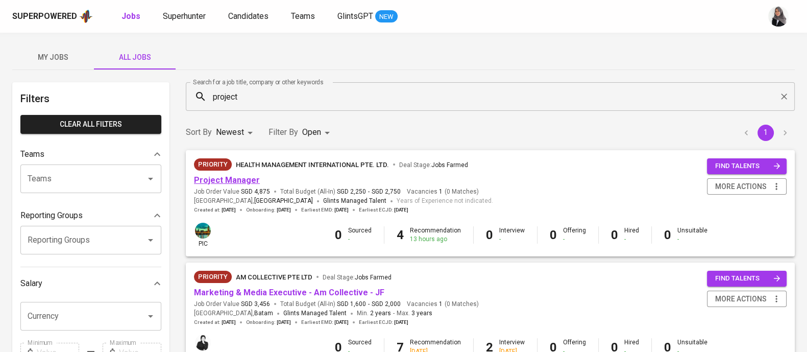
click at [232, 177] on link "Project Manager" at bounding box center [227, 180] width 66 height 10
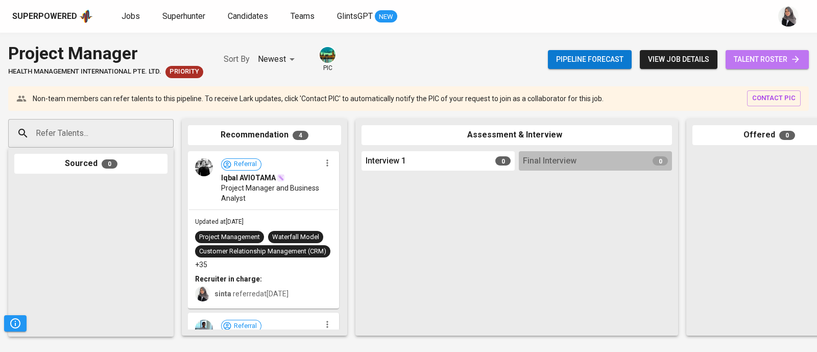
click at [750, 58] on span "talent roster" at bounding box center [767, 59] width 67 height 13
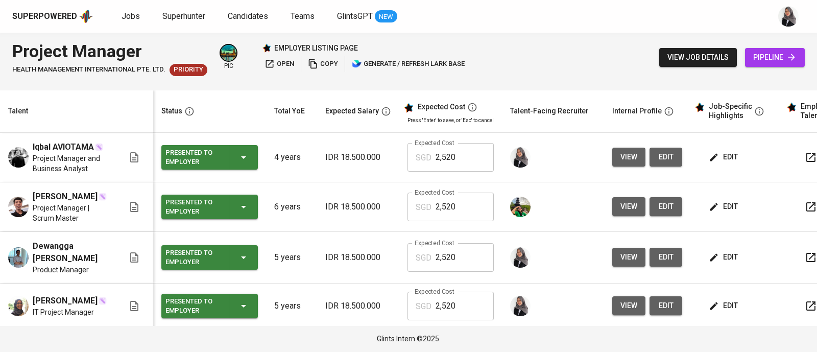
scroll to position [9, 0]
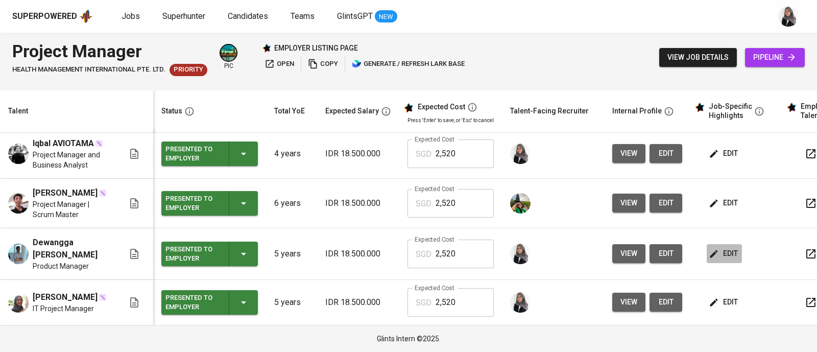
click at [732, 247] on span "edit" at bounding box center [724, 253] width 27 height 13
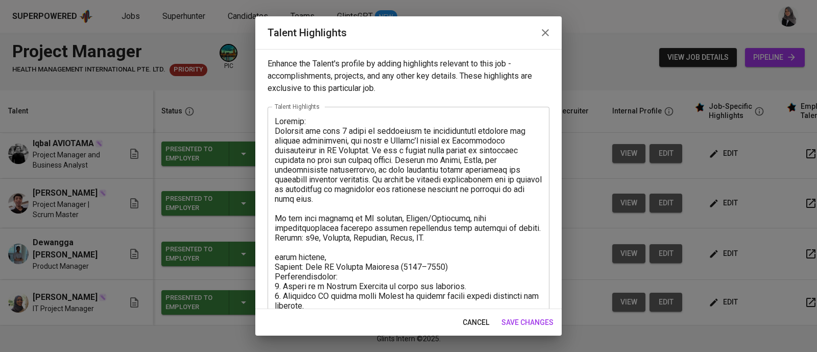
scroll to position [135, 0]
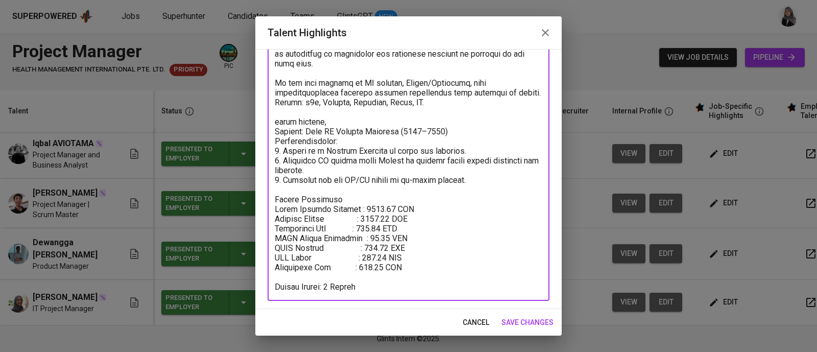
drag, startPoint x: 276, startPoint y: 208, endPoint x: 427, endPoint y: 265, distance: 161.6
click at [427, 265] on textarea at bounding box center [409, 136] width 268 height 310
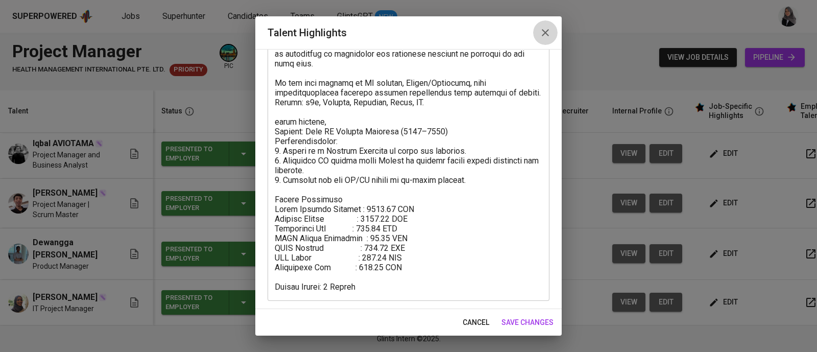
click at [542, 32] on icon "button" at bounding box center [545, 33] width 12 height 12
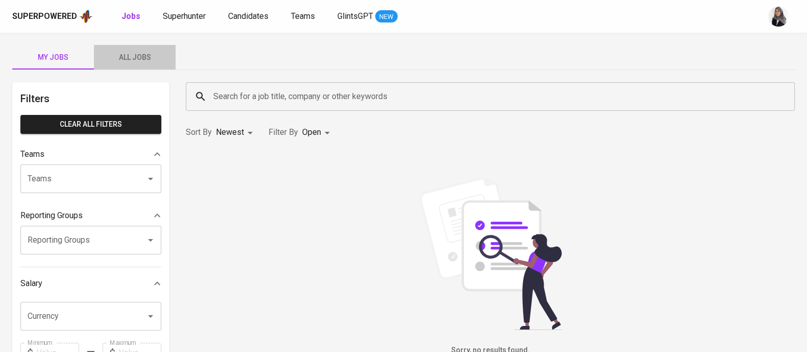
click at [139, 52] on span "All Jobs" at bounding box center [134, 57] width 69 height 13
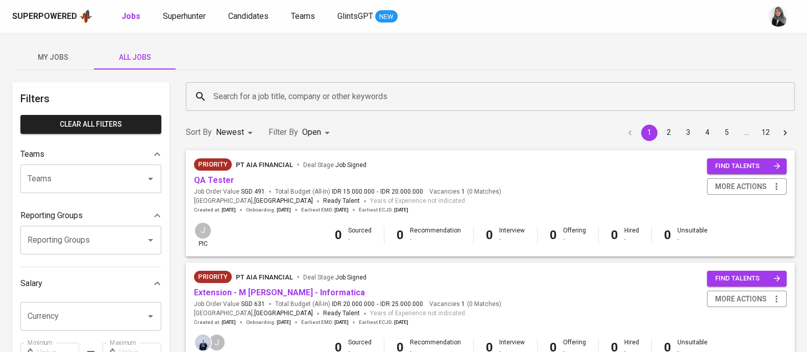
click at [255, 90] on input "Search for a job title, company or other keywords" at bounding box center [493, 96] width 564 height 19
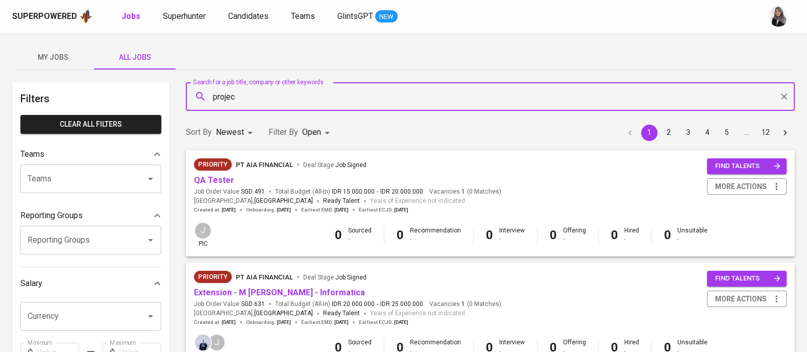
type input "project"
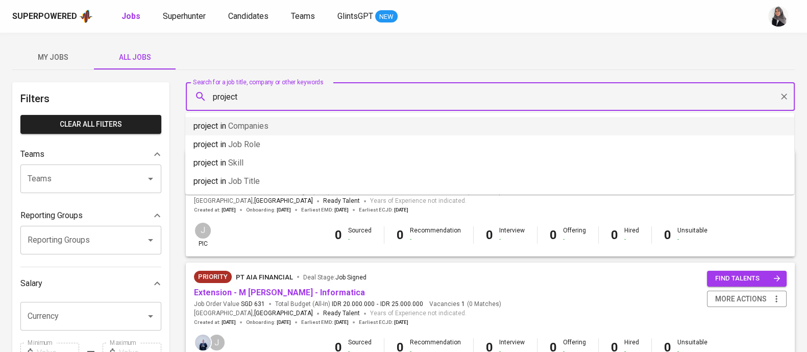
click at [285, 123] on li "project in Companies" at bounding box center [489, 126] width 609 height 18
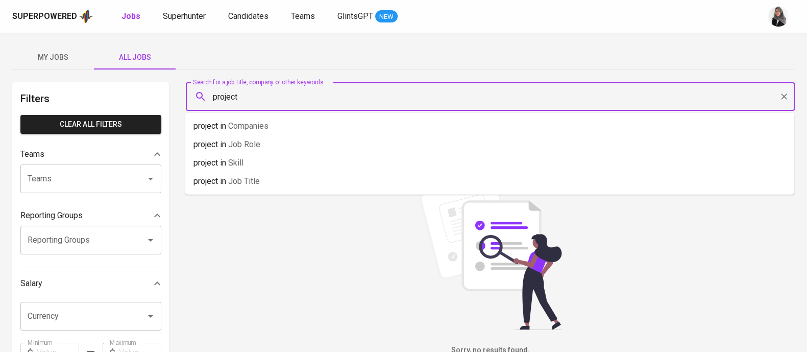
click at [251, 95] on input "project" at bounding box center [493, 96] width 564 height 19
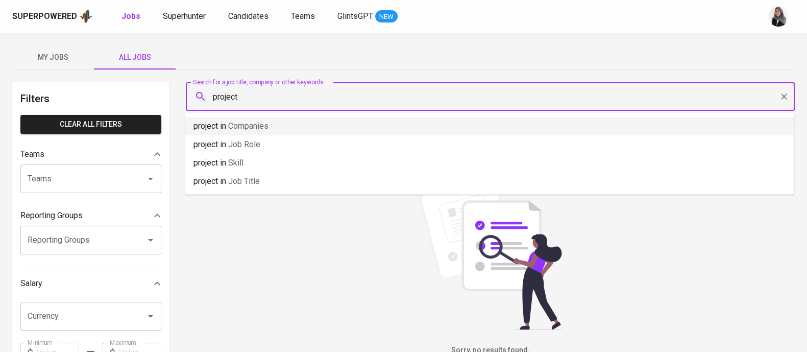
click at [277, 120] on li "project in Companies" at bounding box center [489, 126] width 609 height 18
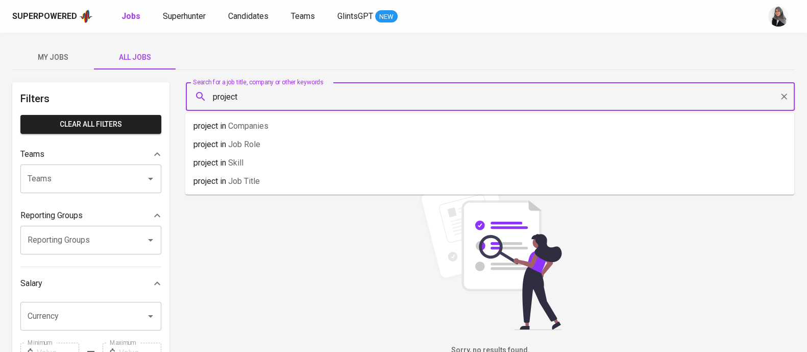
click at [260, 100] on input "project" at bounding box center [493, 96] width 564 height 19
click at [248, 40] on div "My Jobs All Jobs Filters Clear All filters Teams Teams Teams Reporting Groups R…" at bounding box center [403, 352] width 807 height 638
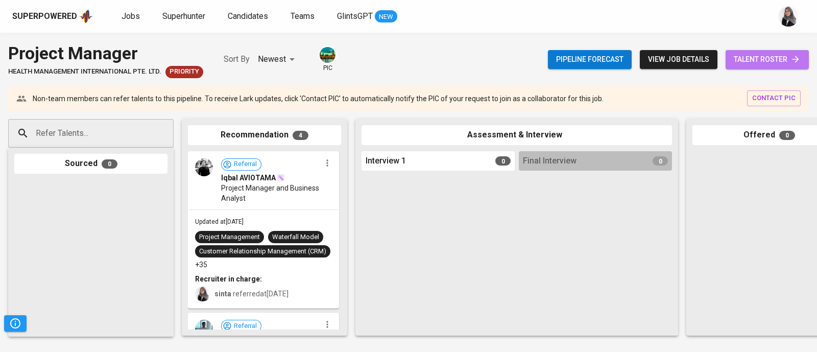
click at [780, 55] on span "talent roster" at bounding box center [767, 59] width 67 height 13
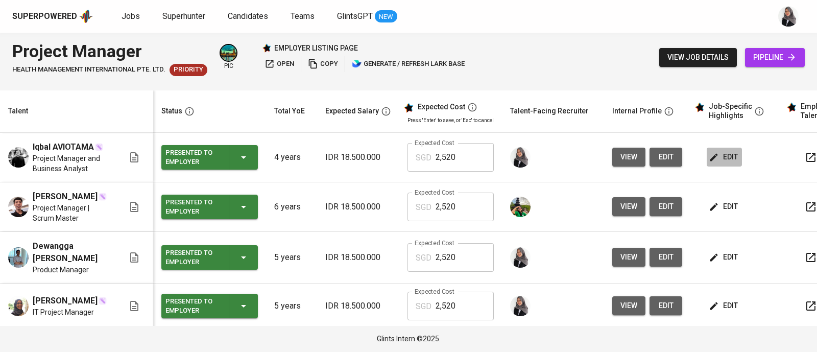
click at [722, 153] on span "edit" at bounding box center [724, 157] width 27 height 13
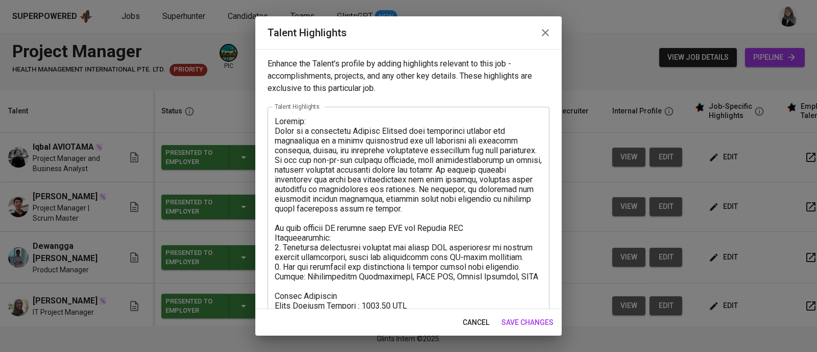
scroll to position [116, 0]
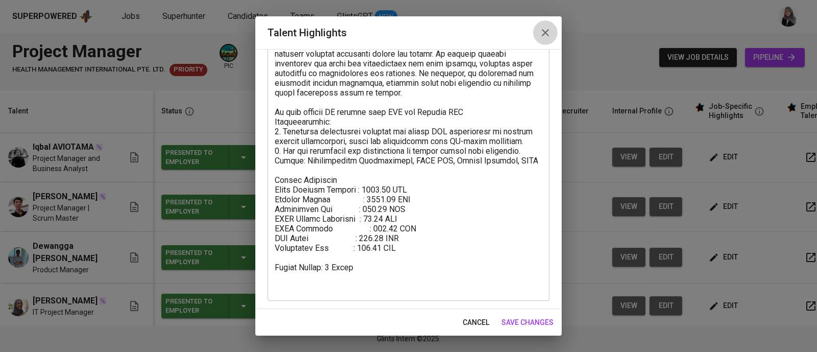
click at [548, 29] on icon "button" at bounding box center [545, 33] width 12 height 12
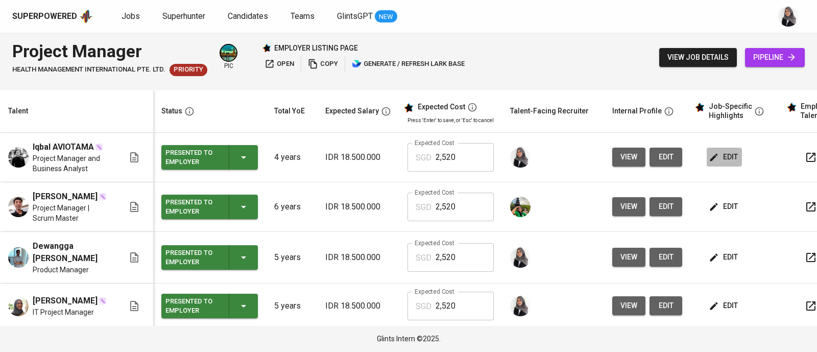
click at [723, 162] on span "edit" at bounding box center [724, 157] width 27 height 13
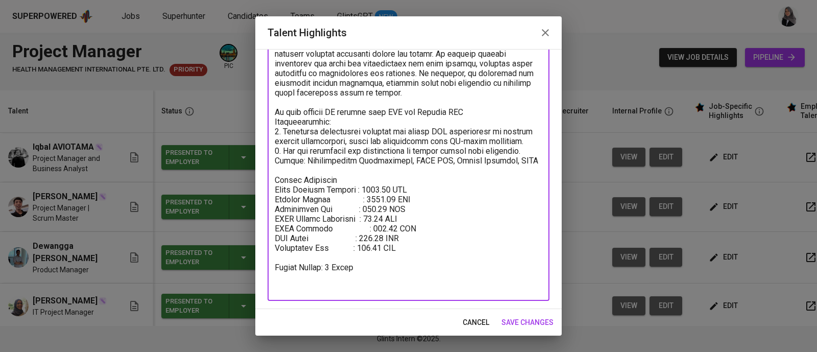
click at [396, 218] on textarea at bounding box center [409, 146] width 268 height 291
click at [393, 218] on textarea at bounding box center [409, 146] width 268 height 291
type textarea "Summary: Iqbal is a passionate Project Manager with experience leading the deve…"
click at [543, 318] on span "save changes" at bounding box center [527, 322] width 52 height 13
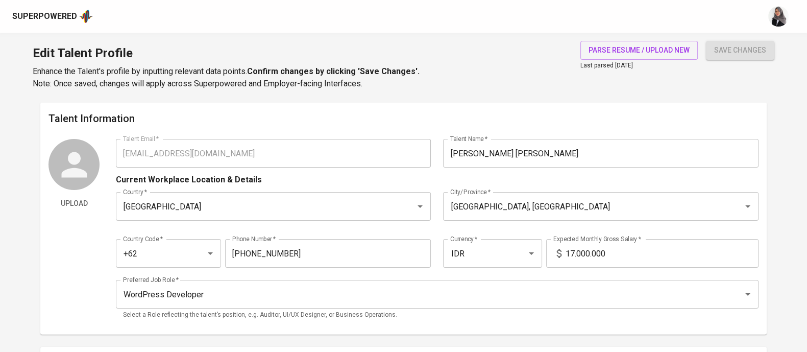
type input "[EMAIL_ADDRESS][DOMAIN_NAME]"
type input "[PERSON_NAME] [PERSON_NAME]"
type input "[GEOGRAPHIC_DATA]"
type input "[GEOGRAPHIC_DATA], [GEOGRAPHIC_DATA]"
type input "+62"
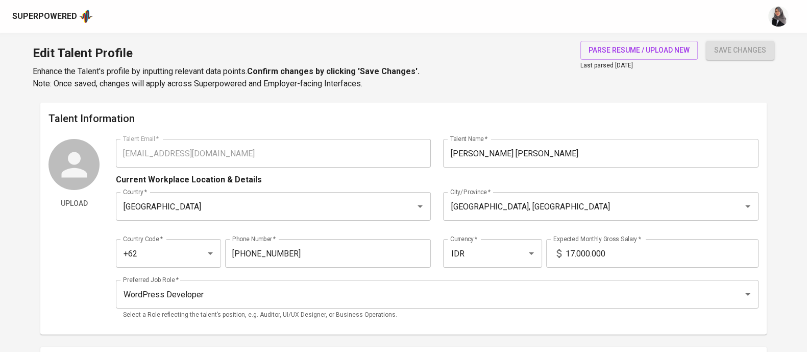
type input "[PHONE_NUMBER]"
type input "IDR"
type input "WordPress Developer"
radio input "true"
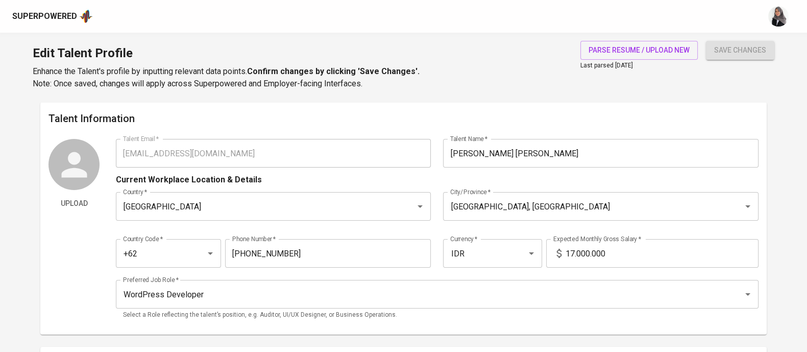
type input "9"
type input "Immediately Available"
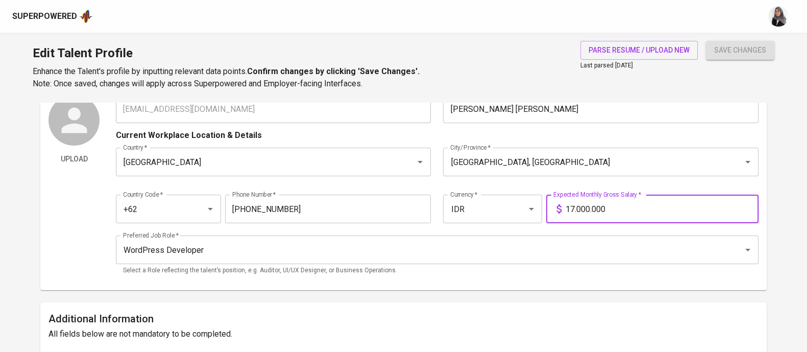
click at [575, 213] on input "17.000.000" at bounding box center [662, 209] width 193 height 29
type input "18.000.000"
click at [706, 41] on button "save changes" at bounding box center [740, 50] width 68 height 19
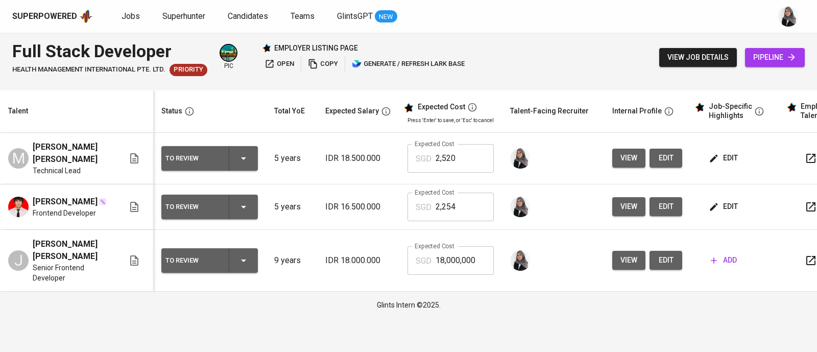
click at [720, 203] on span "edit" at bounding box center [724, 206] width 27 height 13
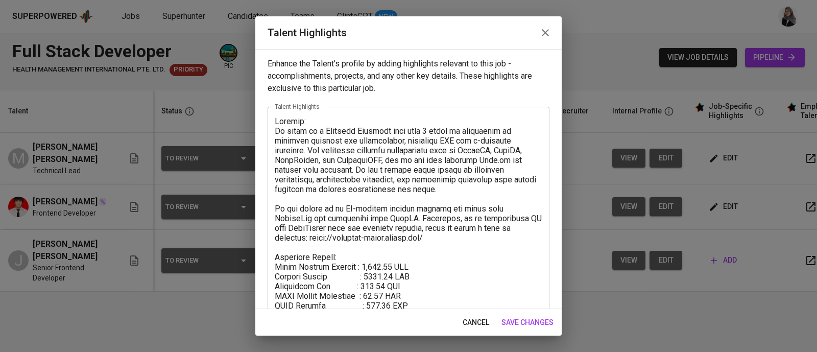
scroll to position [77, 0]
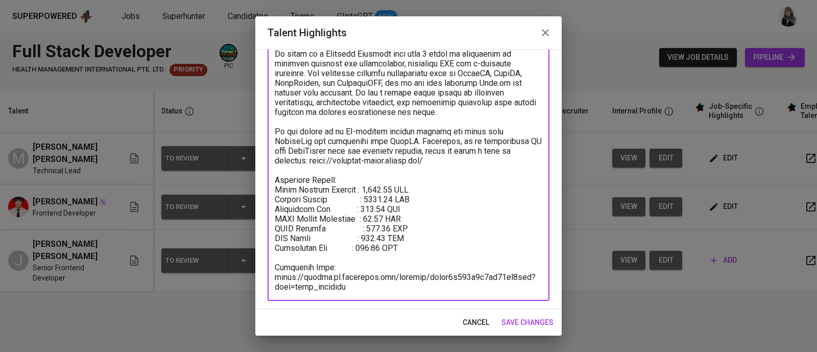
drag, startPoint x: 275, startPoint y: 181, endPoint x: 356, endPoint y: 292, distance: 137.3
click at [356, 292] on div "x Talent Highlights" at bounding box center [409, 165] width 282 height 271
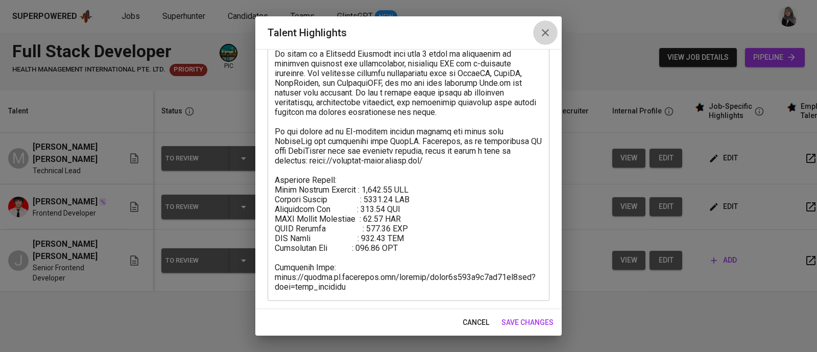
click at [550, 29] on icon "button" at bounding box center [545, 33] width 12 height 12
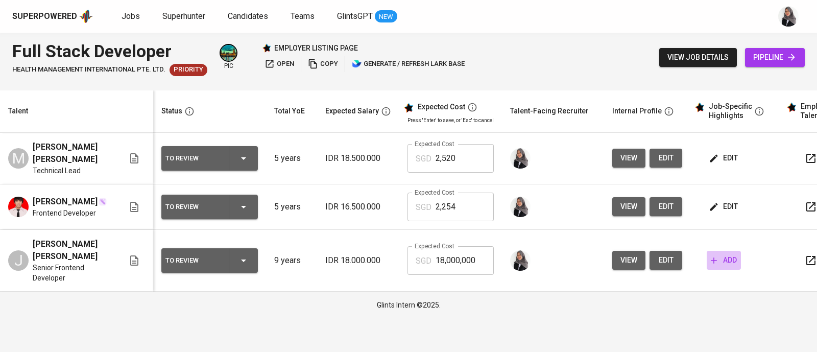
click at [717, 258] on span "add" at bounding box center [724, 260] width 26 height 13
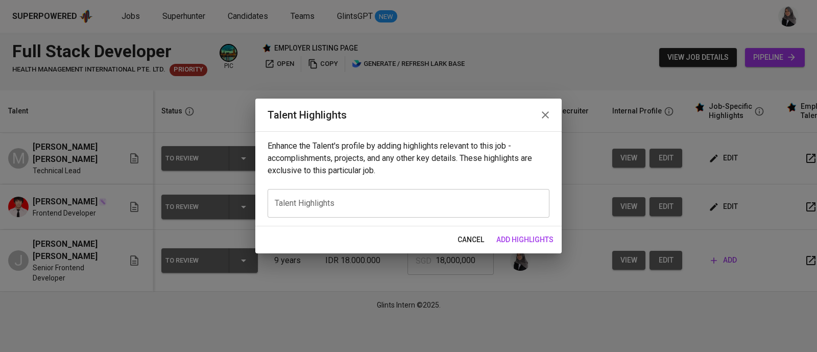
click at [411, 196] on div "x Talent Highlights" at bounding box center [409, 203] width 282 height 29
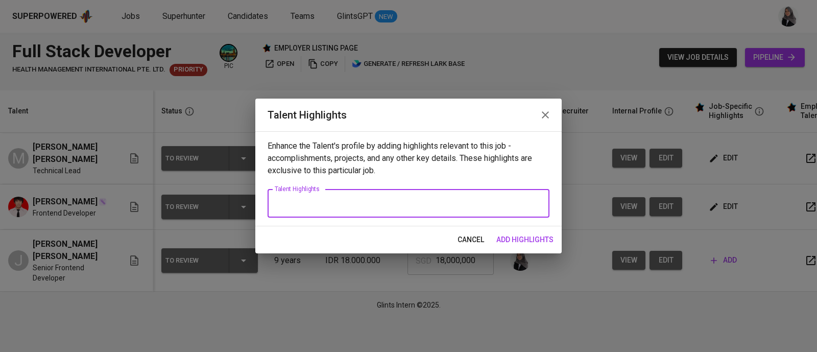
paste textarea "Breakdown Salary: Total Monthly Package : 2,253.57 SGD Monthly Salary : 1650.00…"
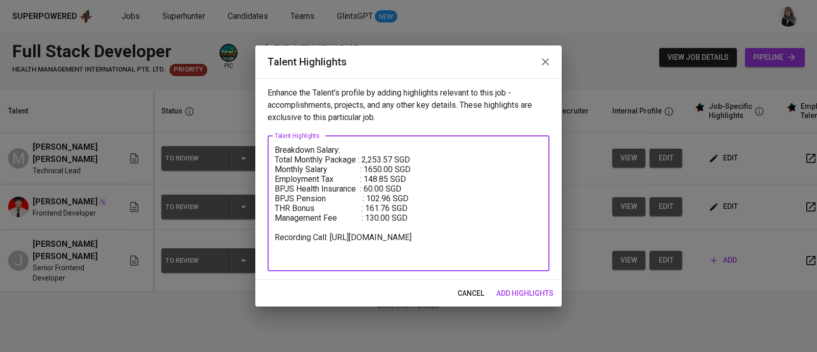
drag, startPoint x: 276, startPoint y: 249, endPoint x: 345, endPoint y: 264, distance: 70.1
click at [345, 264] on div "Breakdown Salary: Total Monthly Package : 2,253.57 SGD Monthly Salary : 1650.00…" at bounding box center [409, 203] width 282 height 135
drag, startPoint x: 350, startPoint y: 261, endPoint x: 276, endPoint y: 250, distance: 74.9
click at [276, 250] on textarea "Breakdown Salary: Total Monthly Package : 2,253.57 SGD Monthly Salary : 1650.00…" at bounding box center [409, 203] width 268 height 116
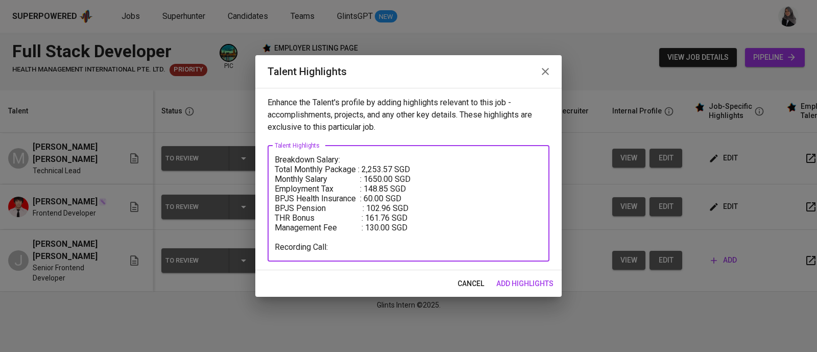
paste textarea "https://glints.sg.larksuite.com/minutes/obsg8l1c713fsjg72qfw9pr1?from=from_copy…"
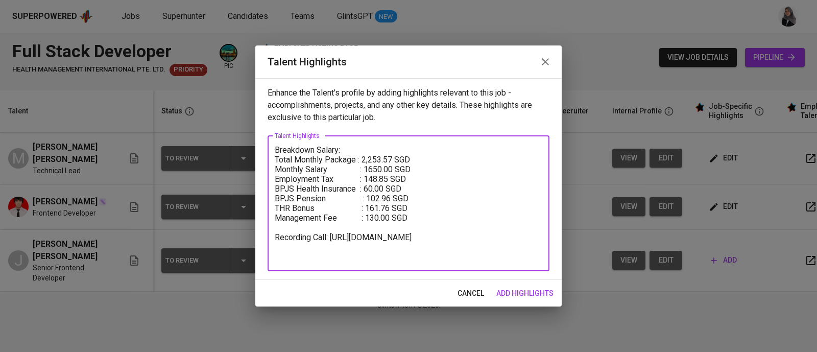
click at [277, 152] on textarea "Breakdown Salary: Total Monthly Package : 2,253.57 SGD Monthly Salary : 1650.00…" at bounding box center [409, 203] width 268 height 116
click at [347, 151] on textarea "Breakdown Salary: Total Monthly Package : 2,253.57 SGD Monthly Salary : 1650.00…" at bounding box center [409, 203] width 268 height 116
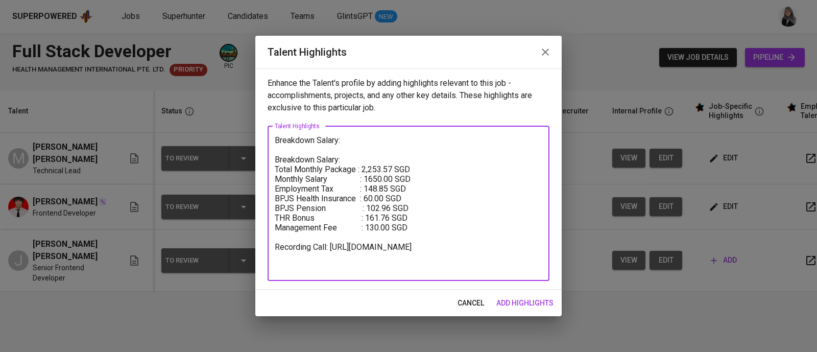
click at [339, 143] on textarea "Breakdown Salary: Breakdown Salary: Total Monthly Package : 2,253.57 SGD Monthl…" at bounding box center [409, 203] width 268 height 136
click at [339, 143] on textarea "Summary: Breakdown Salary: Total Monthly Package : 2,253.57 SGD Monthly Salary …" at bounding box center [409, 203] width 268 height 136
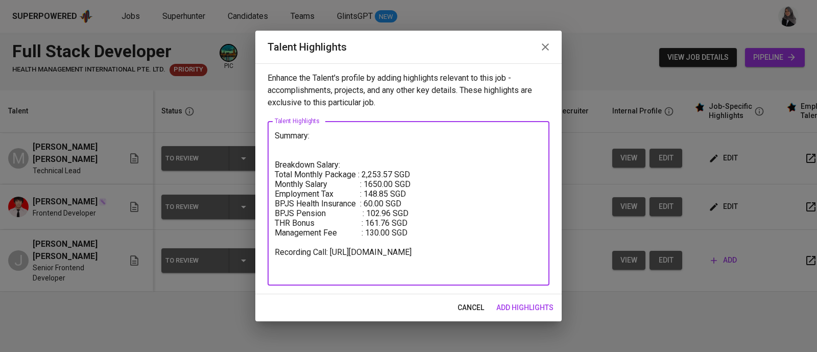
type textarea "Summary: Breakdown Salary: Total Monthly Package : 2,253.57 SGD Monthly Salary …"
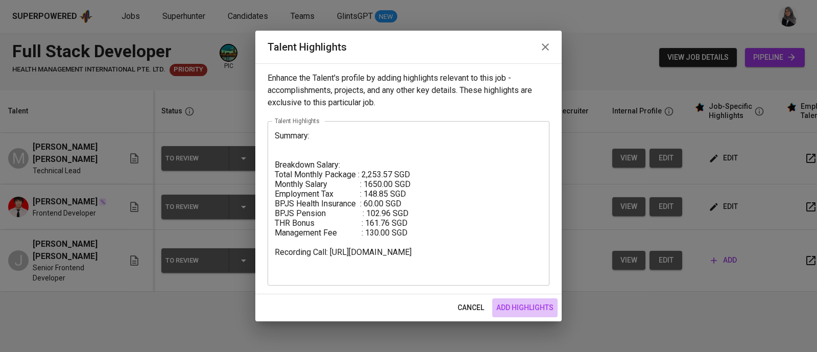
click at [541, 300] on button "add highlights" at bounding box center [524, 307] width 65 height 19
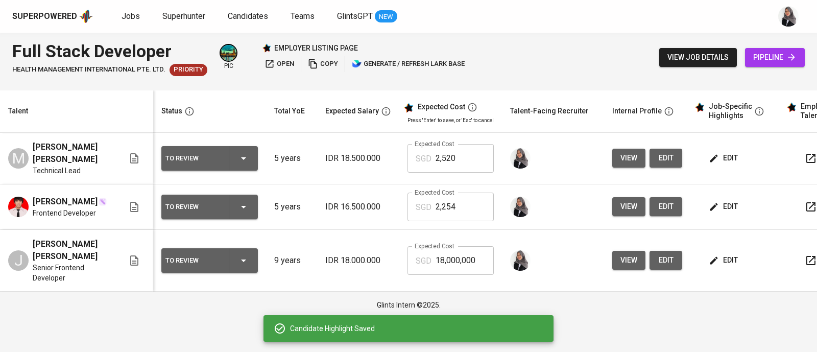
click at [720, 157] on span "edit" at bounding box center [724, 158] width 27 height 13
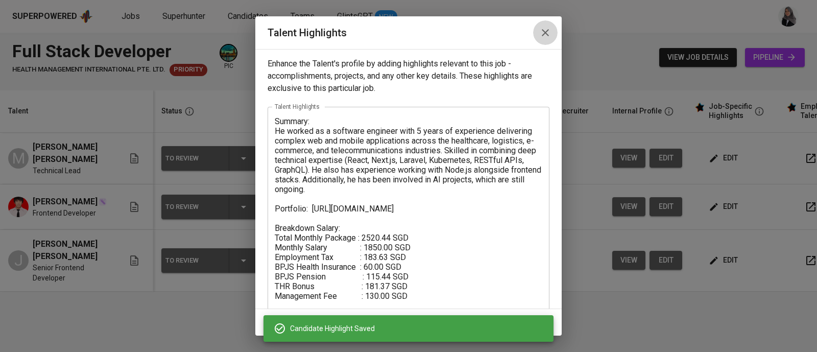
click at [547, 30] on icon "button" at bounding box center [545, 32] width 7 height 7
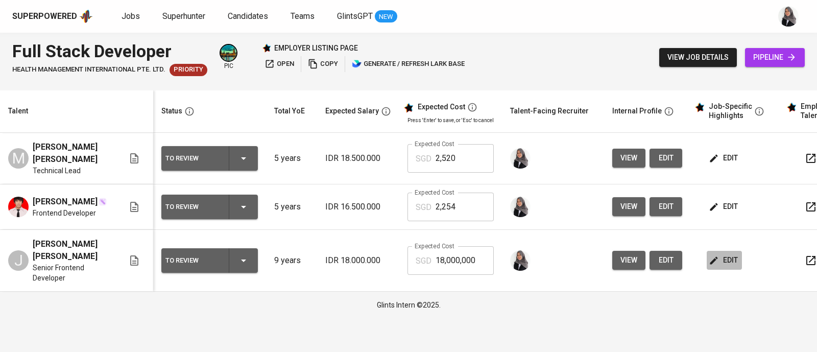
click at [716, 259] on span "edit" at bounding box center [724, 260] width 27 height 13
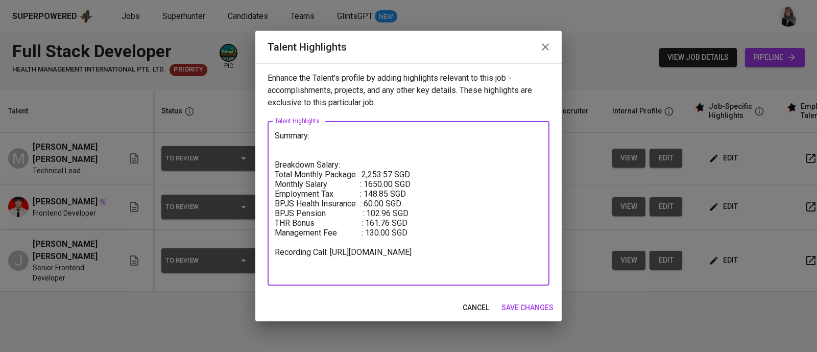
click at [322, 136] on textarea "Summary: Breakdown Salary: Total Monthly Package : 2,253.57 SGD Monthly Salary …" at bounding box center [409, 203] width 268 height 145
click at [396, 182] on textarea "Summary: Breakdown Salary: Total Monthly Package : 2,253.57 SGD Monthly Salary …" at bounding box center [409, 203] width 268 height 145
click at [365, 174] on textarea "Summary: Breakdown Salary: Total Monthly Package : 2,253.57 SGD Monthly Salary …" at bounding box center [409, 203] width 268 height 145
click at [394, 169] on textarea "Summary: Breakdown Salary: Total Monthly Package : 2,253.57 SGD Monthly Salary …" at bounding box center [409, 203] width 268 height 145
click at [386, 196] on textarea "Summary: Breakdown Salary: Total Monthly Package : 2,453.43 SGD Monthly Salary …" at bounding box center [409, 203] width 268 height 145
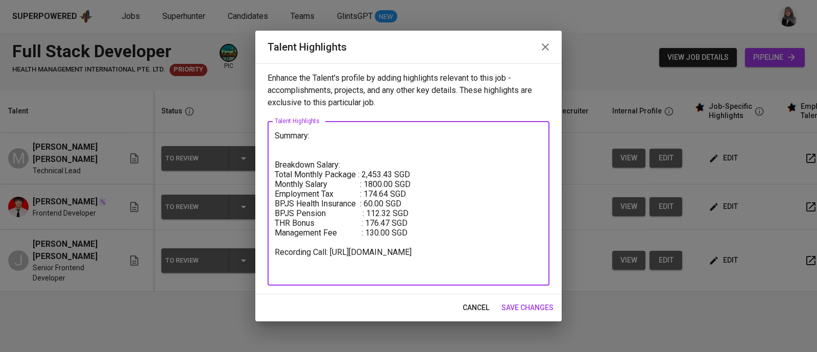
click at [333, 138] on textarea "Summary: Breakdown Salary: Total Monthly Package : 2,453.43 SGD Monthly Salary …" at bounding box center [409, 203] width 268 height 145
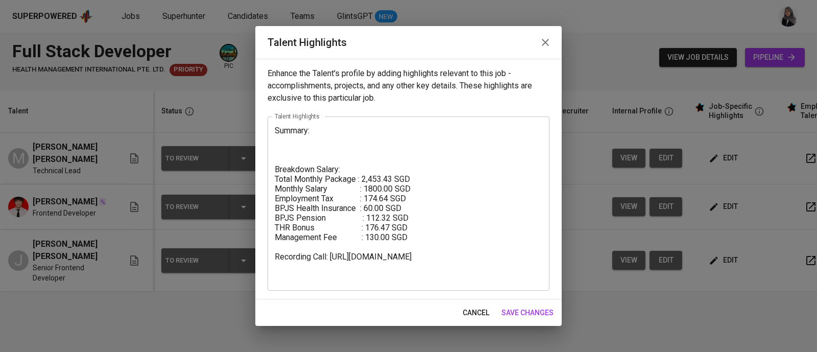
click at [509, 140] on textarea "Summary: Breakdown Salary: Total Monthly Package : 2,453.43 SGD Monthly Salary …" at bounding box center [409, 203] width 268 height 155
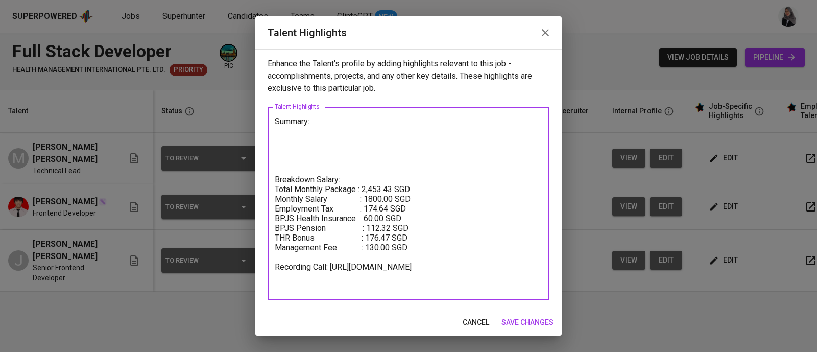
paste textarea "https://www.julian.how/"
type textarea "Summary: https://www.julian.how/ Breakdown Salary: Total Monthly Package : 2,45…"
click at [482, 164] on textarea "Summary: https://www.julian.how/ Breakdown Salary: Total Monthly Package : 2,45…" at bounding box center [409, 203] width 268 height 175
click at [474, 206] on textarea "Summary: https://www.julian.how/ Breakdown Salary: Total Monthly Package : 2,45…" at bounding box center [409, 203] width 268 height 175
click at [546, 325] on span "save changes" at bounding box center [527, 322] width 52 height 13
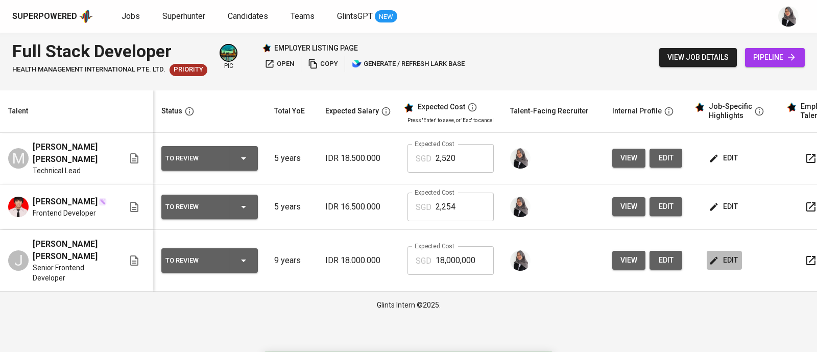
click at [717, 259] on span "edit" at bounding box center [724, 260] width 27 height 13
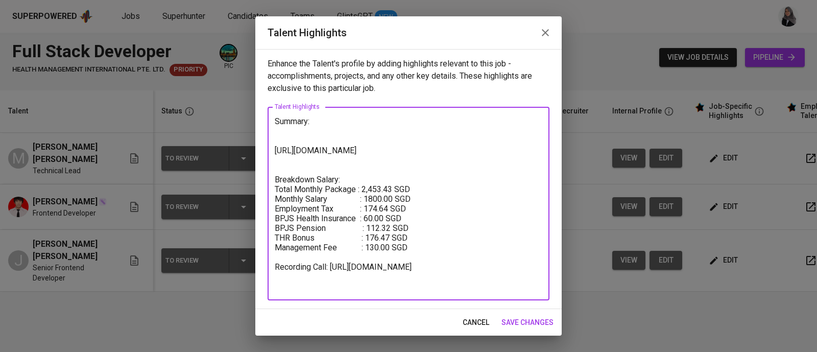
click at [281, 129] on textarea "Summary: https://www.julian.how/ Breakdown Salary: Total Monthly Package : 2,45…" at bounding box center [409, 203] width 268 height 175
paste textarea "He is a passionate Web Developer with 9+ years of experience building responsiv…"
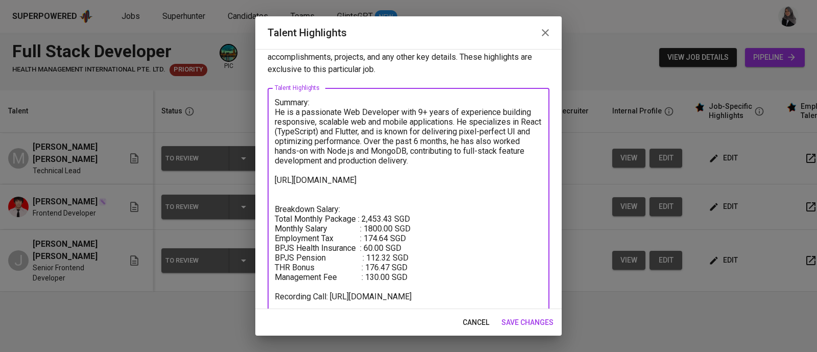
scroll to position [48, 0]
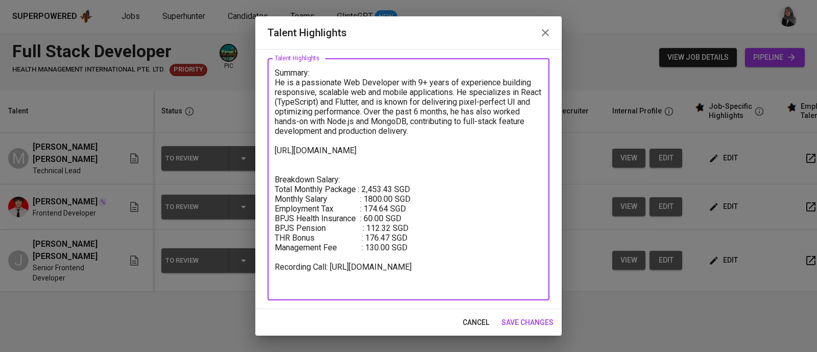
click at [310, 257] on textarea "Summary: He is a passionate Web Developer with 9+ years of experience building …" at bounding box center [409, 179] width 268 height 223
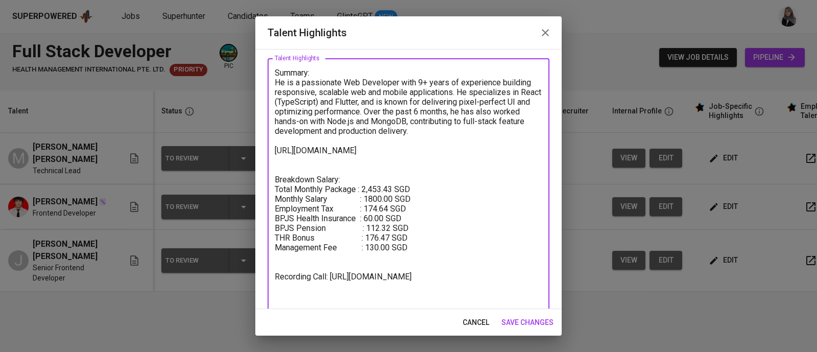
type textarea "Summary: He is a passionate Web Developer with 9+ years of experience building …"
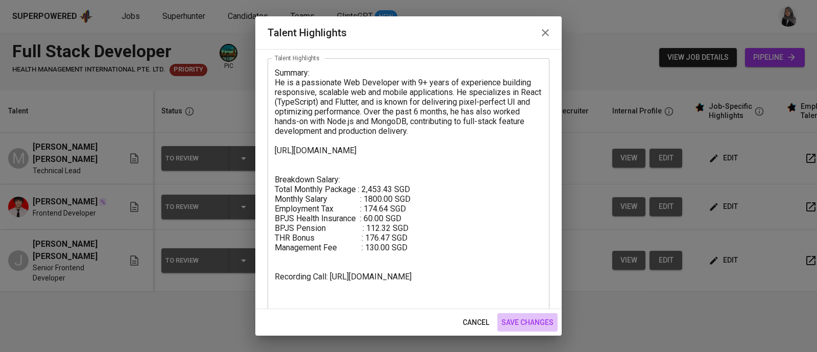
click at [519, 320] on span "save changes" at bounding box center [527, 322] width 52 height 13
